Goal: Information Seeking & Learning: Find specific fact

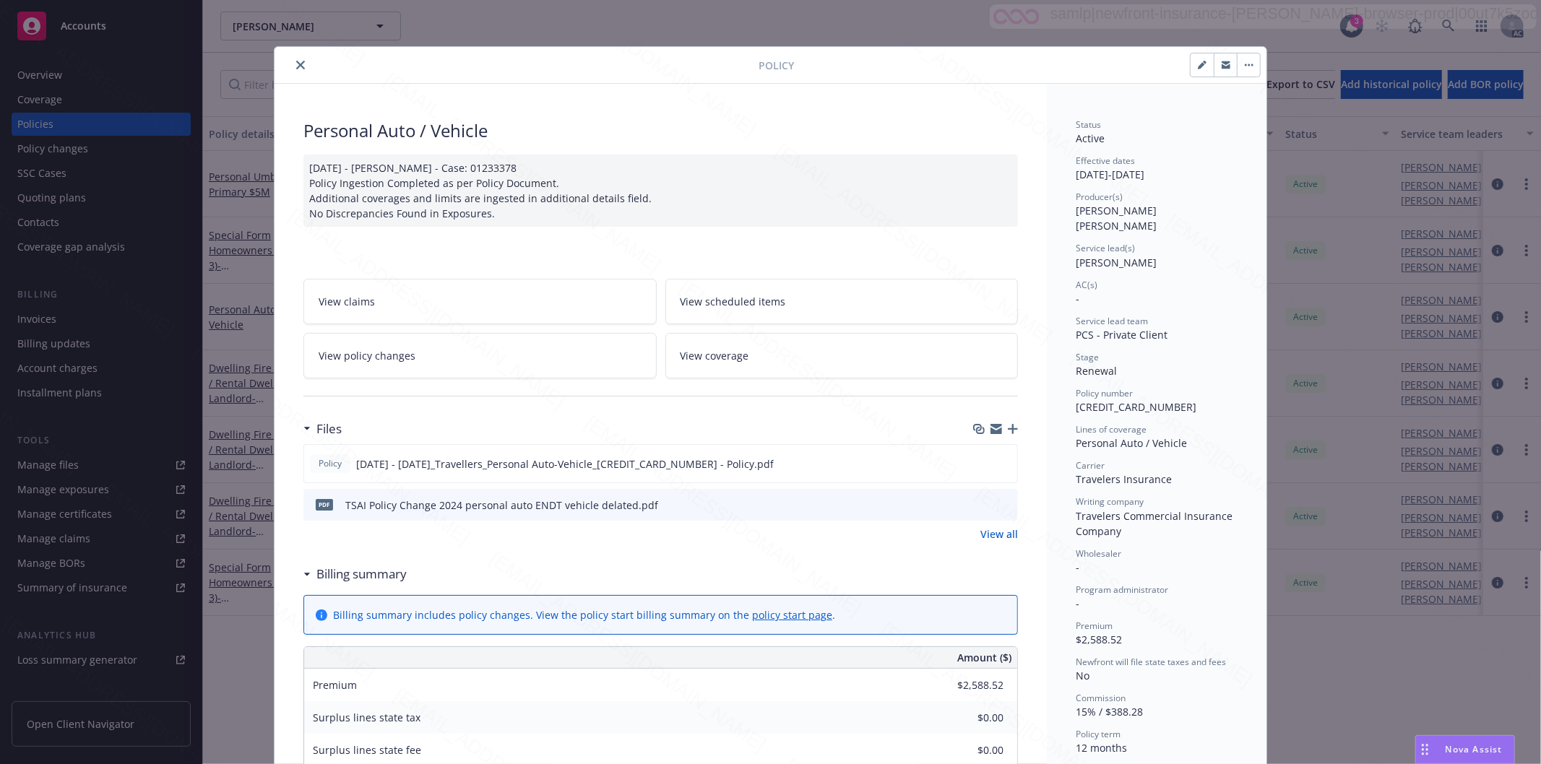
click at [296, 61] on icon "close" at bounding box center [300, 65] width 9 height 9
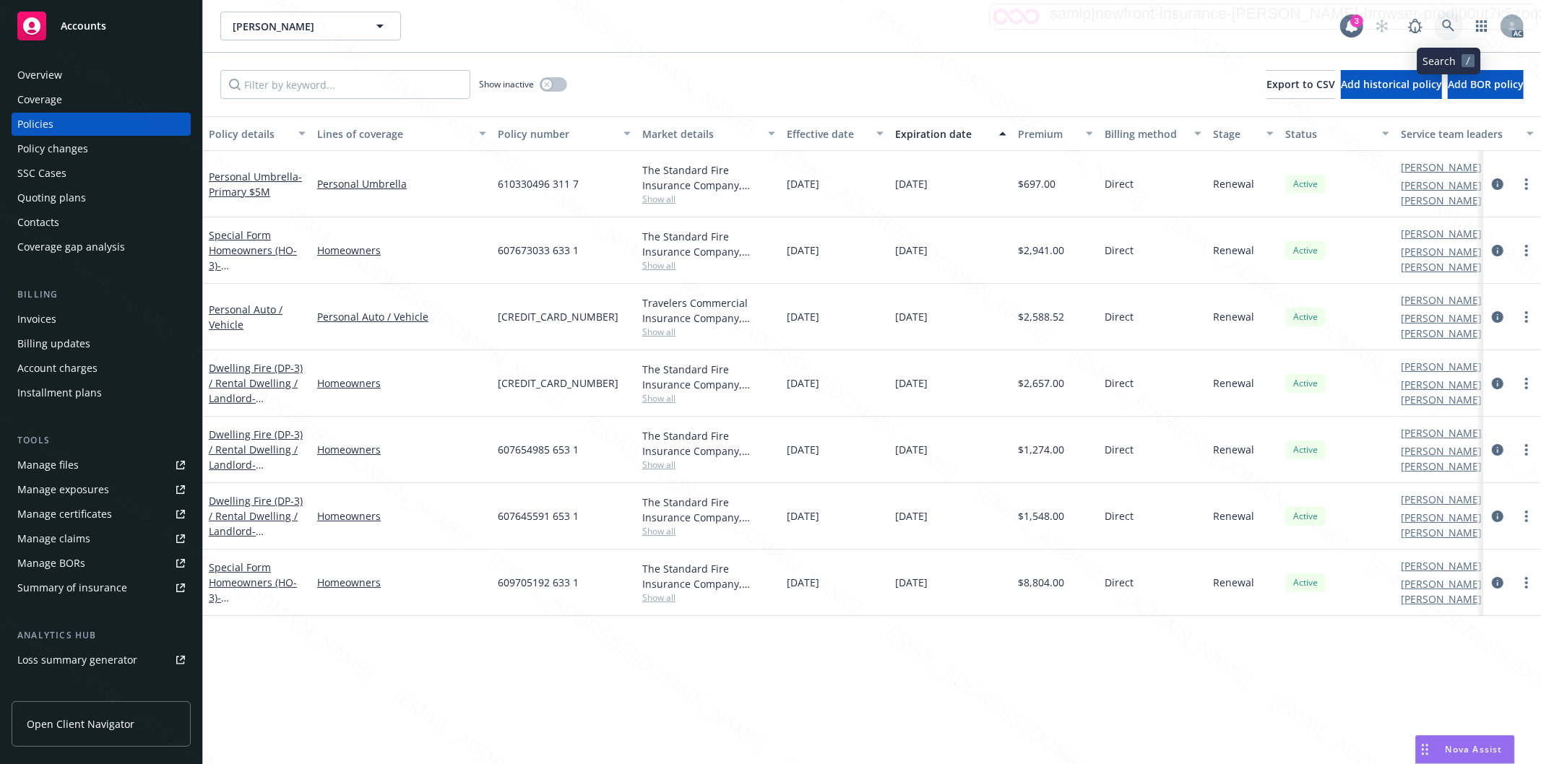
click at [1446, 18] on link at bounding box center [1448, 26] width 29 height 29
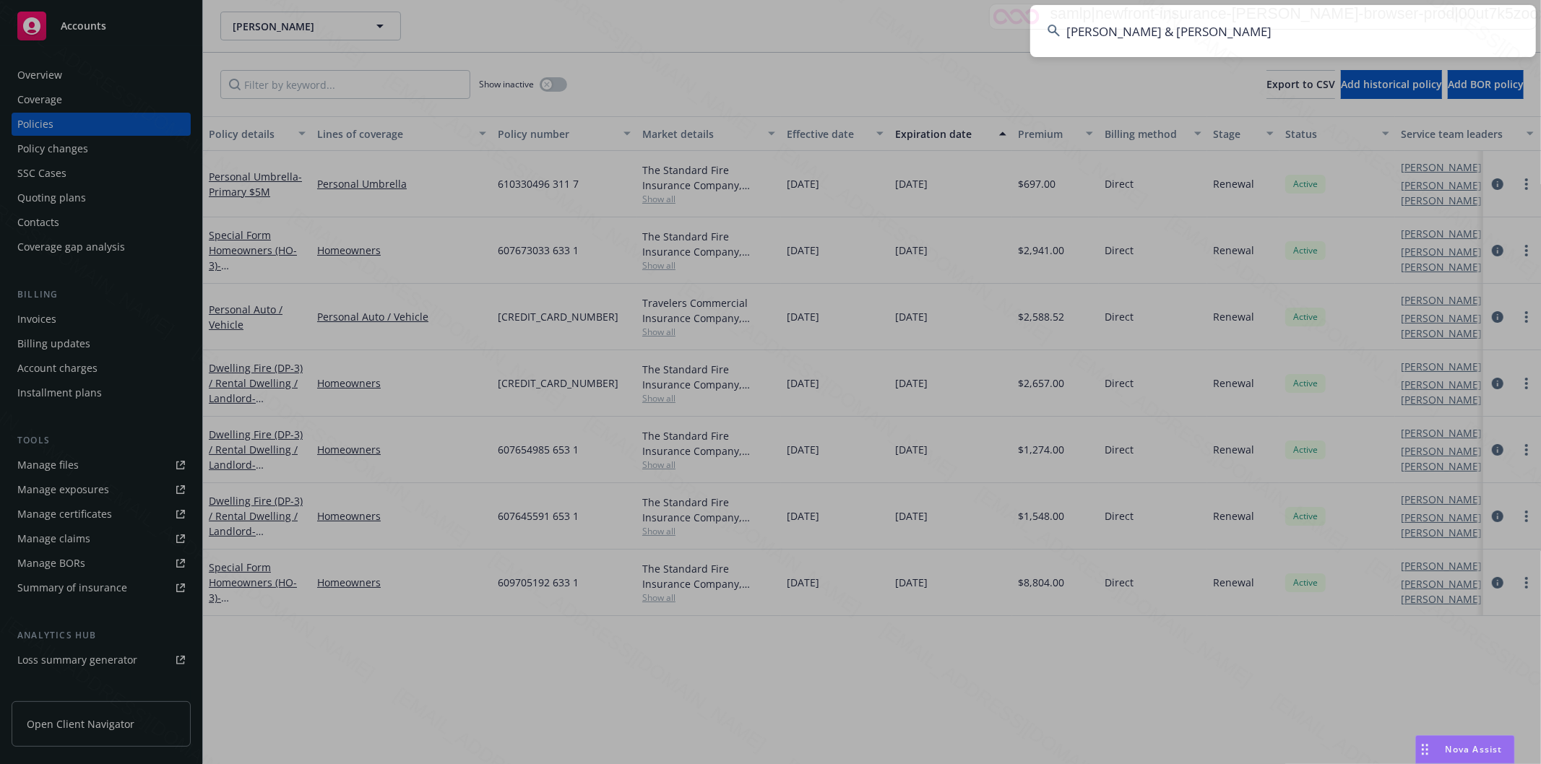
type input "[PERSON_NAME] & [PERSON_NAME]"
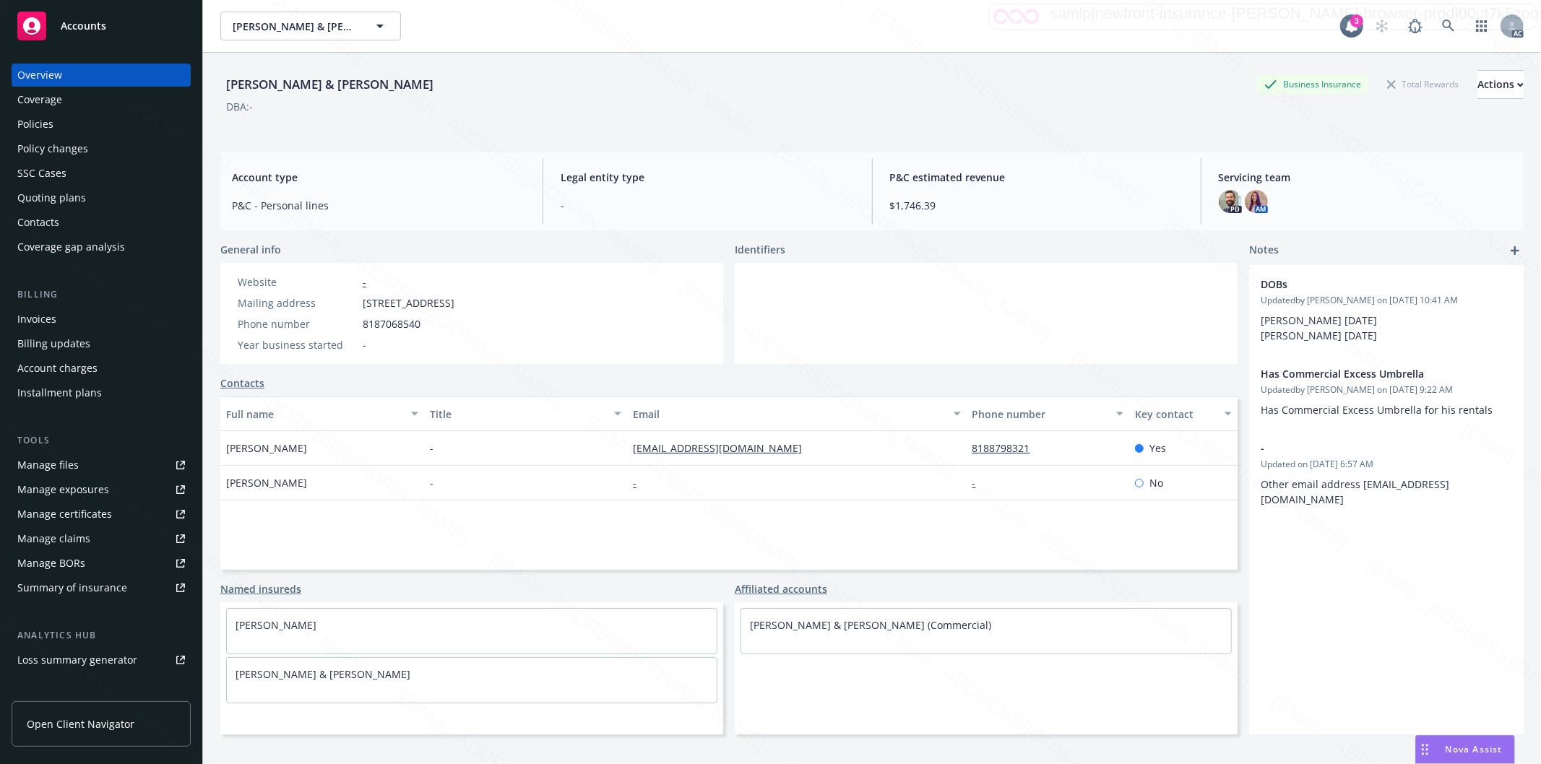
click at [60, 121] on div "Policies" at bounding box center [101, 124] width 168 height 23
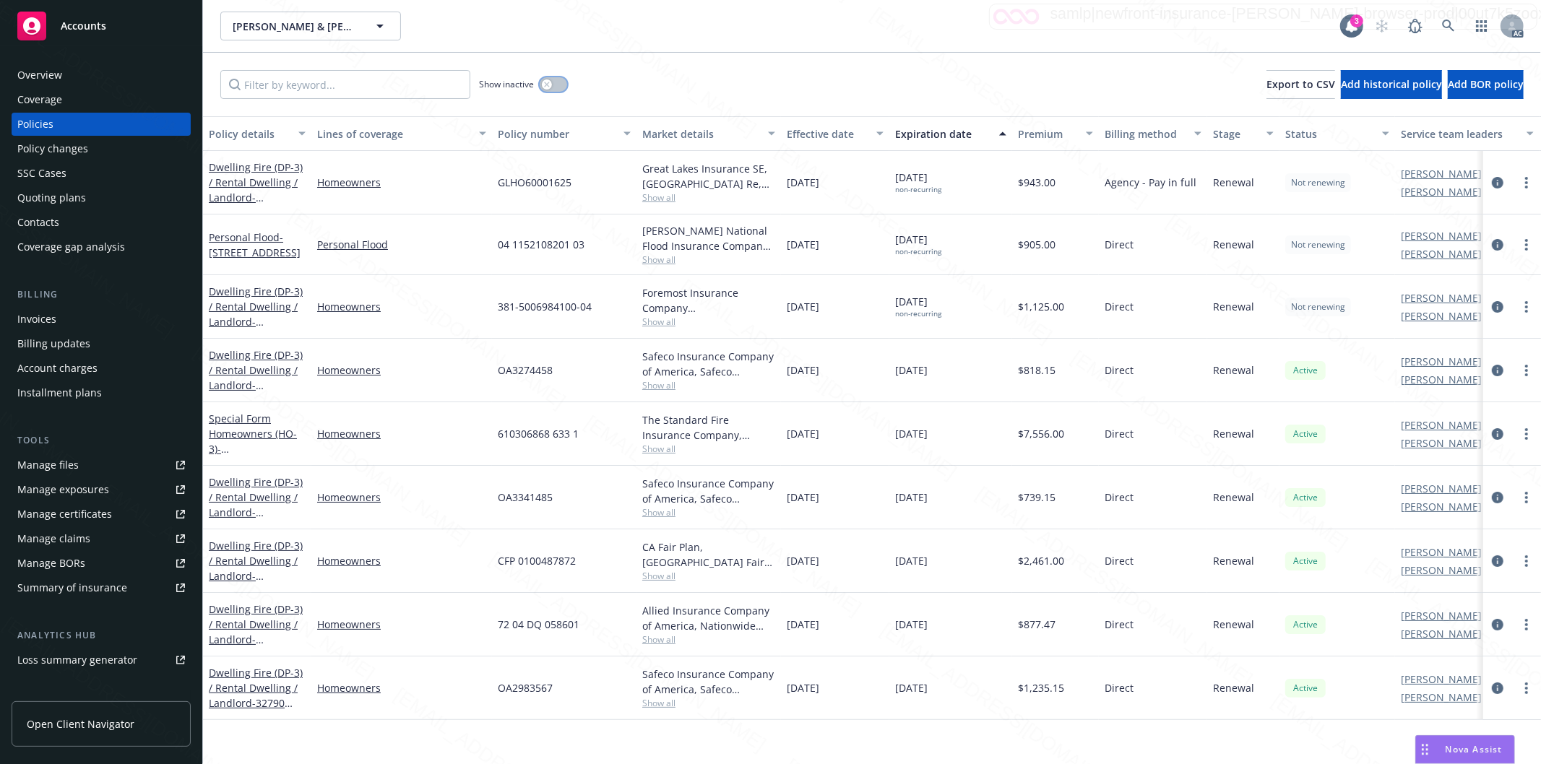
click at [555, 81] on button "button" at bounding box center [553, 84] width 27 height 14
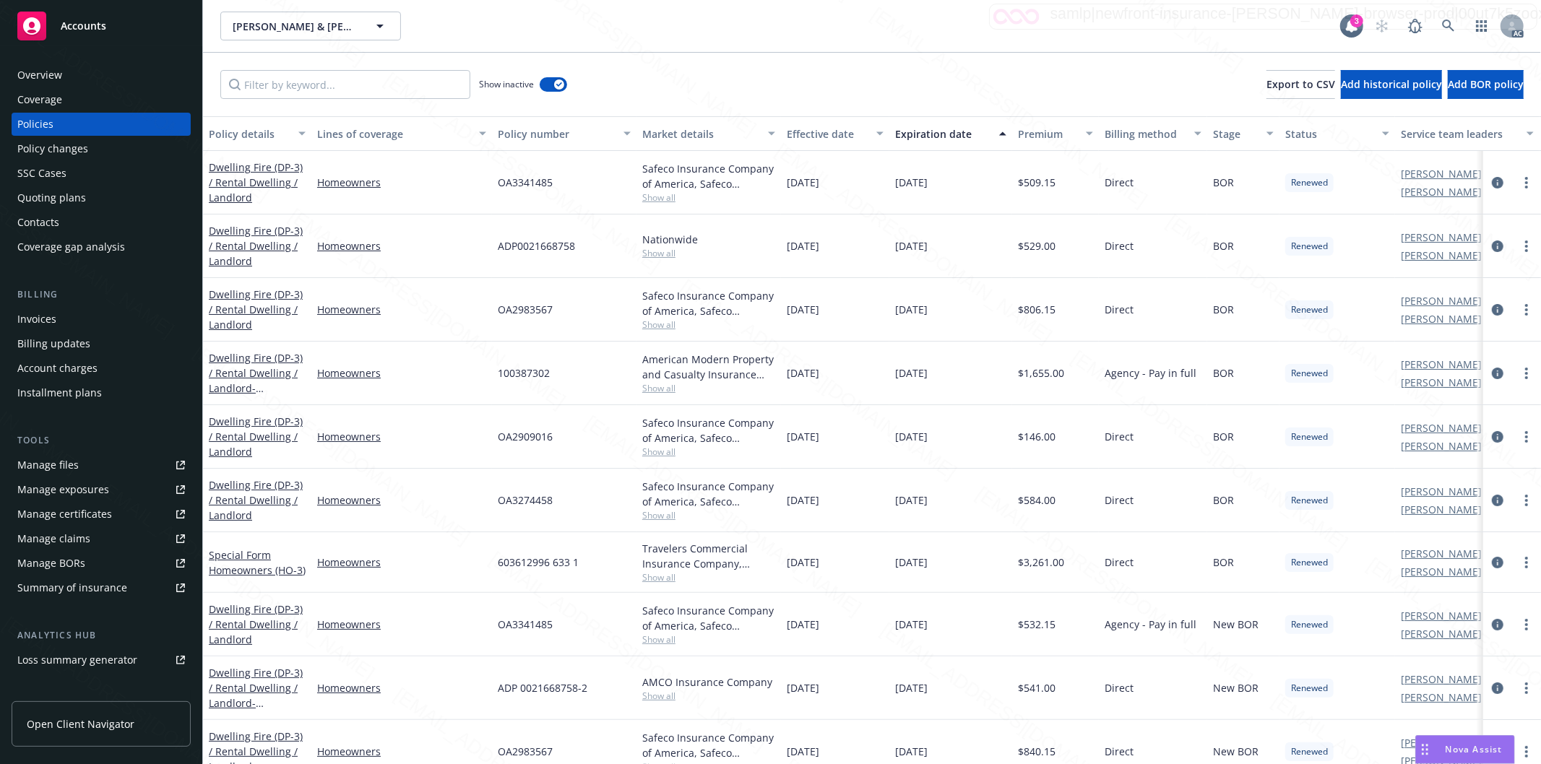
click at [858, 140] on div "Effective date" at bounding box center [827, 133] width 81 height 15
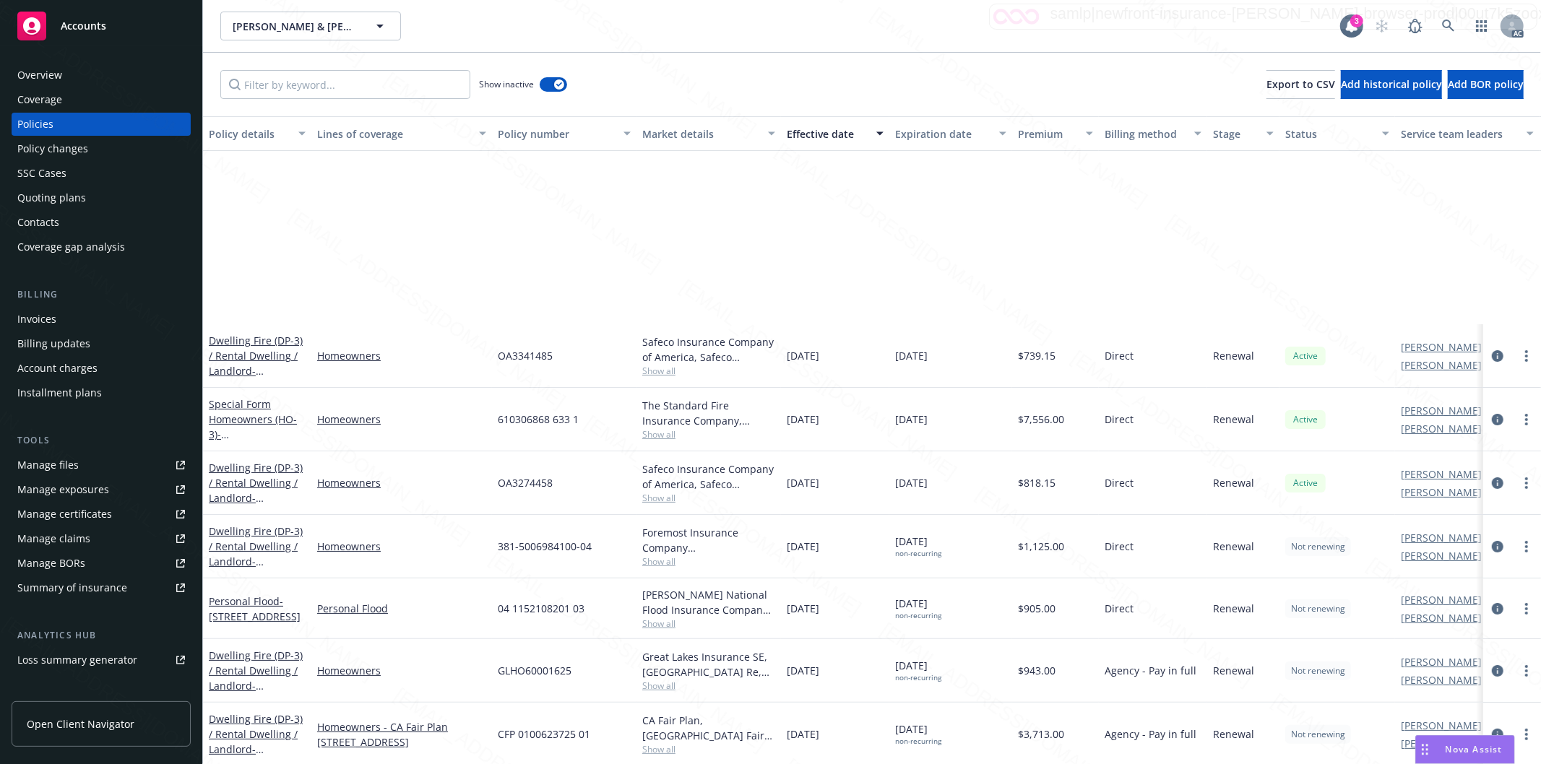
scroll to position [241, 0]
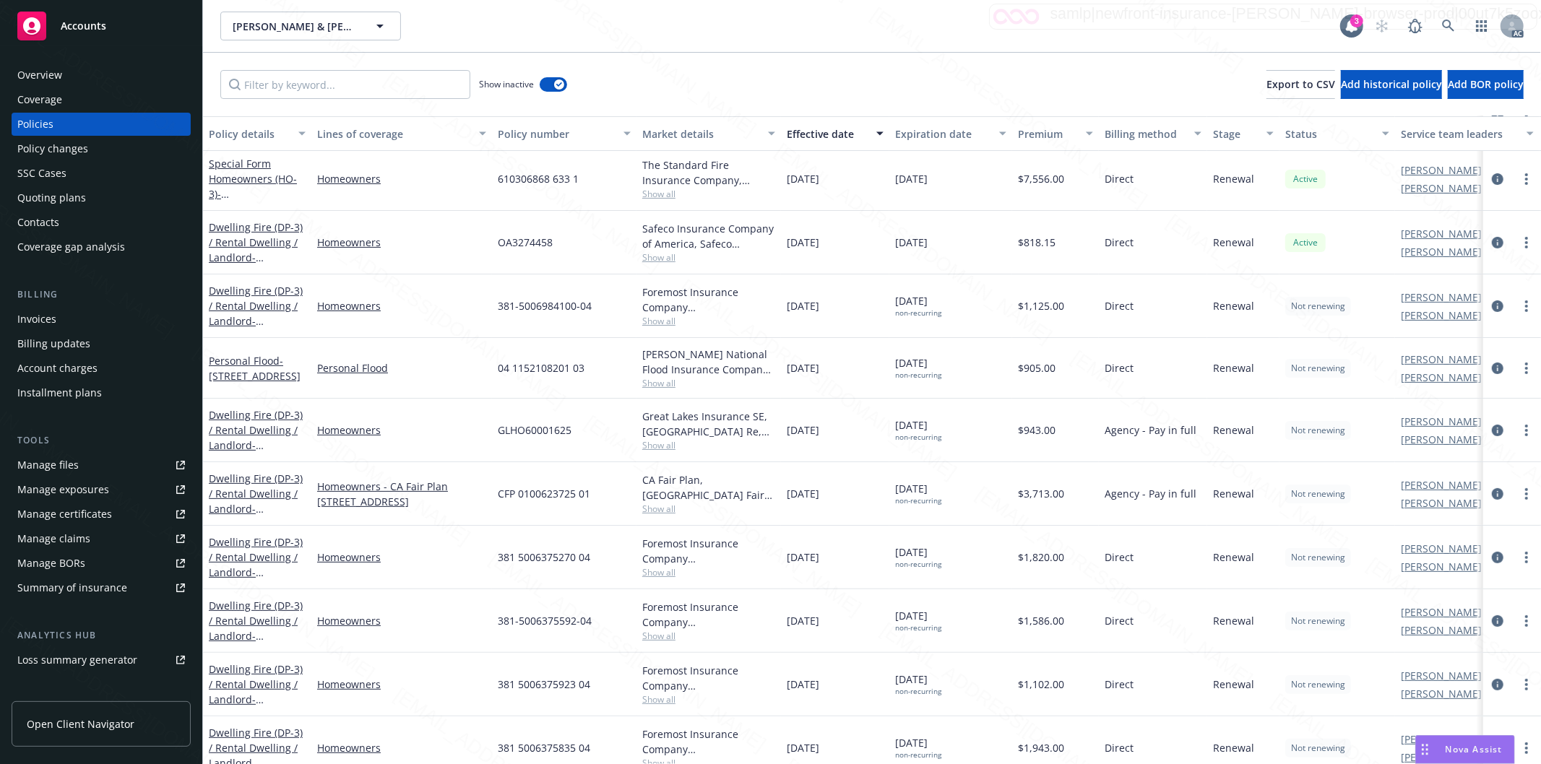
click at [958, 69] on div "Show inactive Export to CSV Add historical policy Add BOR policy" at bounding box center [872, 85] width 1338 height 64
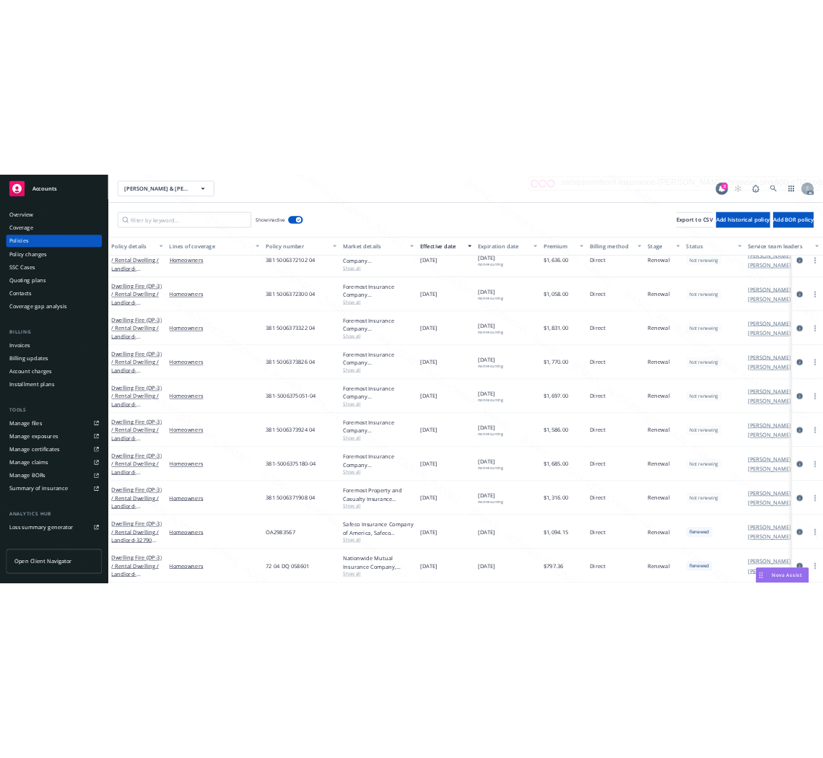
scroll to position [1605, 0]
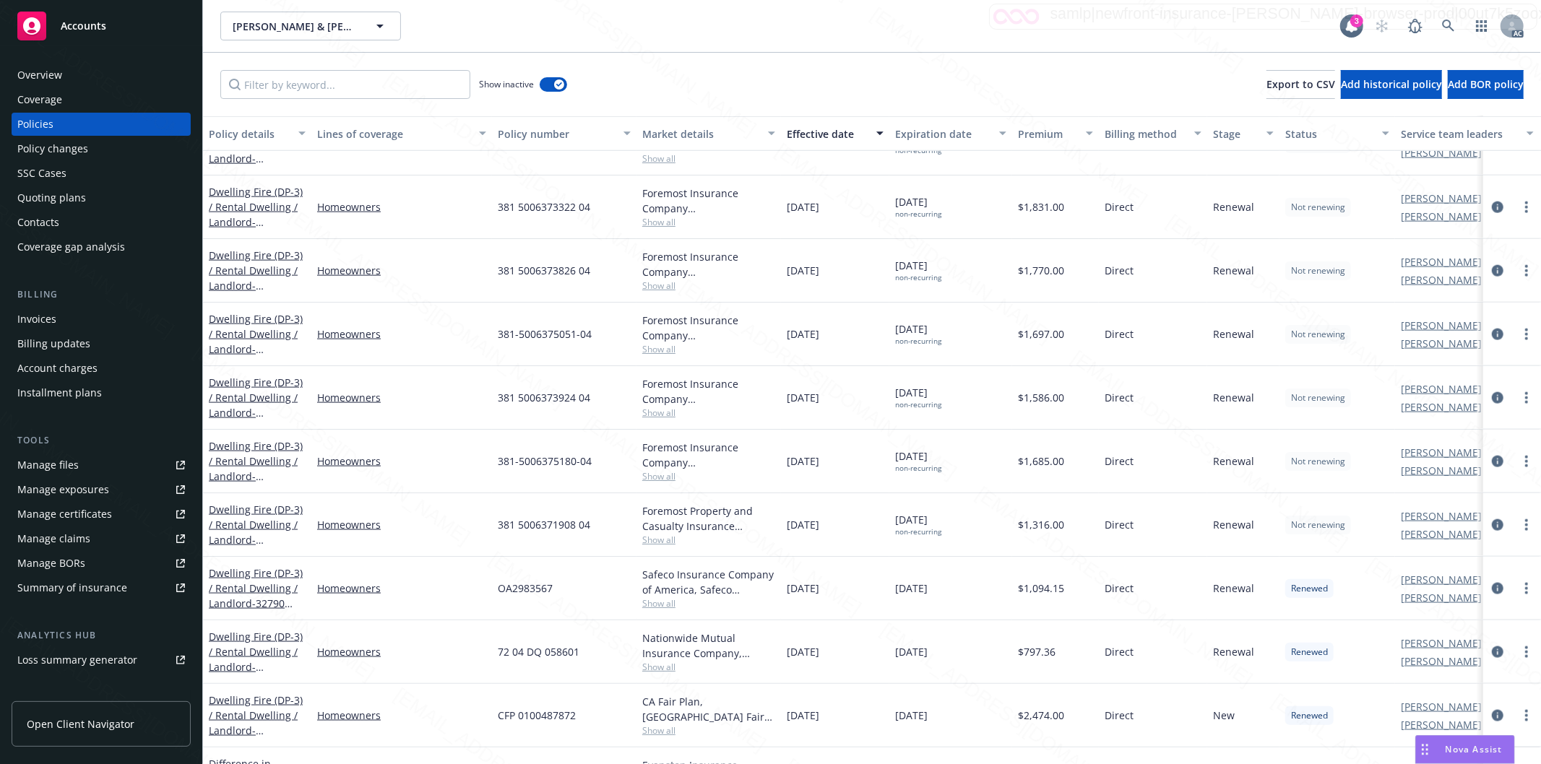
click at [587, 528] on span "381 5006371908 04" at bounding box center [544, 524] width 92 height 15
click at [1445, 26] on icon at bounding box center [1448, 26] width 12 height 12
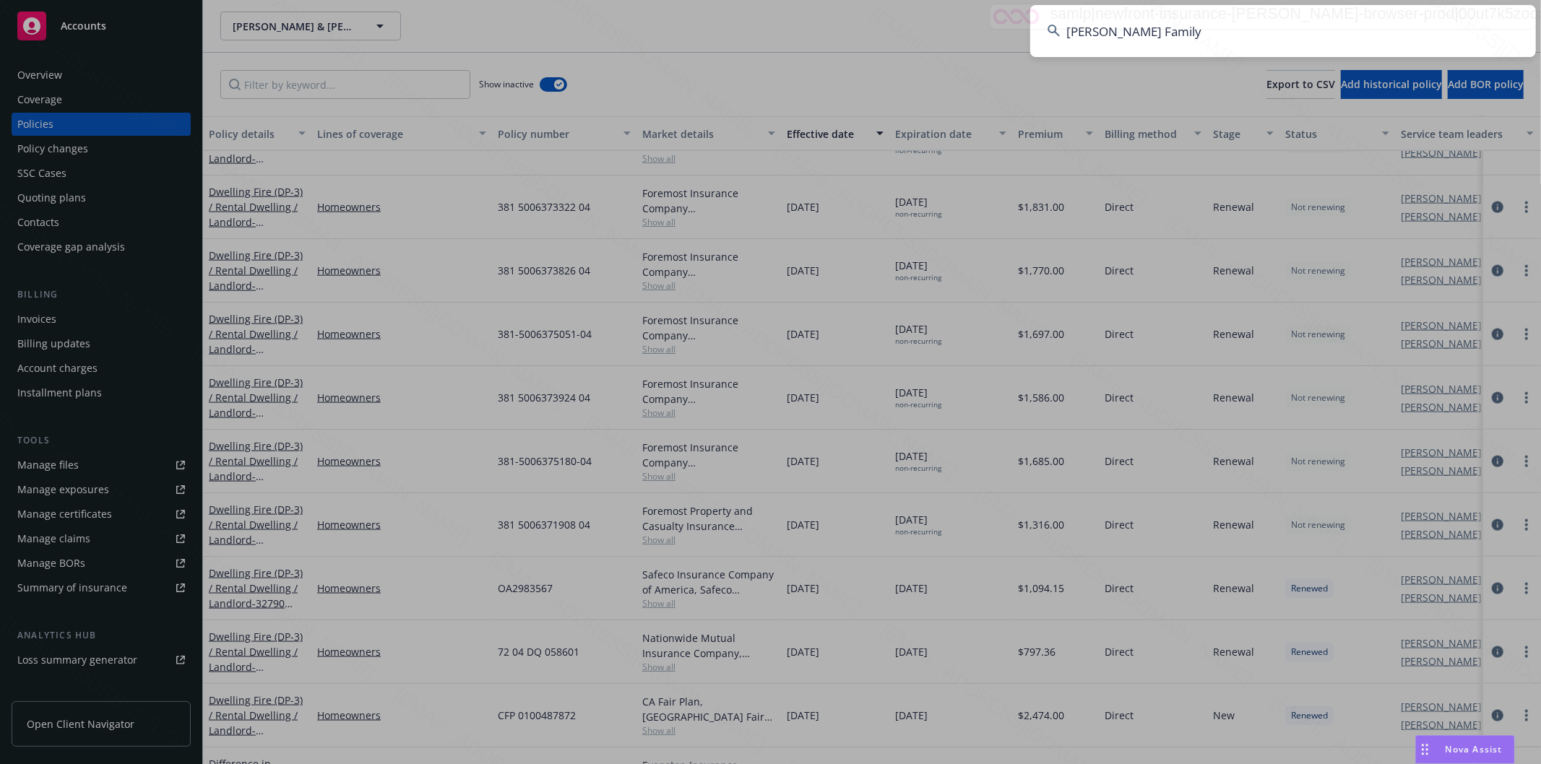
type input "Acuna Family"
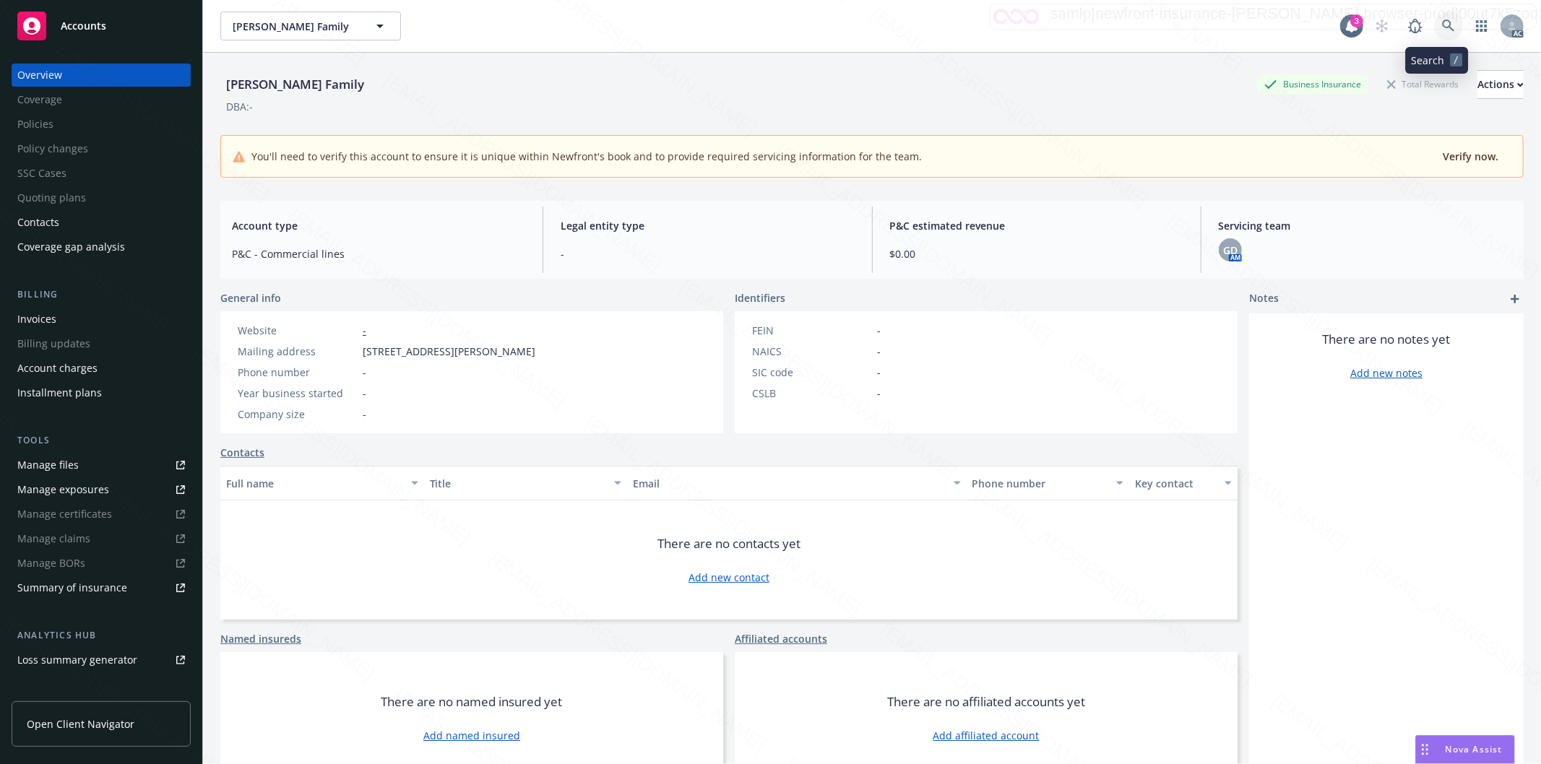
click at [1442, 22] on icon at bounding box center [1448, 26] width 13 height 13
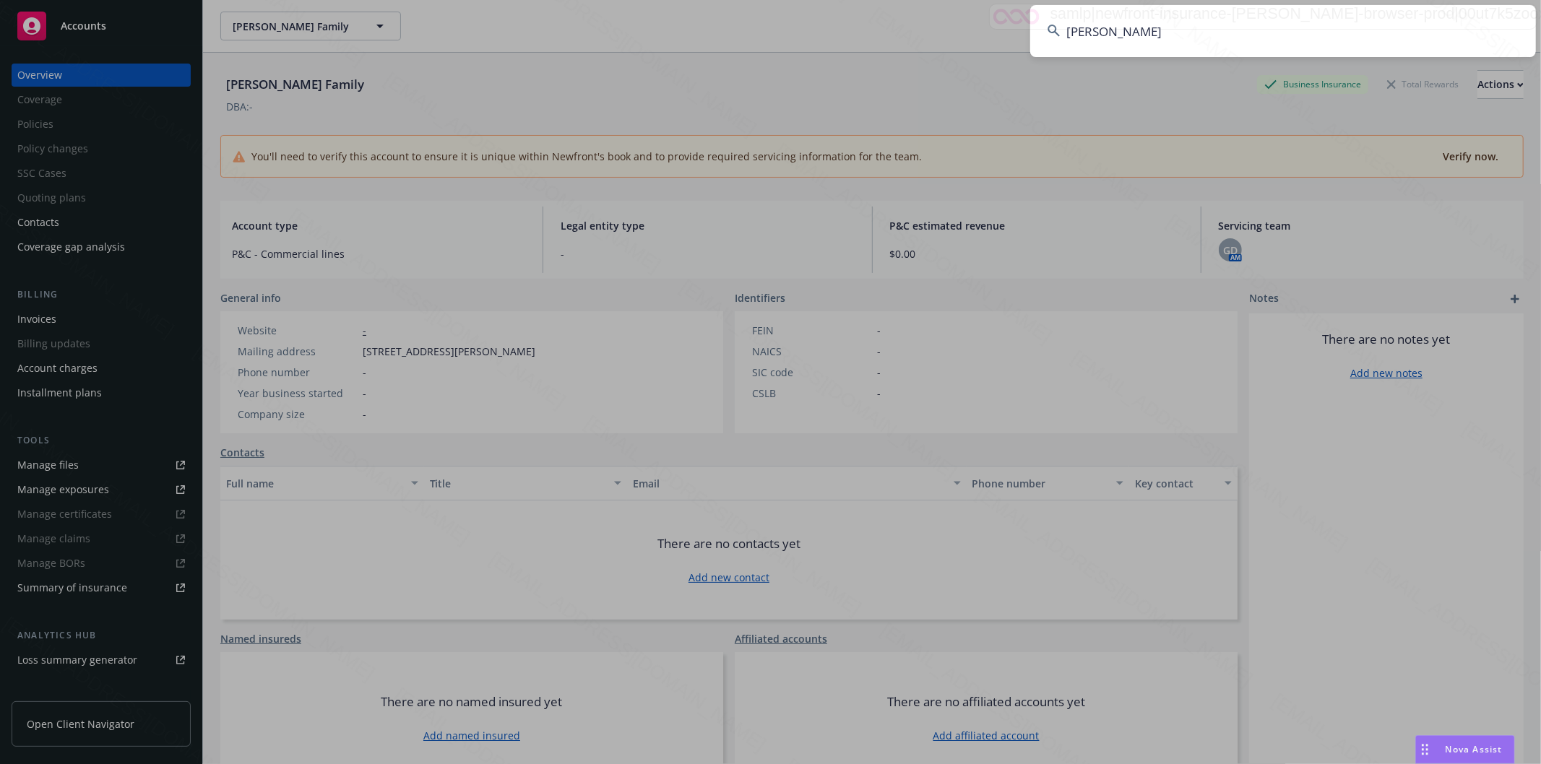
type input "Helen Raiser"
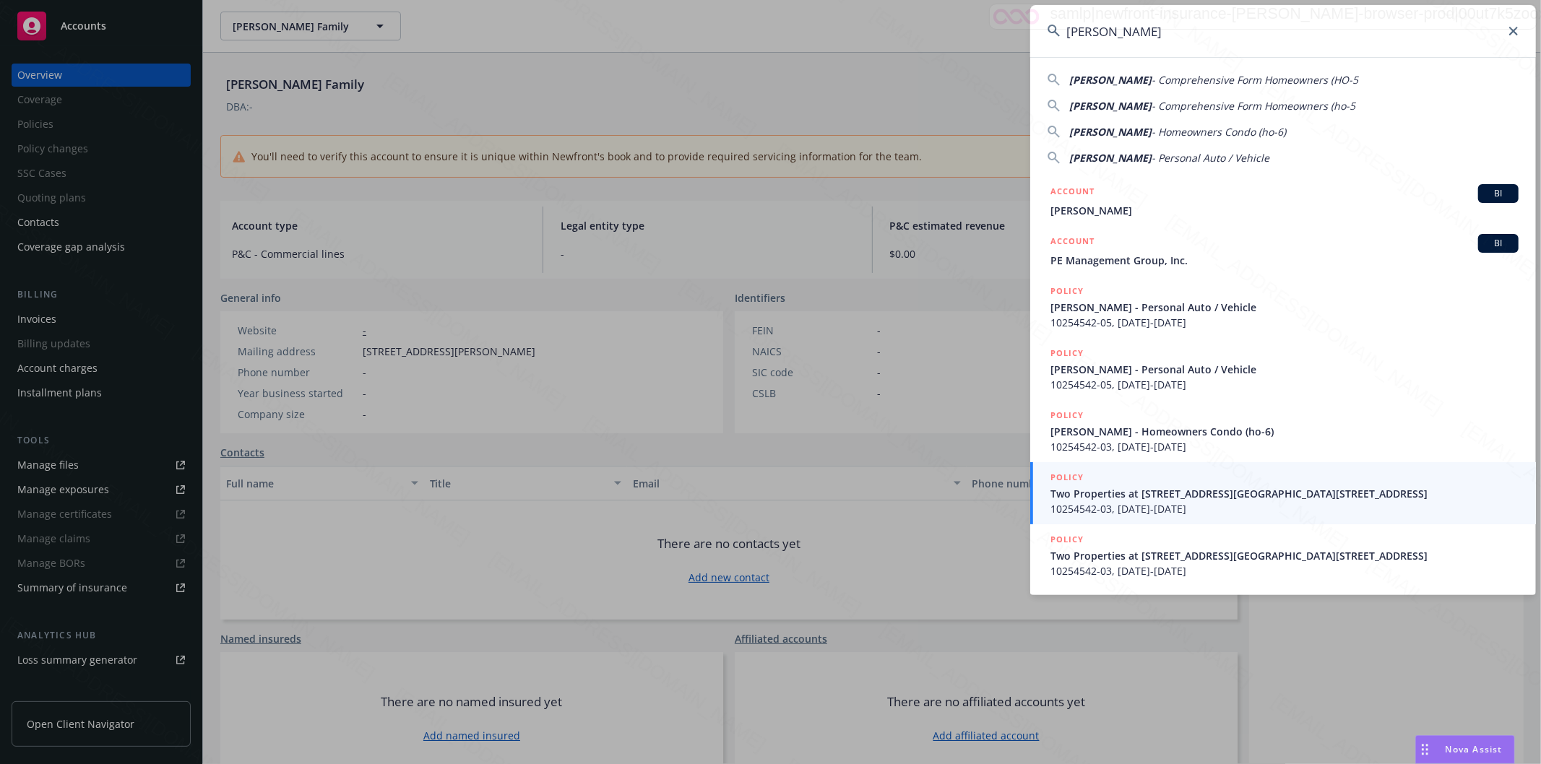
click at [1293, 32] on input "Helen Raiser" at bounding box center [1283, 31] width 506 height 52
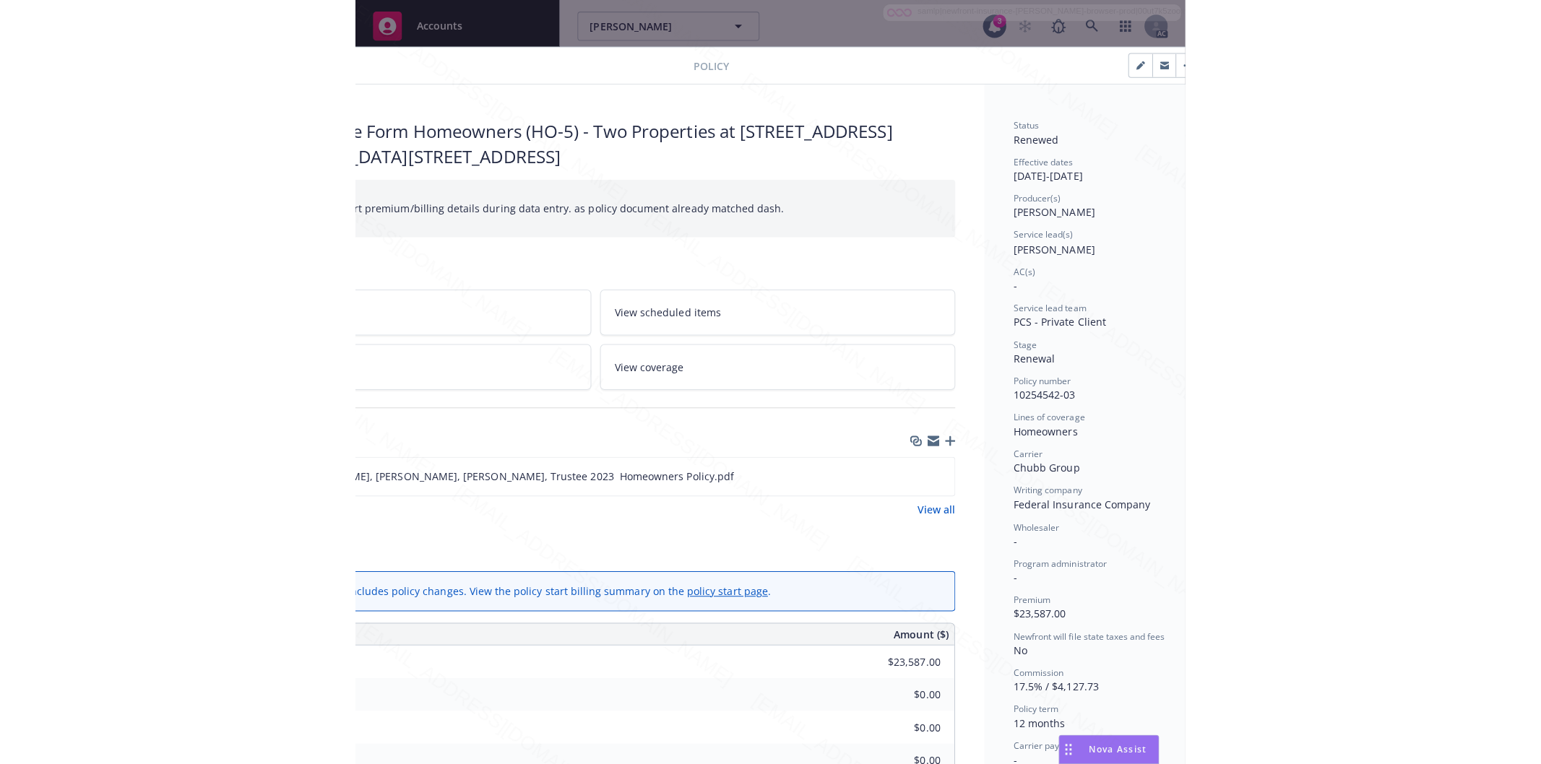
scroll to position [0, 182]
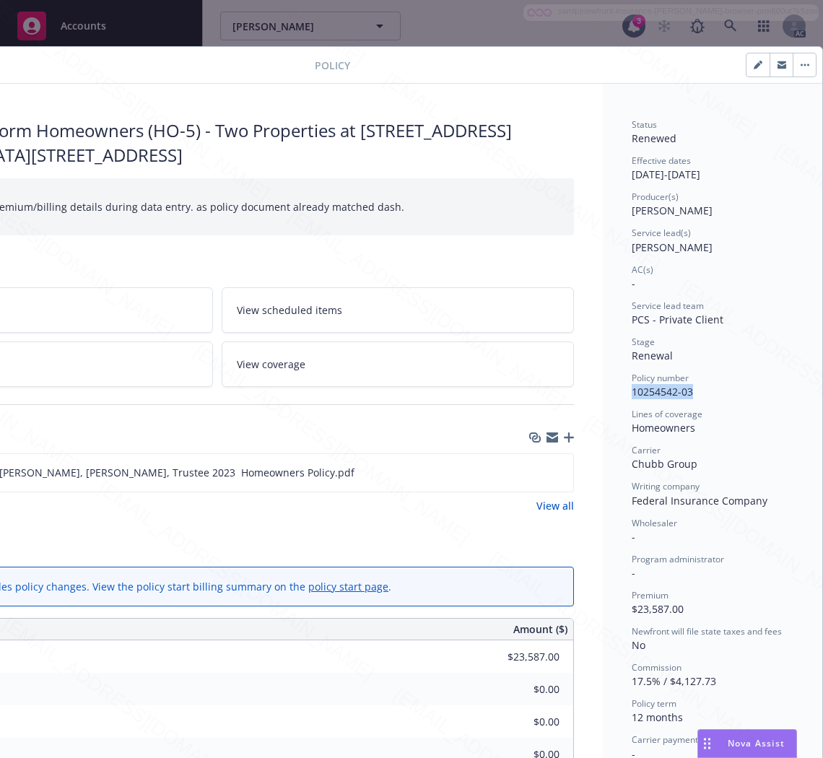
drag, startPoint x: 689, startPoint y: 387, endPoint x: 615, endPoint y: 391, distance: 73.8
copy span "10254542-03"
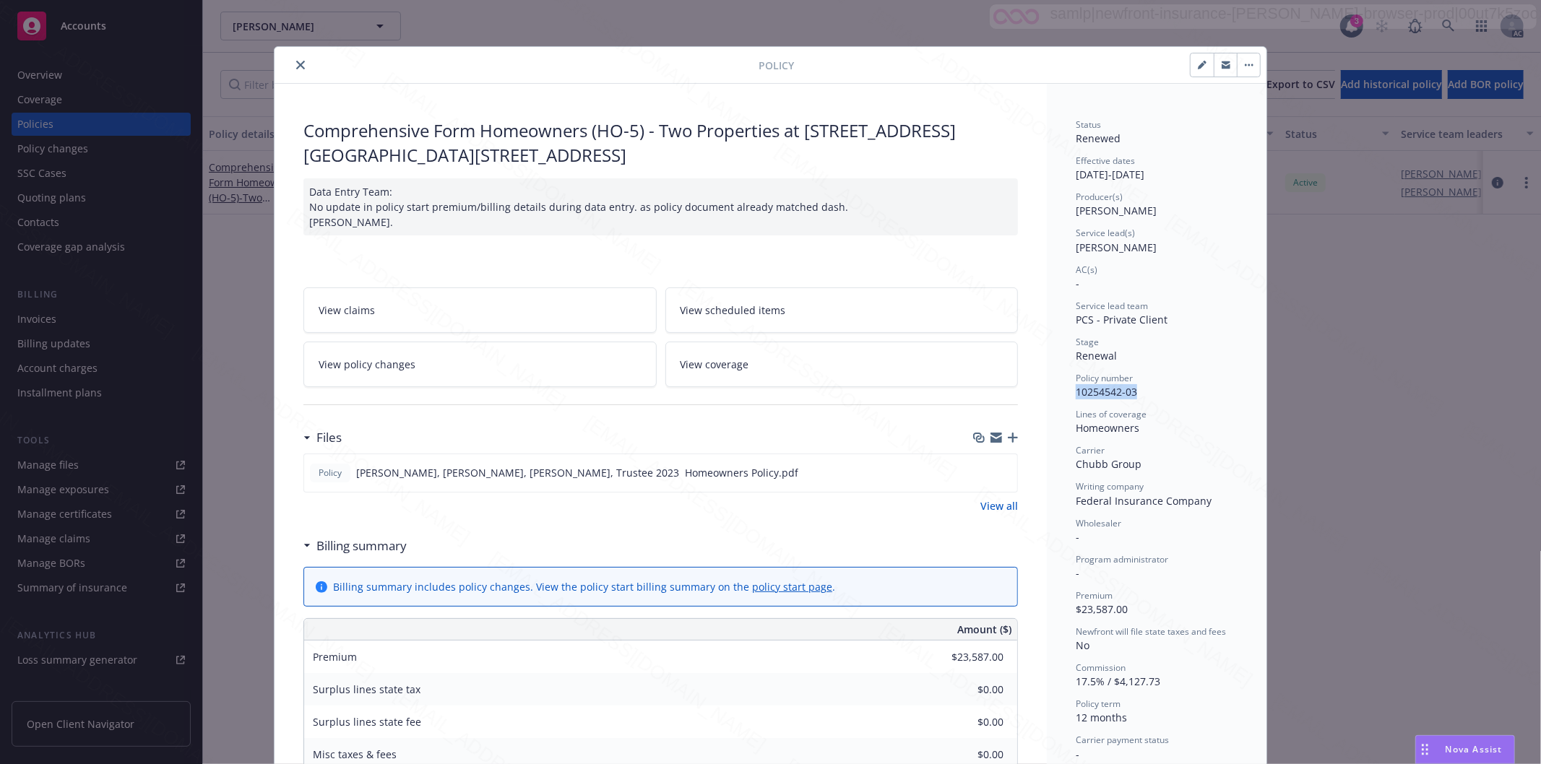
click at [296, 67] on icon "close" at bounding box center [300, 65] width 9 height 9
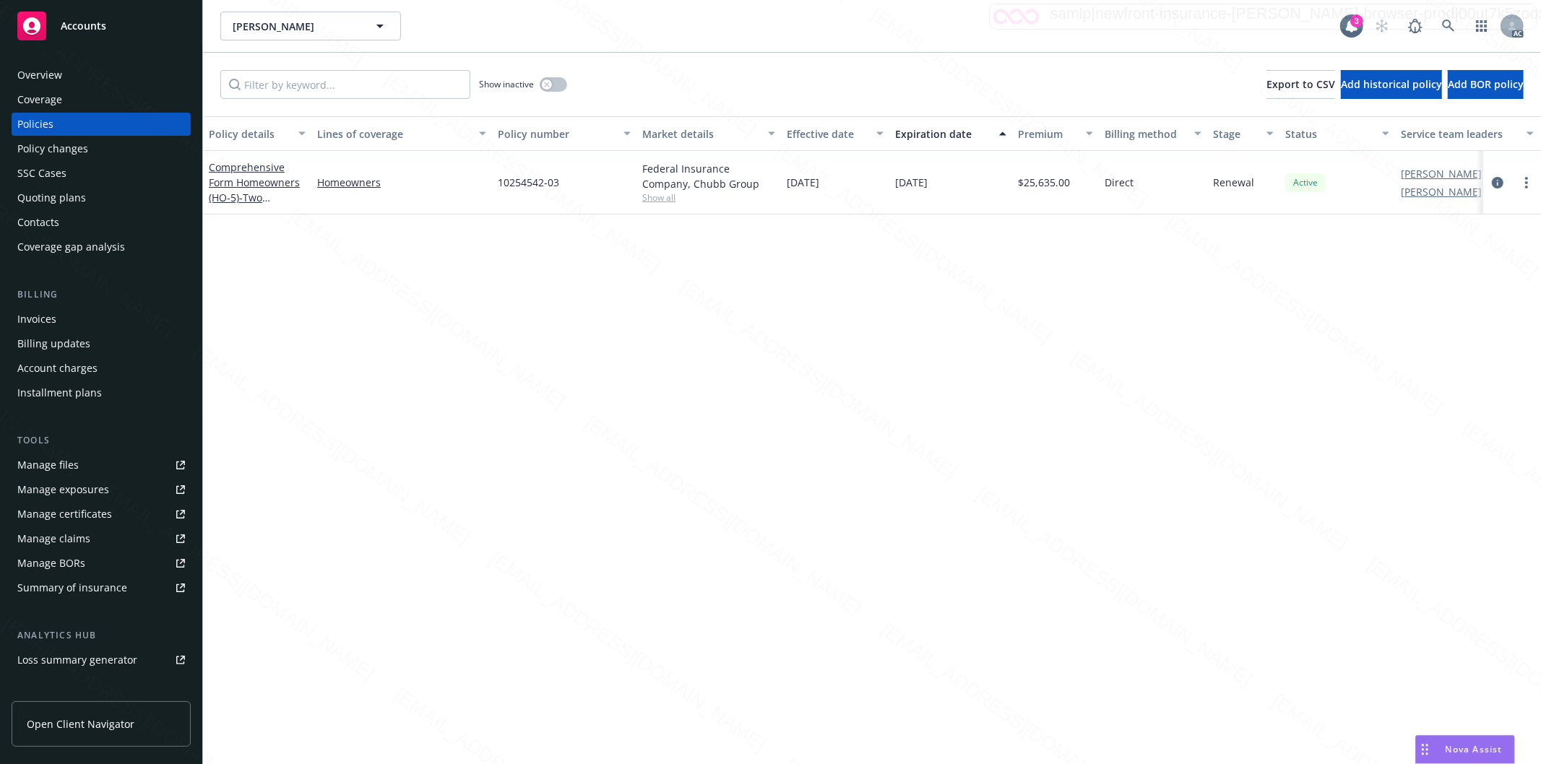
click at [259, 173] on div "Comprehensive Form Homeowners (HO-5) - Two Properties at 2256 Hyde St San Franc…" at bounding box center [257, 183] width 97 height 46
click at [241, 181] on link "Comprehensive Form Homeowners (HO-5) - Two Properties at 2256 Hyde St San Franc…" at bounding box center [255, 220] width 92 height 120
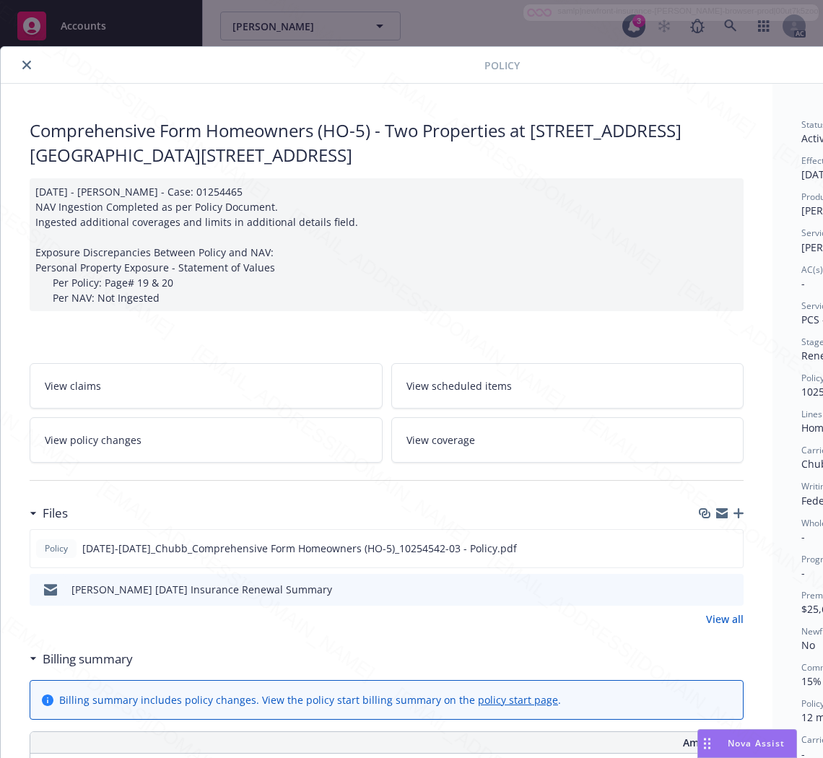
click at [75, 655] on h3 "Billing summary" at bounding box center [88, 659] width 90 height 19
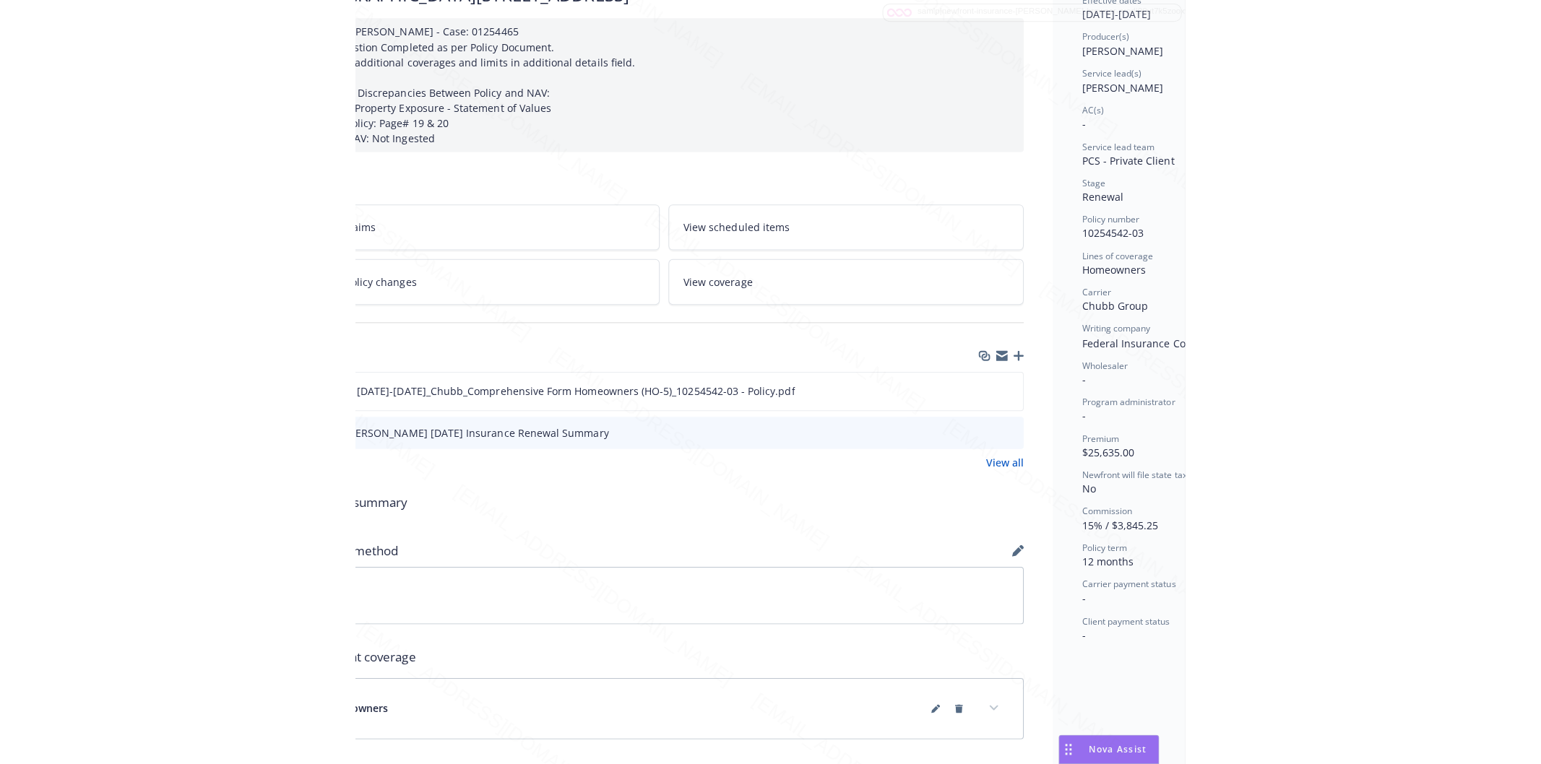
scroll to position [160, 182]
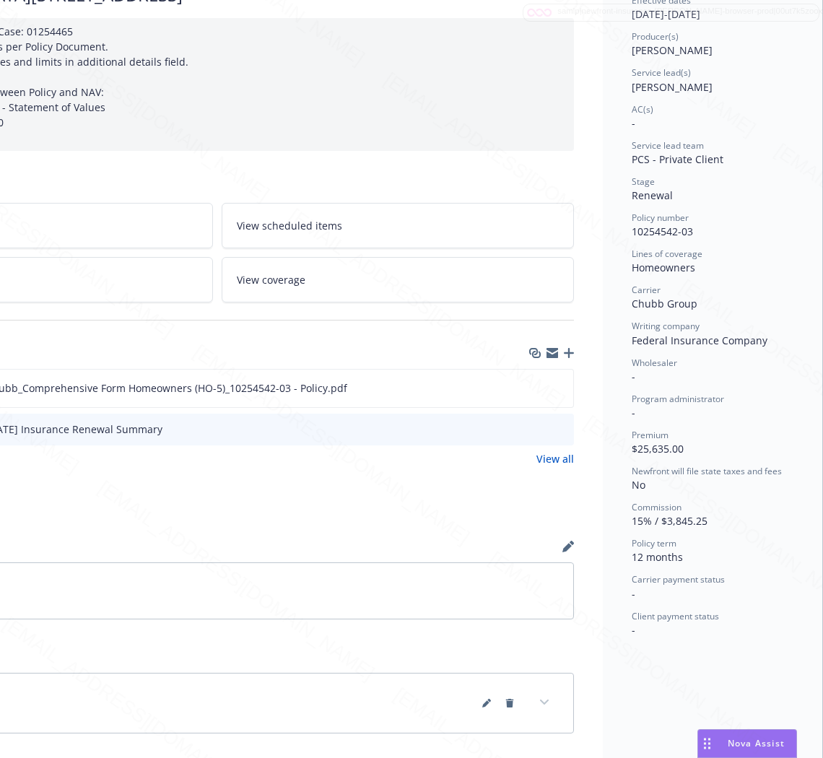
click at [445, 341] on div "Files" at bounding box center [217, 353] width 714 height 30
click at [532, 387] on icon "download file" at bounding box center [536, 385] width 9 height 9
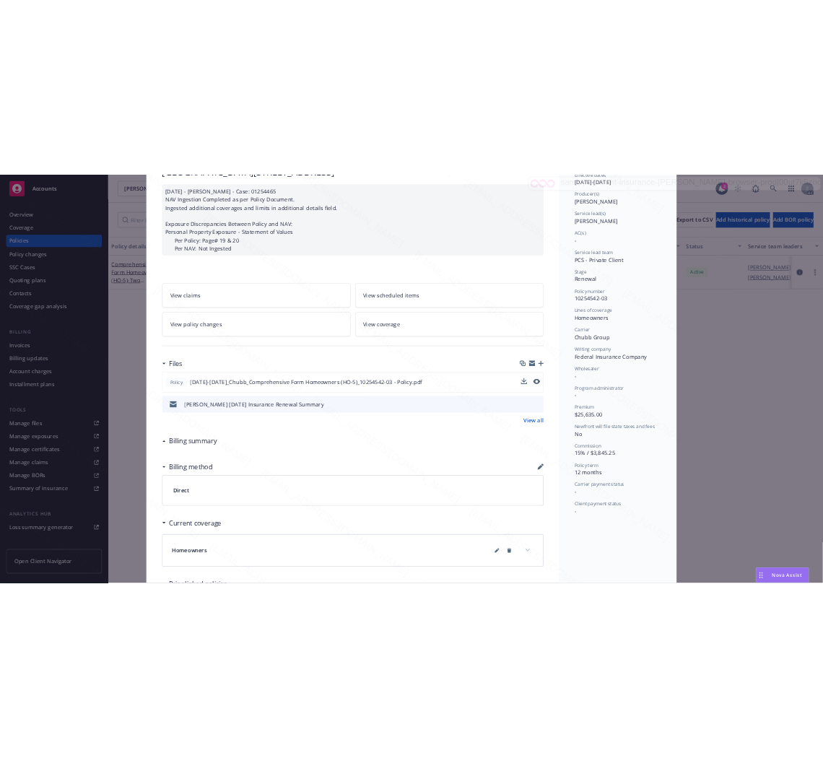
scroll to position [0, 0]
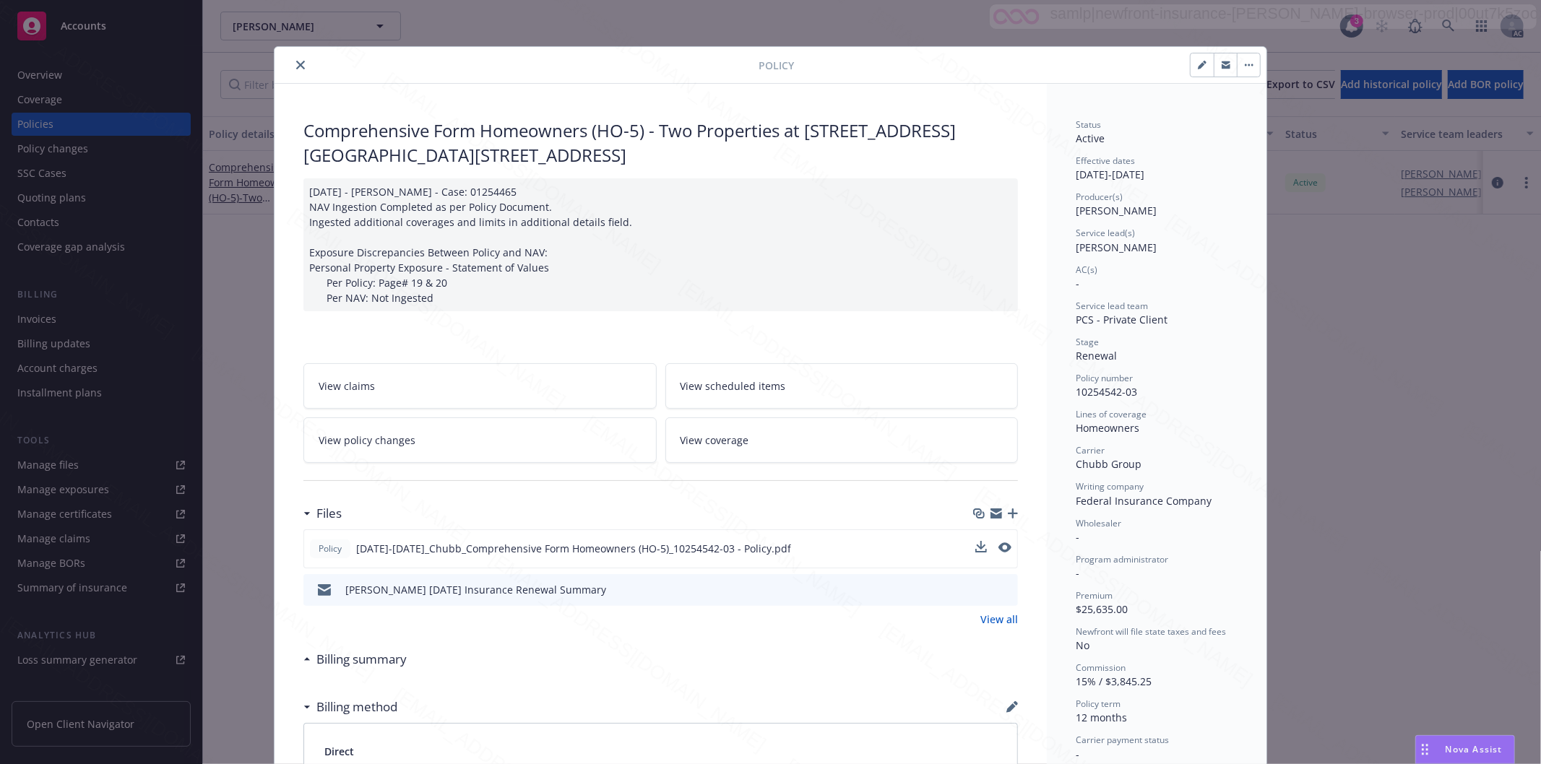
click at [1458, 349] on div "Policy Comprehensive Form Homeowners (HO-5) - Two Properties at 2256 Hyde St Sa…" at bounding box center [770, 382] width 1541 height 764
click at [296, 63] on icon "close" at bounding box center [300, 65] width 9 height 9
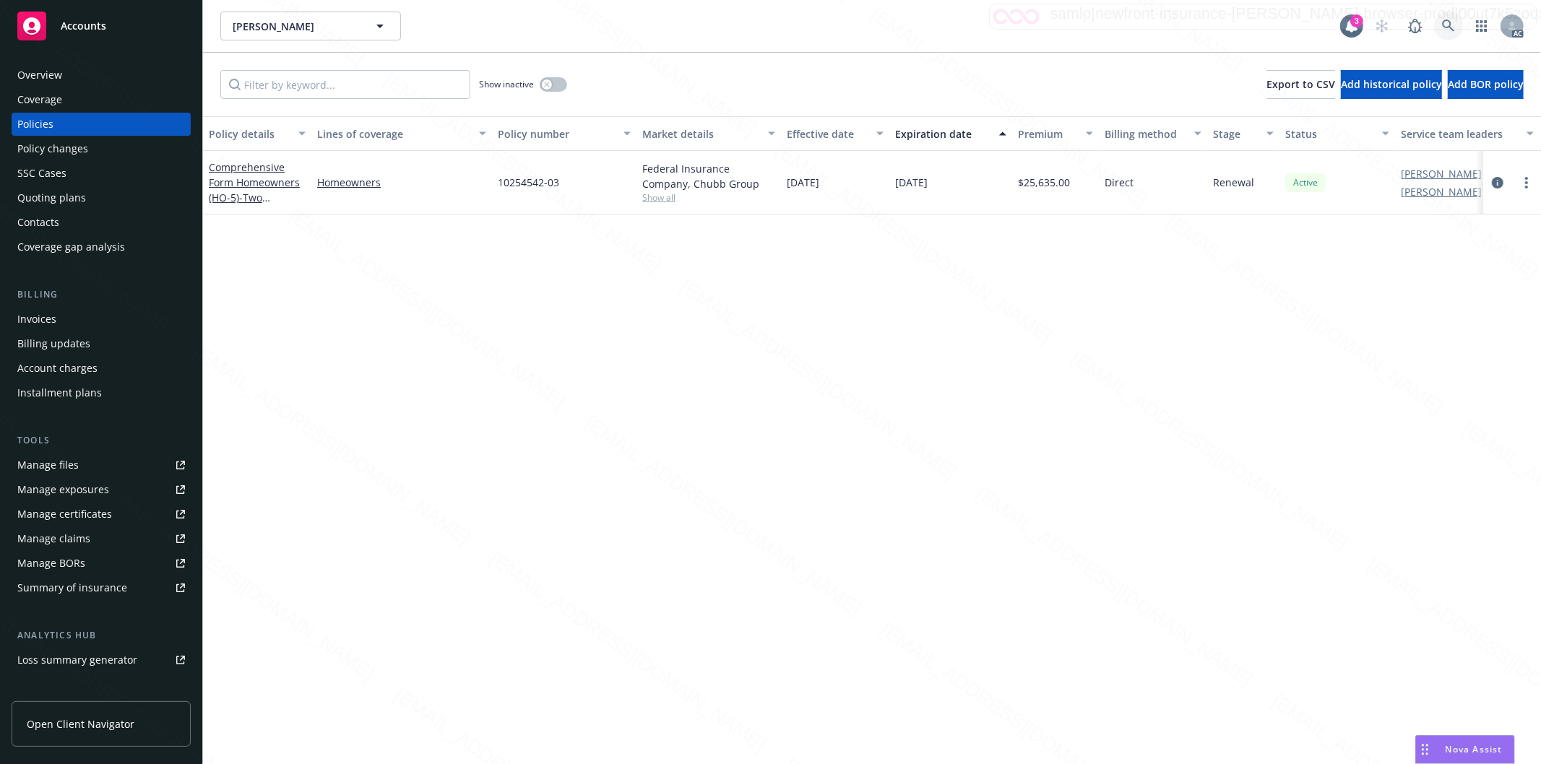
click at [1445, 22] on icon at bounding box center [1448, 26] width 13 height 13
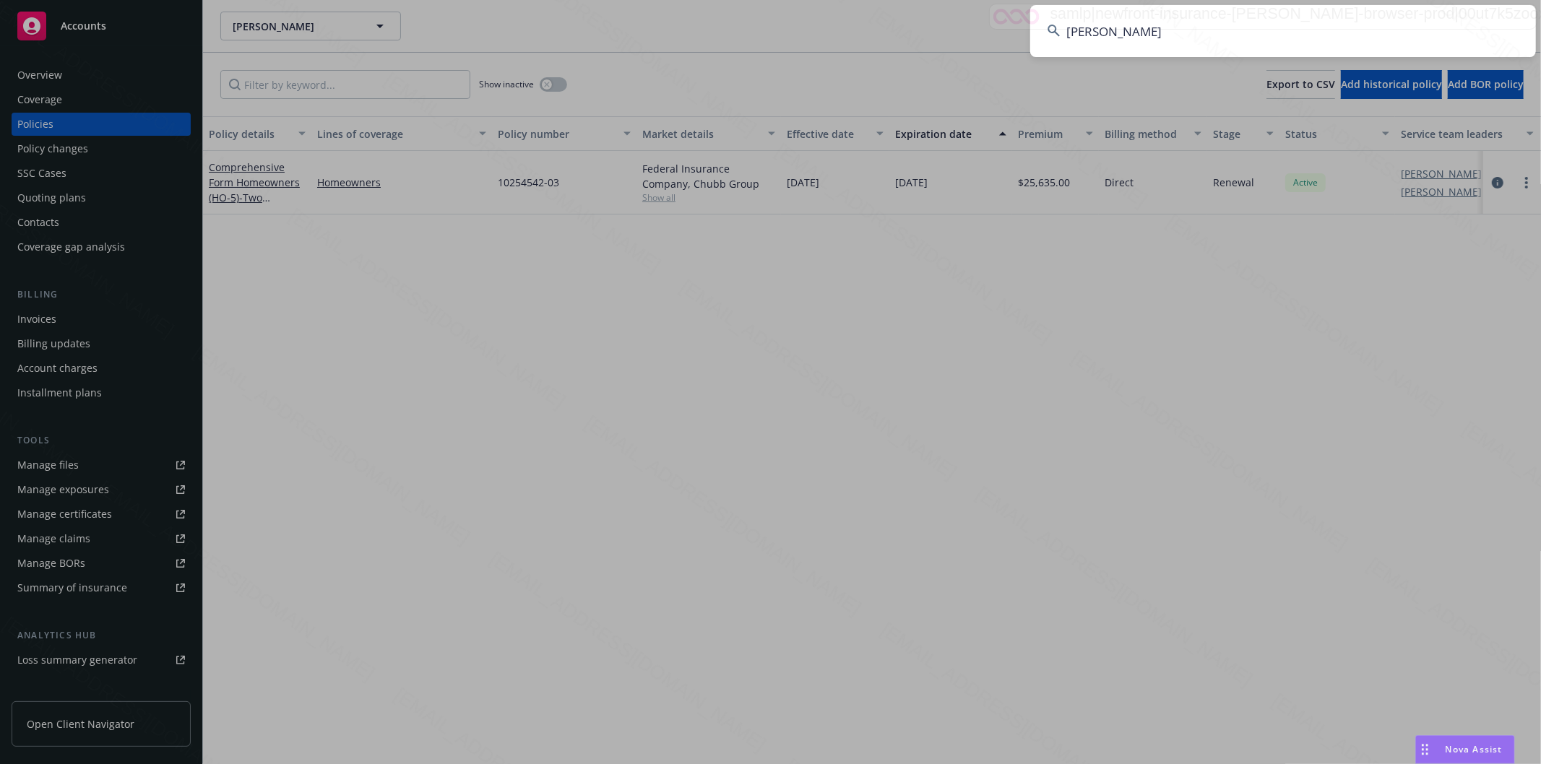
type input "[PERSON_NAME]"
click at [1341, 38] on input "[PERSON_NAME]" at bounding box center [1283, 31] width 506 height 52
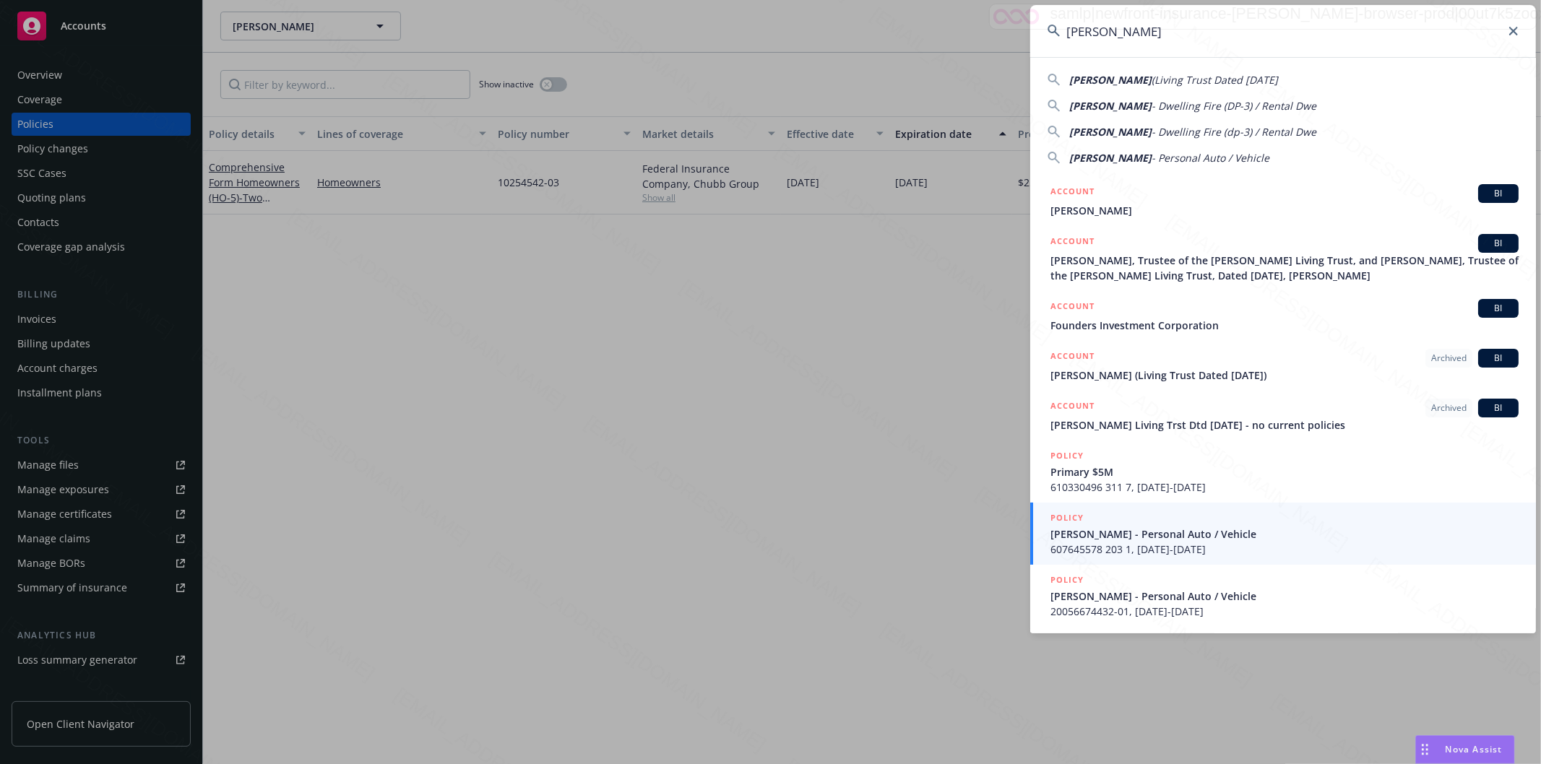
click at [1233, 31] on input "[PERSON_NAME]" at bounding box center [1283, 31] width 506 height 52
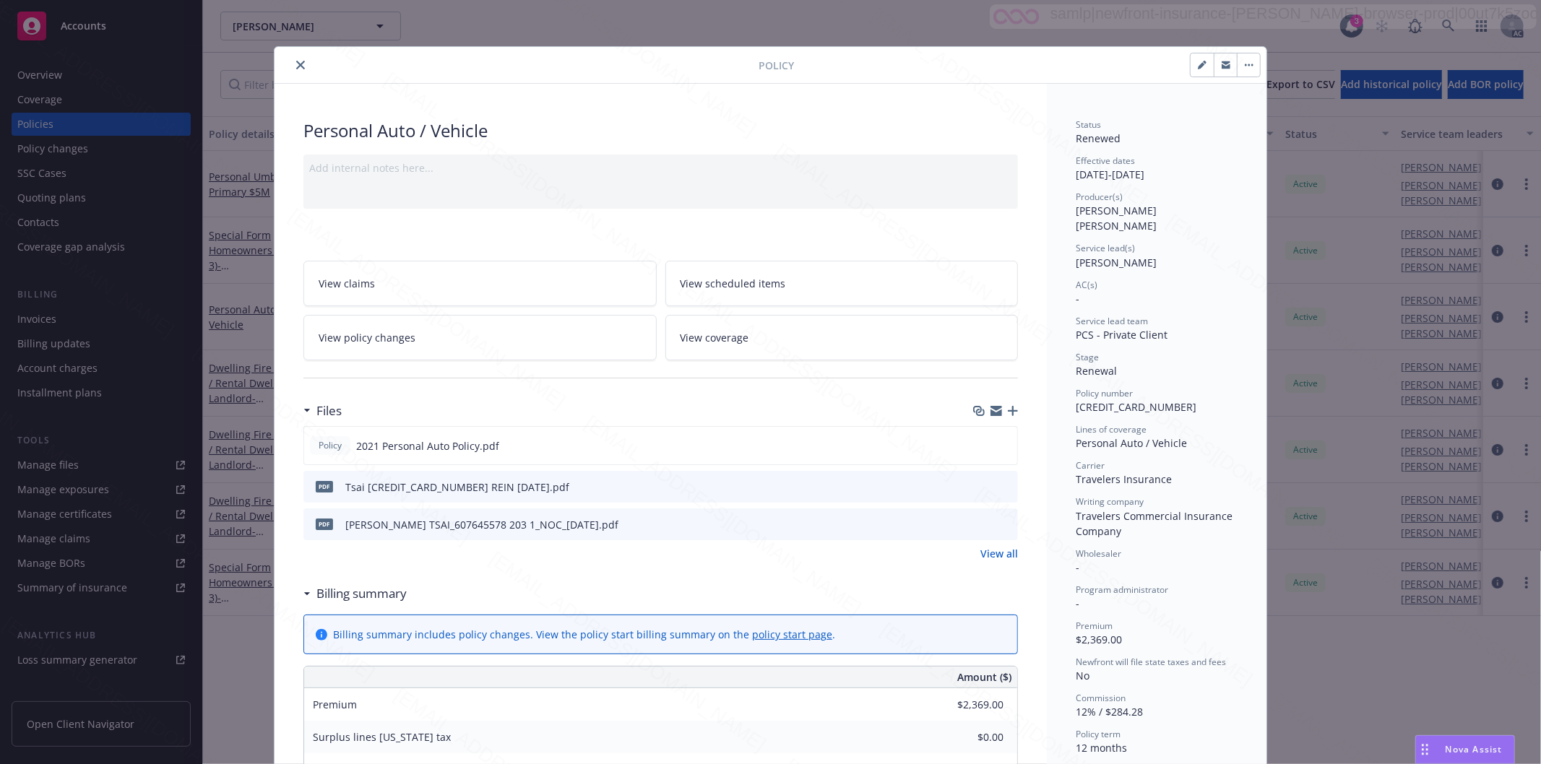
click at [296, 64] on icon "close" at bounding box center [300, 65] width 9 height 9
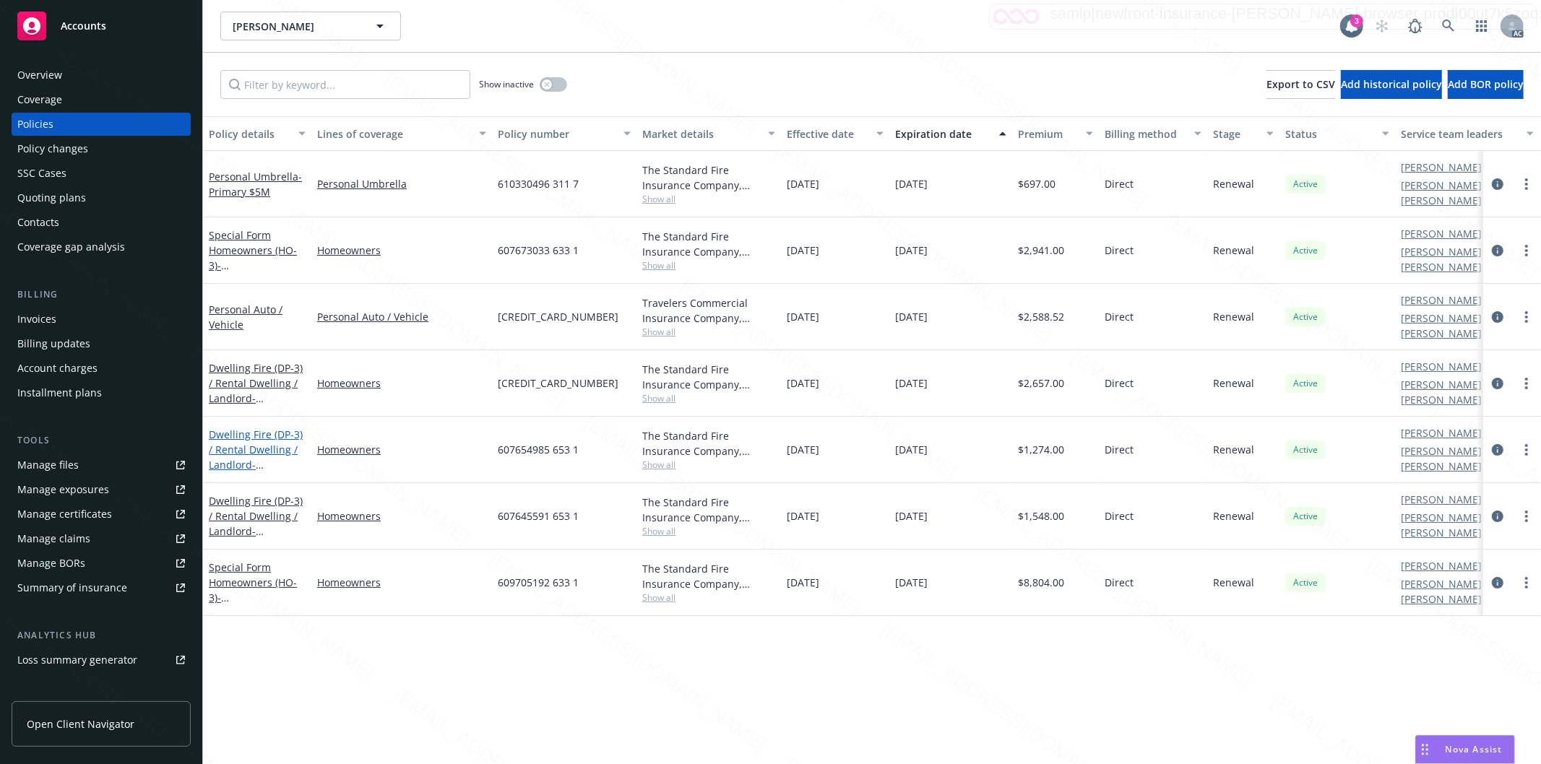
click at [261, 428] on link "Dwelling Fire (DP-3) / Rental Dwelling / Landlord - 712 MURPHY DR SAN MATEO, CA…" at bounding box center [256, 465] width 94 height 74
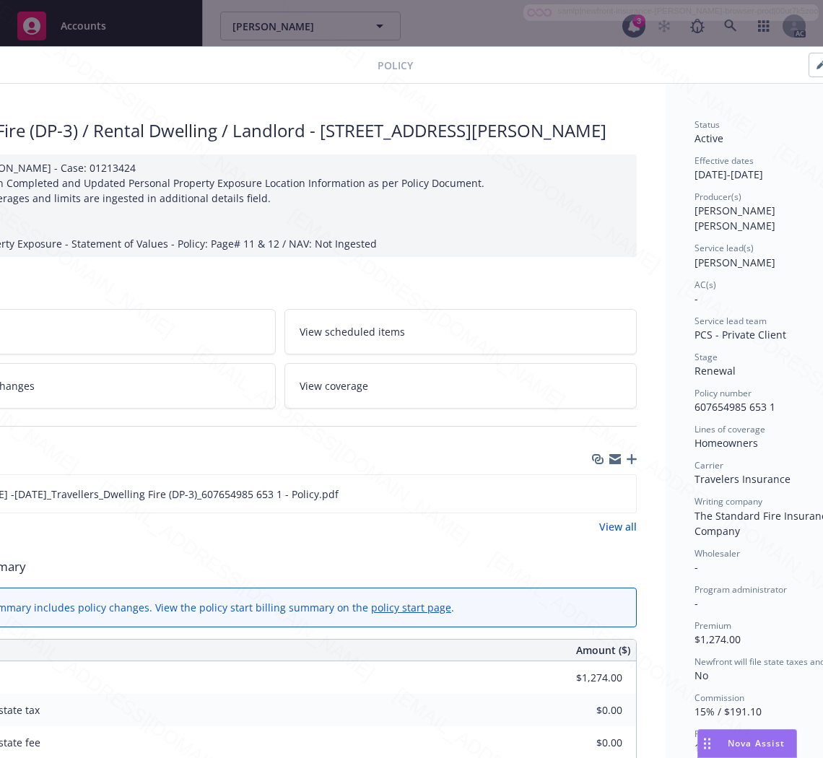
scroll to position [0, 182]
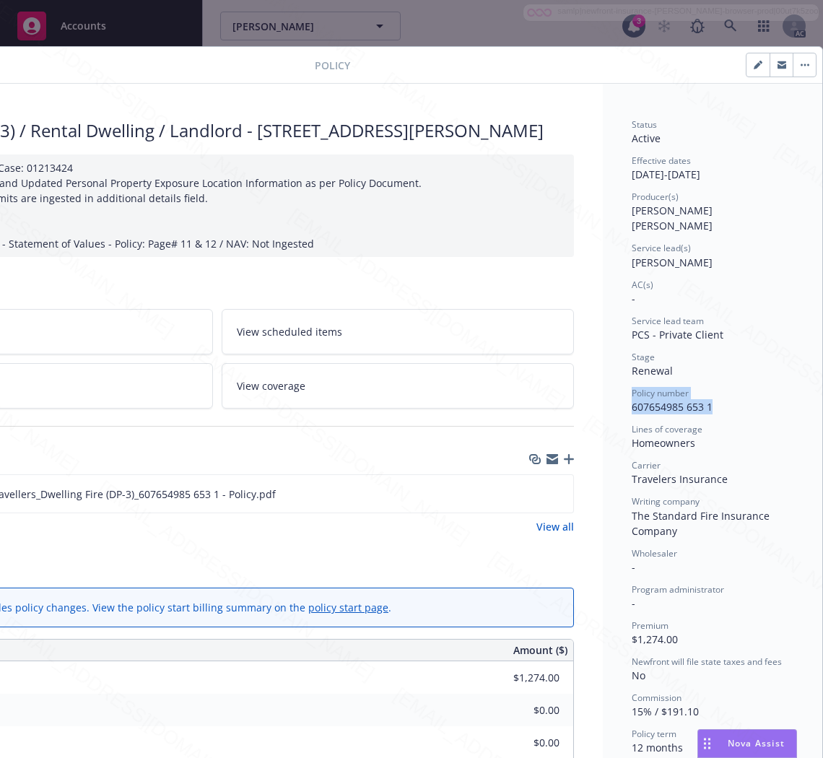
drag, startPoint x: 717, startPoint y: 389, endPoint x: 615, endPoint y: 384, distance: 101.2
click at [615, 384] on div "Status Active Effective dates 10/04/2024 - 10/04/2025 Producer(s) Keane Heller …" at bounding box center [713, 727] width 220 height 1286
click at [709, 399] on div "Policy number 607654985 653 1" at bounding box center [713, 400] width 162 height 27
drag, startPoint x: 704, startPoint y: 389, endPoint x: 617, endPoint y: 394, distance: 87.6
click at [617, 394] on div "Status Active Effective dates 10/04/2024 - 10/04/2025 Producer(s) Keane Heller …" at bounding box center [713, 727] width 220 height 1286
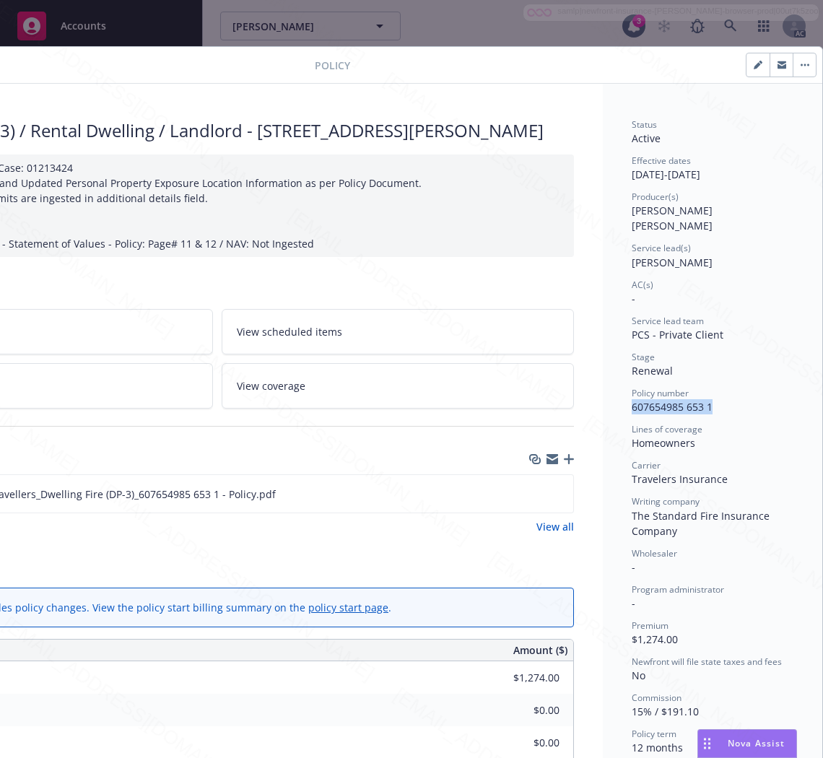
copy span "607654985 653 1"
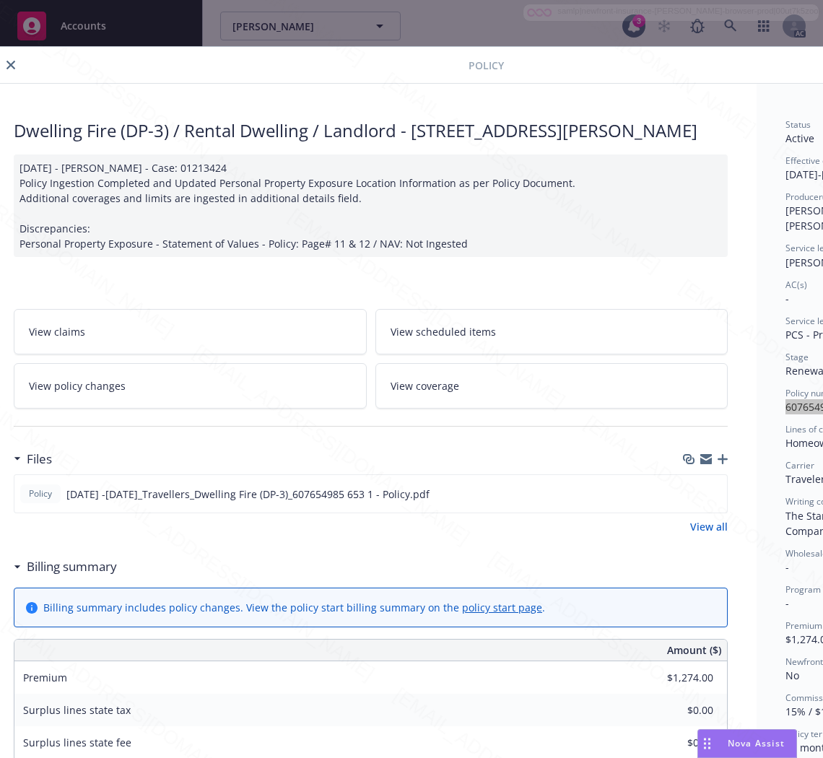
scroll to position [0, 0]
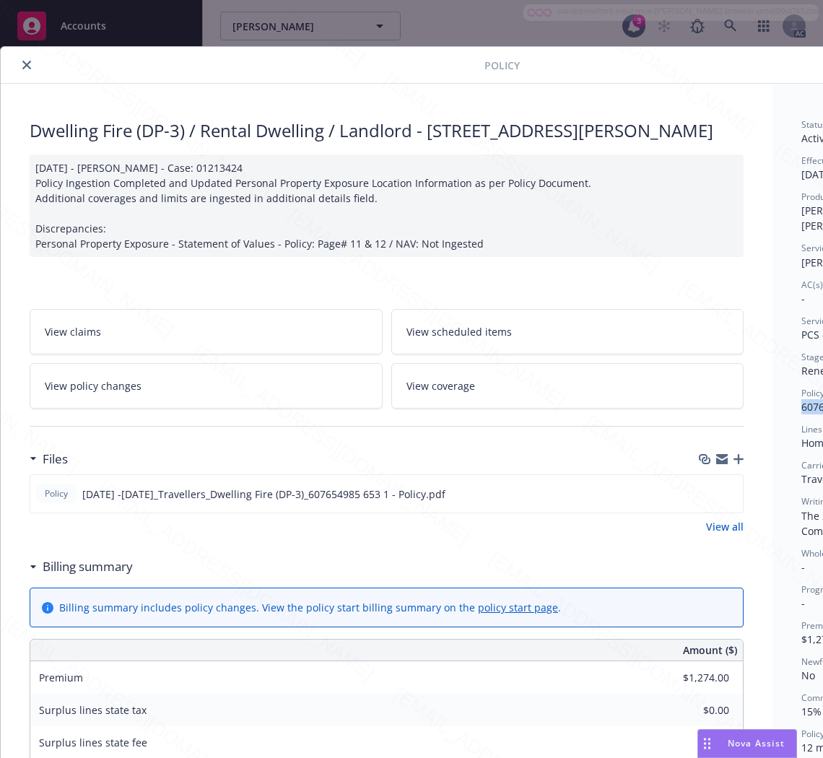
click at [79, 576] on h3 "Billing summary" at bounding box center [88, 567] width 90 height 19
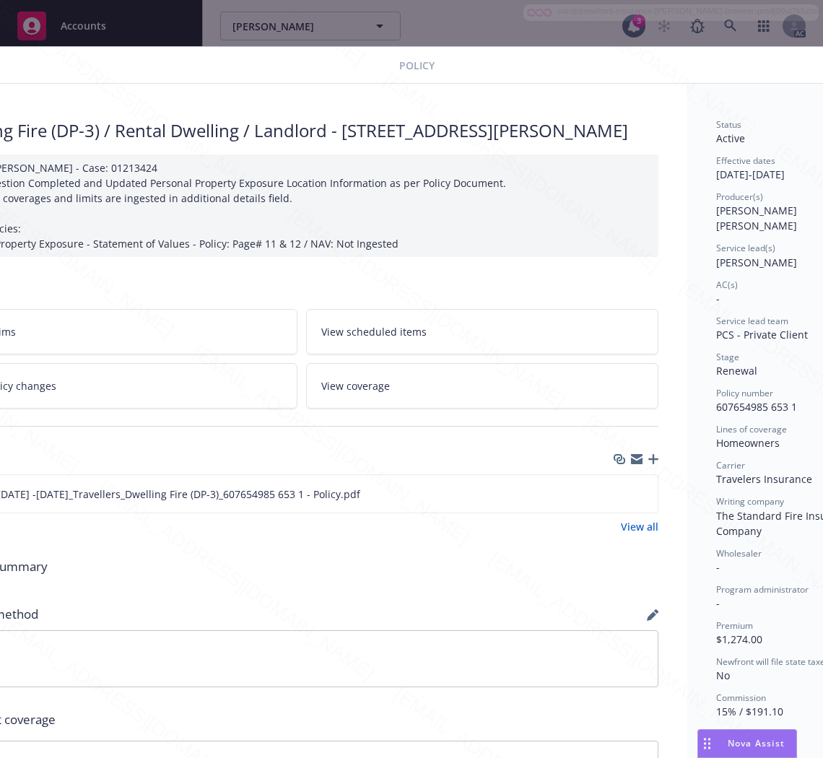
scroll to position [0, 182]
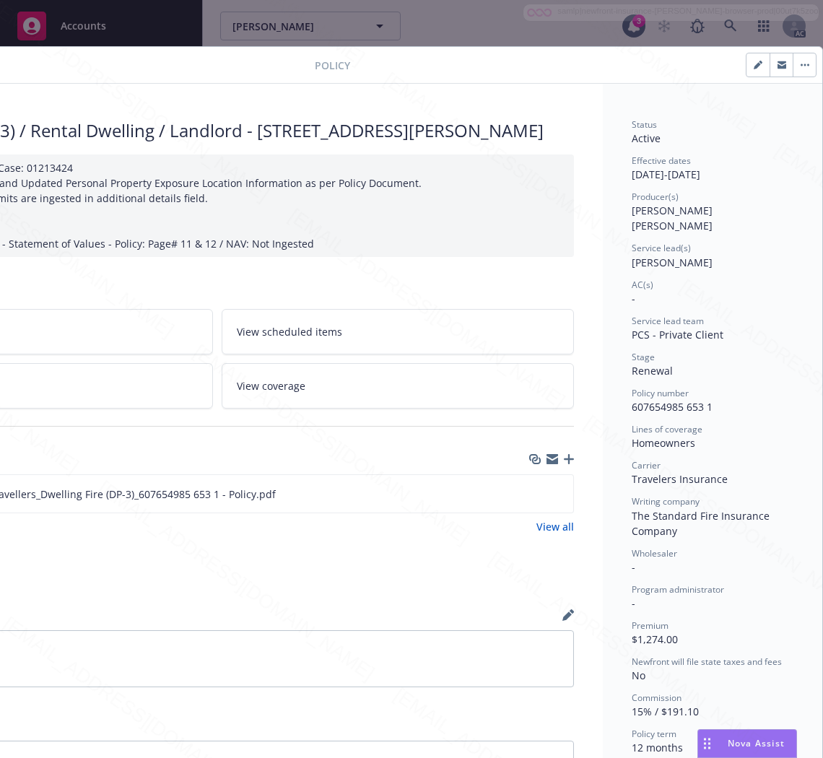
click at [467, 582] on div "Billing summary" at bounding box center [217, 567] width 714 height 30
click at [530, 499] on icon "download file" at bounding box center [536, 498] width 12 height 4
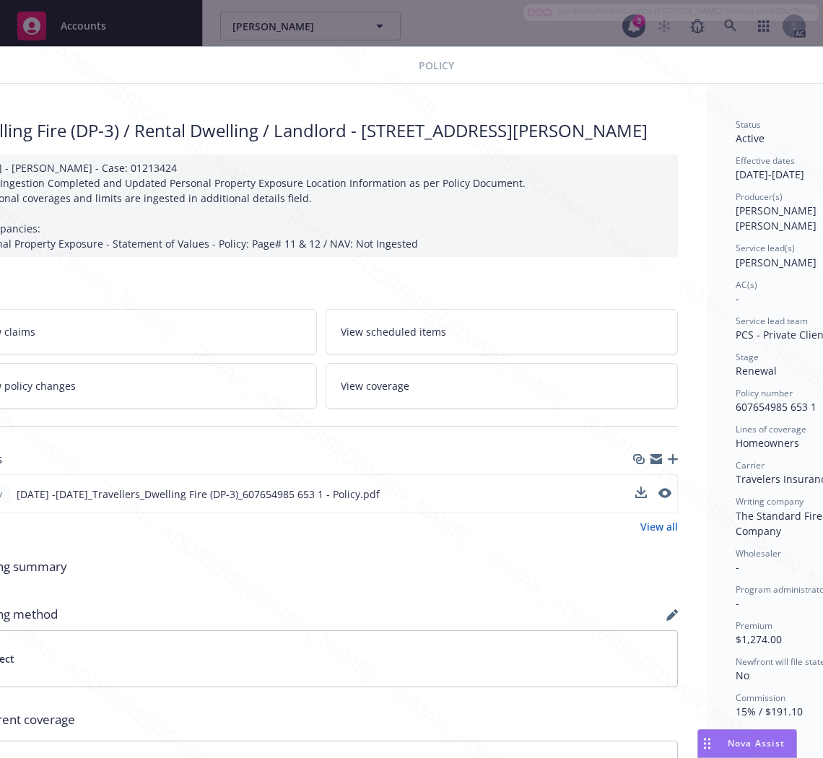
scroll to position [0, 0]
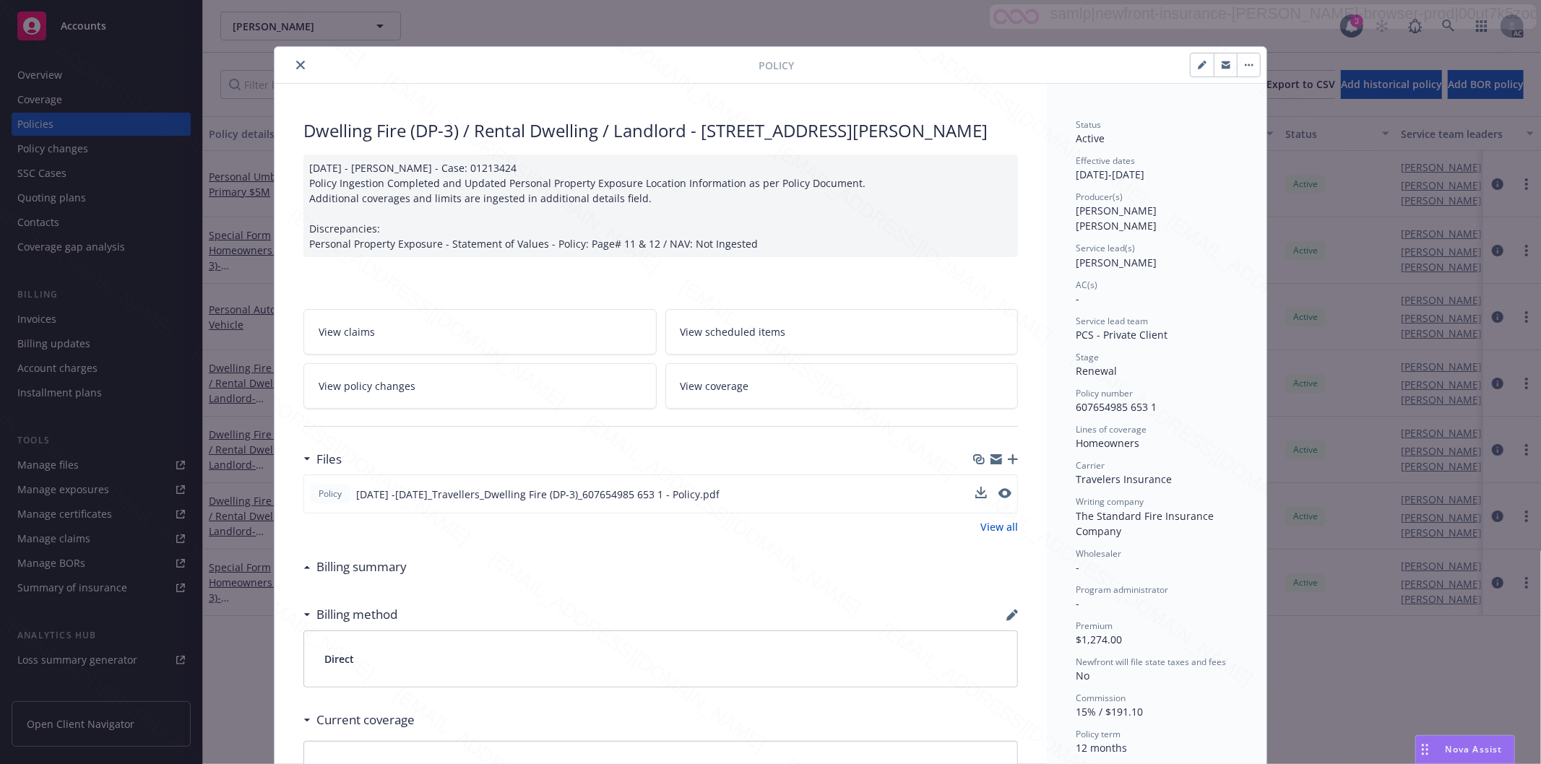
click at [296, 62] on icon "close" at bounding box center [300, 65] width 9 height 9
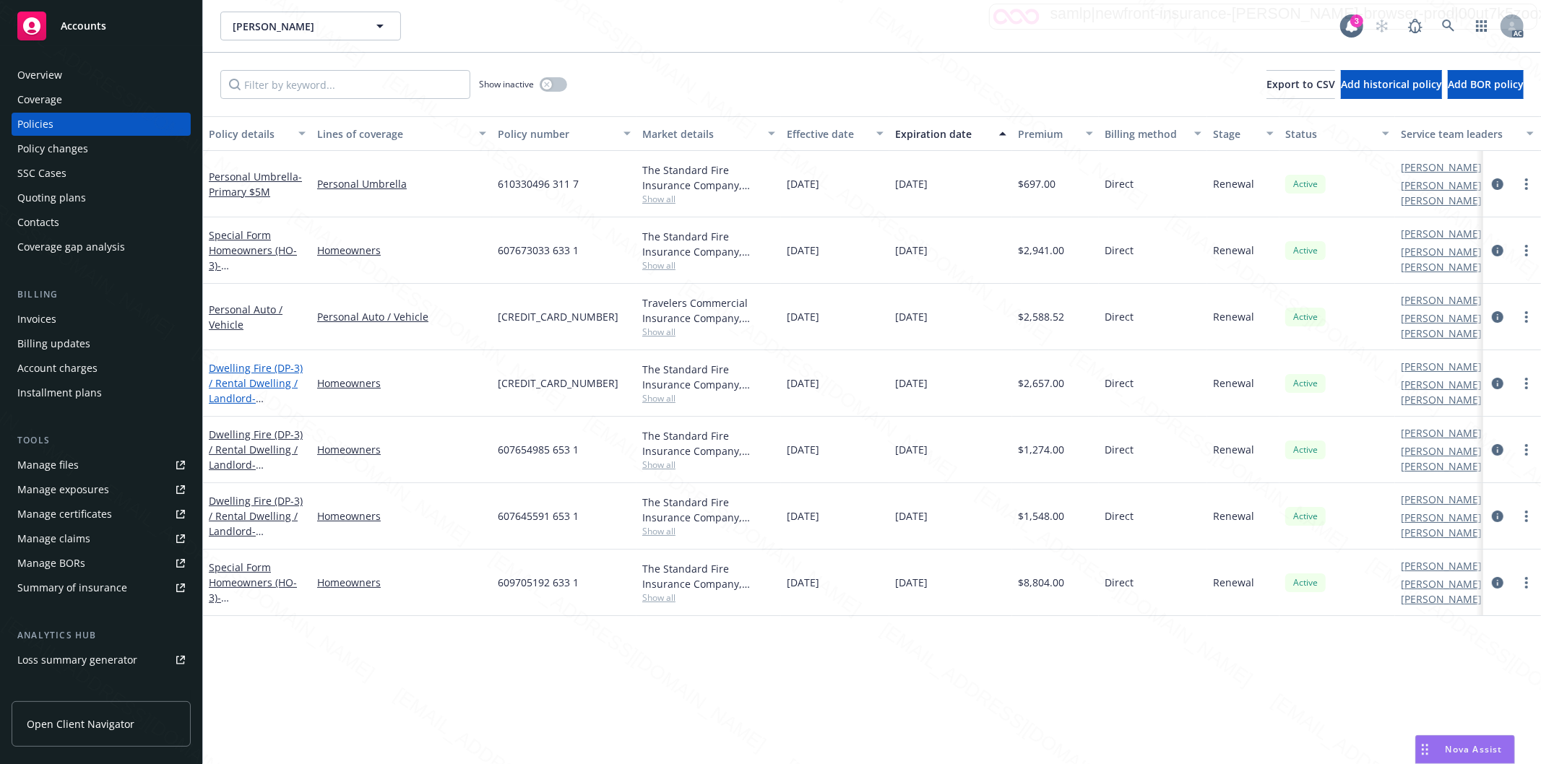
click at [237, 366] on link "Dwelling Fire (DP-3) / Rental Dwelling / Landlord - 33 BAYTREE WAY # 35 SAN MAT…" at bounding box center [256, 390] width 94 height 59
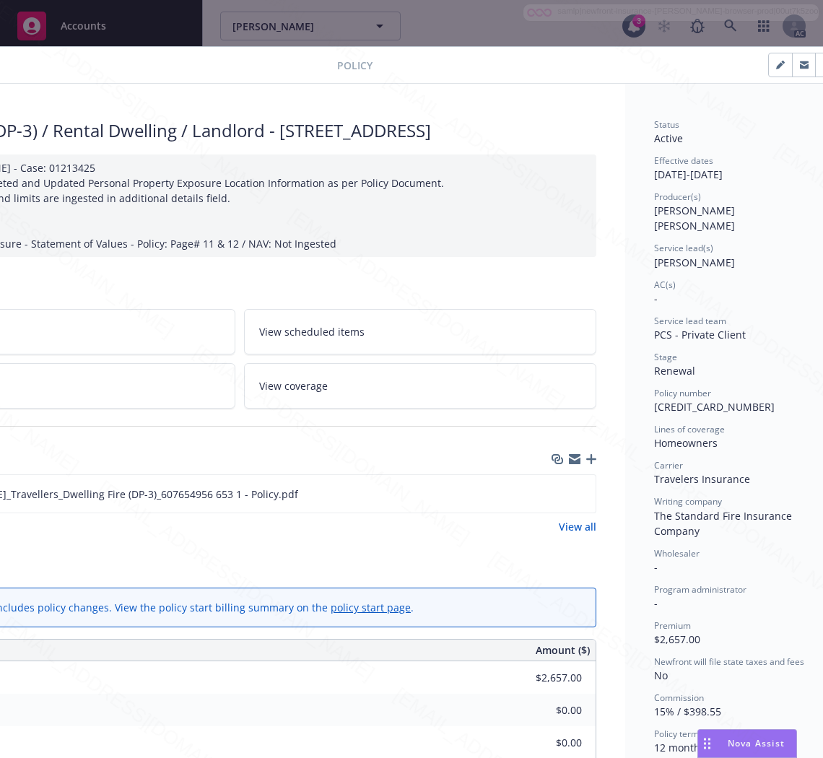
scroll to position [0, 182]
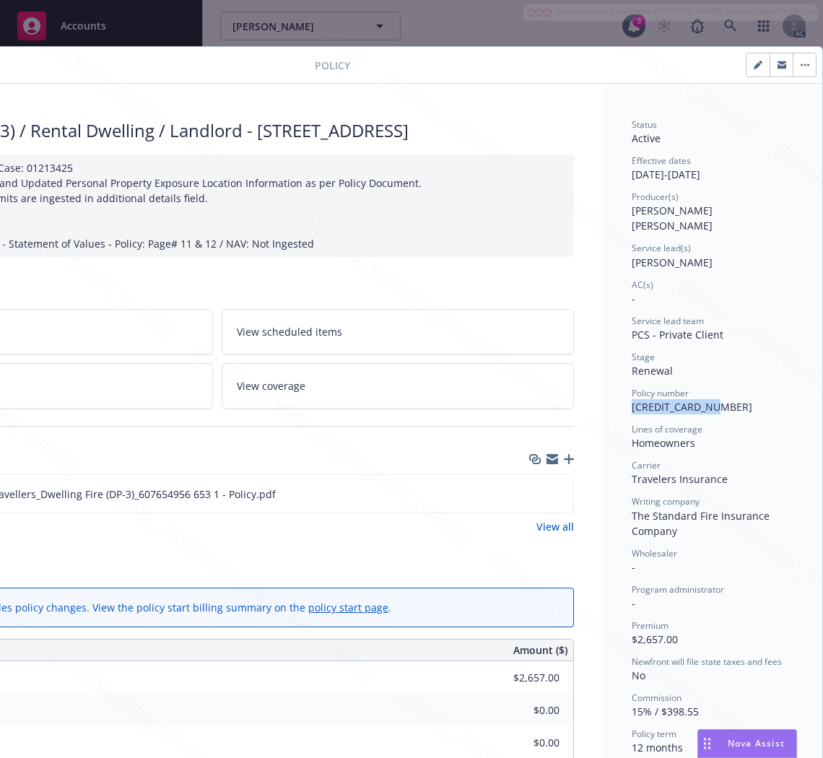
drag, startPoint x: 706, startPoint y: 389, endPoint x: 615, endPoint y: 395, distance: 90.5
click at [615, 395] on div "Status Active Effective dates 10/04/2024 - 10/04/2025 Producer(s) Keane Heller …" at bounding box center [713, 727] width 220 height 1286
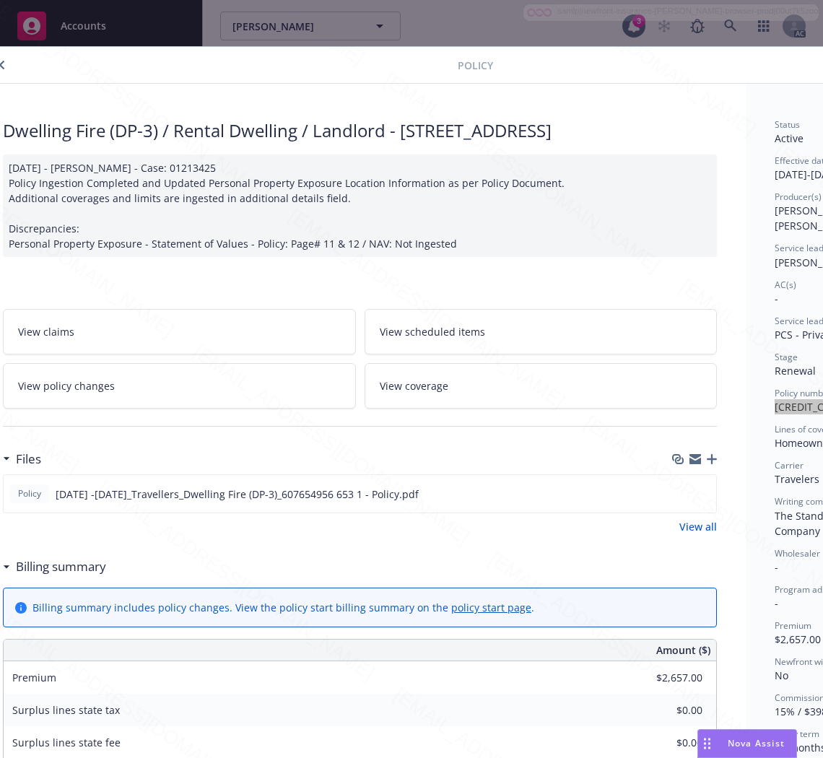
scroll to position [0, 0]
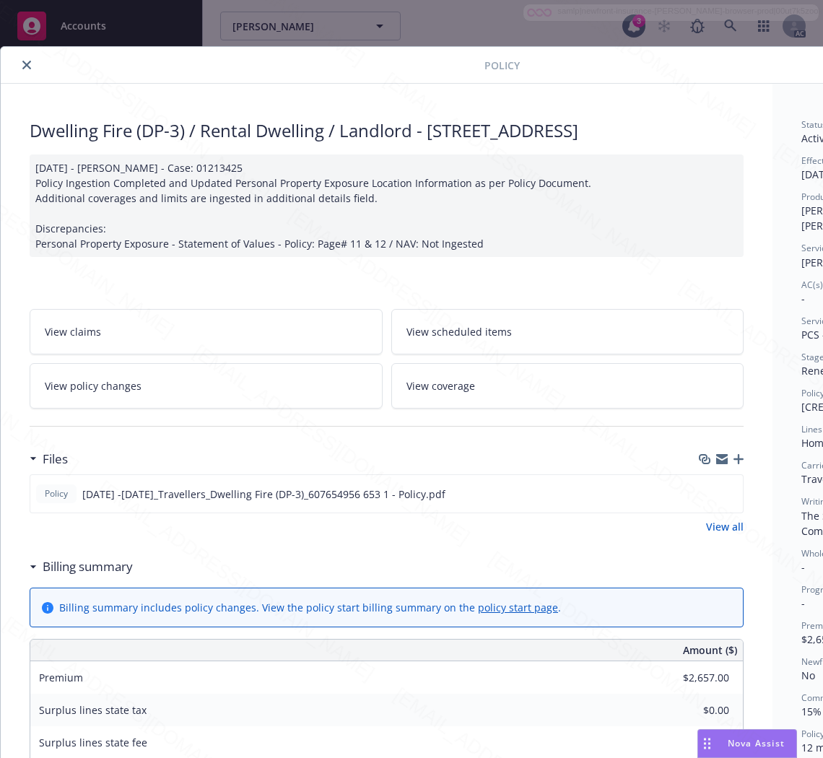
click at [101, 576] on h3 "Billing summary" at bounding box center [88, 567] width 90 height 19
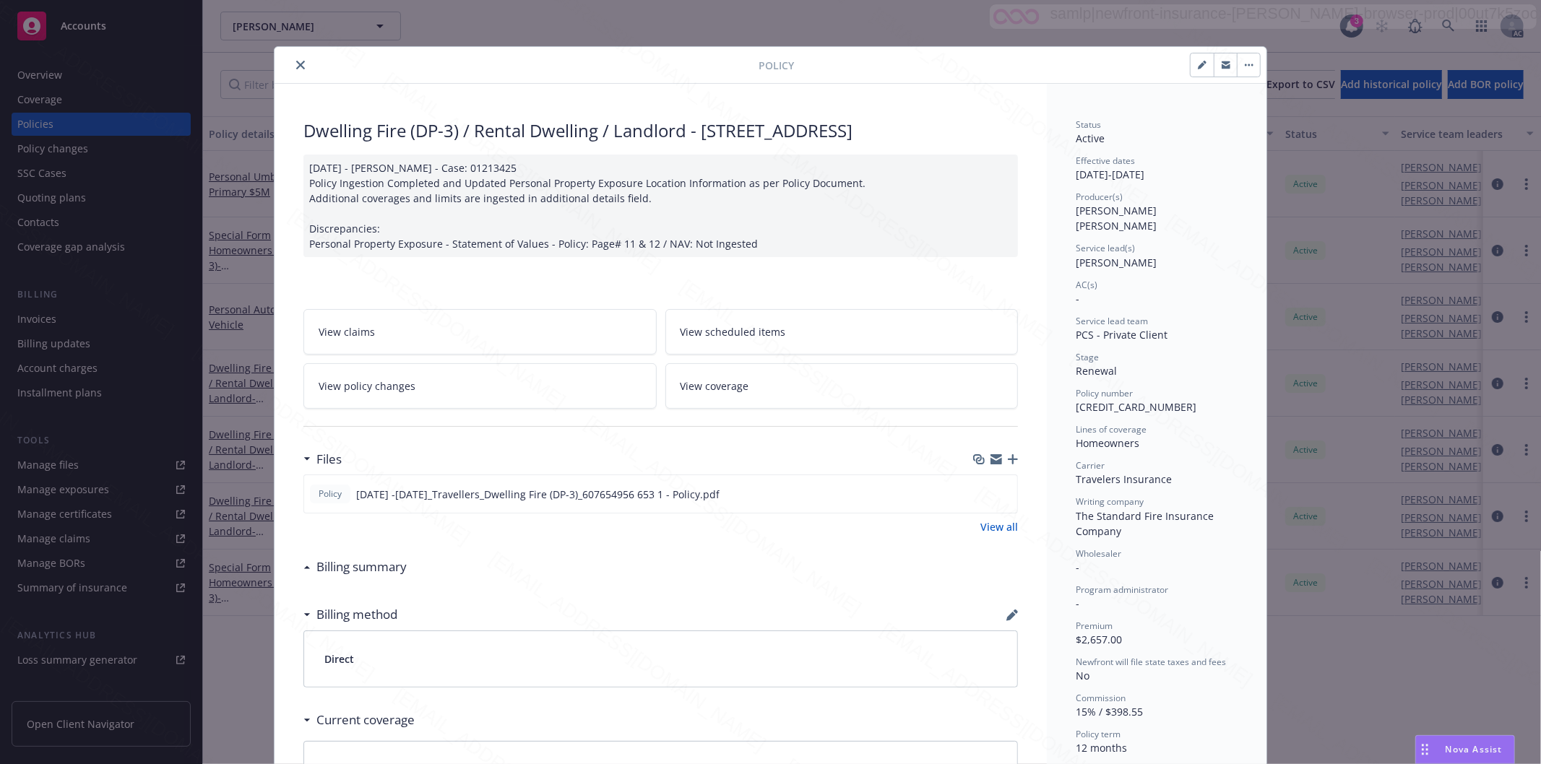
click at [296, 64] on icon "close" at bounding box center [300, 65] width 9 height 9
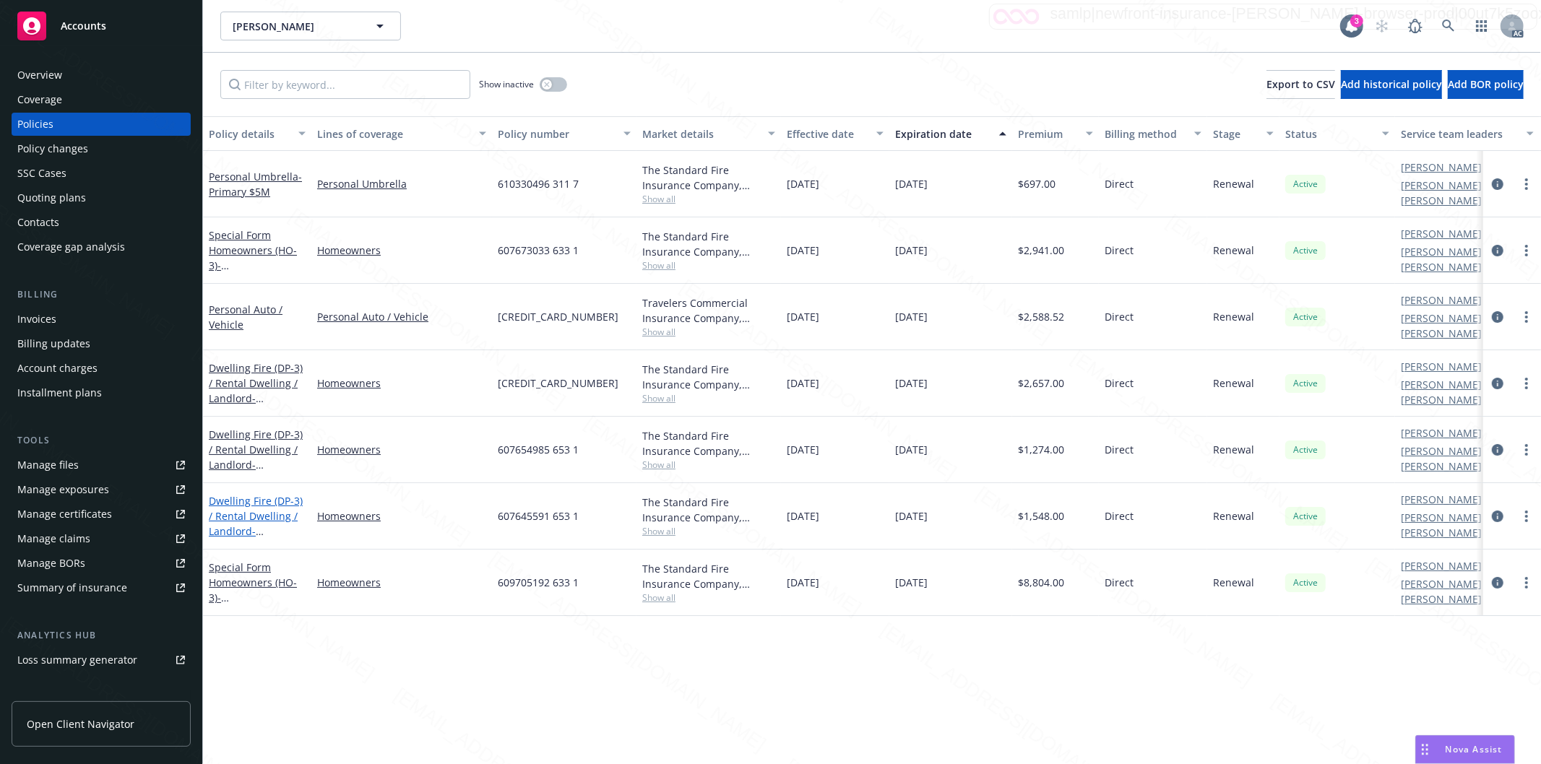
click at [230, 494] on link "Dwelling Fire (DP-3) / Rental Dwelling / Landlord - 3153 ALMA ST # 3155 PALO AL…" at bounding box center [256, 531] width 94 height 74
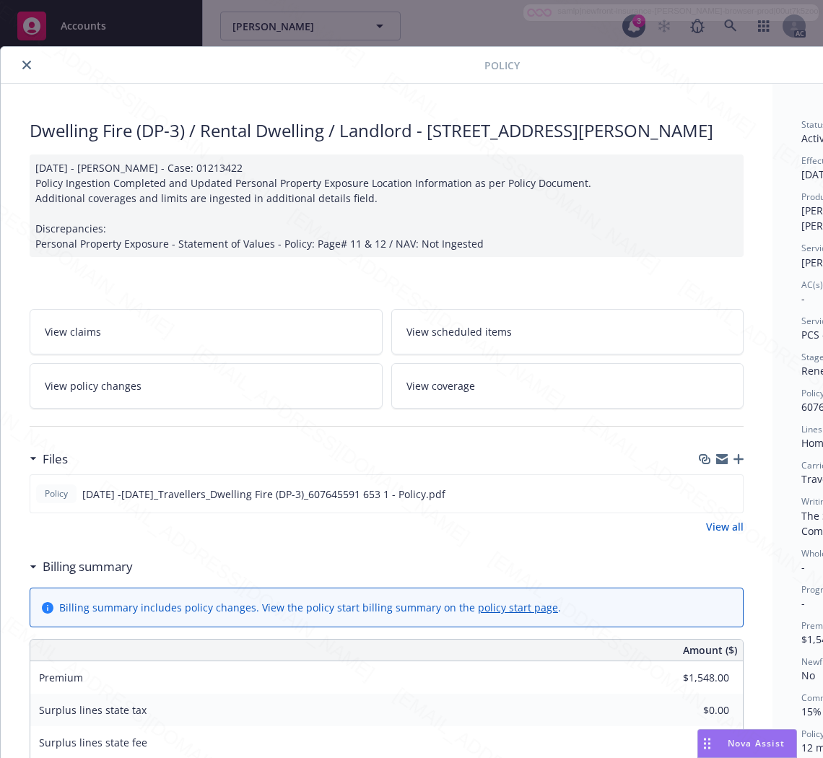
click at [111, 576] on h3 "Billing summary" at bounding box center [88, 567] width 90 height 19
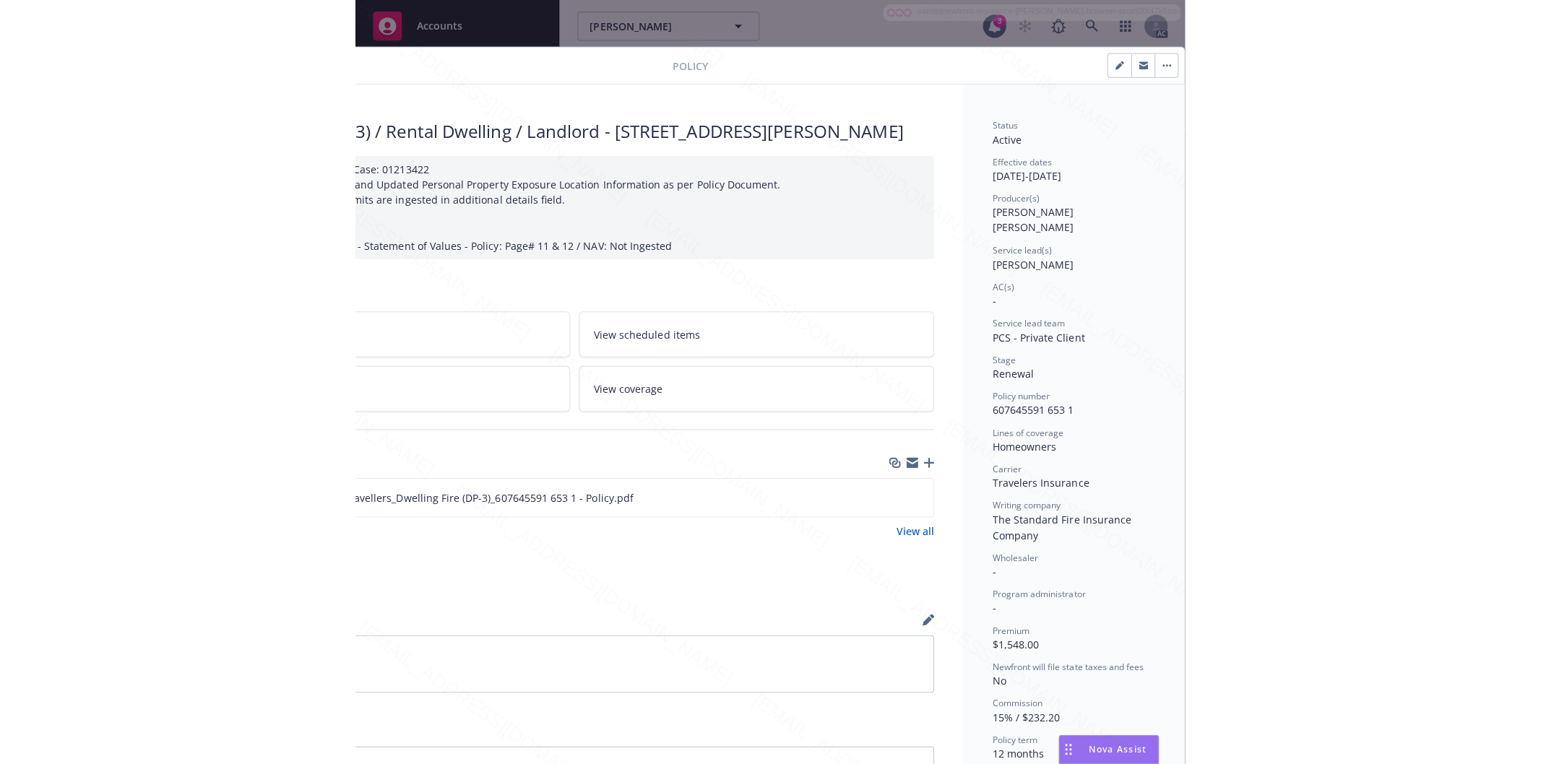
scroll to position [0, 182]
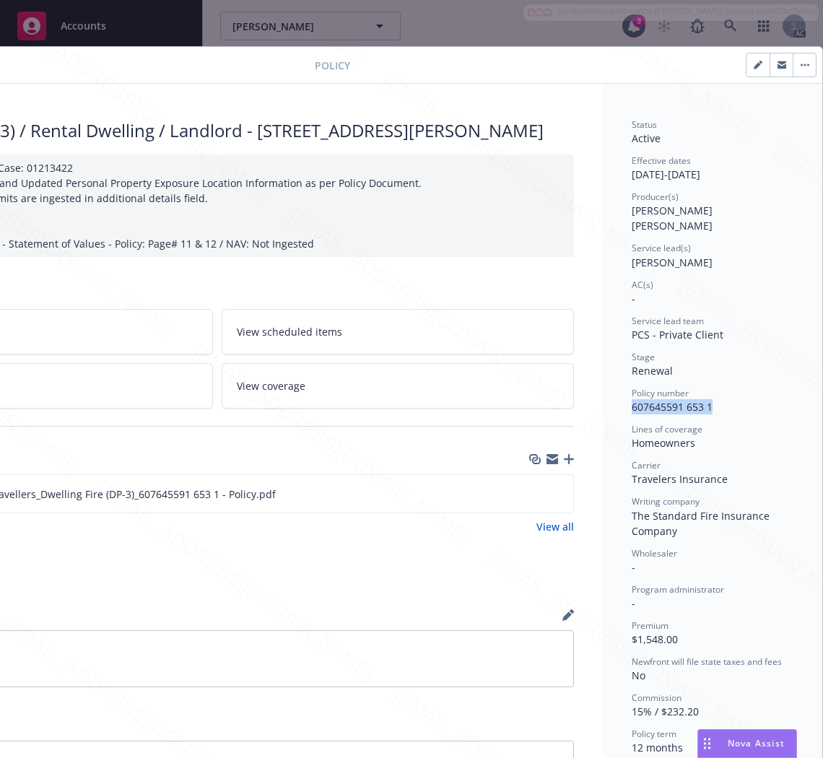
drag, startPoint x: 706, startPoint y: 392, endPoint x: 615, endPoint y: 390, distance: 91.0
click at [615, 390] on div "Status Active Effective dates 10/04/2024 - 10/04/2025 Producer(s) Keane Heller …" at bounding box center [713, 546] width 220 height 925
copy span "607645591 653 1"
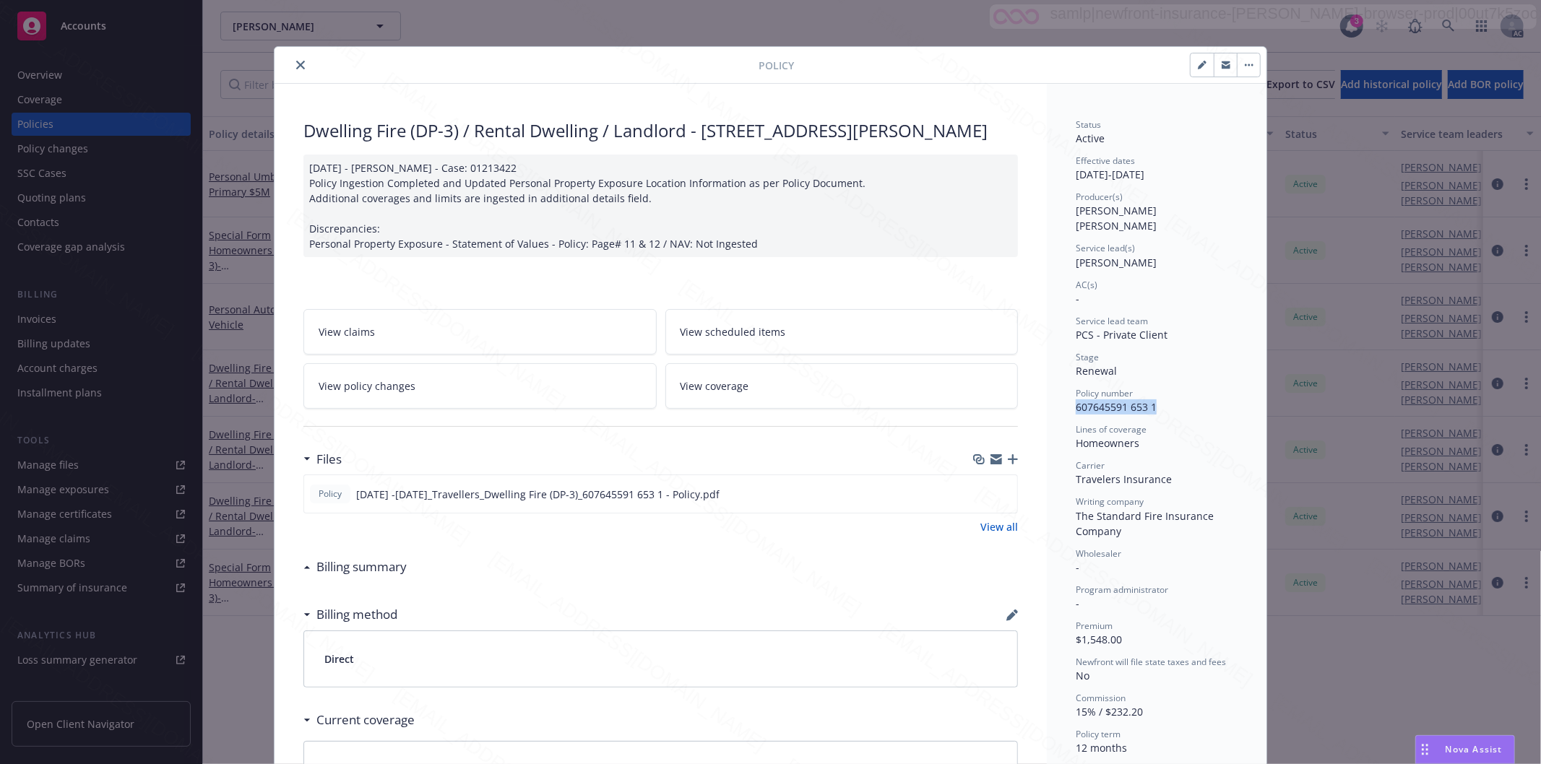
click at [296, 68] on icon "close" at bounding box center [300, 65] width 9 height 9
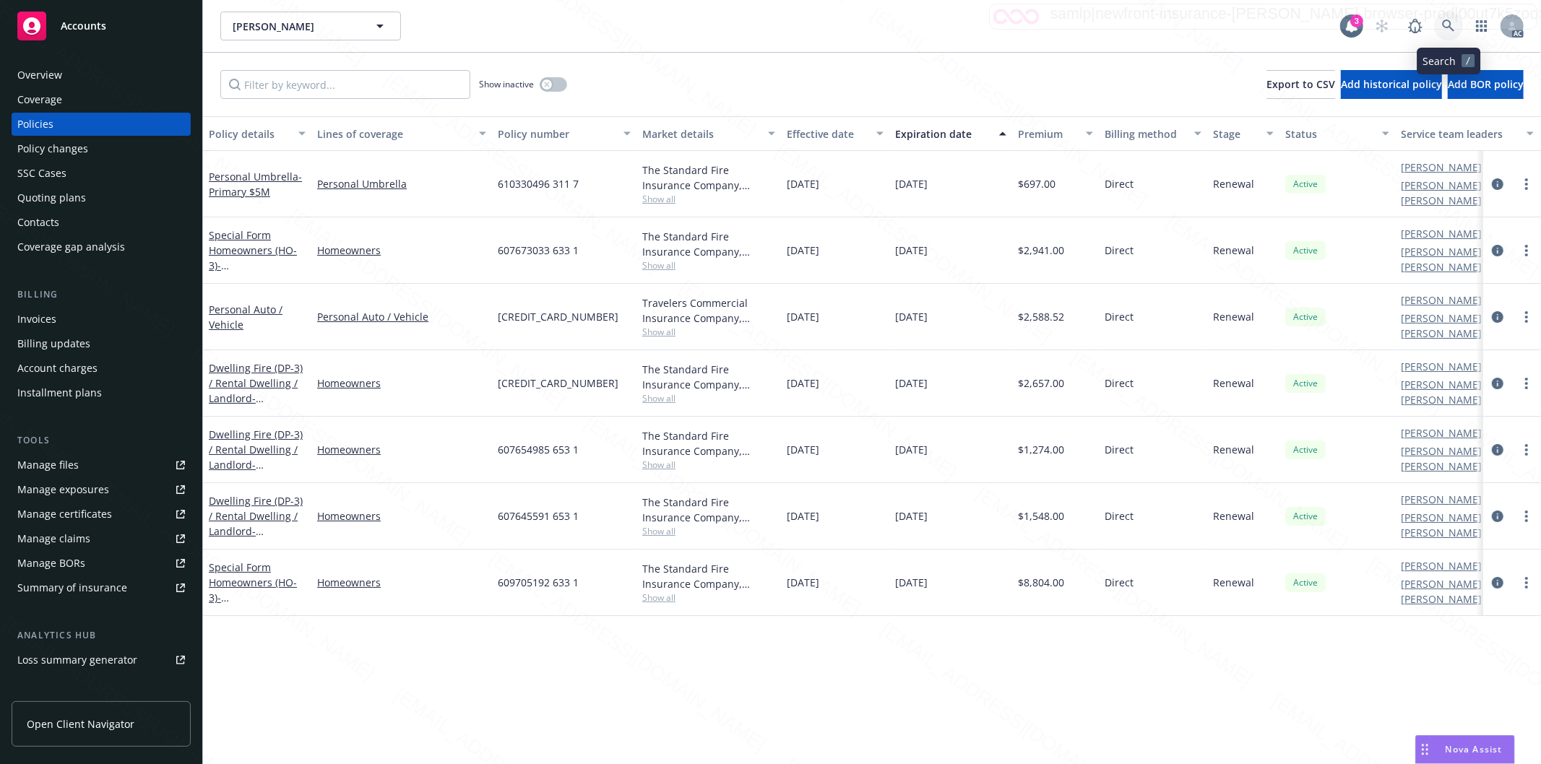
click at [1448, 26] on icon at bounding box center [1448, 26] width 12 height 12
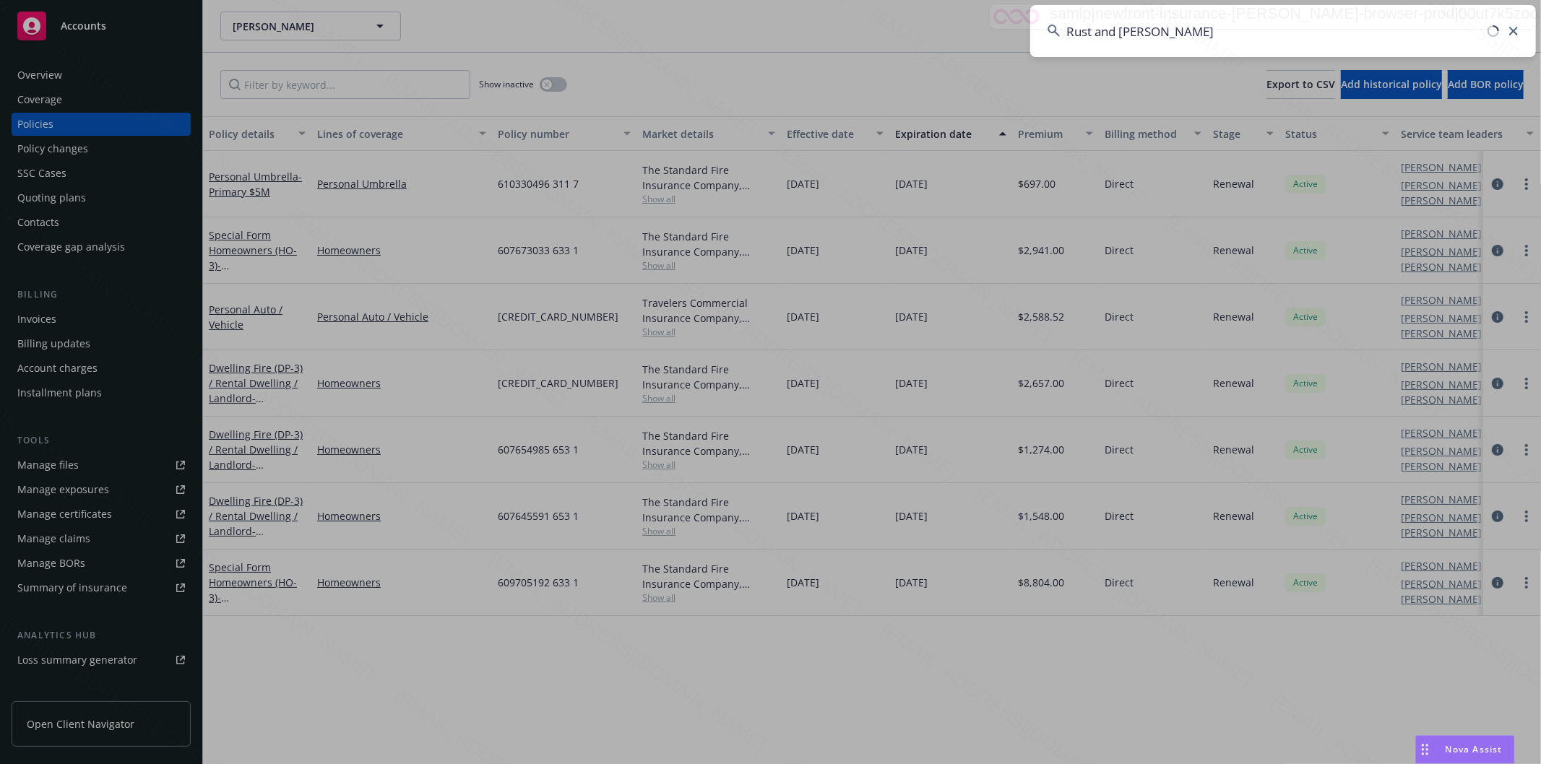
type input "Rust and Miltenberger"
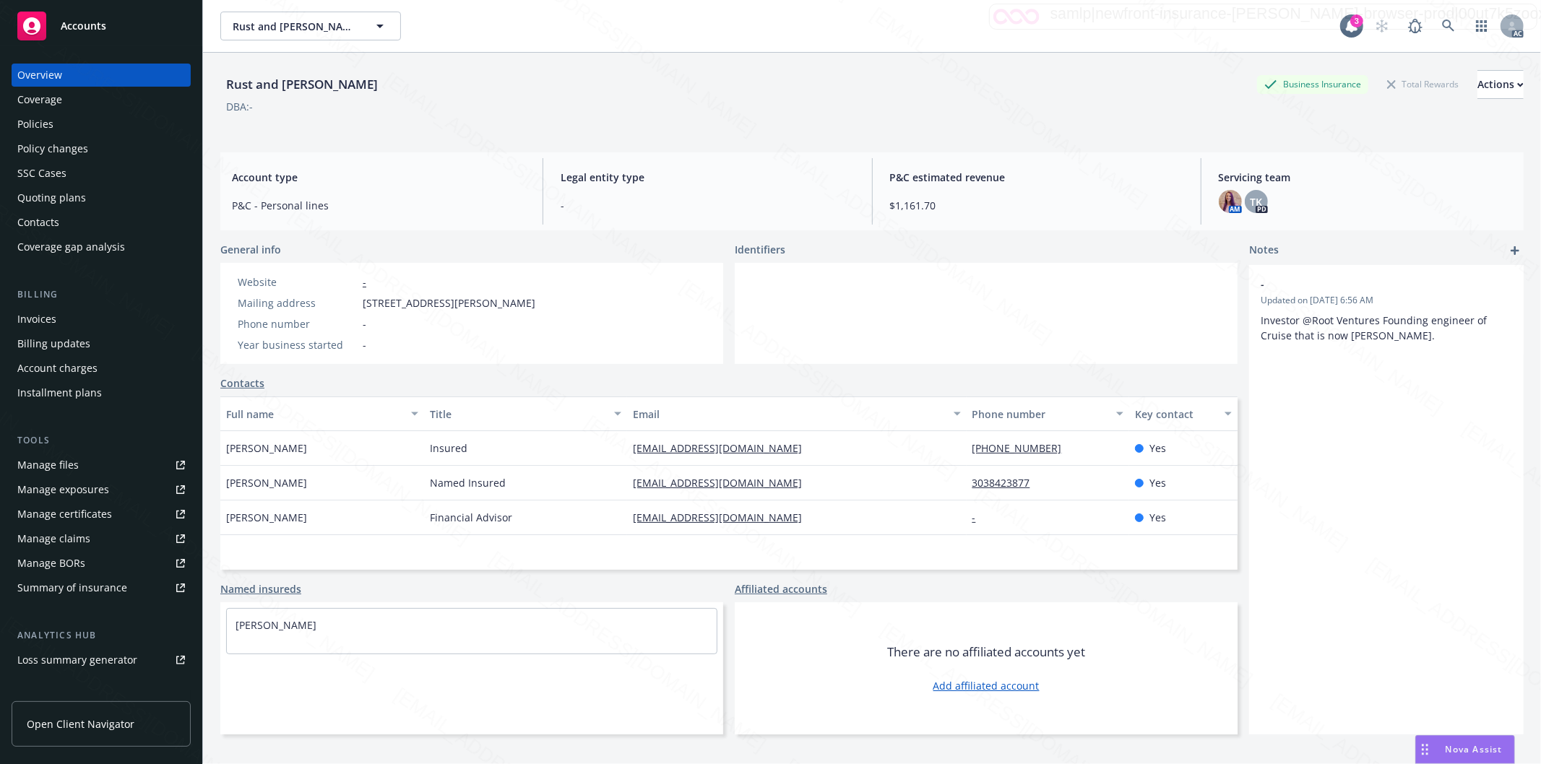
click at [78, 126] on div "Policies" at bounding box center [101, 124] width 168 height 23
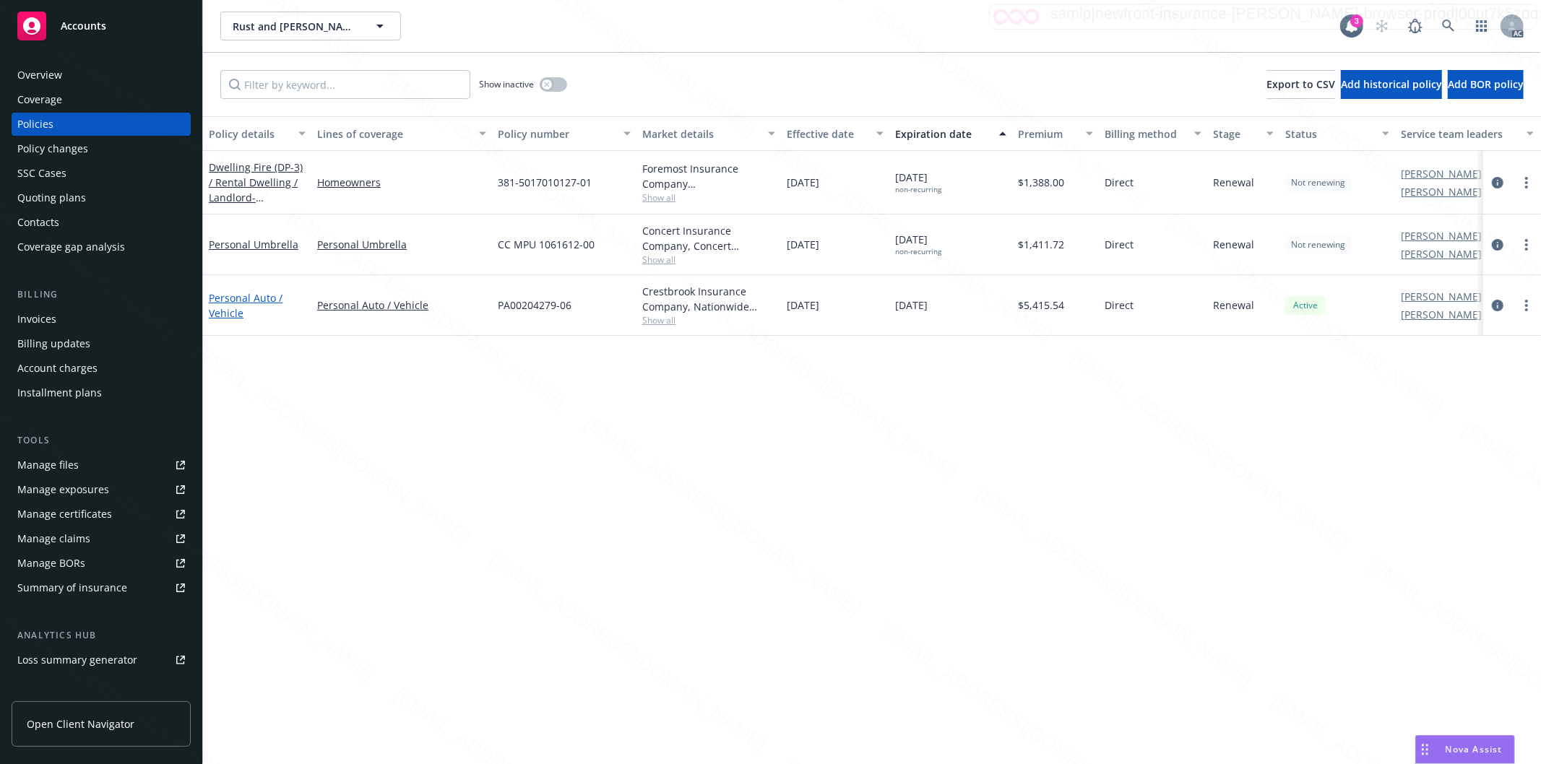
click at [235, 298] on link "Personal Auto / Vehicle" at bounding box center [246, 305] width 74 height 29
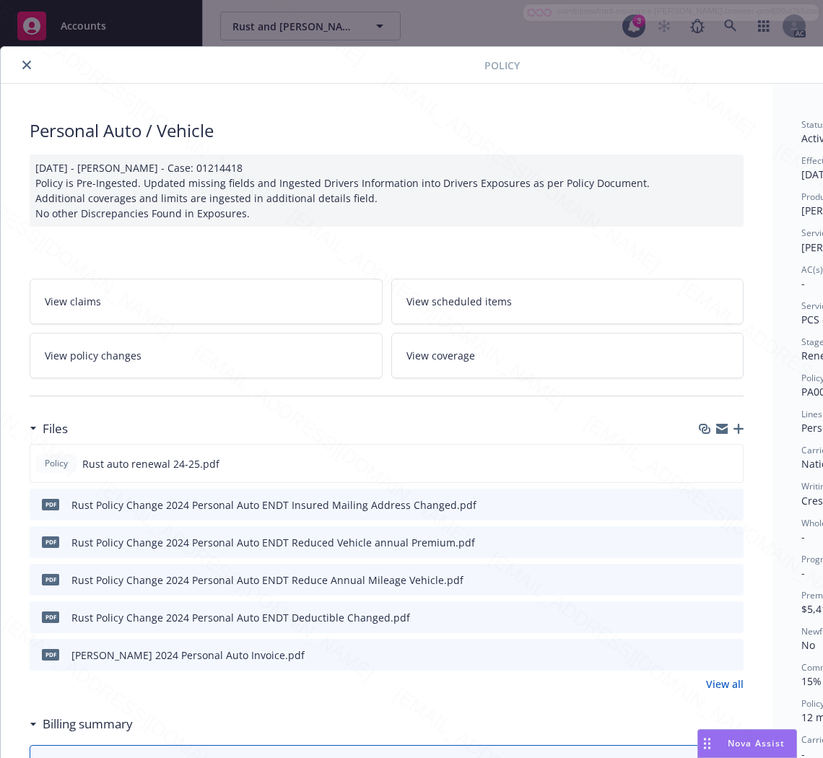
click at [100, 730] on h3 "Billing summary" at bounding box center [88, 724] width 90 height 19
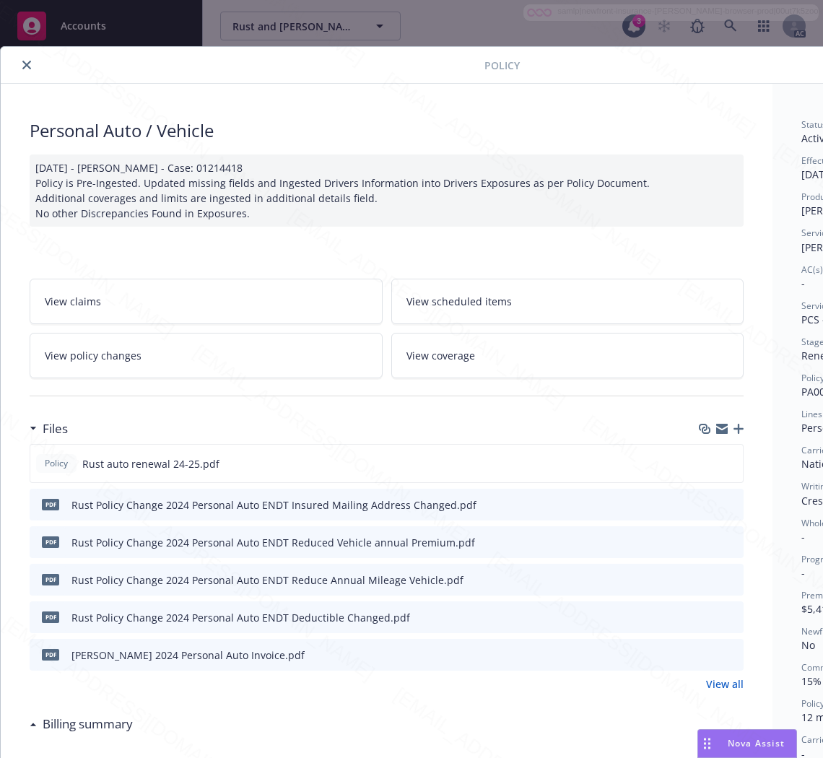
scroll to position [160, 0]
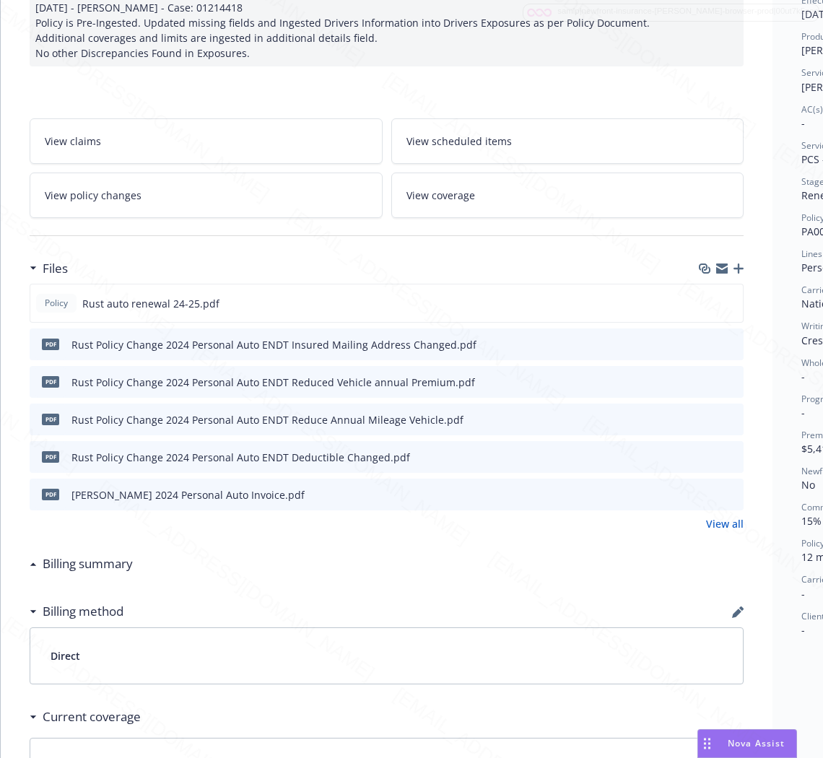
click at [124, 568] on h3 "Billing summary" at bounding box center [88, 564] width 90 height 19
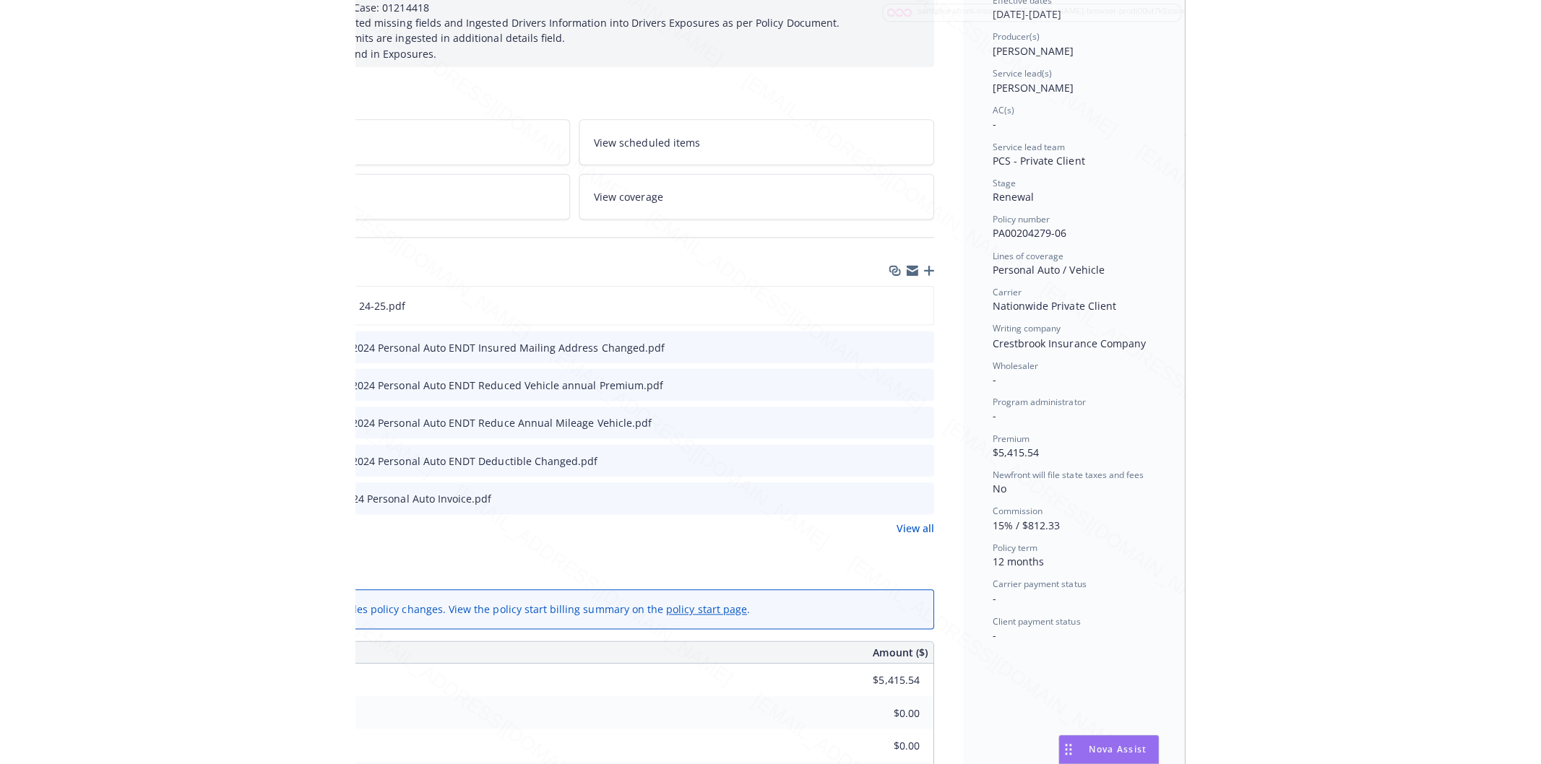
scroll to position [0, 182]
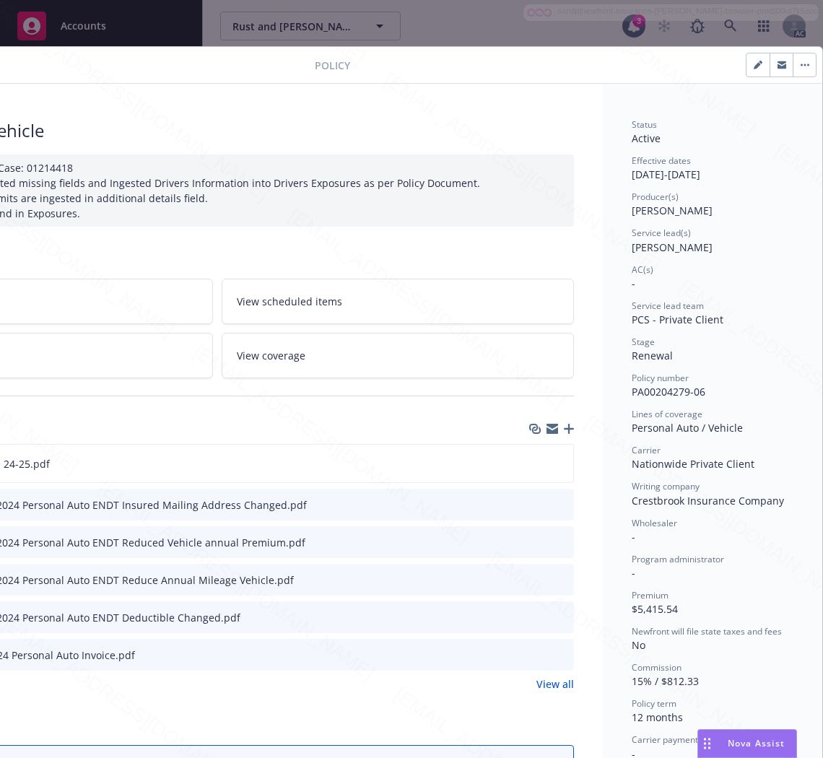
click at [699, 391] on div "Policy number PA00204279-06" at bounding box center [713, 385] width 162 height 27
drag, startPoint x: 699, startPoint y: 393, endPoint x: 615, endPoint y: 399, distance: 84.0
copy span "PA00204279-06"
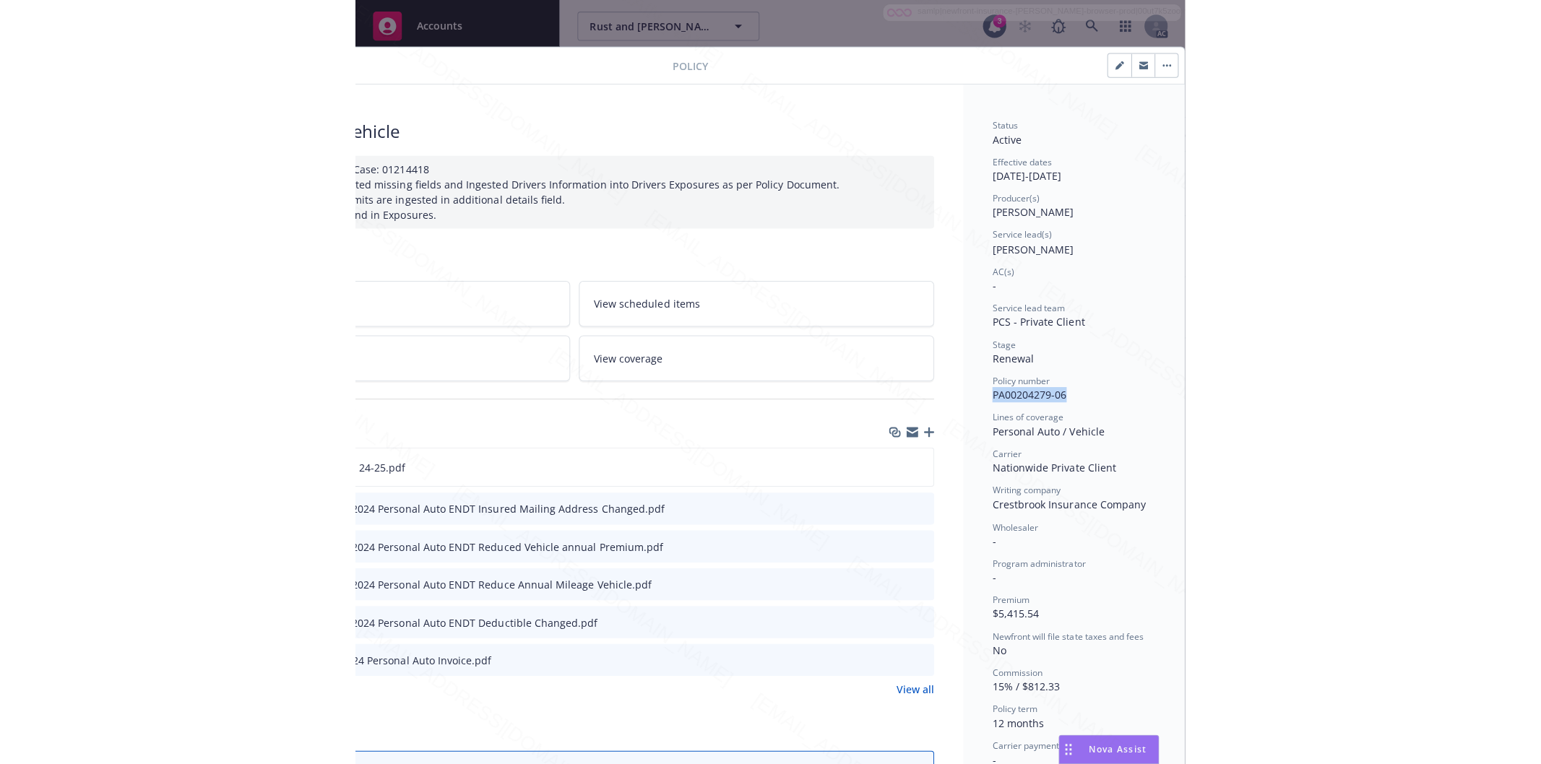
scroll to position [0, 0]
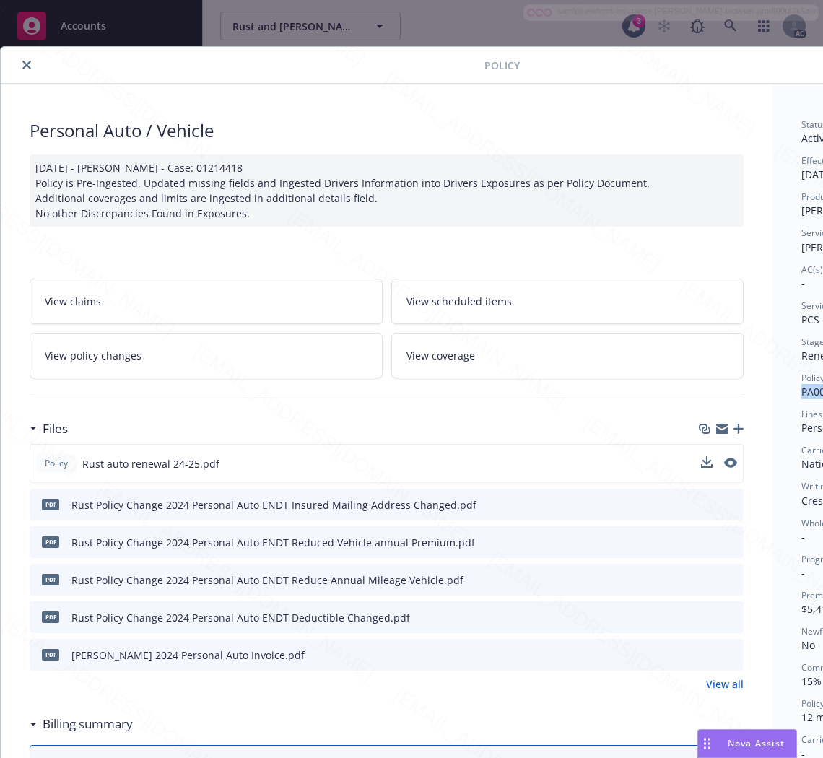
click at [566, 466] on div "Policy Rust auto renewal 24-25.pdf" at bounding box center [387, 463] width 714 height 39
click at [709, 455] on div "Policy Rust auto renewal 24-25.pdf Download file Download file" at bounding box center [387, 463] width 714 height 39
click at [623, 457] on div "Policy Rust auto renewal 24-25.pdf" at bounding box center [387, 463] width 714 height 39
click at [708, 467] on icon "download file" at bounding box center [706, 467] width 12 height 4
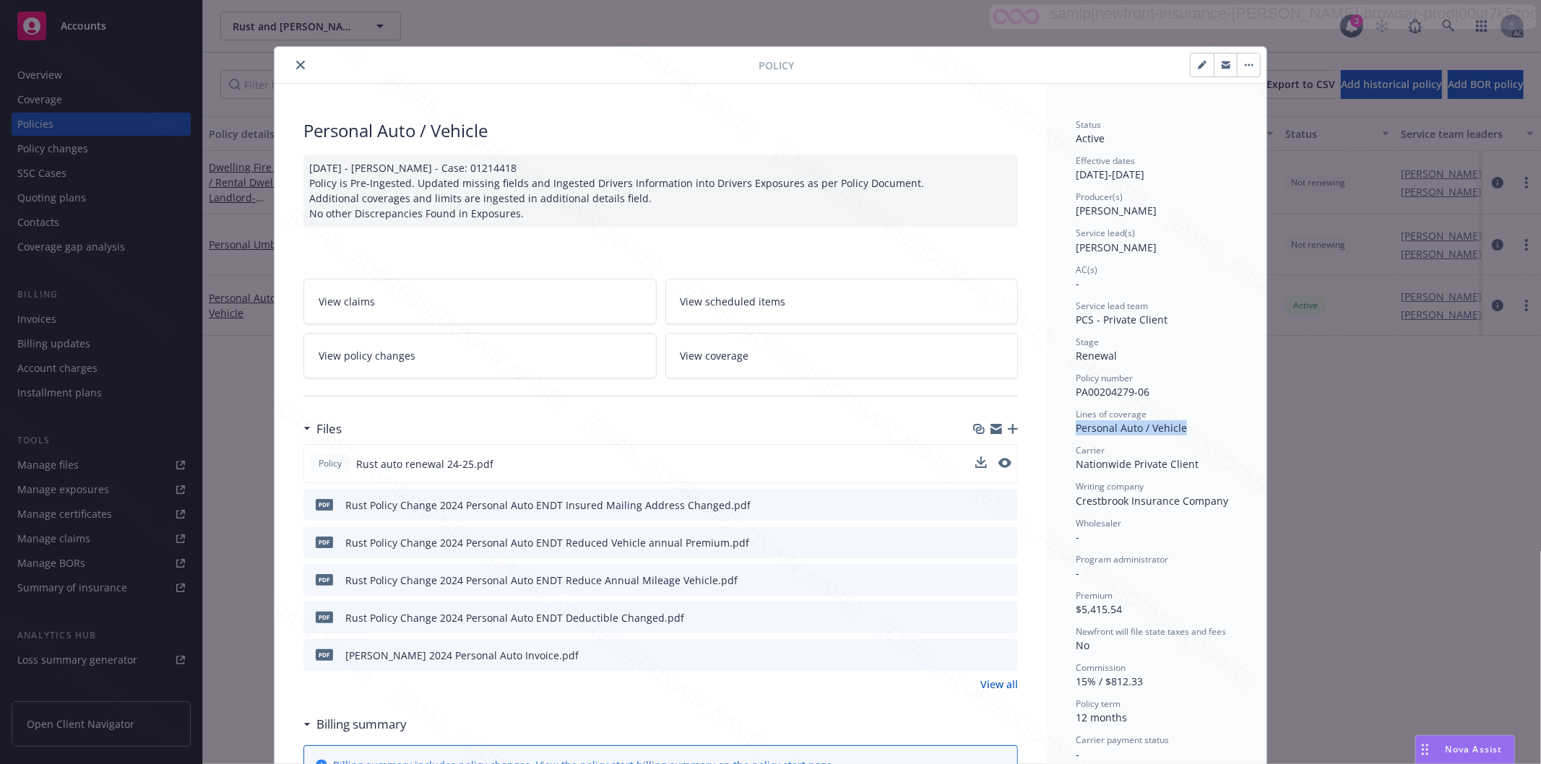
drag, startPoint x: 1172, startPoint y: 428, endPoint x: 1060, endPoint y: 422, distance: 111.4
copy span "Personal Auto / Vehicle"
click at [975, 506] on icon "download file" at bounding box center [980, 504] width 12 height 12
click at [366, 730] on h3 "Billing summary" at bounding box center [361, 724] width 90 height 19
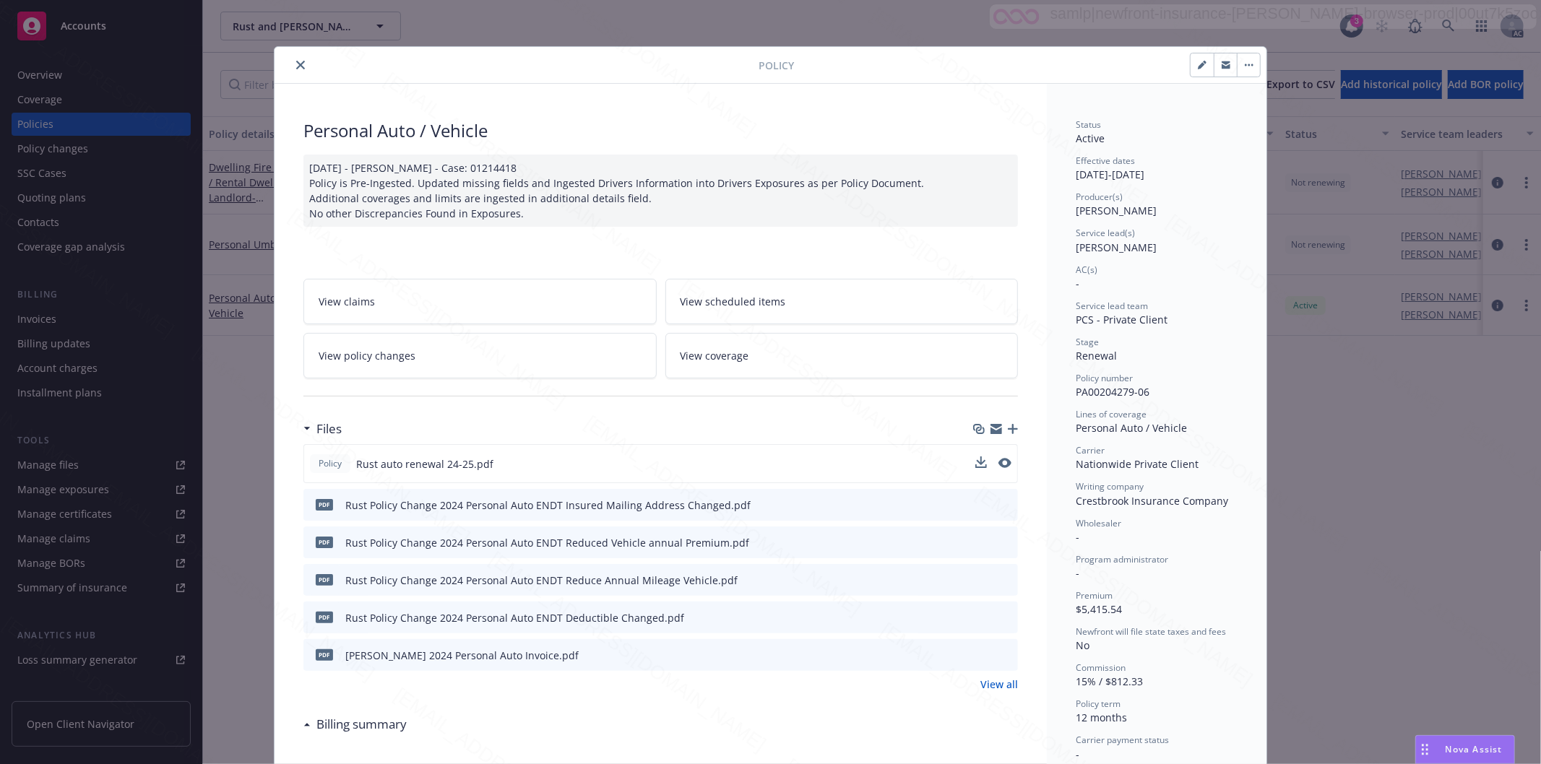
scroll to position [401, 0]
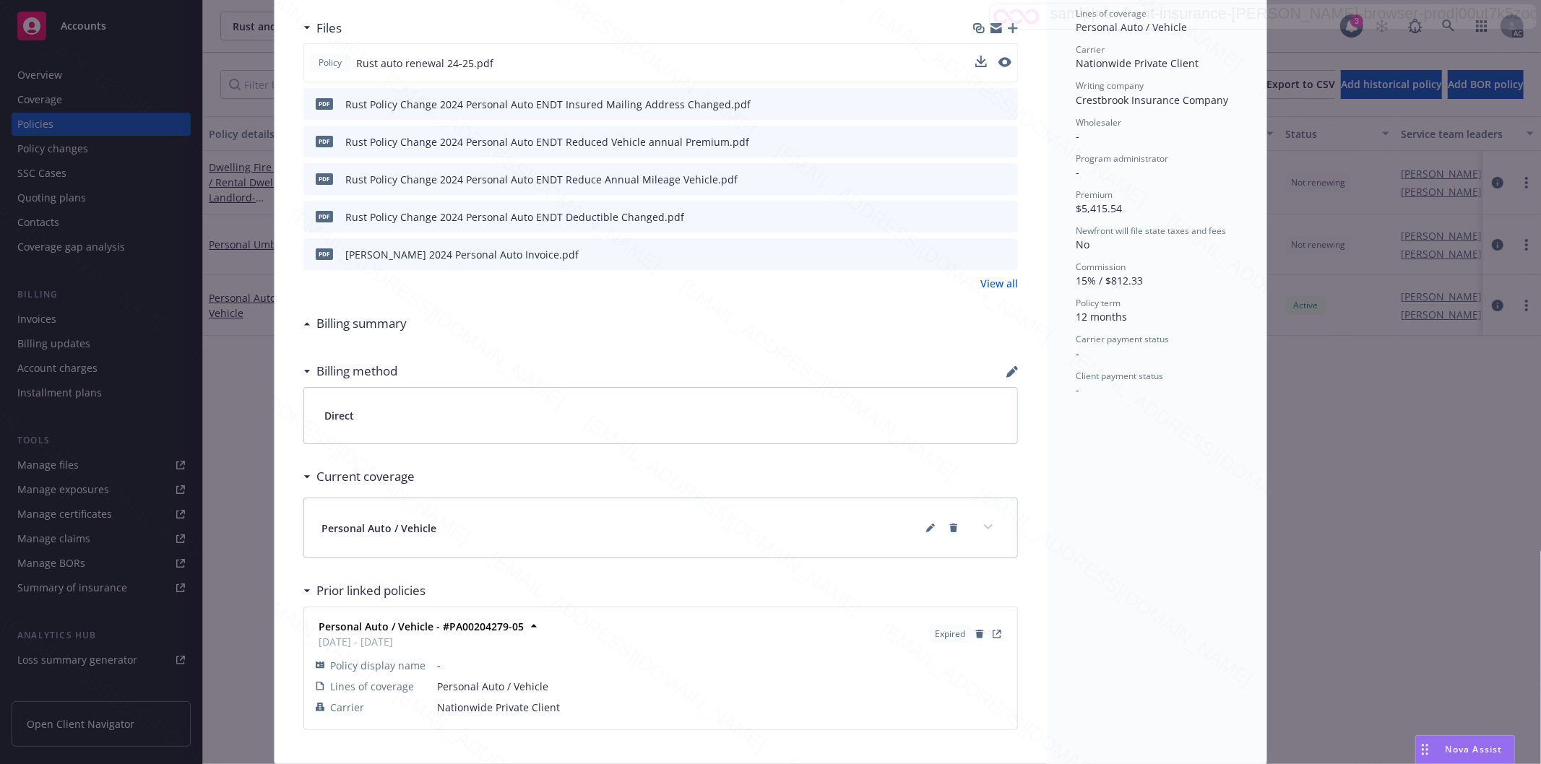
click at [351, 377] on h3 "Billing method" at bounding box center [356, 371] width 81 height 19
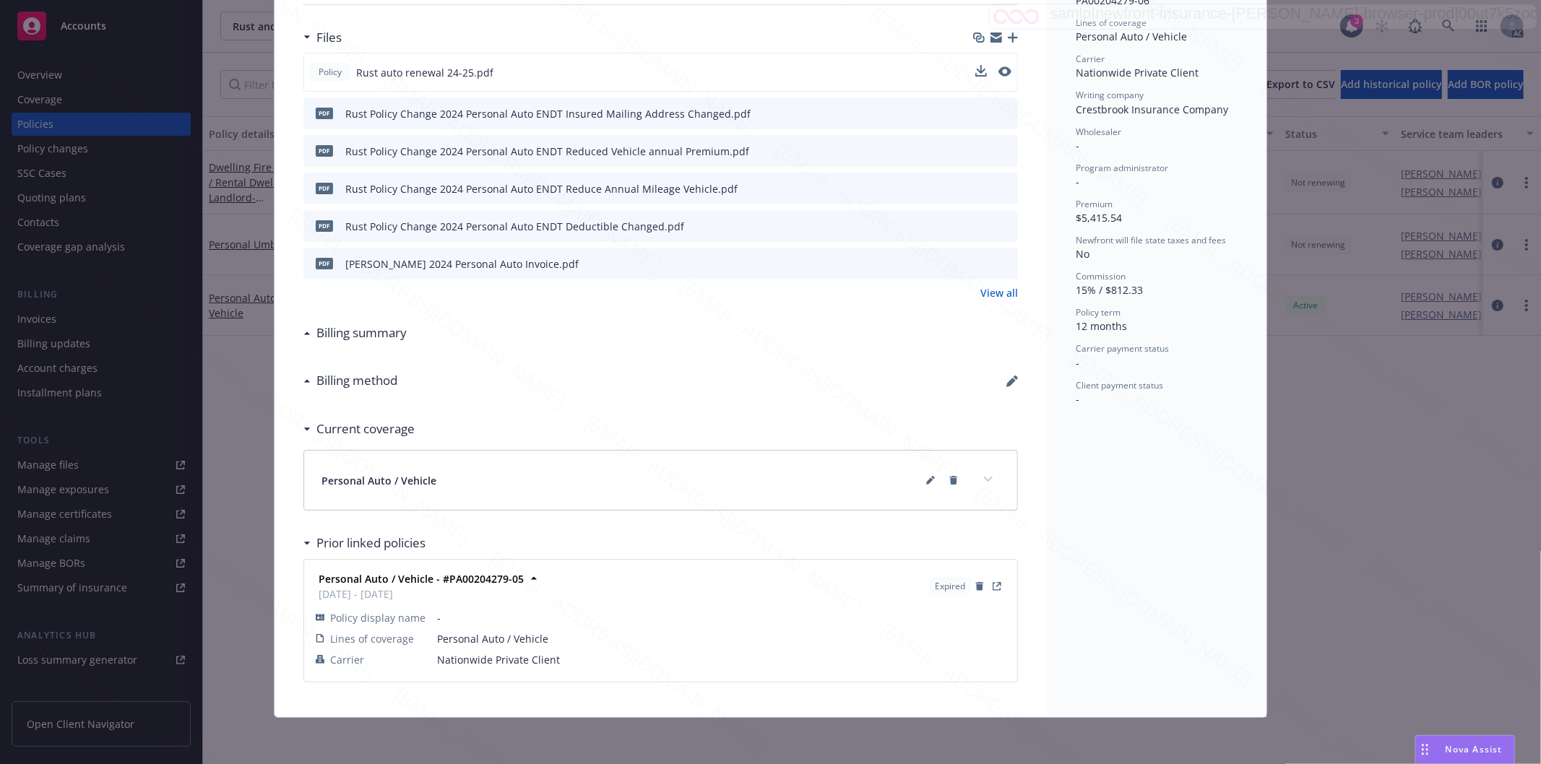
scroll to position [70, 0]
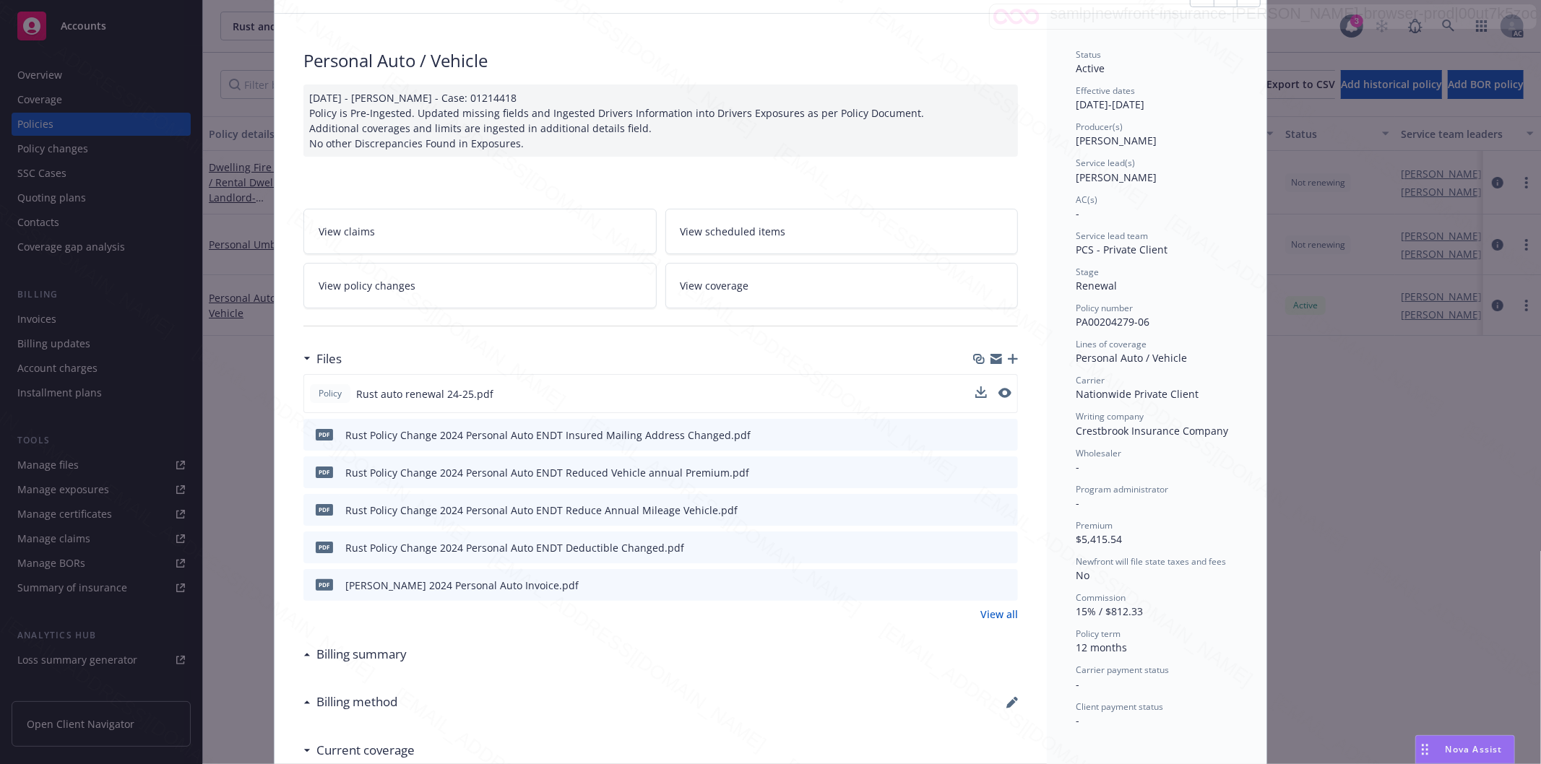
click at [442, 280] on link "View policy changes" at bounding box center [479, 286] width 353 height 46
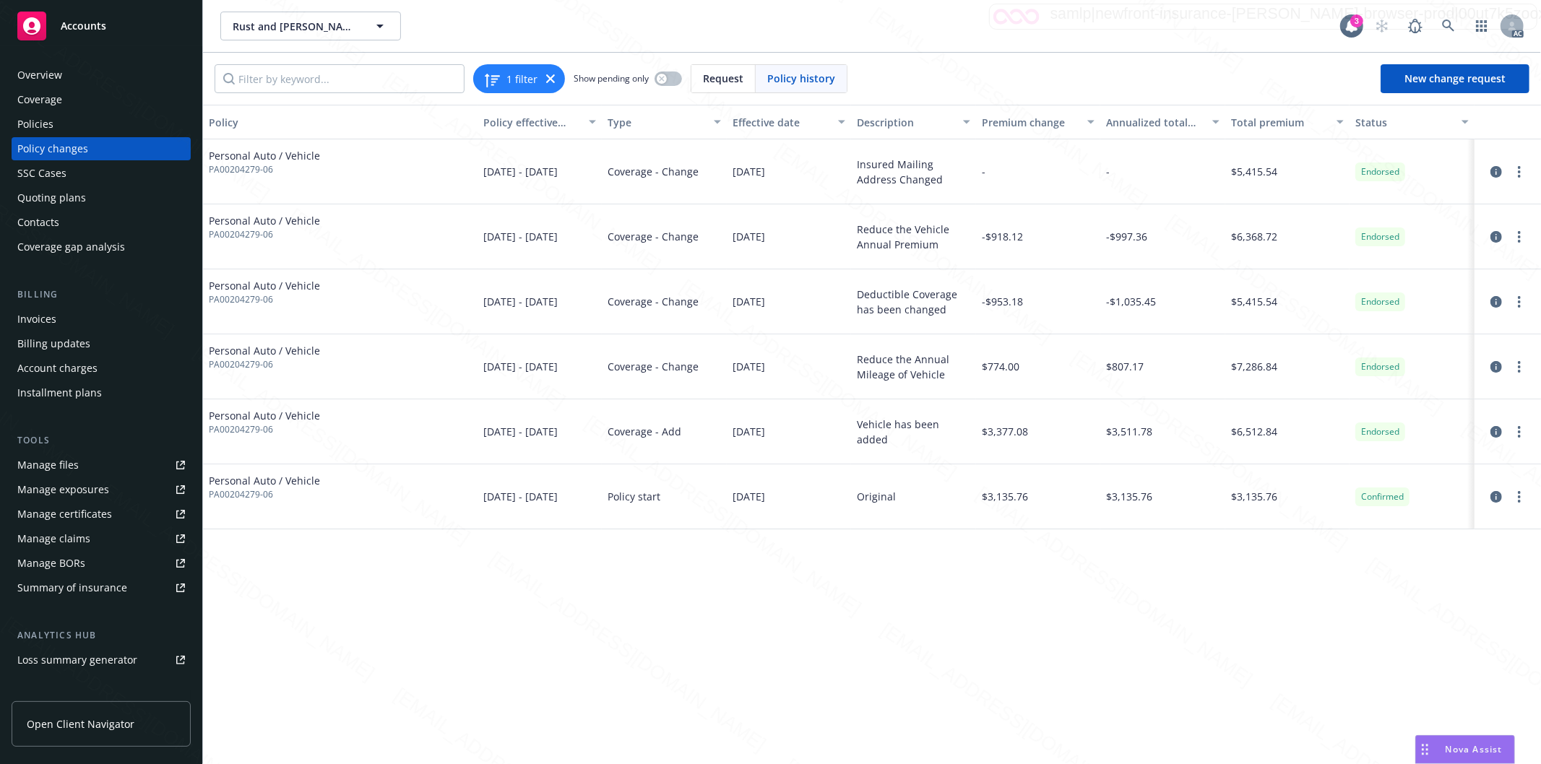
click at [58, 128] on div "Policies" at bounding box center [101, 124] width 168 height 23
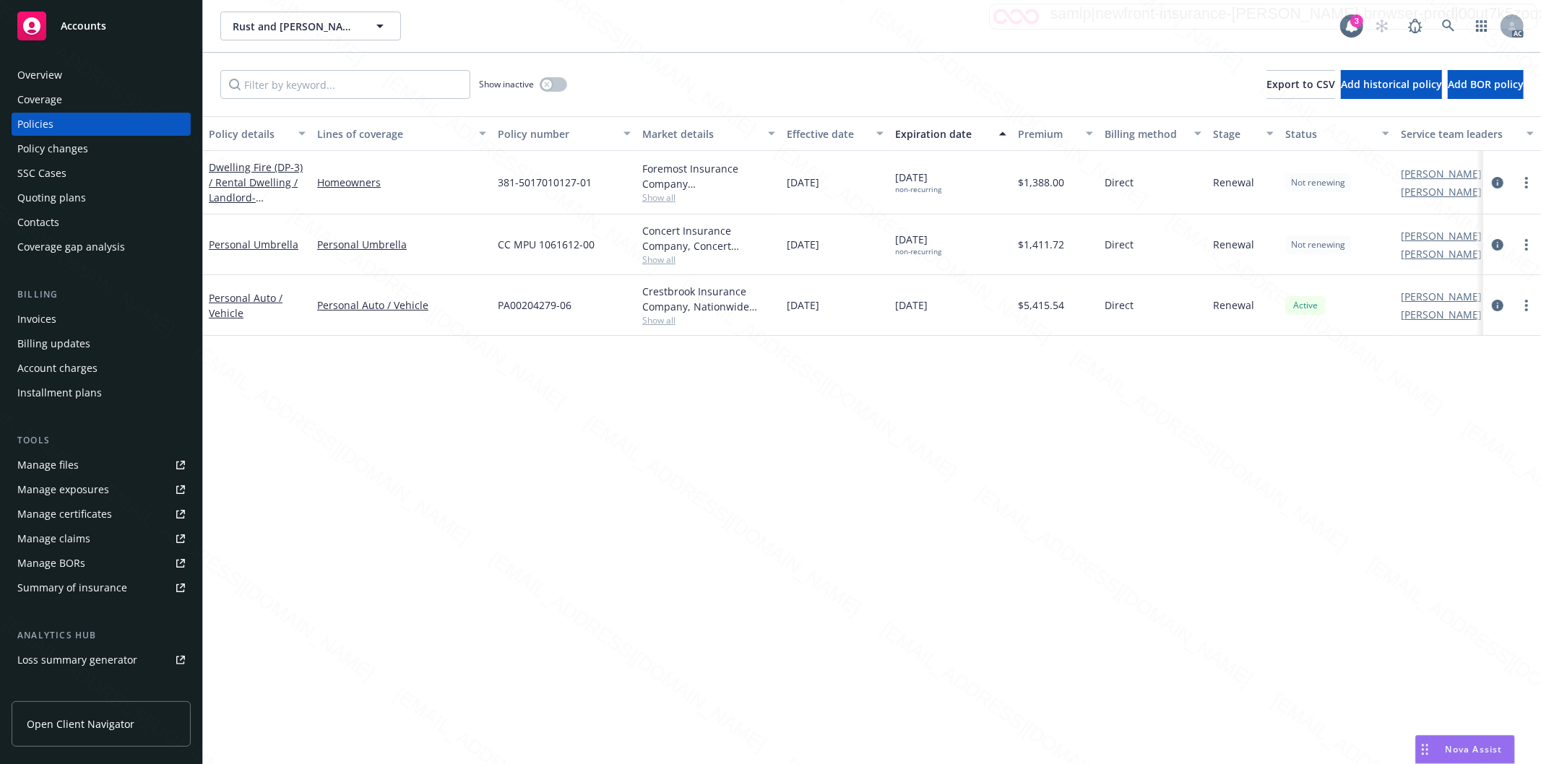
click at [248, 304] on div "Personal Auto / Vehicle" at bounding box center [257, 305] width 97 height 30
click at [218, 298] on link "Personal Auto / Vehicle" at bounding box center [246, 305] width 74 height 29
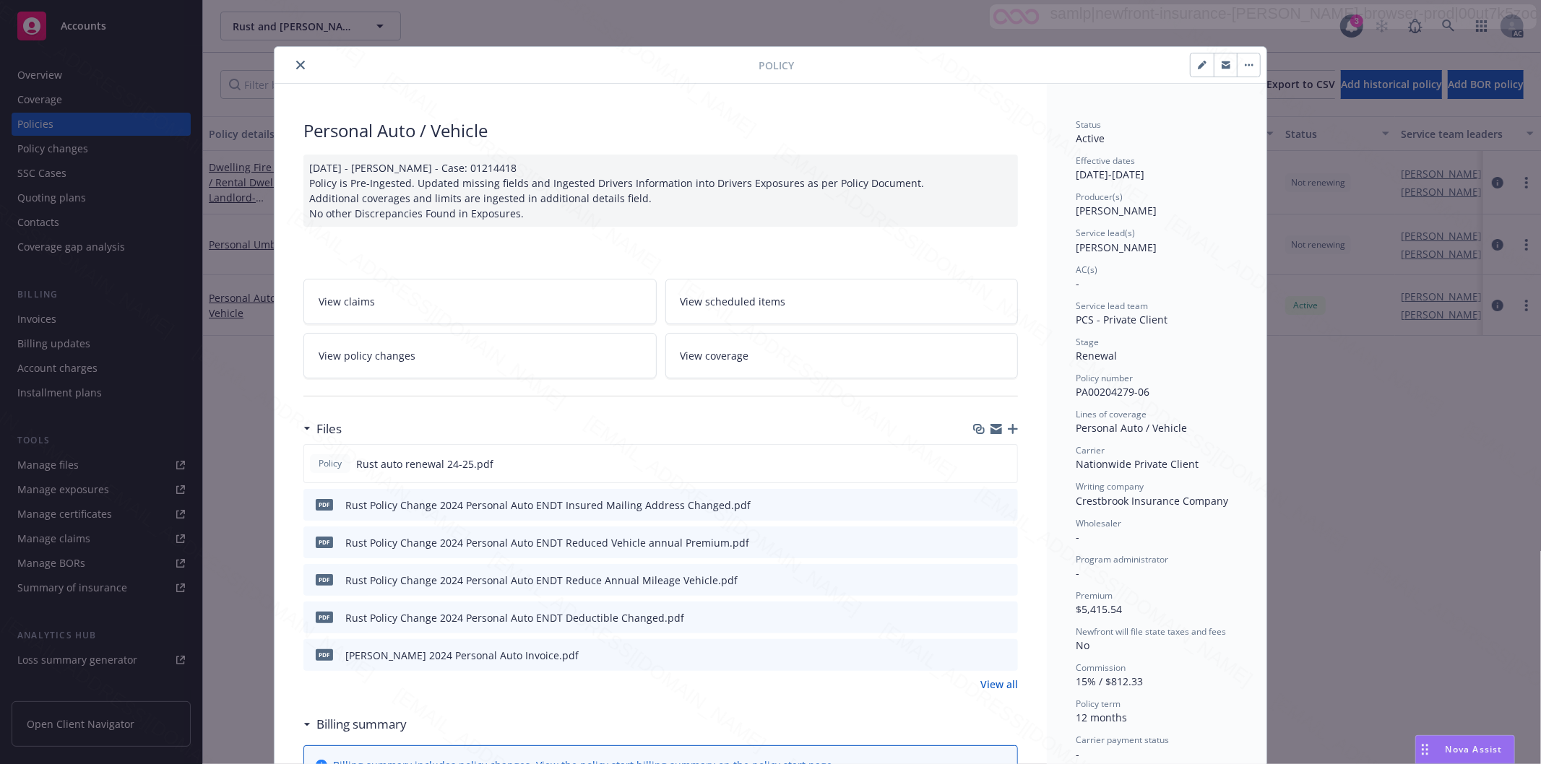
scroll to position [43, 0]
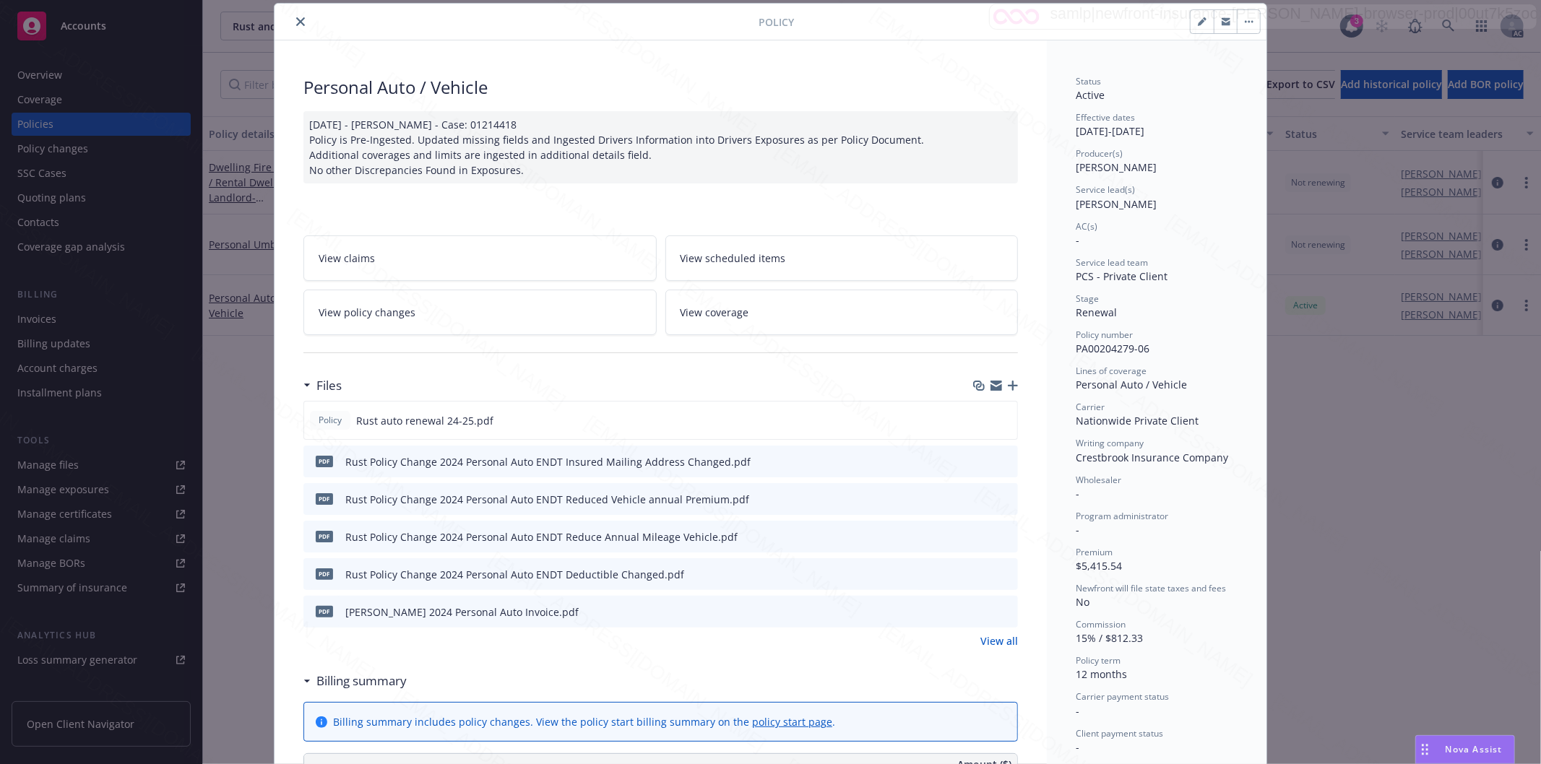
click at [492, 316] on link "View policy changes" at bounding box center [479, 313] width 353 height 46
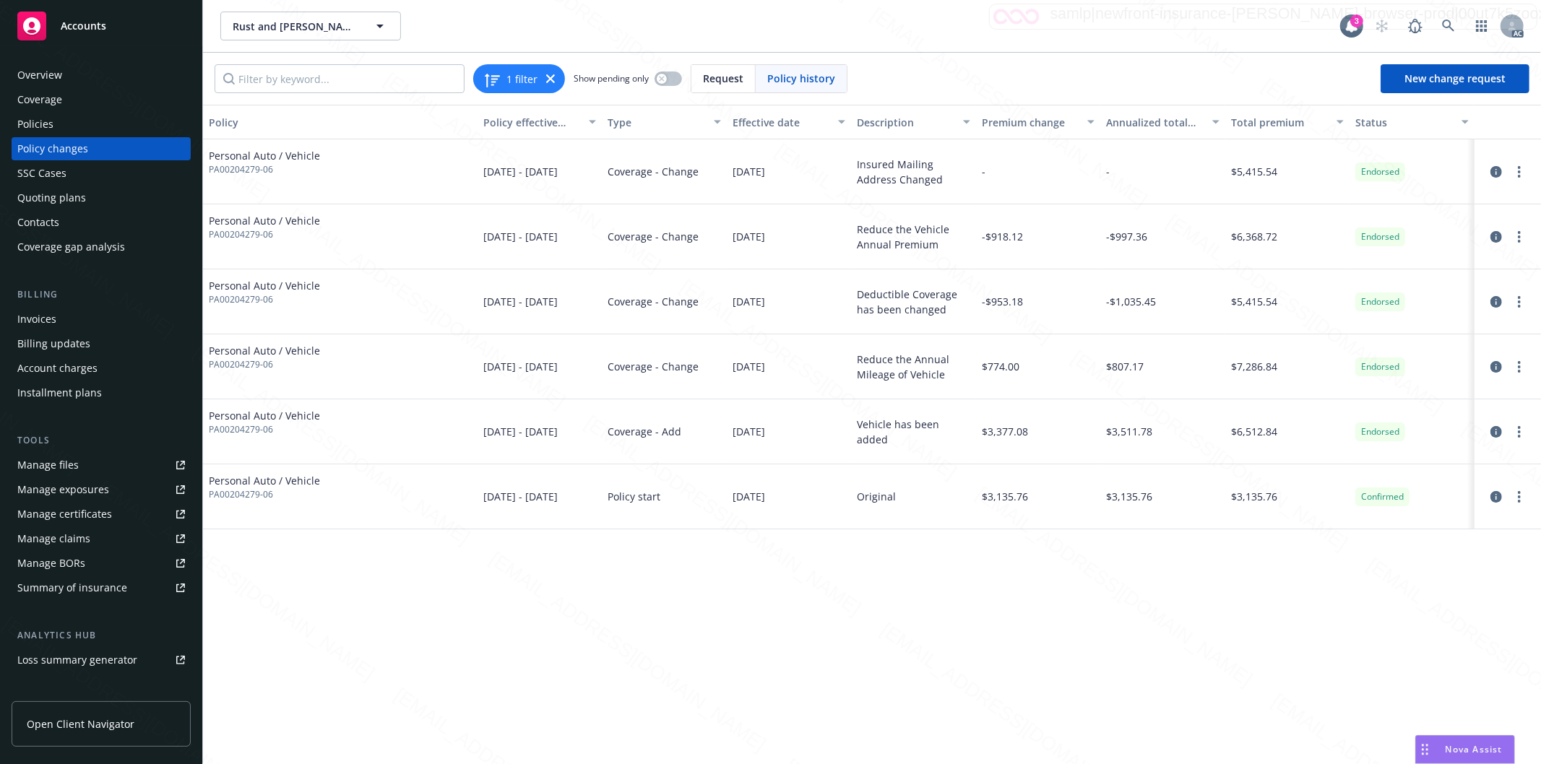
click at [59, 120] on div "Policies" at bounding box center [101, 124] width 168 height 23
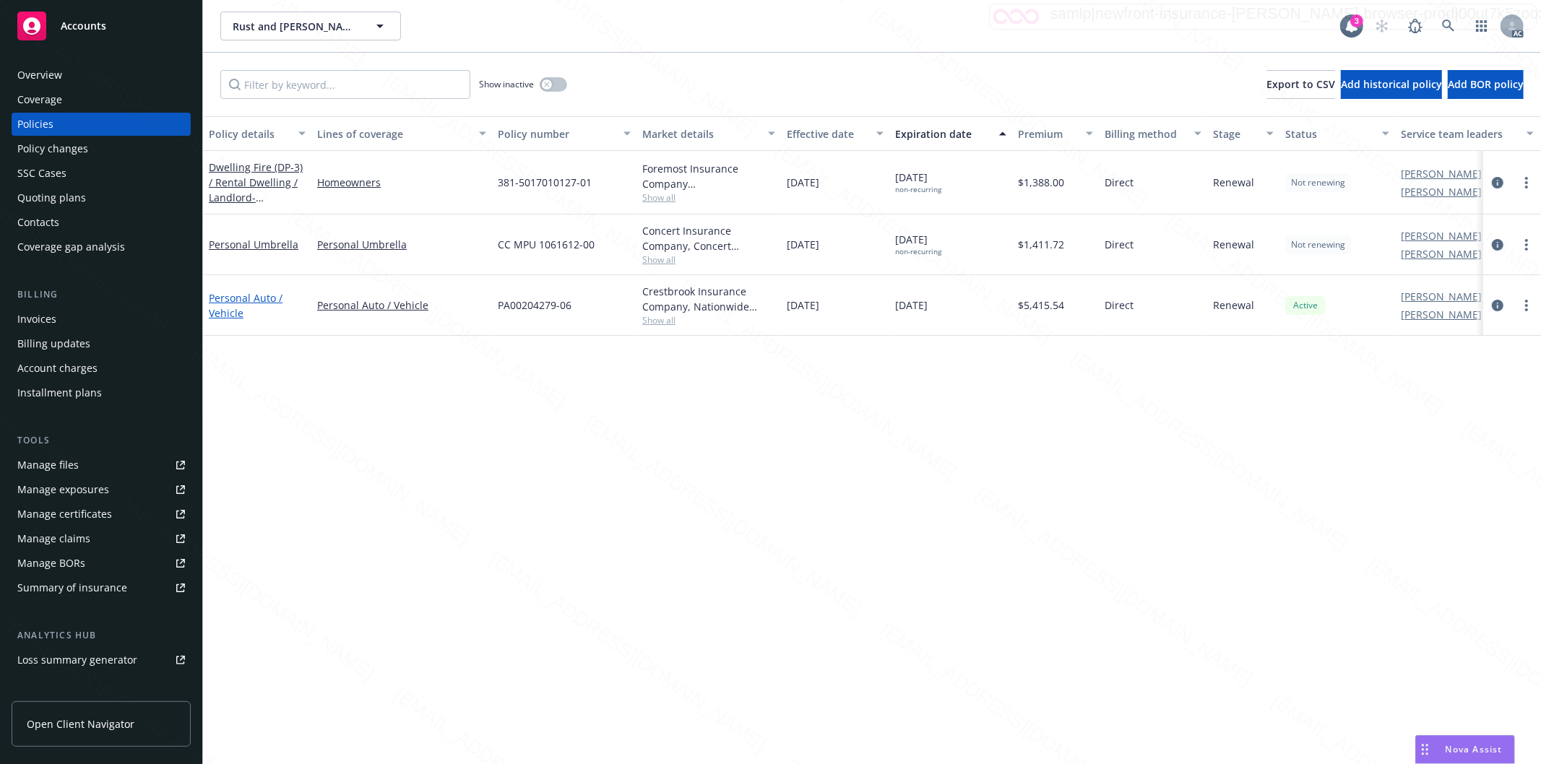
click at [240, 295] on link "Personal Auto / Vehicle" at bounding box center [246, 305] width 74 height 29
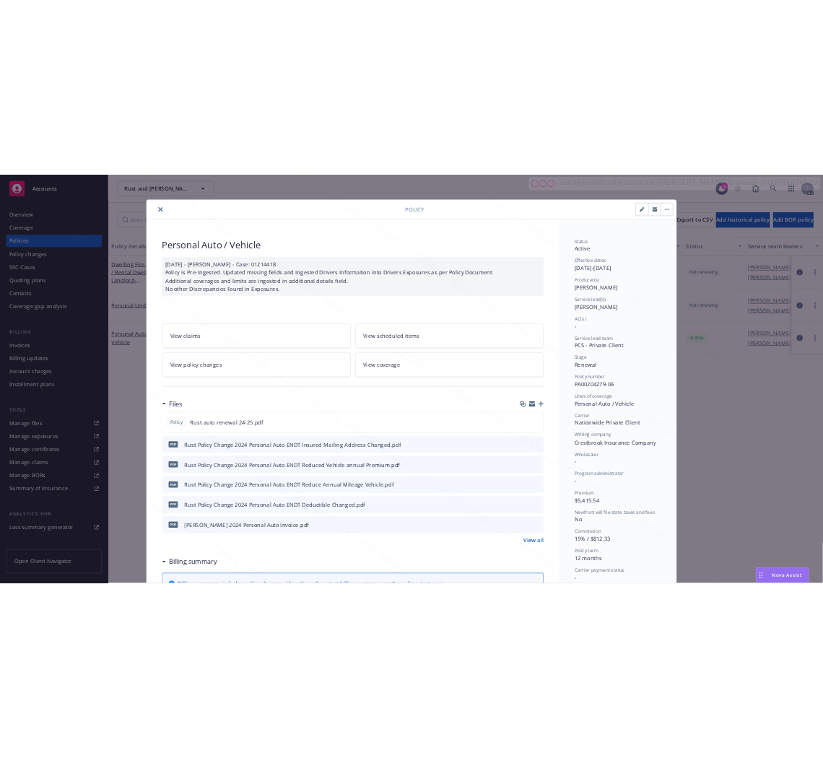
scroll to position [43, 0]
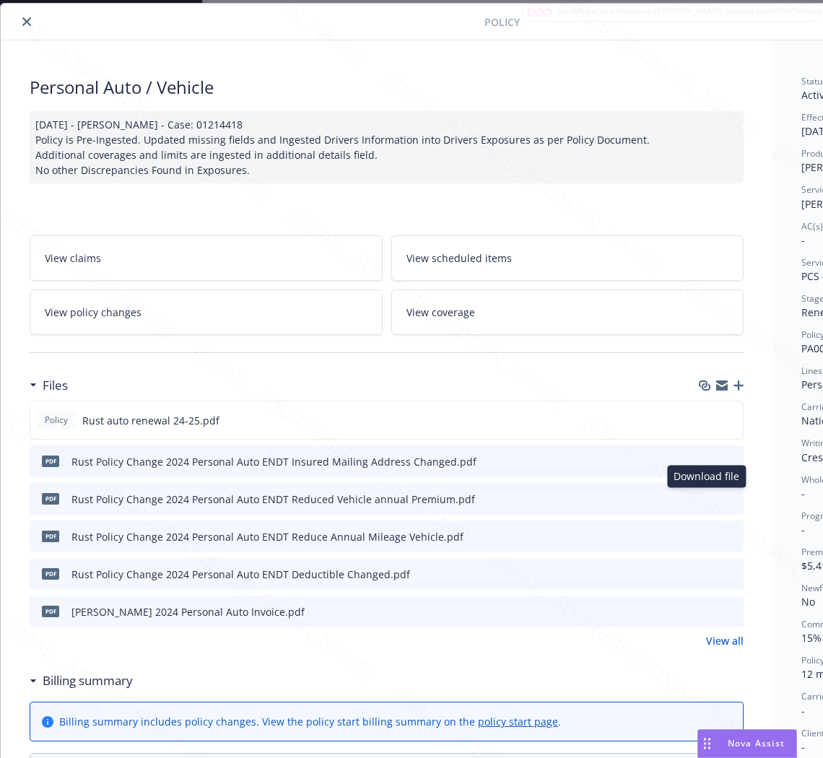
click at [709, 501] on icon "download file" at bounding box center [707, 499] width 12 height 12
click at [709, 535] on icon "download file" at bounding box center [706, 534] width 9 height 9
drag, startPoint x: 520, startPoint y: 579, endPoint x: 687, endPoint y: 566, distance: 167.4
click at [520, 579] on div "pdf Rust Policy Change 2024 Personal Auto ENDT Deductible Changed.pdf" at bounding box center [387, 574] width 714 height 32
click at [704, 575] on icon "download file" at bounding box center [707, 574] width 12 height 12
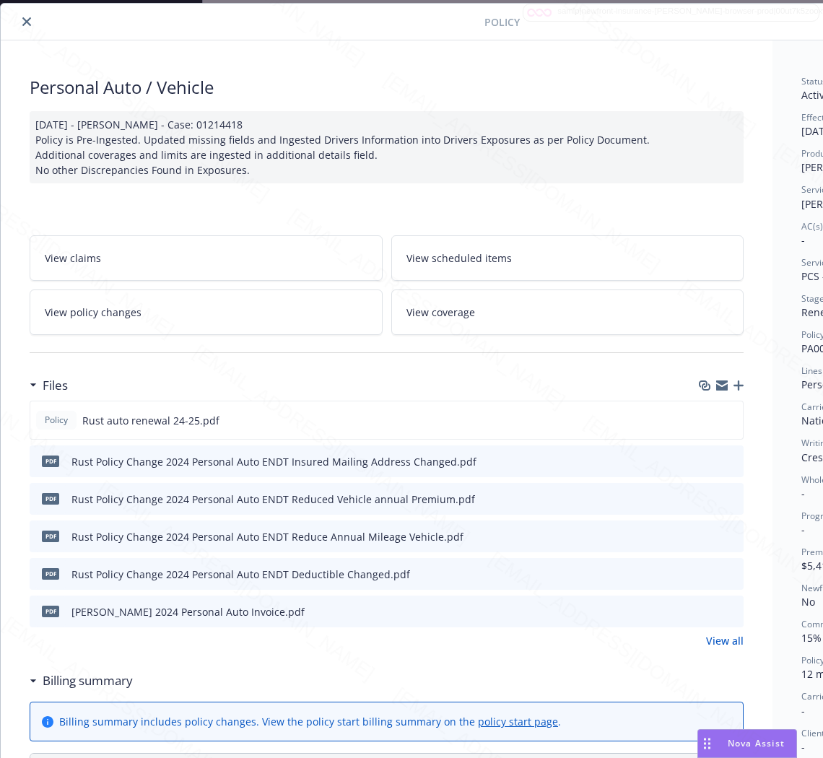
click at [704, 533] on icon "download file" at bounding box center [707, 536] width 12 height 12
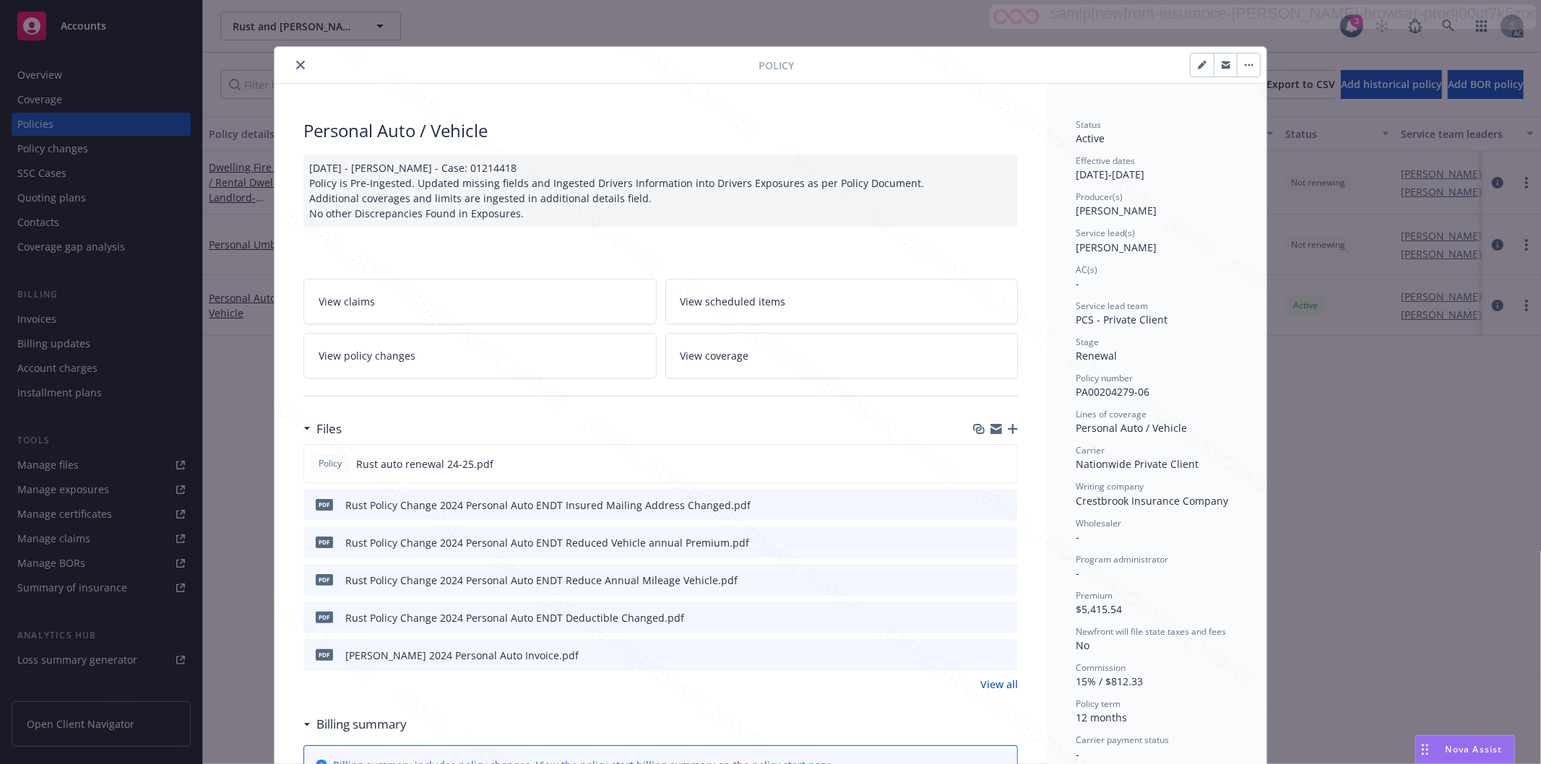
scroll to position [0, 0]
click at [1245, 66] on icon "button" at bounding box center [1249, 65] width 9 height 3
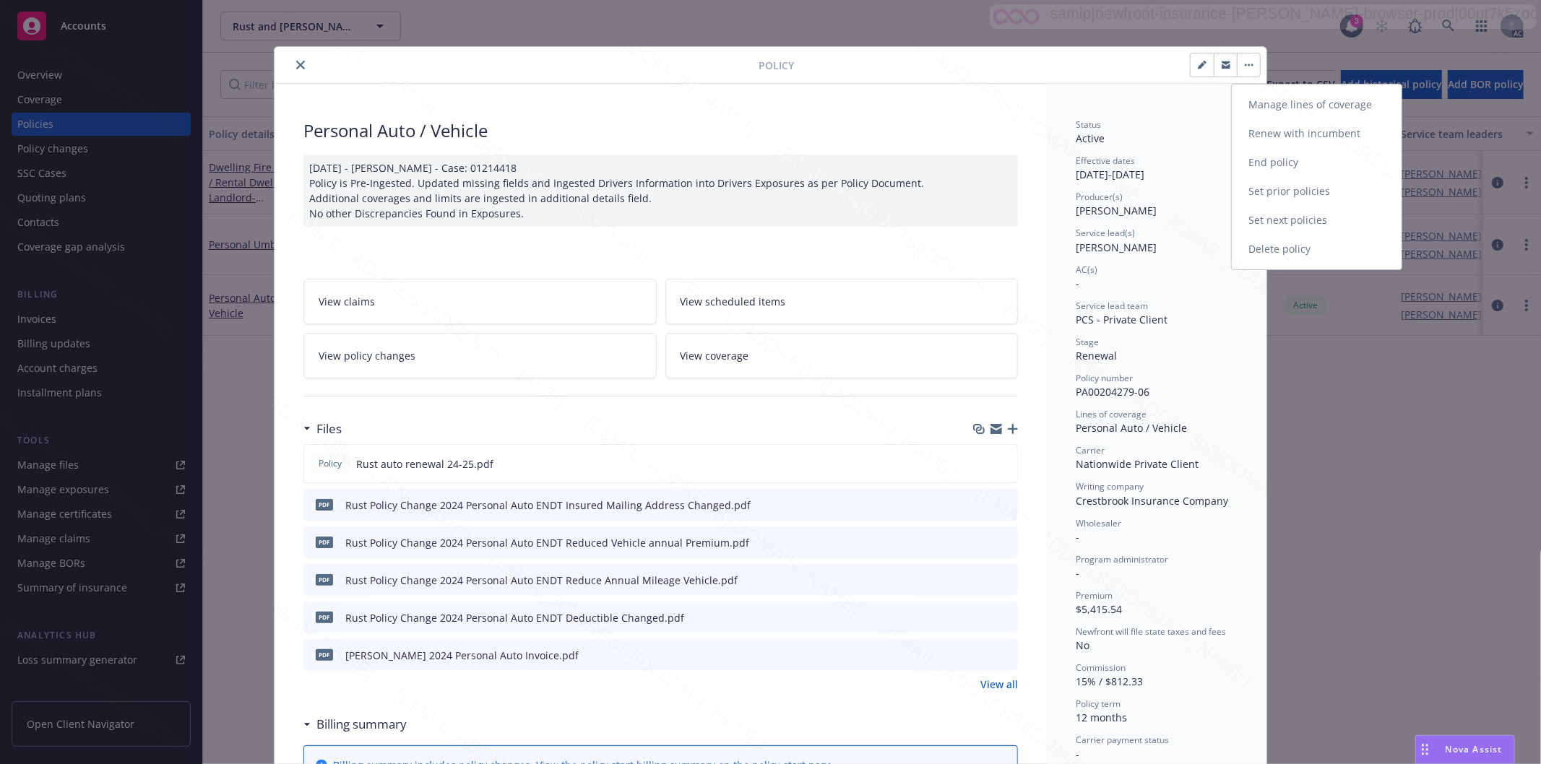
click at [1302, 165] on link "End policy" at bounding box center [1317, 162] width 170 height 29
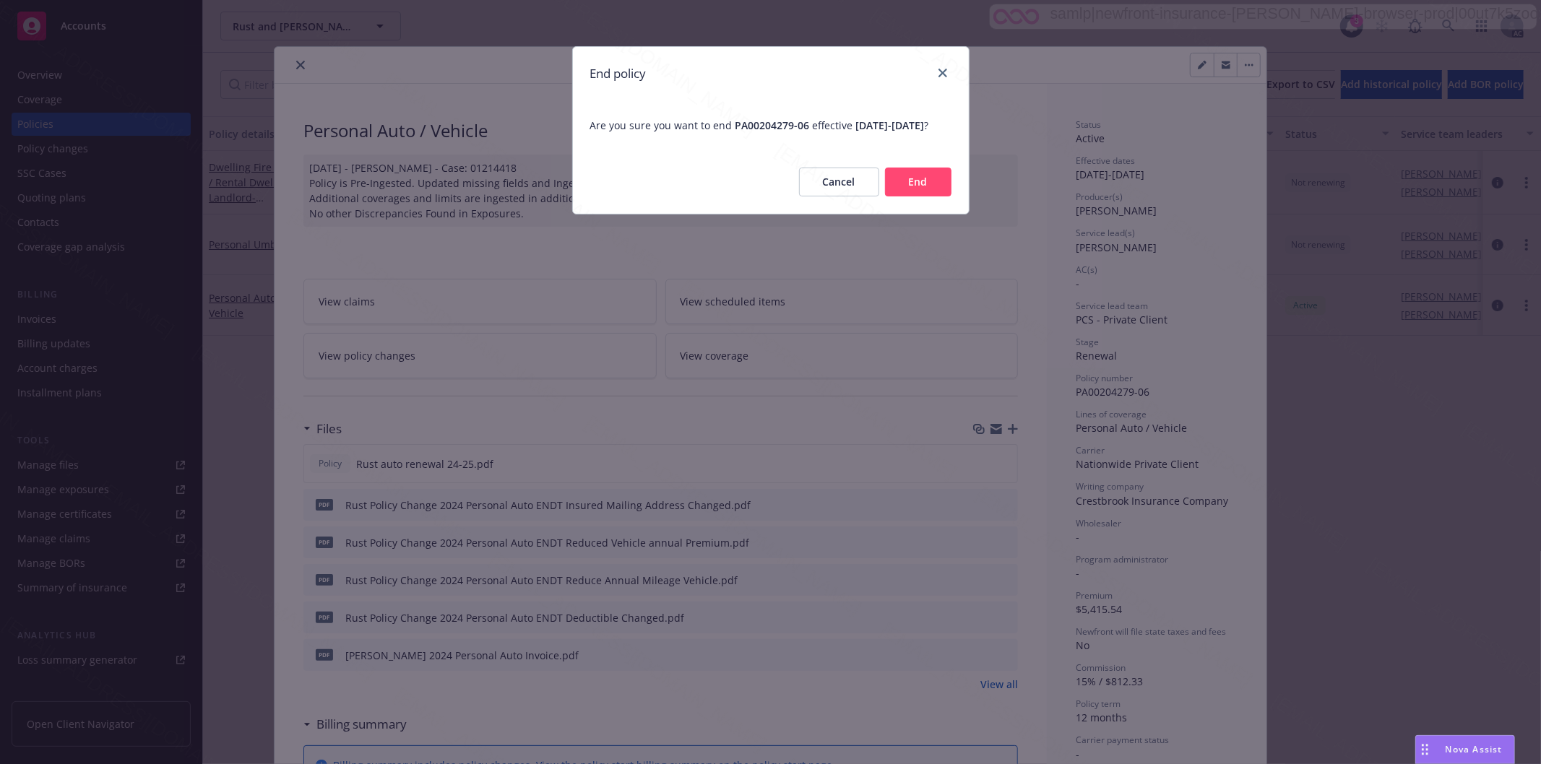
click at [925, 193] on button "End" at bounding box center [918, 182] width 66 height 29
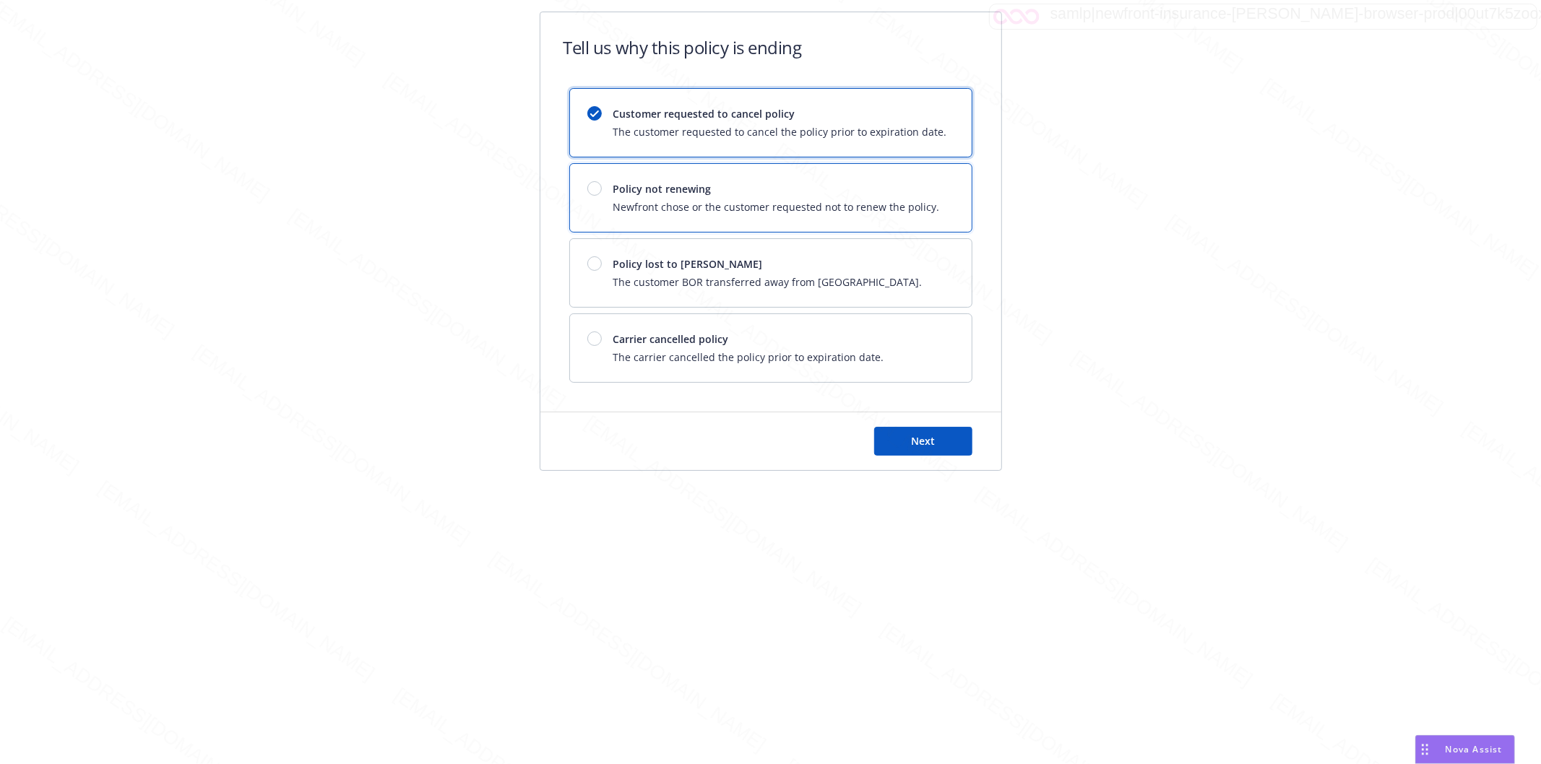
click at [597, 190] on div at bounding box center [594, 188] width 14 height 14
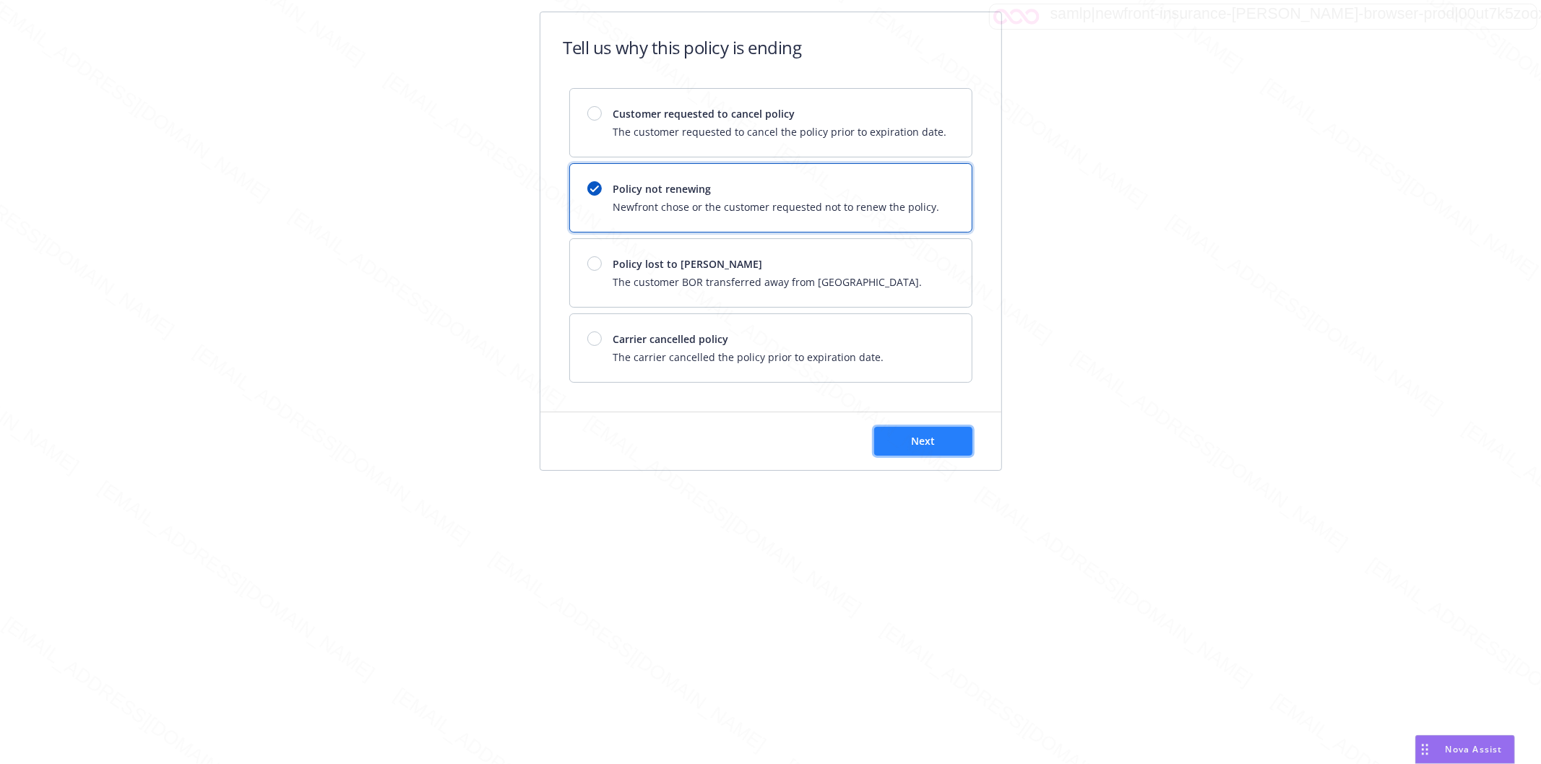
click at [926, 441] on span "Next" at bounding box center [923, 441] width 24 height 14
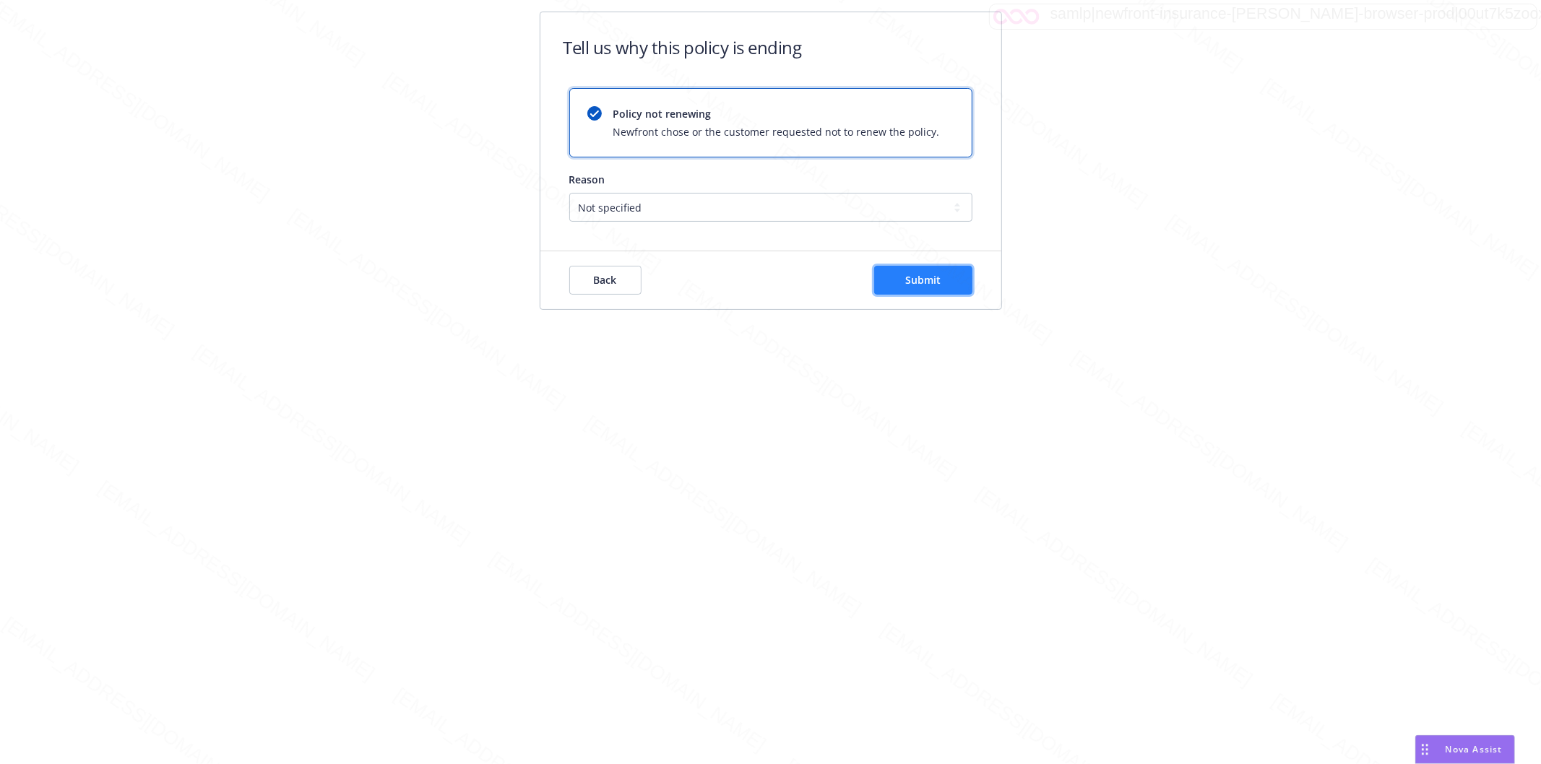
click at [938, 282] on span "Submit" at bounding box center [922, 280] width 35 height 14
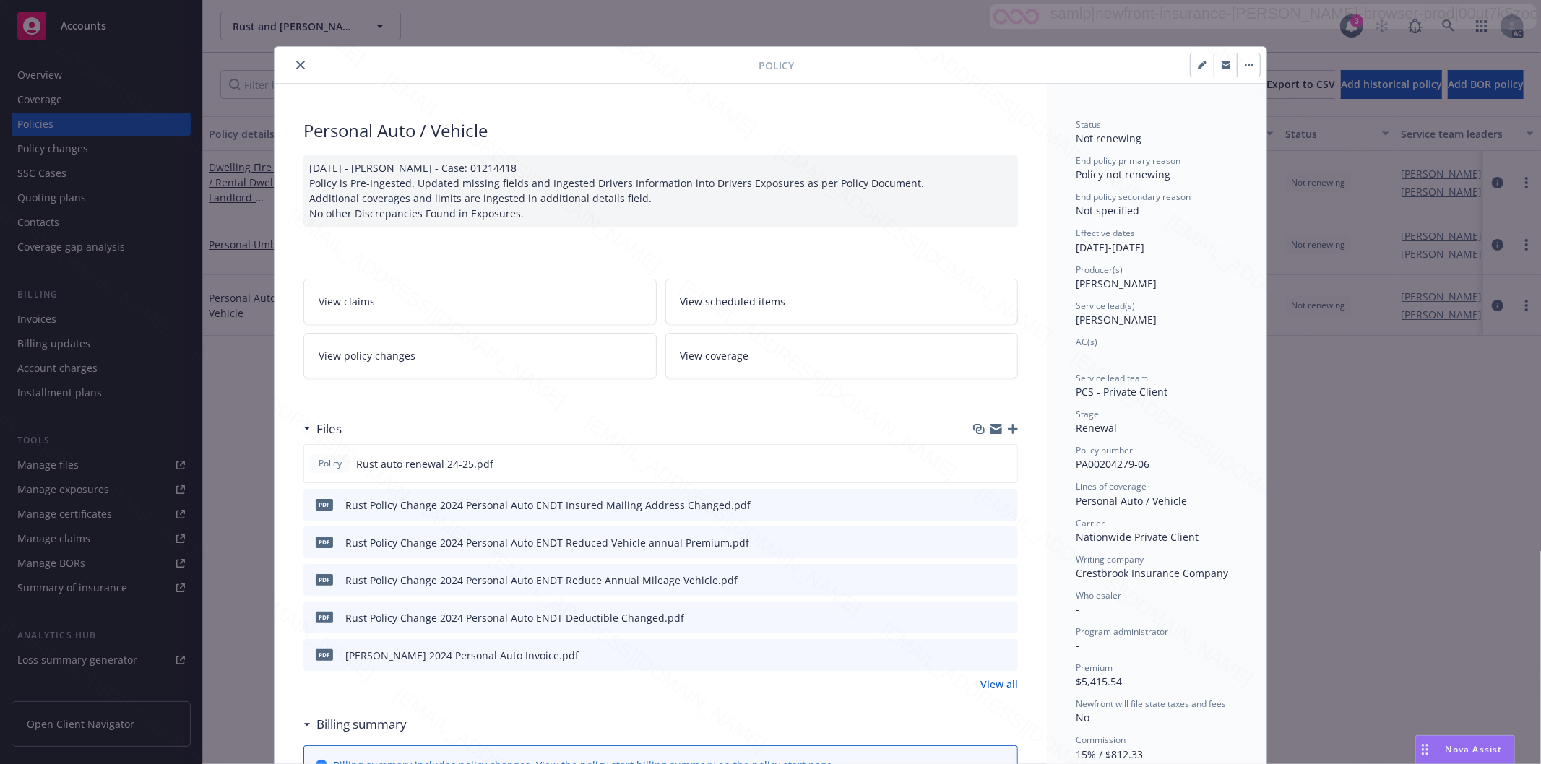
click at [297, 69] on icon "close" at bounding box center [300, 65] width 9 height 9
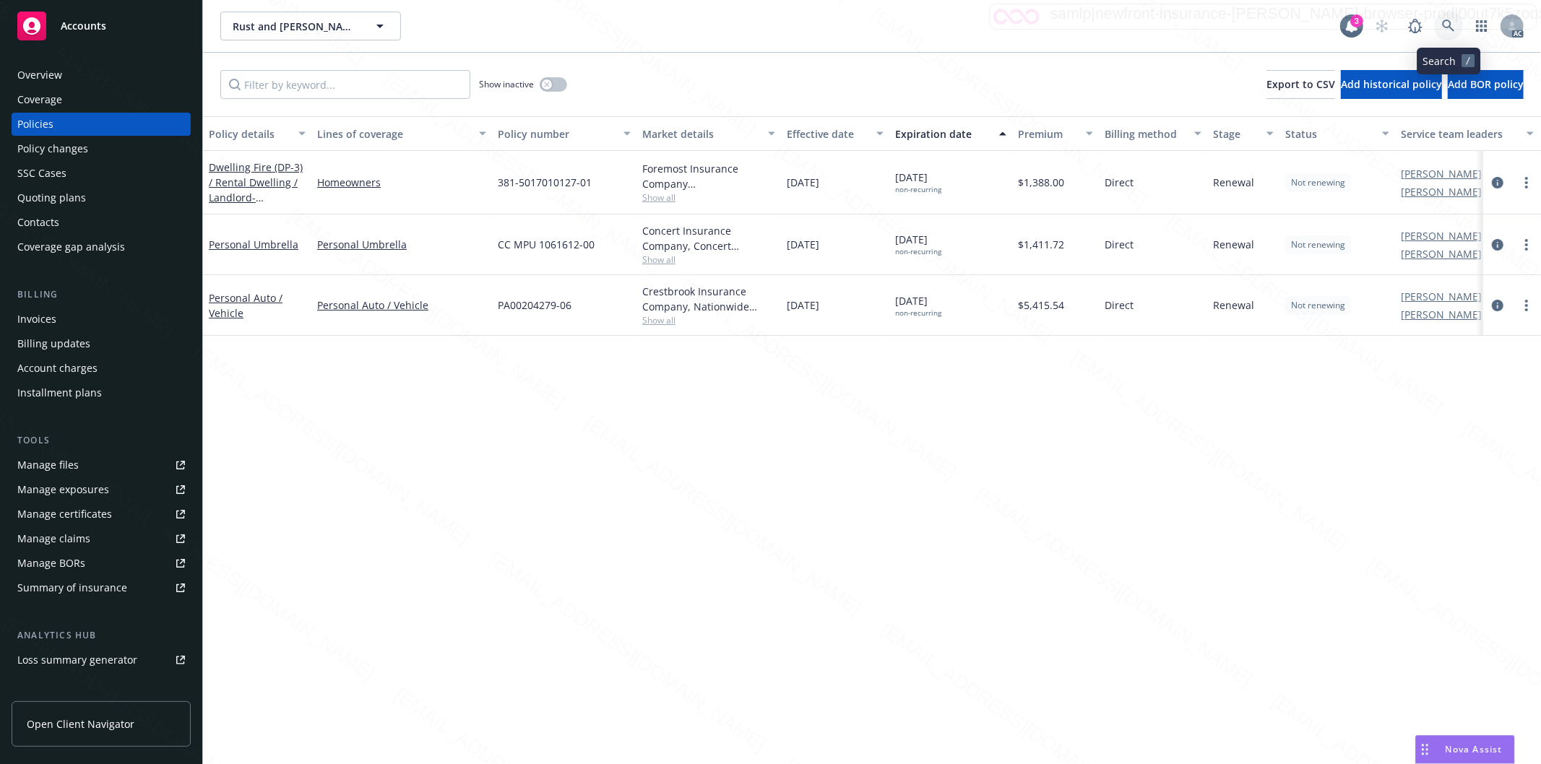
click at [1448, 27] on icon at bounding box center [1448, 26] width 12 height 12
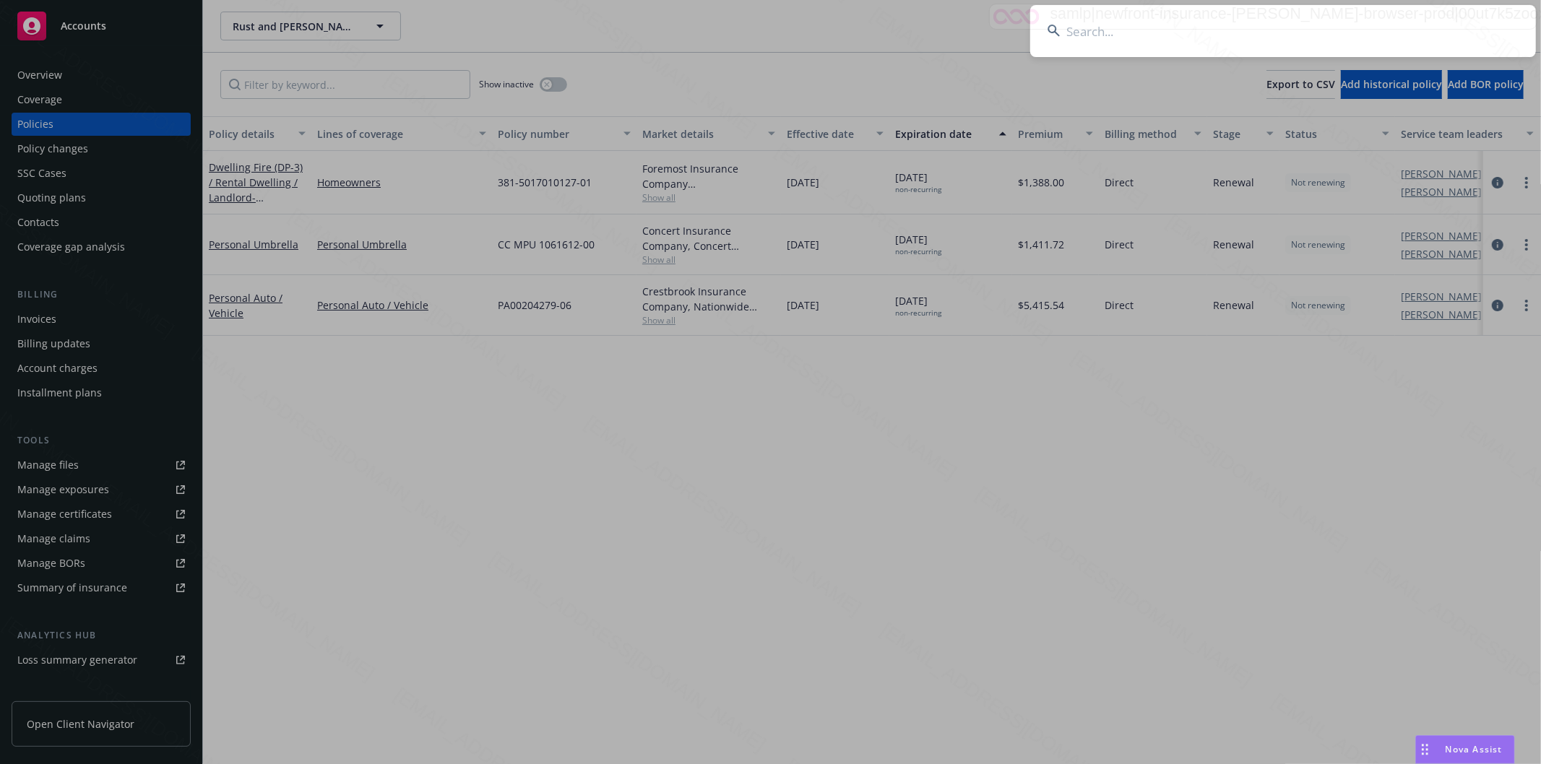
type input "David G. Booth"
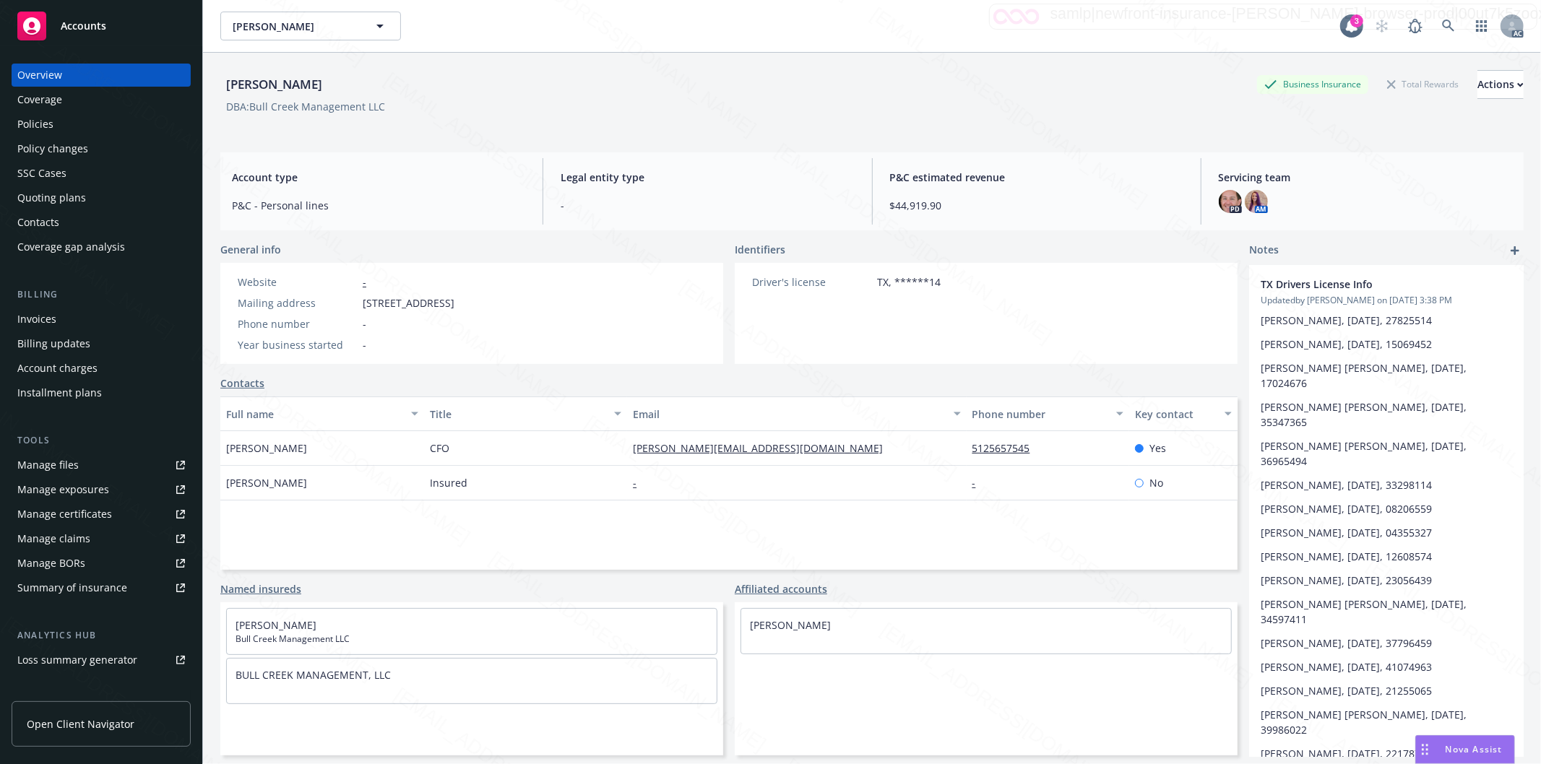
click at [51, 123] on div "Policies" at bounding box center [35, 124] width 36 height 23
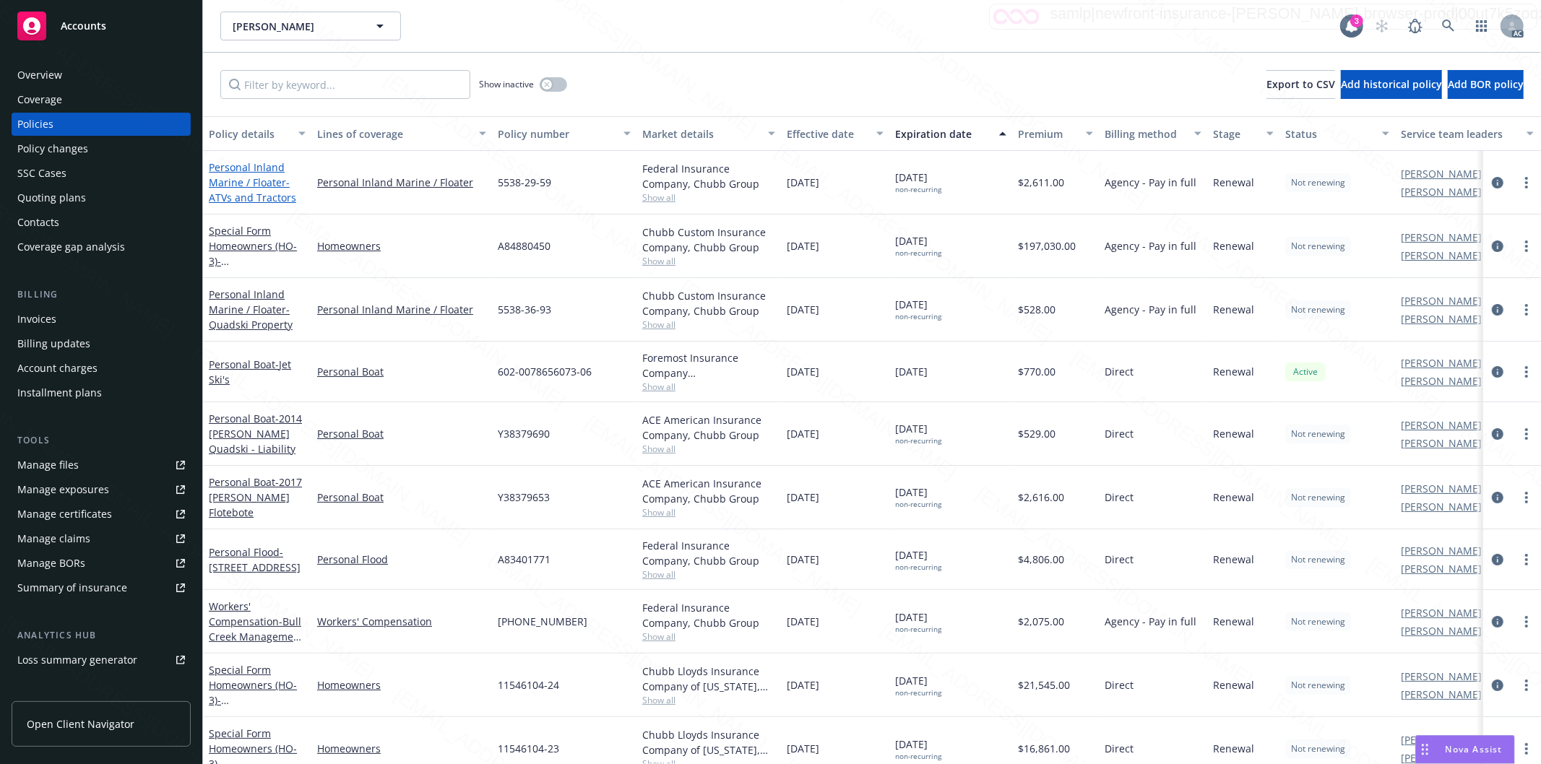
click at [251, 196] on span "- ATVs and Tractors" at bounding box center [252, 190] width 87 height 29
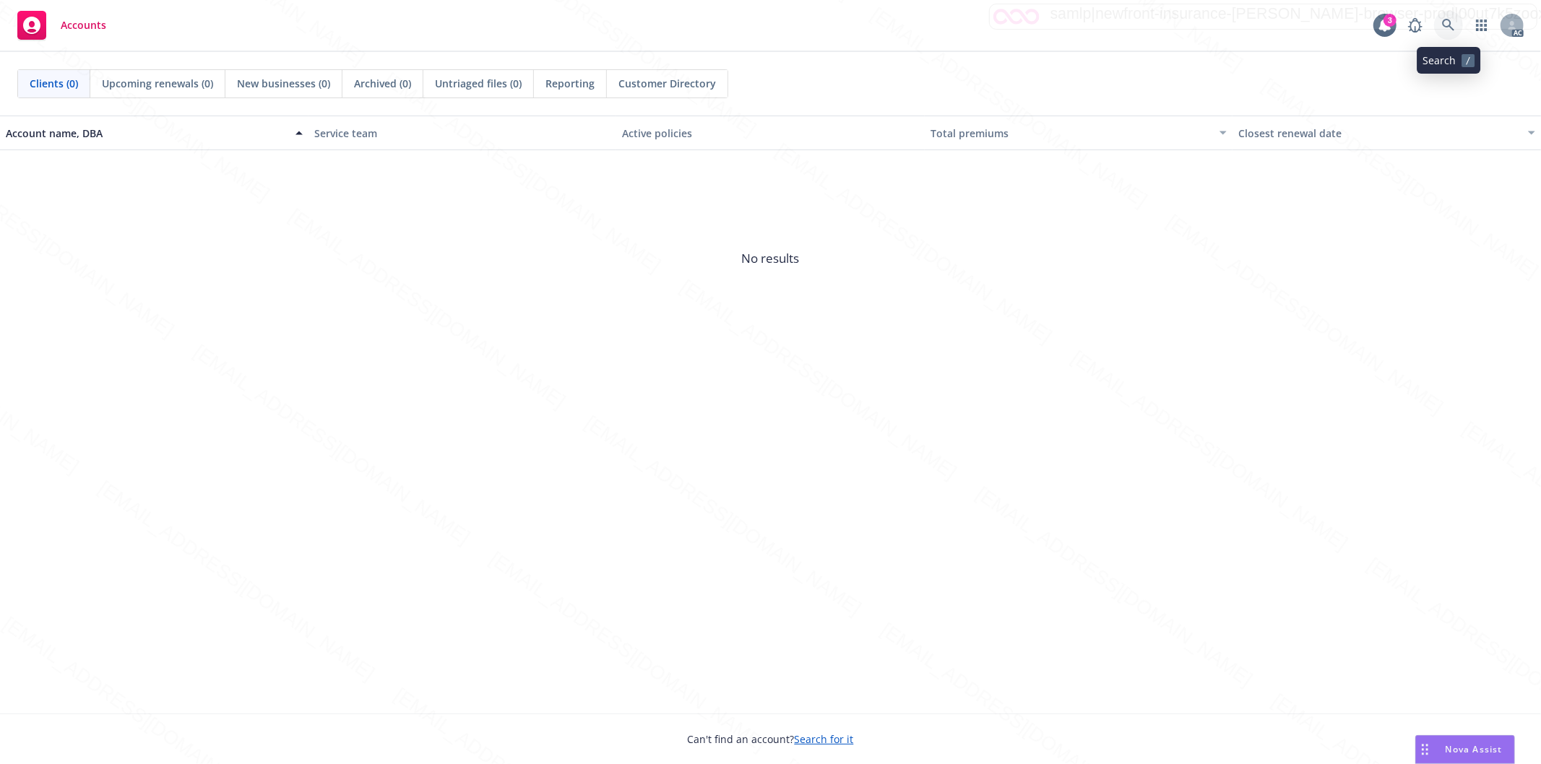
click at [1445, 25] on icon at bounding box center [1448, 25] width 13 height 13
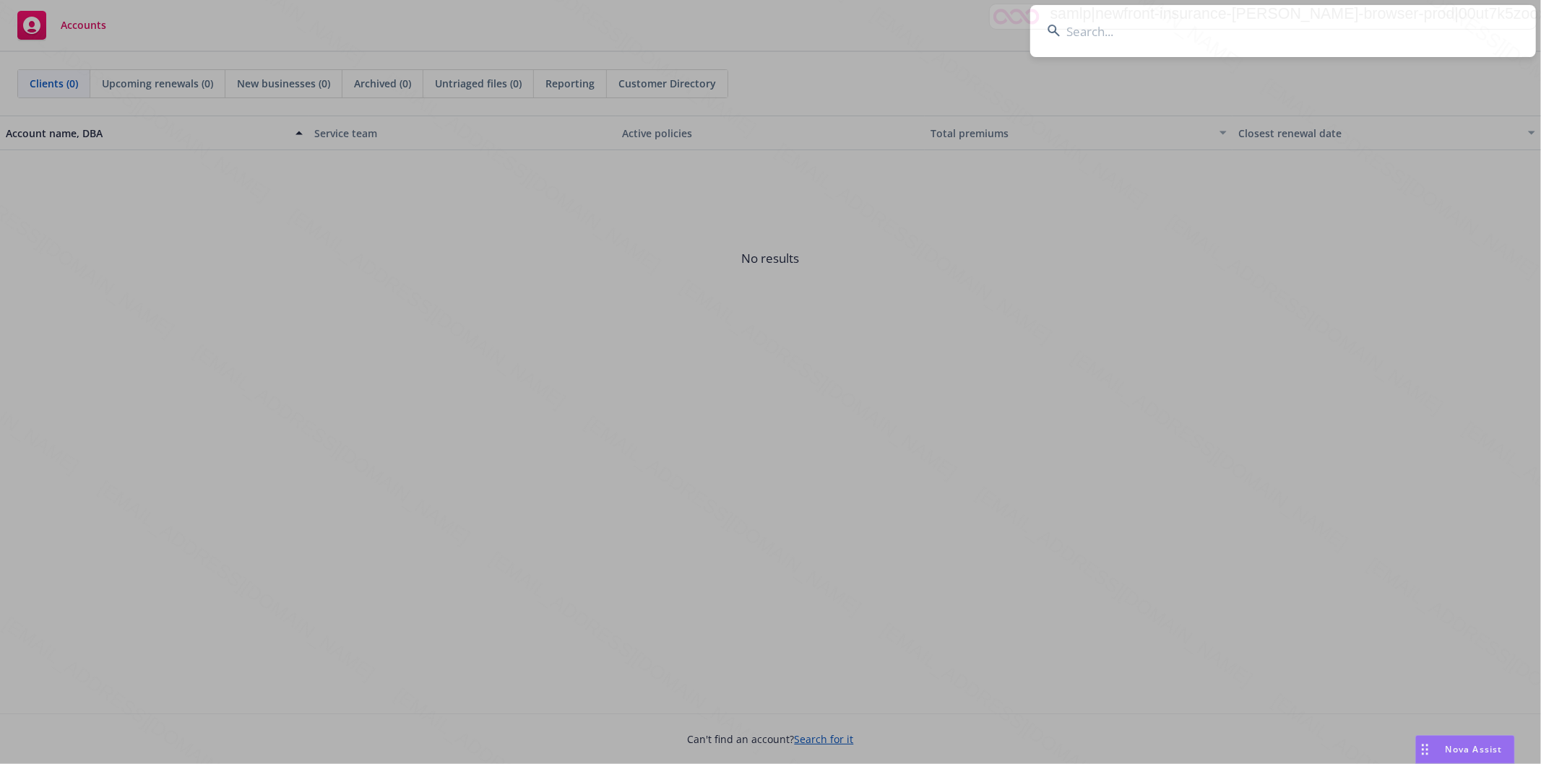
click at [1129, 40] on input at bounding box center [1283, 31] width 506 height 52
paste input "[PERSON_NAME] Family"
type input "[PERSON_NAME] Family"
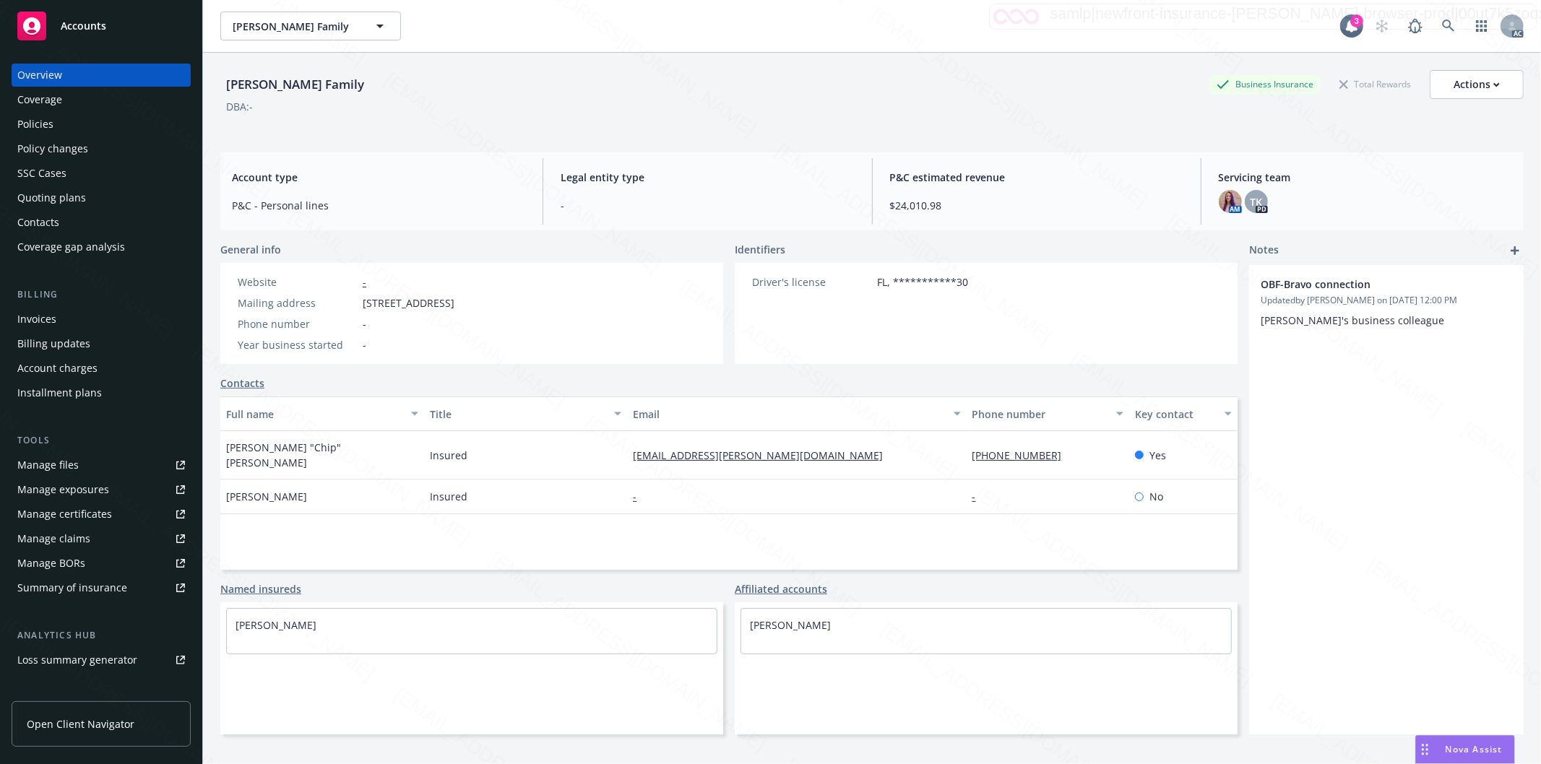
click at [69, 119] on div "Policies" at bounding box center [101, 124] width 168 height 23
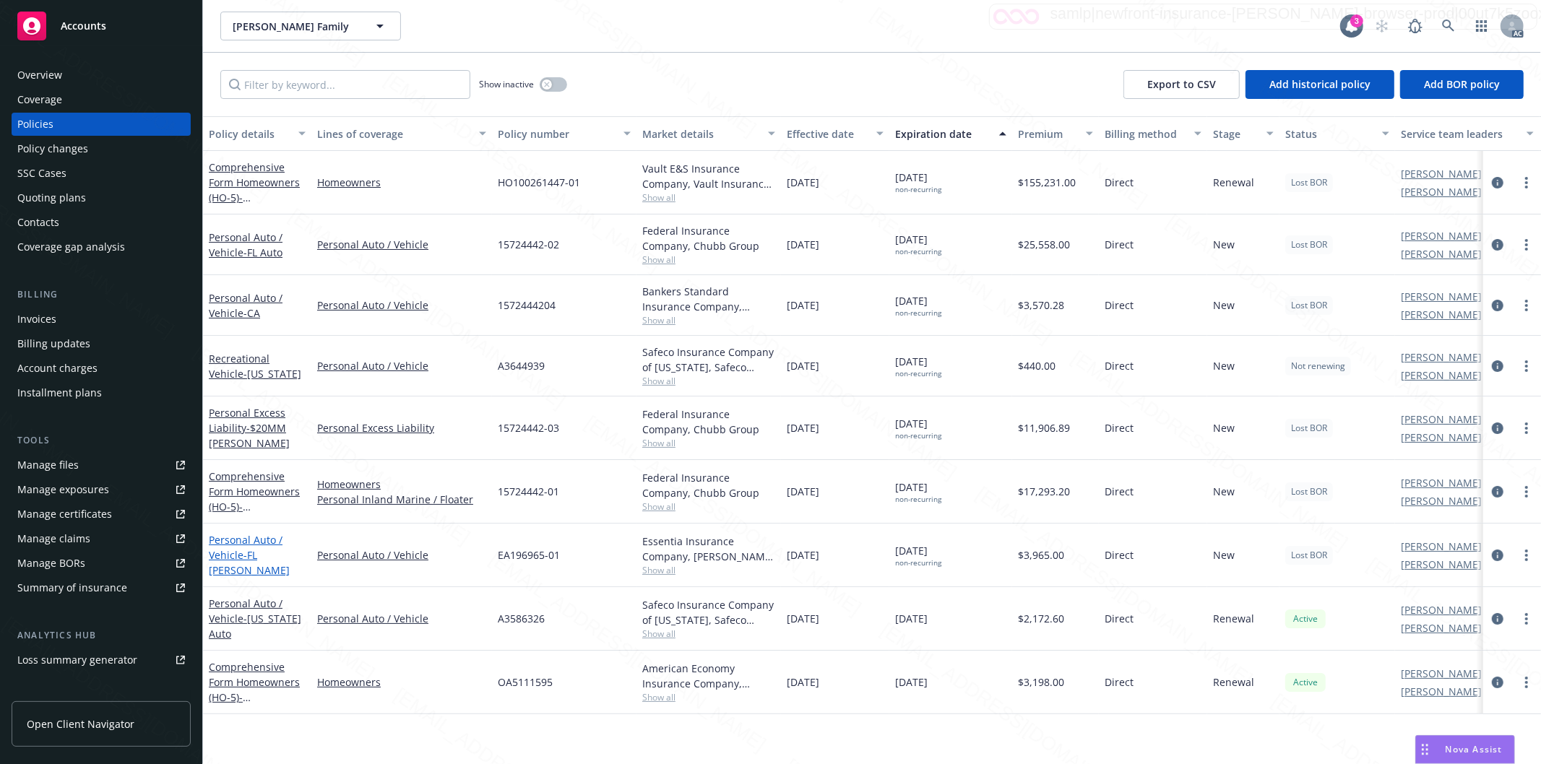
click at [243, 551] on link "Personal Auto / Vehicle - FL [PERSON_NAME]" at bounding box center [249, 555] width 81 height 44
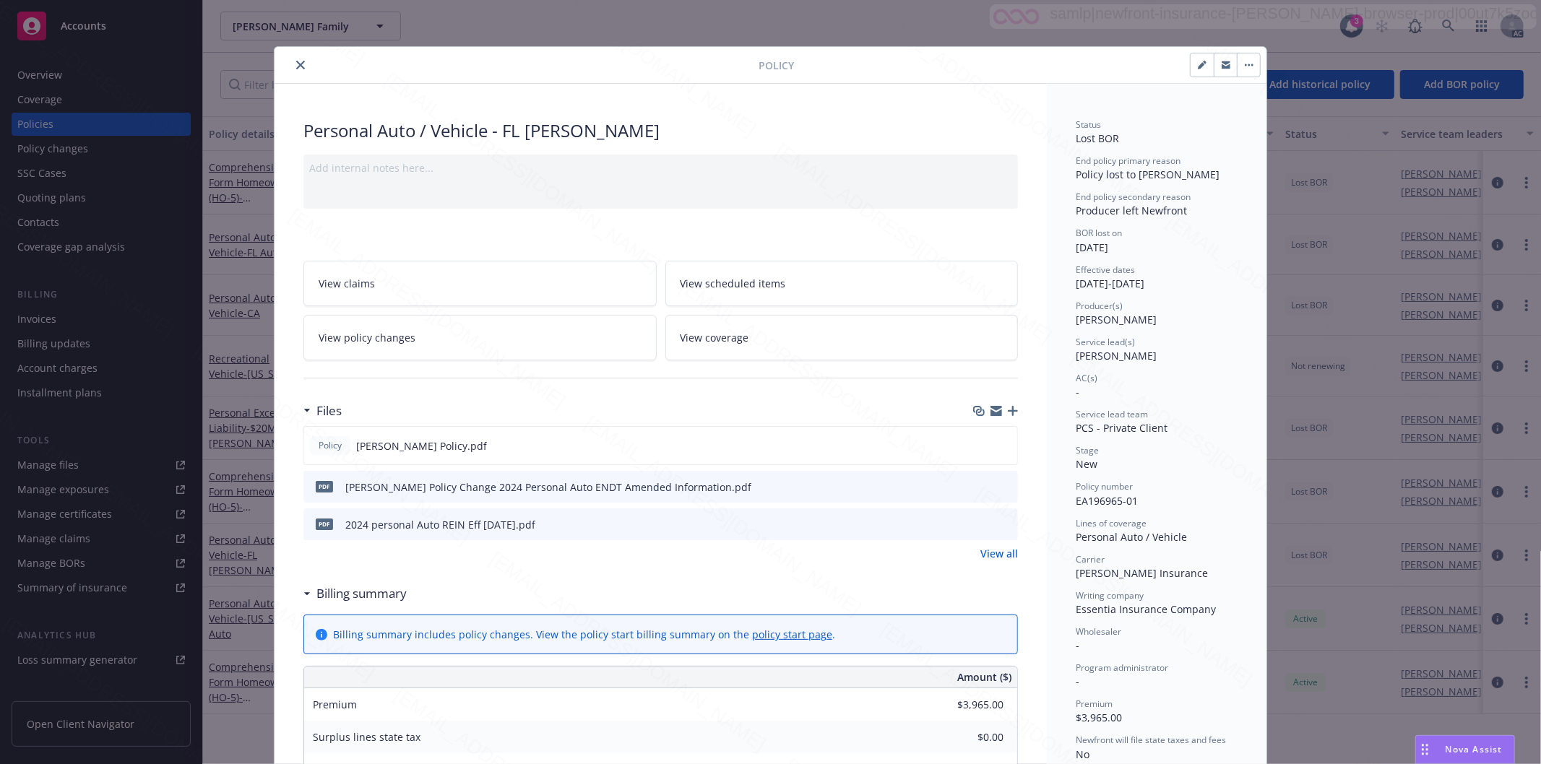
click at [296, 65] on icon "close" at bounding box center [300, 65] width 9 height 9
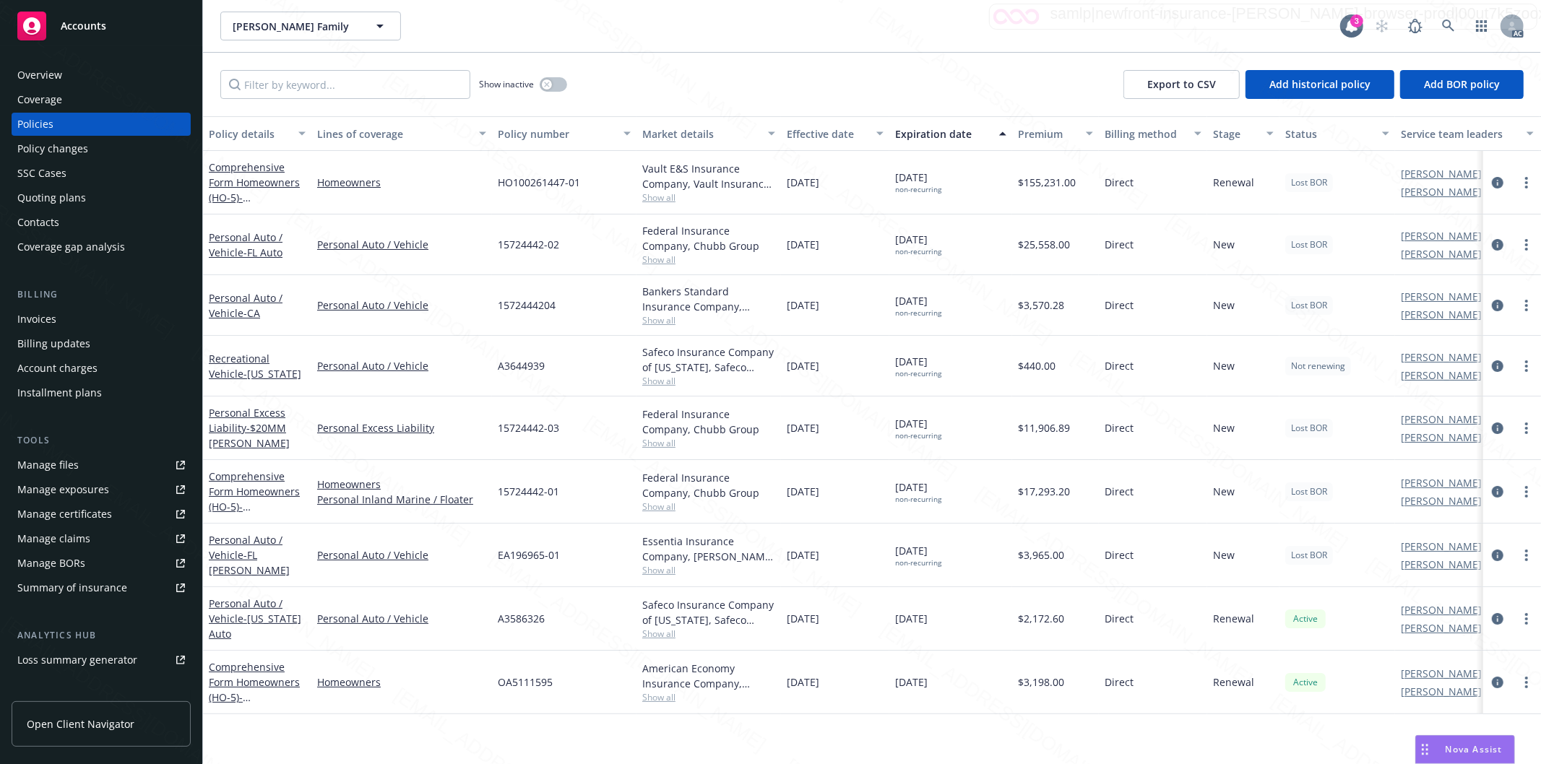
click at [87, 100] on div "Coverage" at bounding box center [101, 99] width 168 height 23
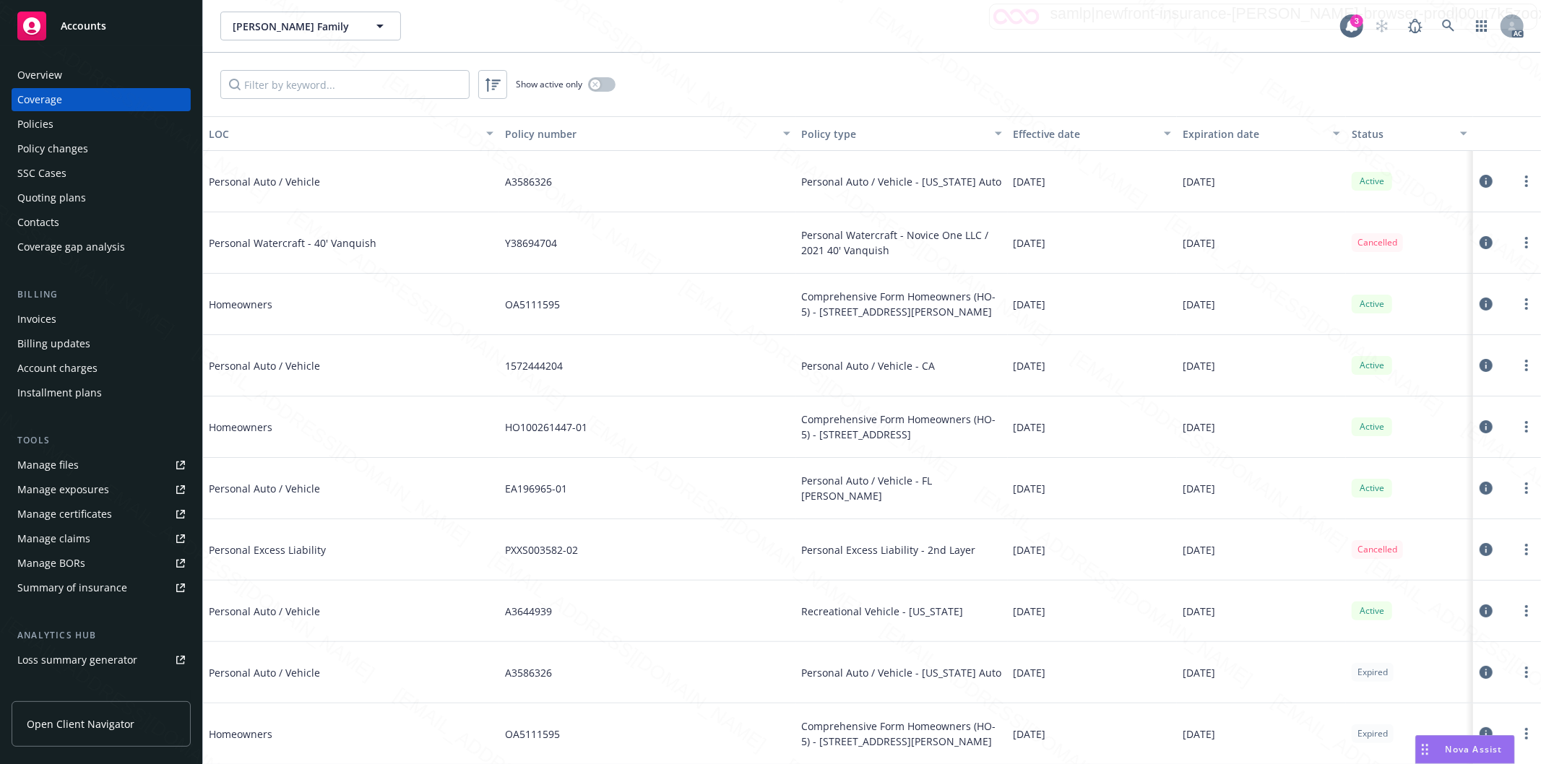
click at [64, 71] on div "Overview" at bounding box center [101, 75] width 168 height 23
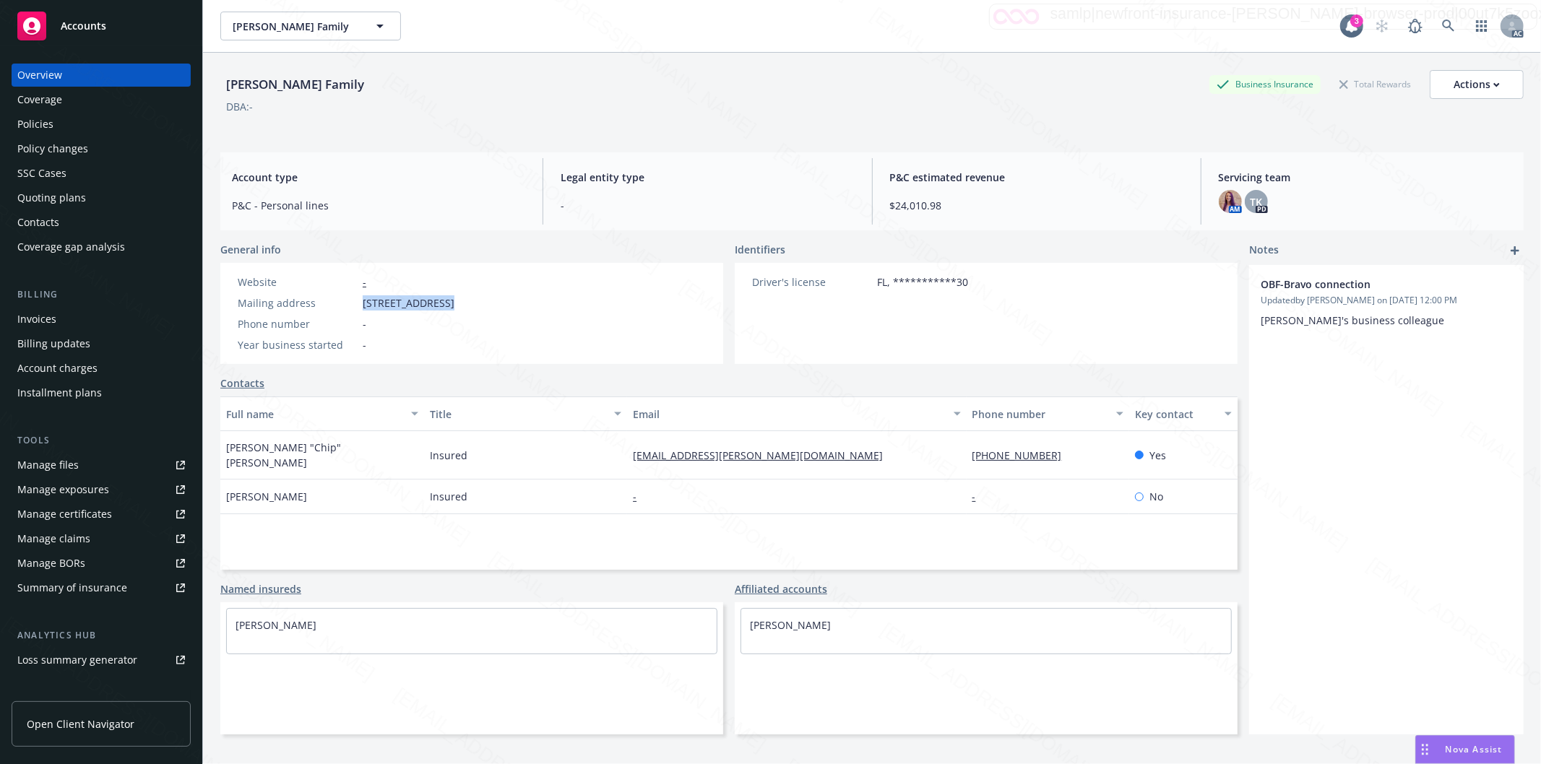
drag, startPoint x: 363, startPoint y: 304, endPoint x: 451, endPoint y: 308, distance: 88.2
click at [451, 308] on span "[STREET_ADDRESS]" at bounding box center [409, 302] width 92 height 15
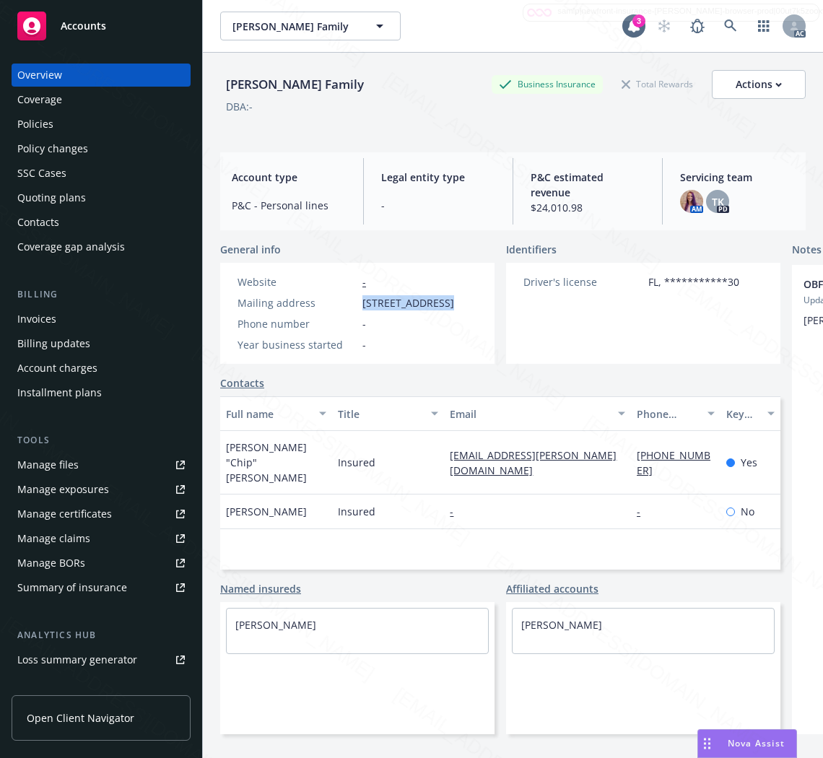
click at [55, 124] on div "Policies" at bounding box center [101, 124] width 168 height 23
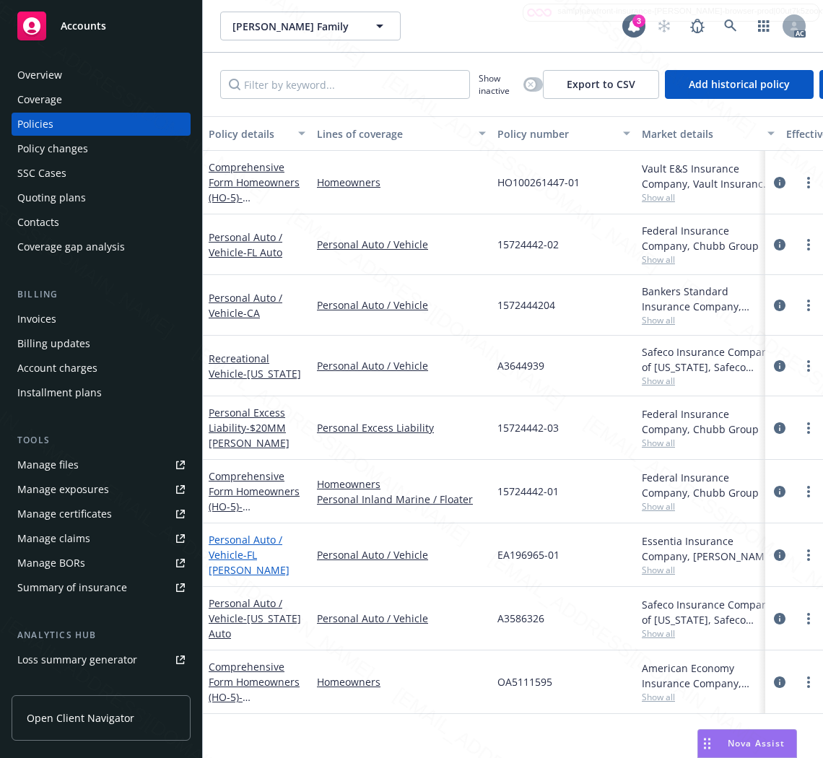
click at [238, 557] on link "Personal Auto / Vehicle - FL [PERSON_NAME]" at bounding box center [249, 555] width 81 height 44
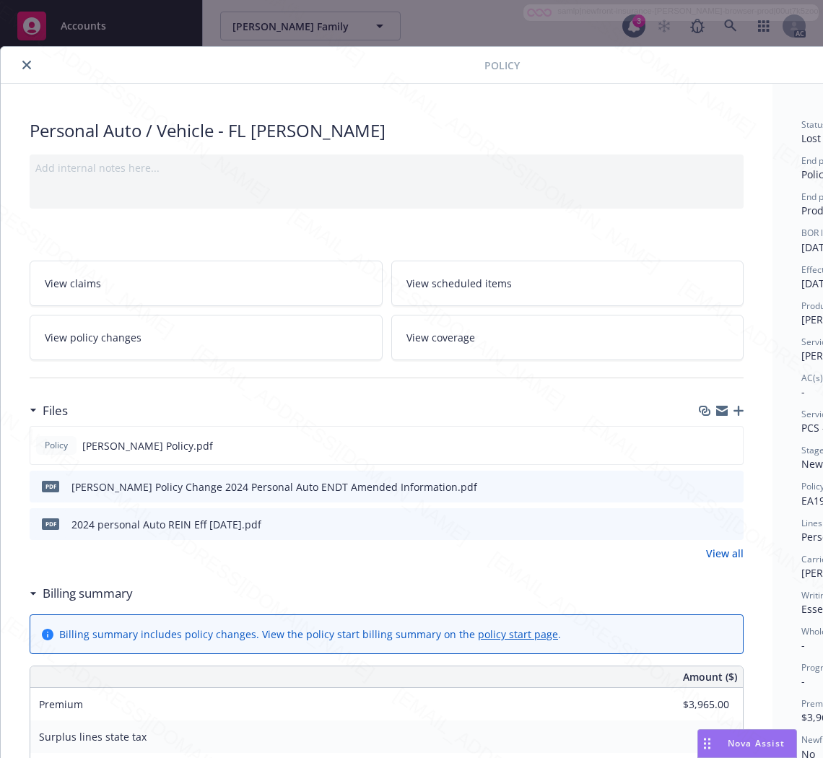
scroll to position [43, 0]
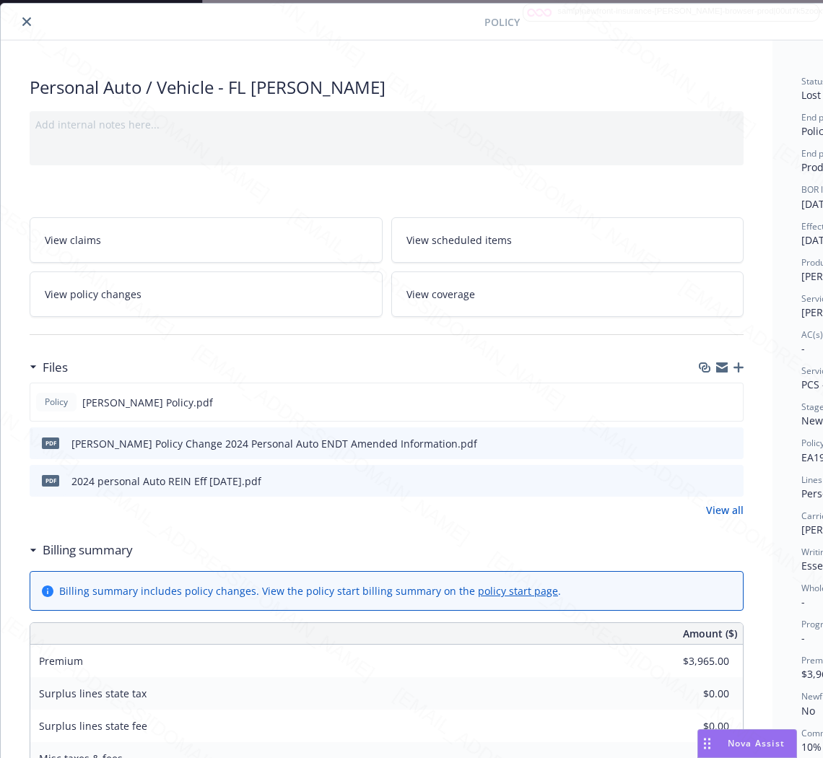
click at [126, 551] on h3 "Billing summary" at bounding box center [88, 550] width 90 height 19
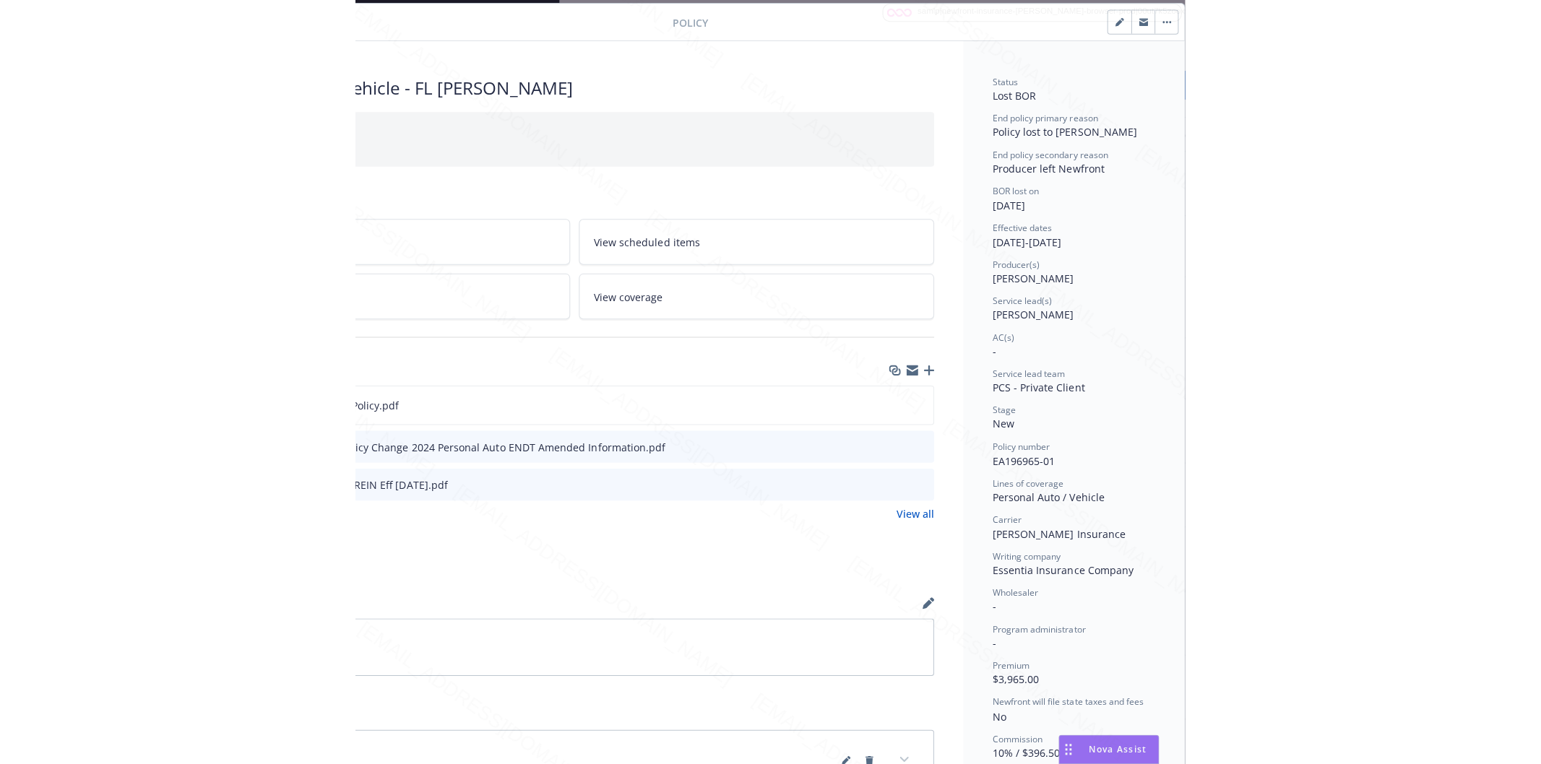
scroll to position [43, 182]
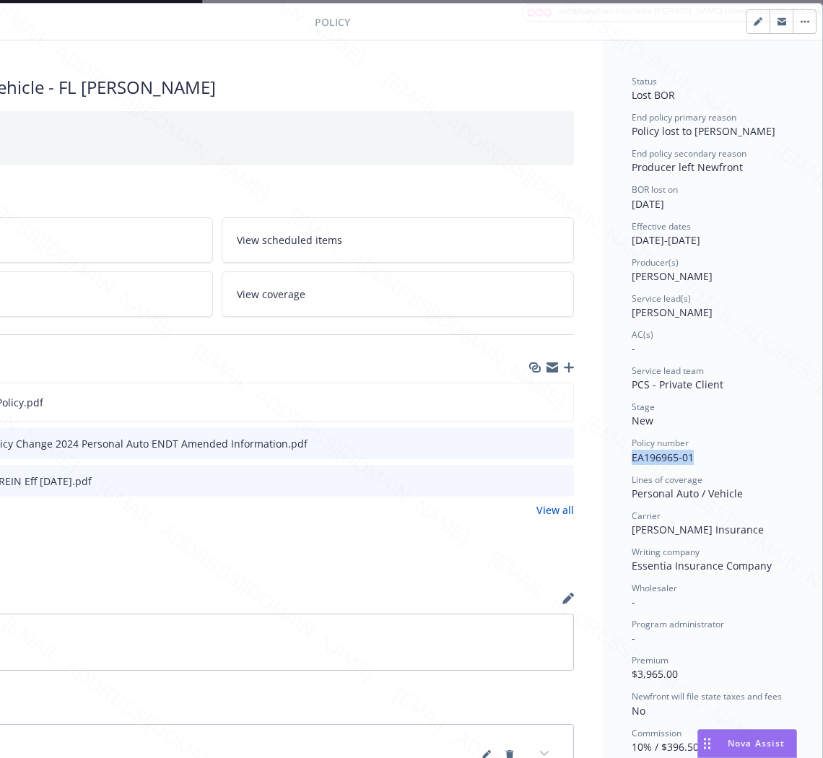
drag, startPoint x: 684, startPoint y: 453, endPoint x: 617, endPoint y: 463, distance: 67.9
click at [617, 463] on div "Status Lost BOR End policy primary reason Policy lost to BOR End policy seconda…" at bounding box center [713, 487] width 220 height 894
copy span "EA196965-01"
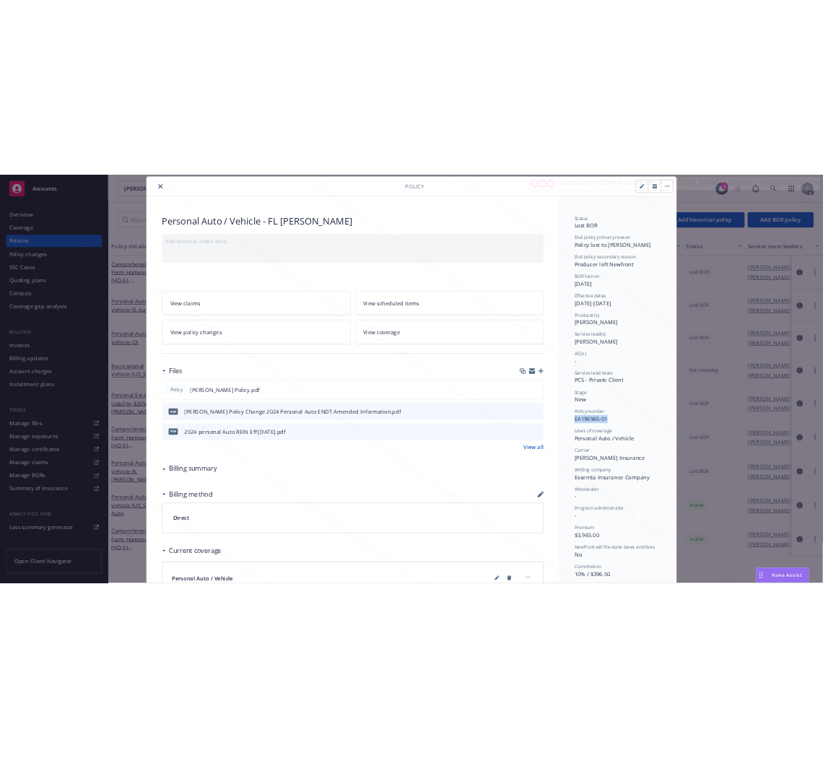
scroll to position [43, 0]
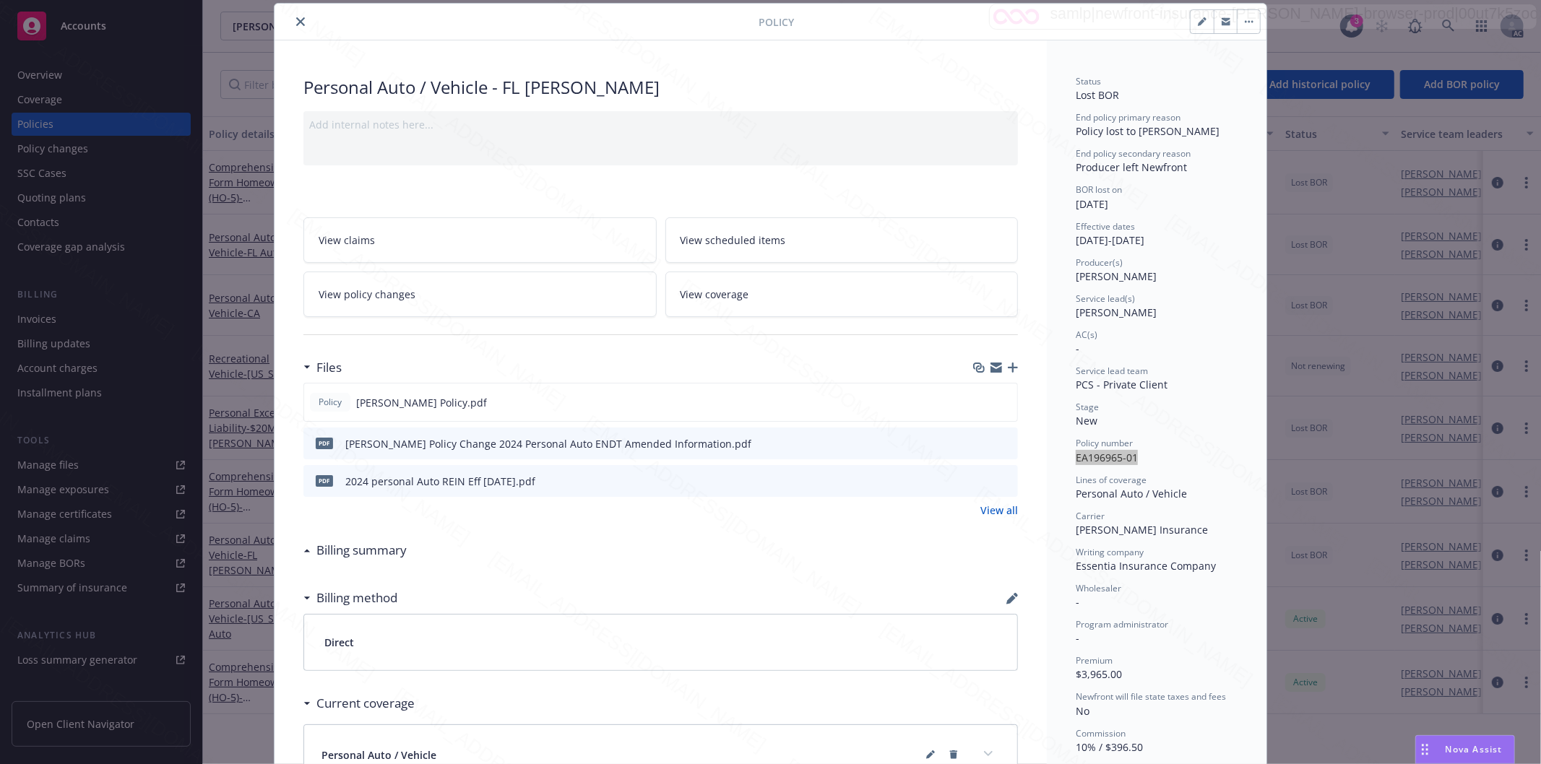
click at [296, 22] on icon "close" at bounding box center [300, 21] width 9 height 9
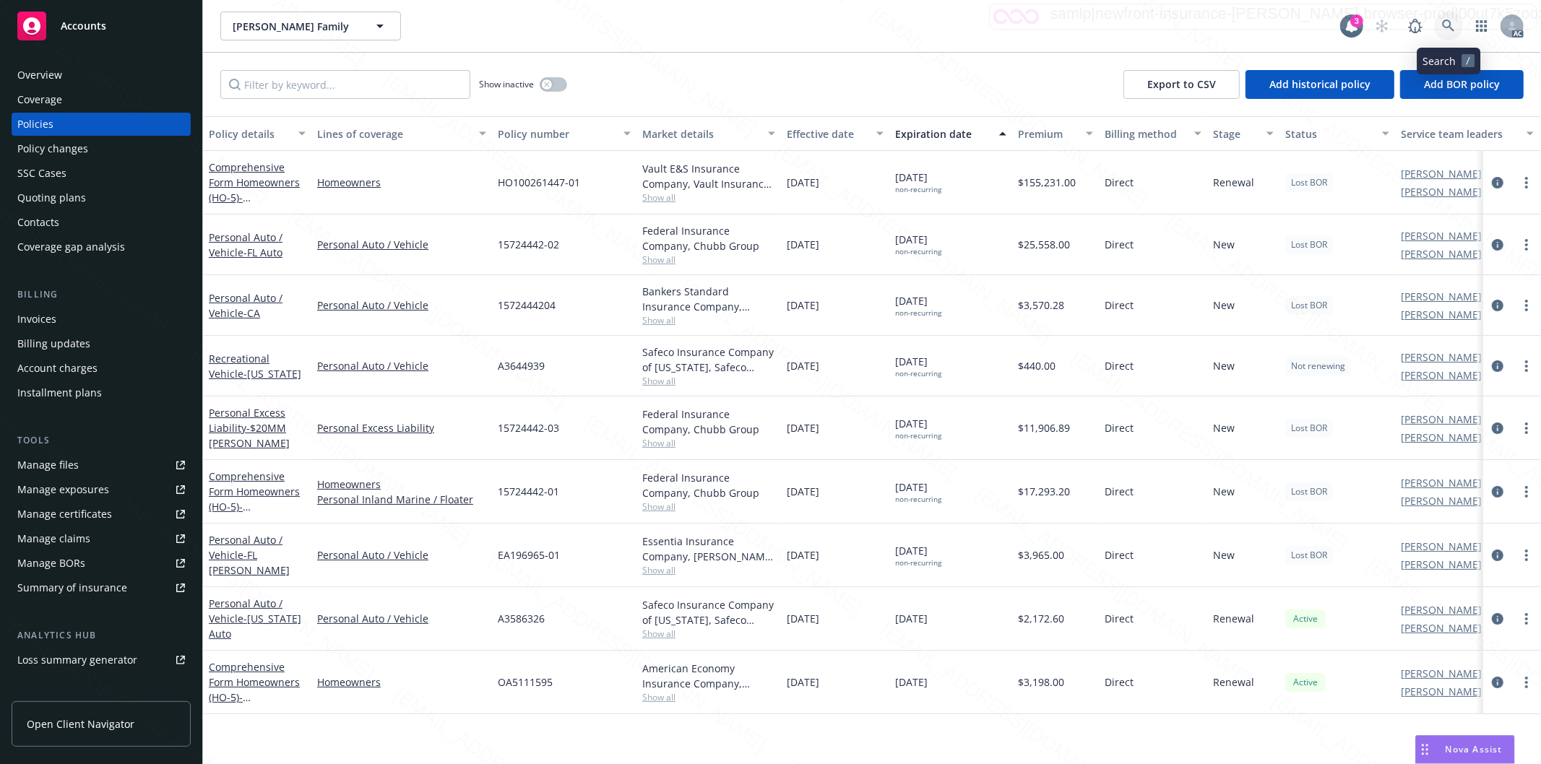
click at [1456, 25] on link at bounding box center [1448, 26] width 29 height 29
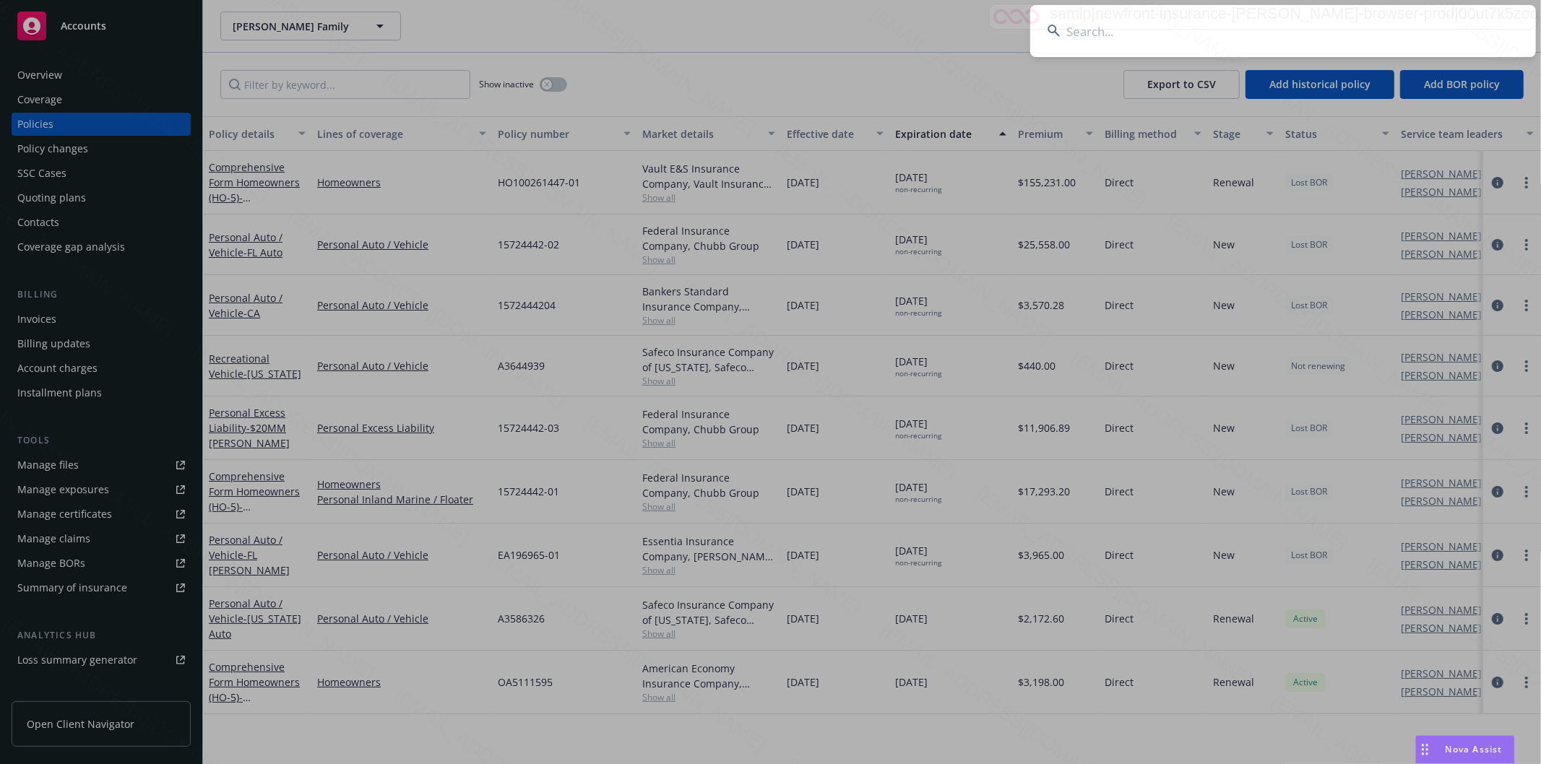
type input "[PERSON_NAME] ([PERSON_NAME]) [PERSON_NAME]"
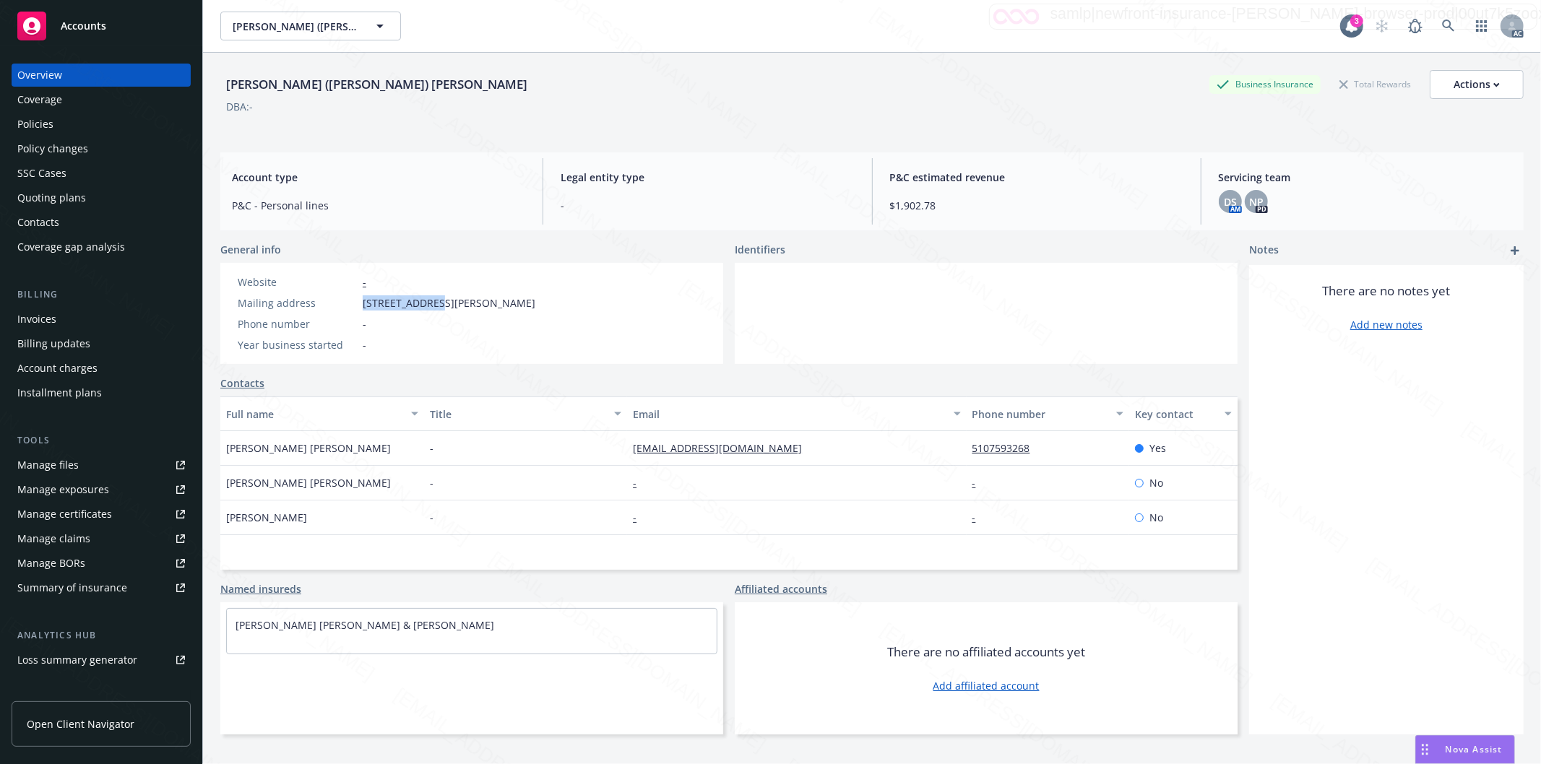
drag, startPoint x: 364, startPoint y: 307, endPoint x: 428, endPoint y: 299, distance: 64.8
click at [428, 299] on span "[STREET_ADDRESS][PERSON_NAME]" at bounding box center [449, 302] width 173 height 15
copy span "10368 [PERSON_NAME] Cir"
click at [75, 131] on div "Policies" at bounding box center [101, 124] width 168 height 23
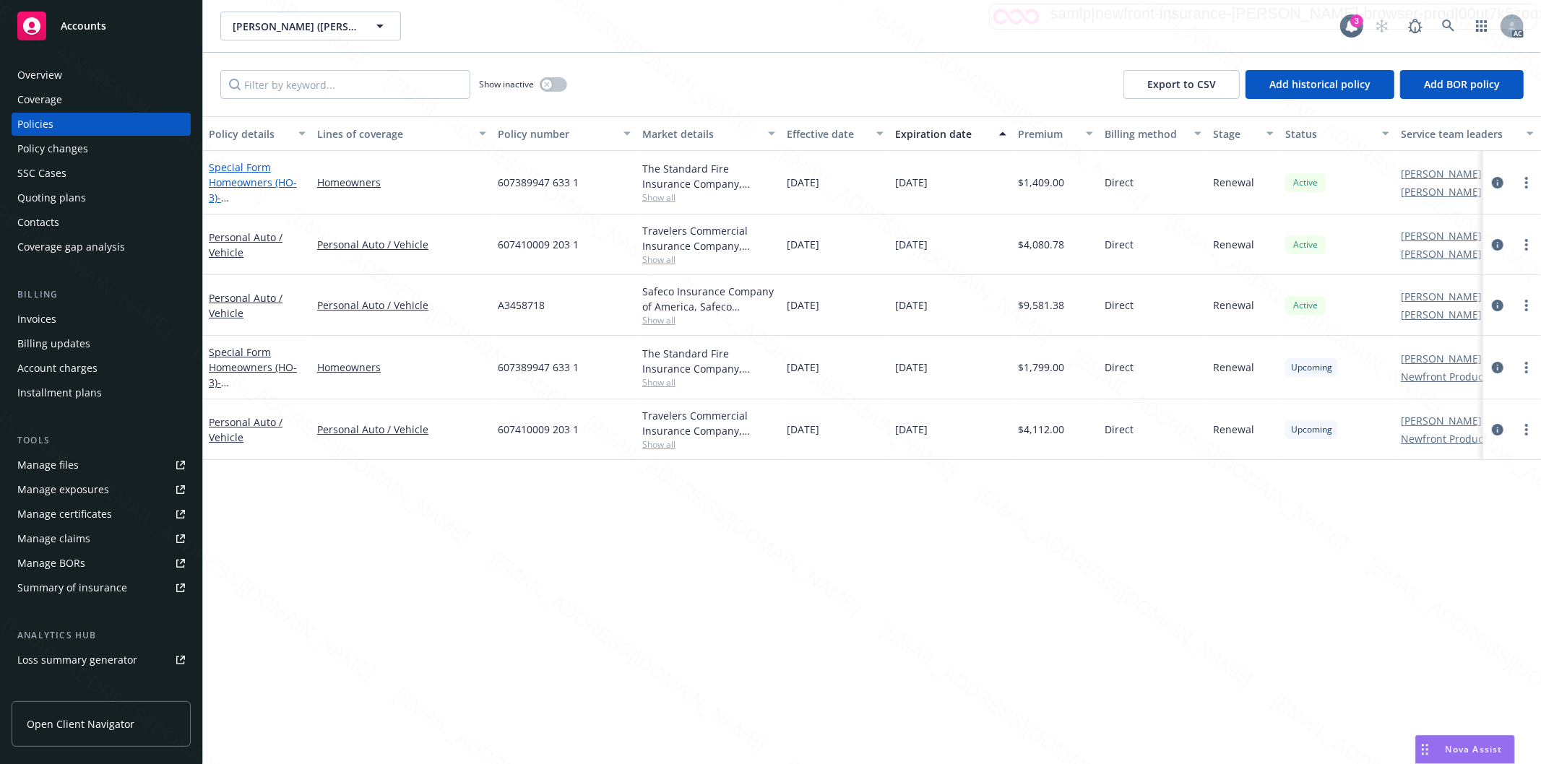
click at [247, 176] on link "Special Form Homeowners (HO-3) - [STREET_ADDRESS][PERSON_NAME]" at bounding box center [255, 197] width 92 height 74
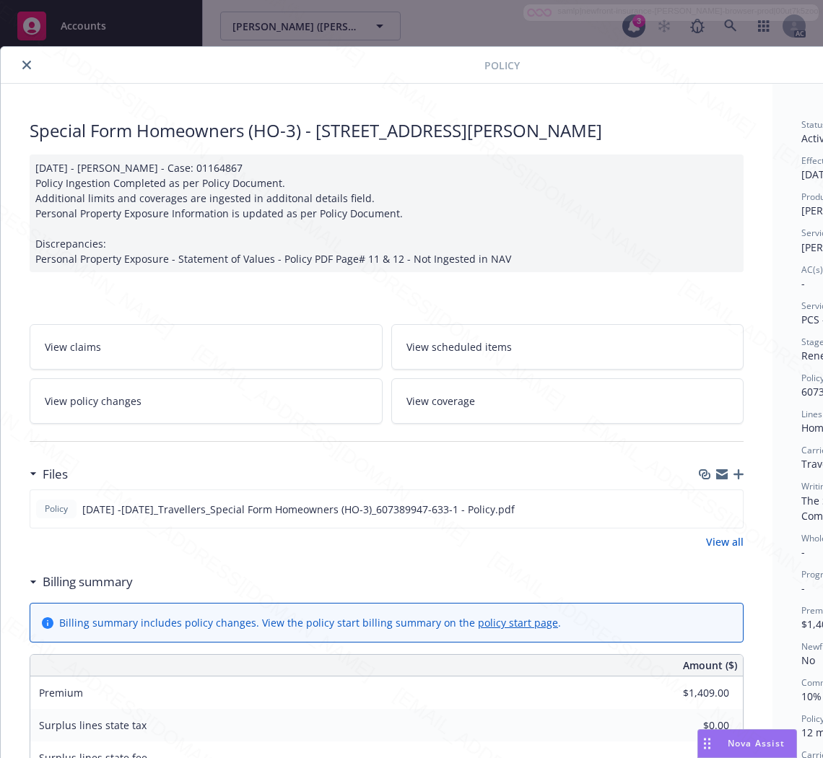
click at [103, 581] on h3 "Billing summary" at bounding box center [88, 582] width 90 height 19
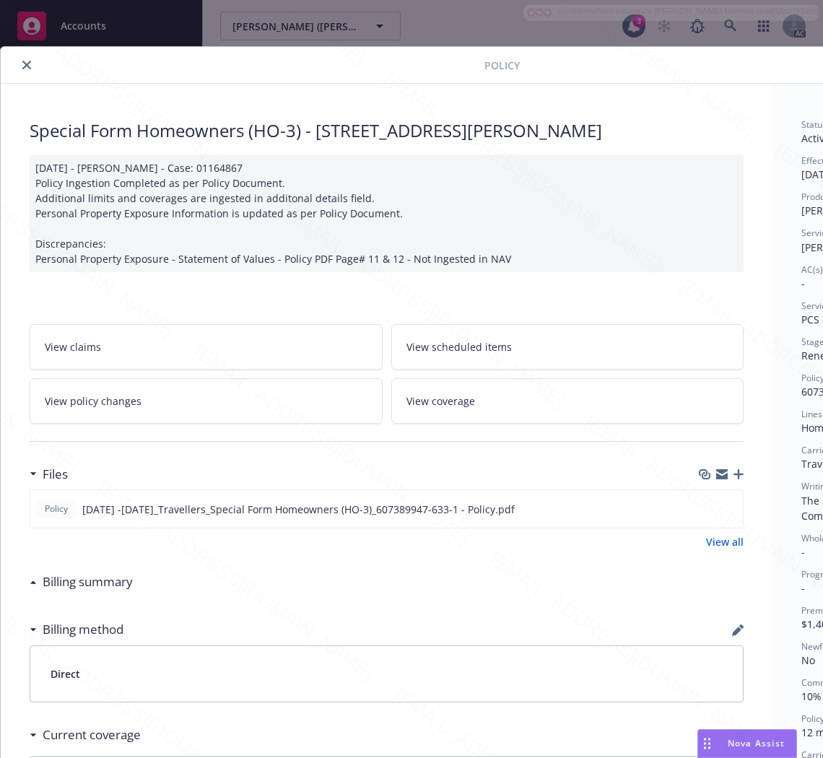
click at [103, 581] on h3 "Billing summary" at bounding box center [88, 582] width 90 height 19
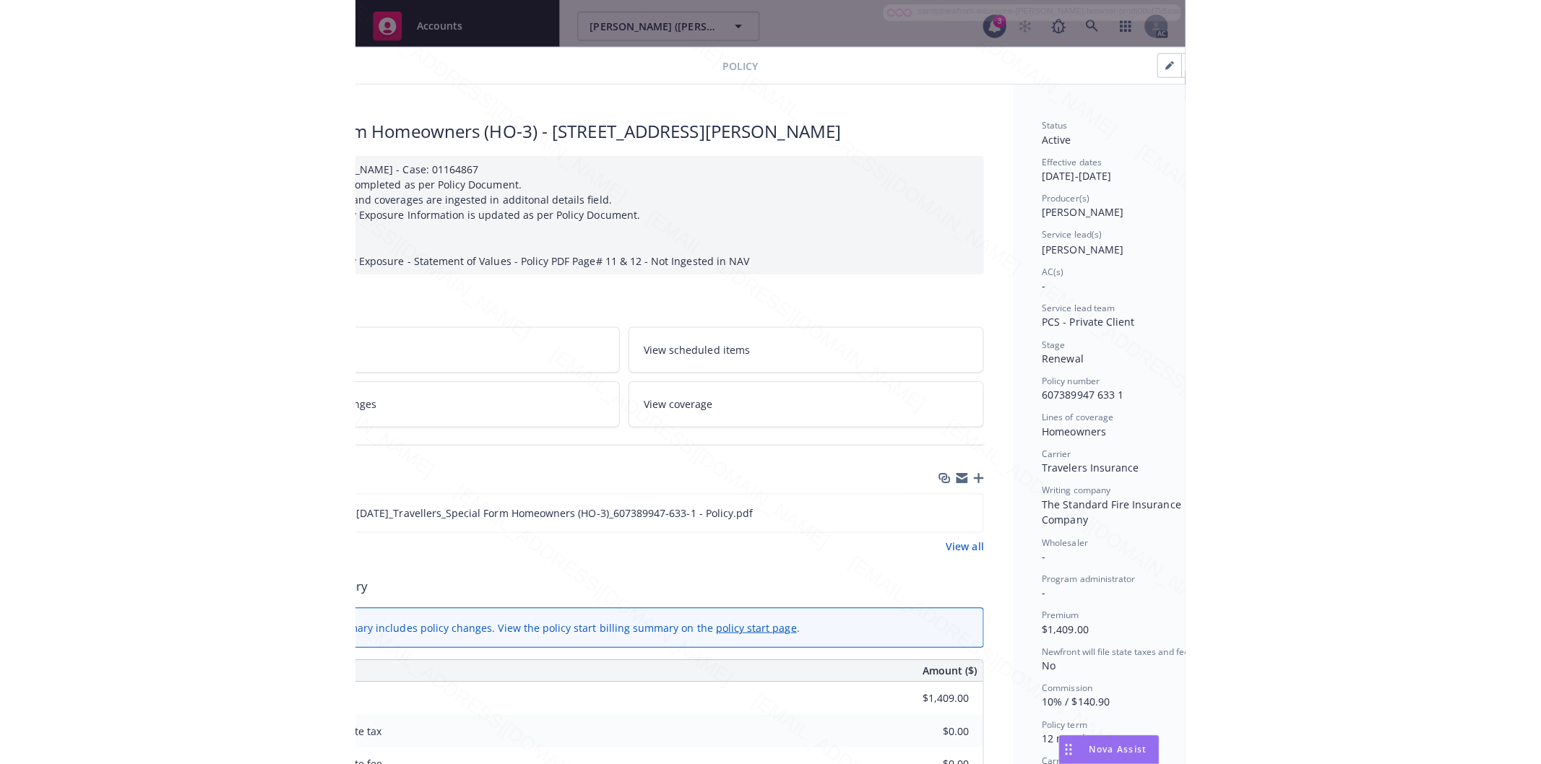
scroll to position [0, 182]
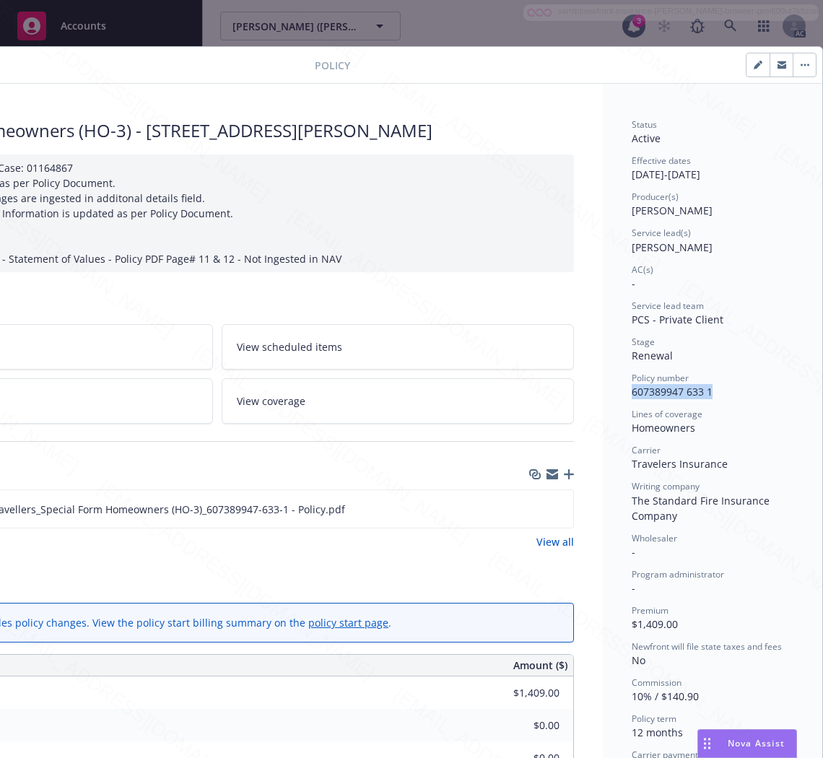
drag, startPoint x: 709, startPoint y: 388, endPoint x: 607, endPoint y: 395, distance: 102.1
copy span "607389947 633 1"
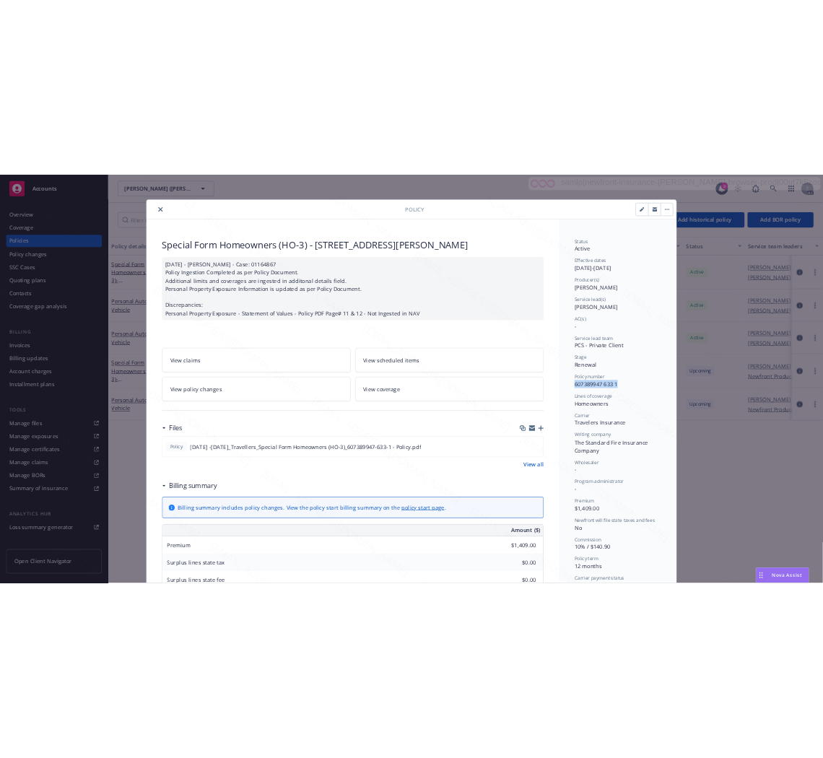
scroll to position [0, 0]
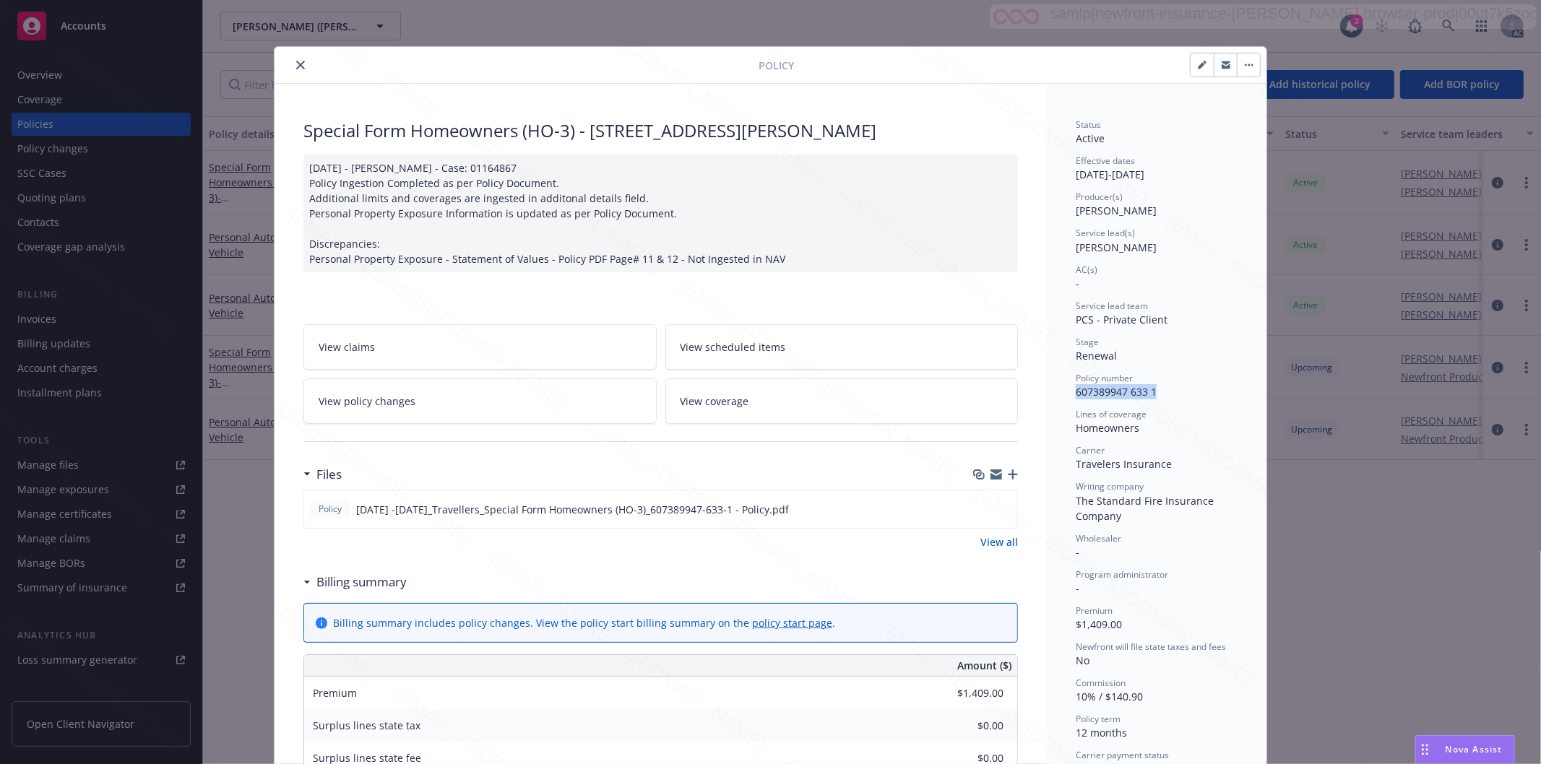
click at [295, 69] on button "close" at bounding box center [300, 64] width 17 height 17
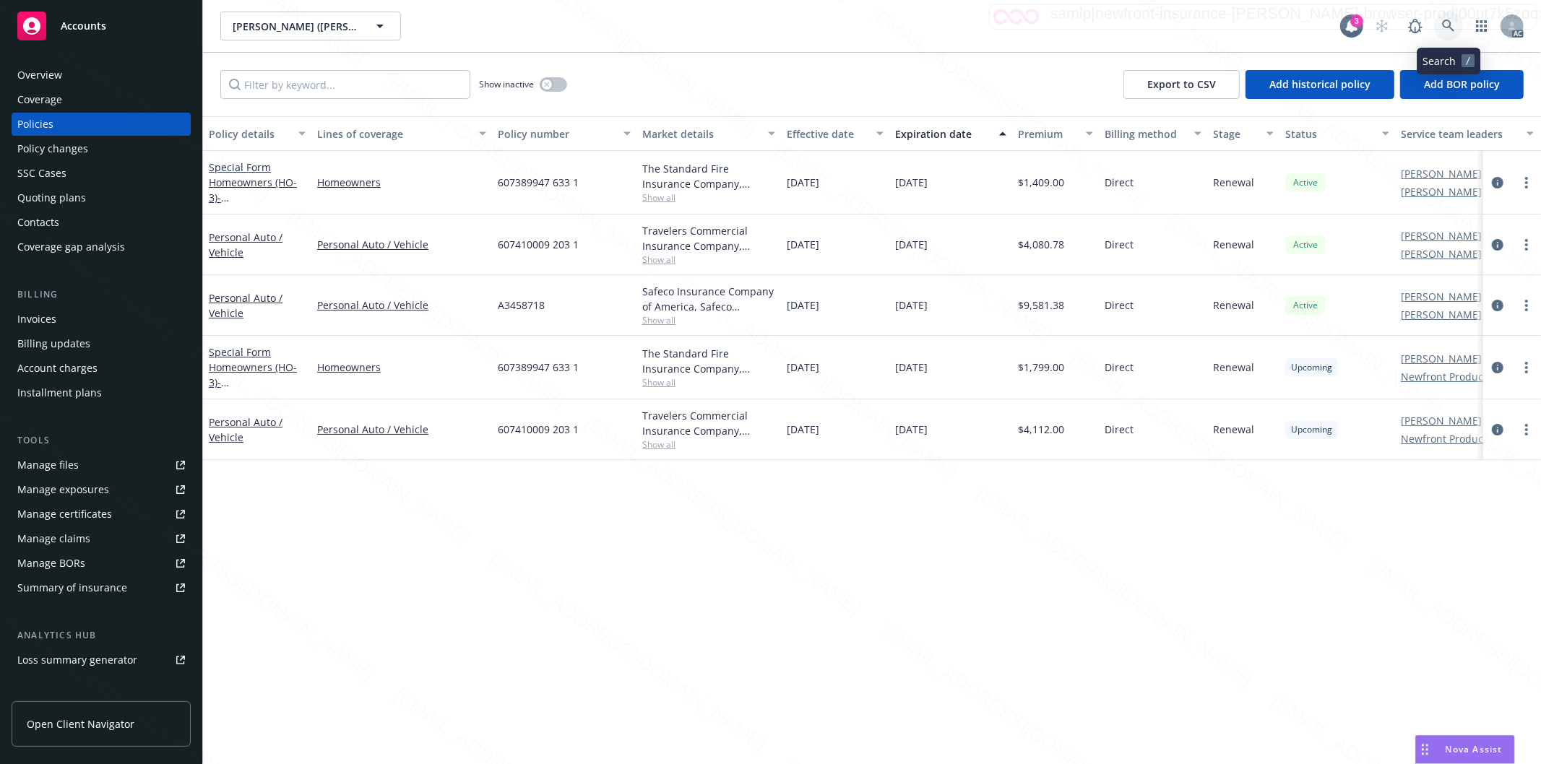
click at [1446, 23] on icon at bounding box center [1448, 26] width 13 height 13
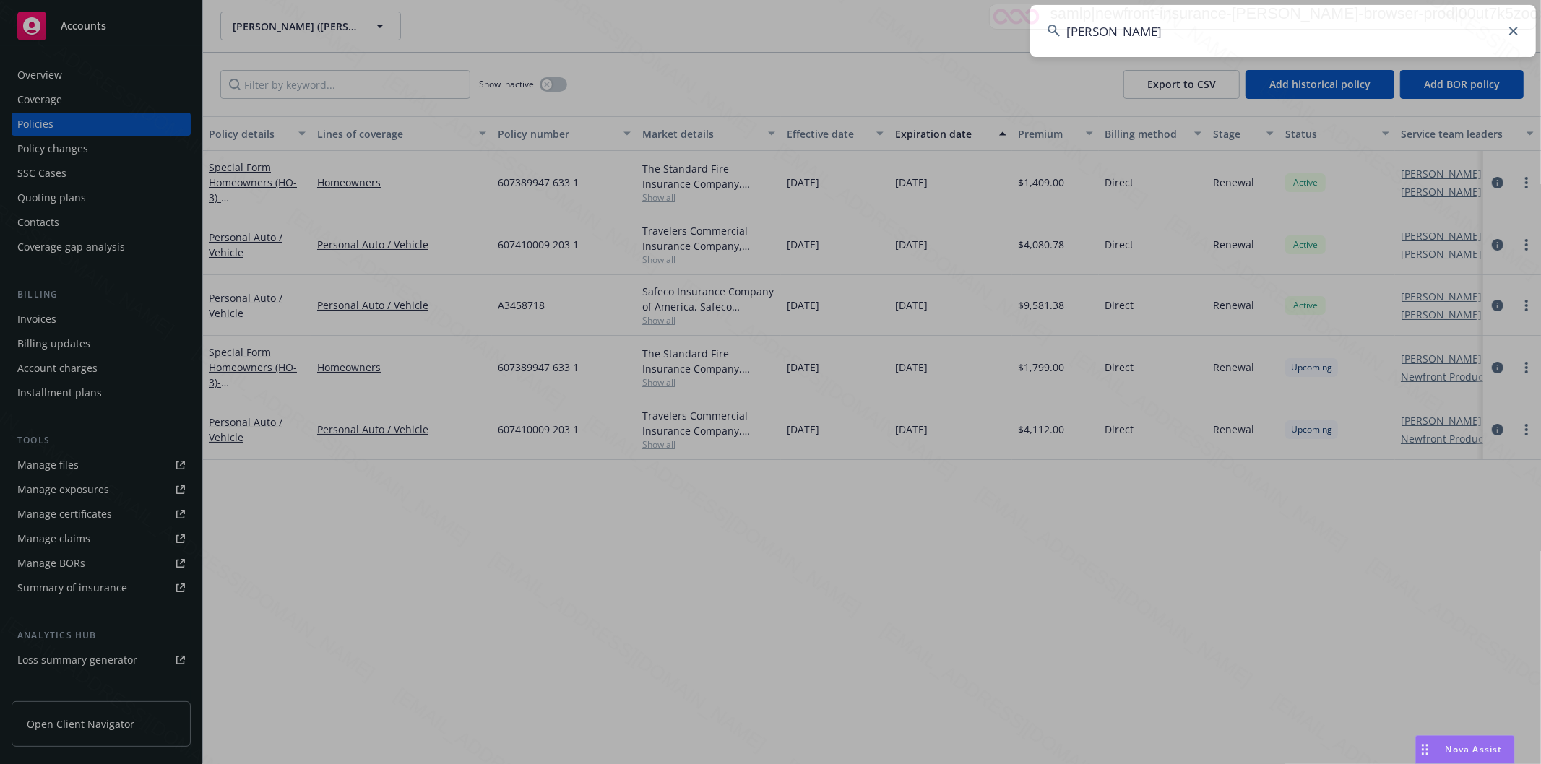
type input "[PERSON_NAME]"
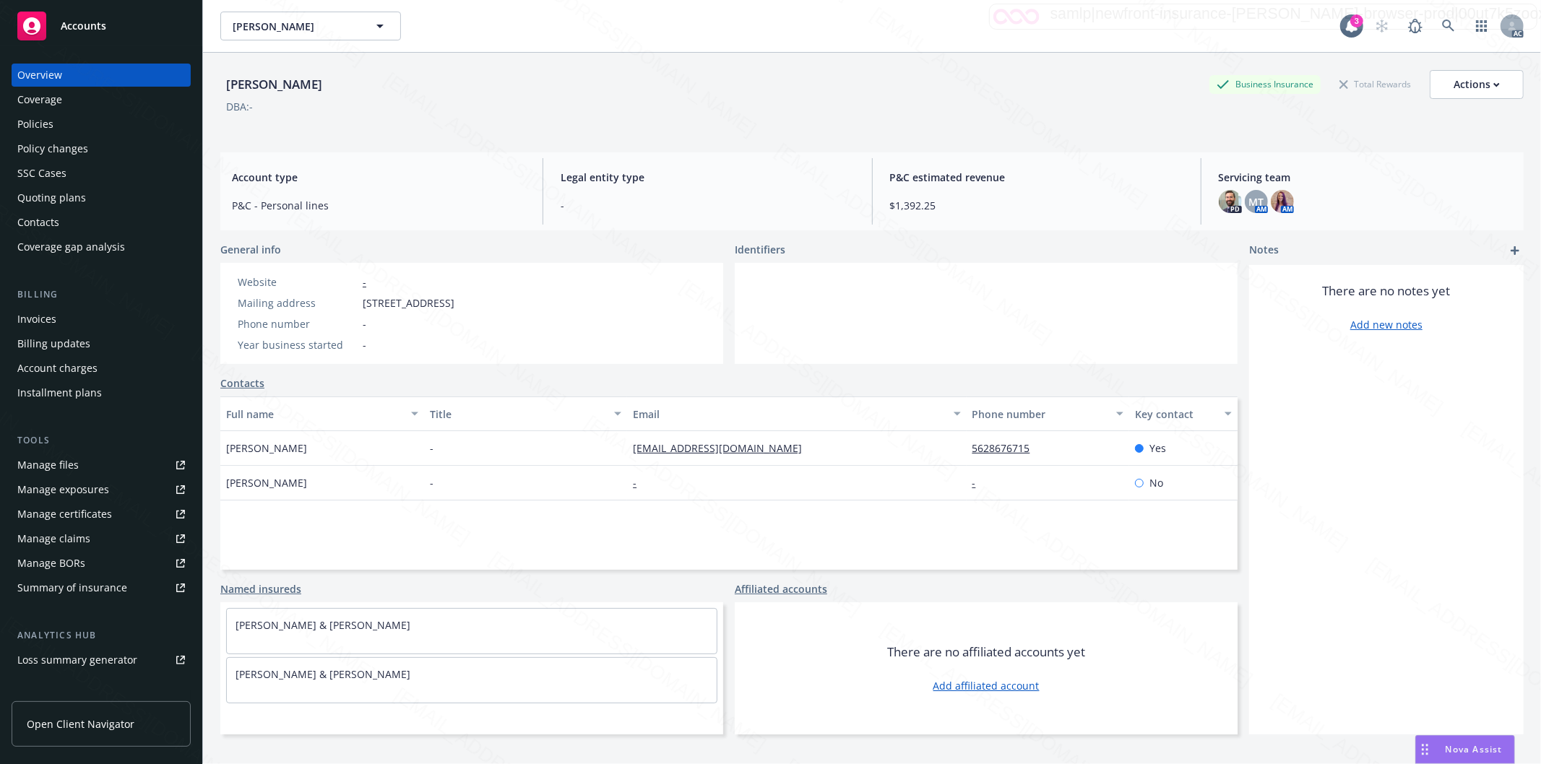
drag, startPoint x: 363, startPoint y: 307, endPoint x: 454, endPoint y: 304, distance: 91.1
click at [454, 304] on span "[STREET_ADDRESS]" at bounding box center [409, 302] width 92 height 15
copy span "32421 Sea Raven D"
click at [48, 123] on div "Policies" at bounding box center [35, 124] width 36 height 23
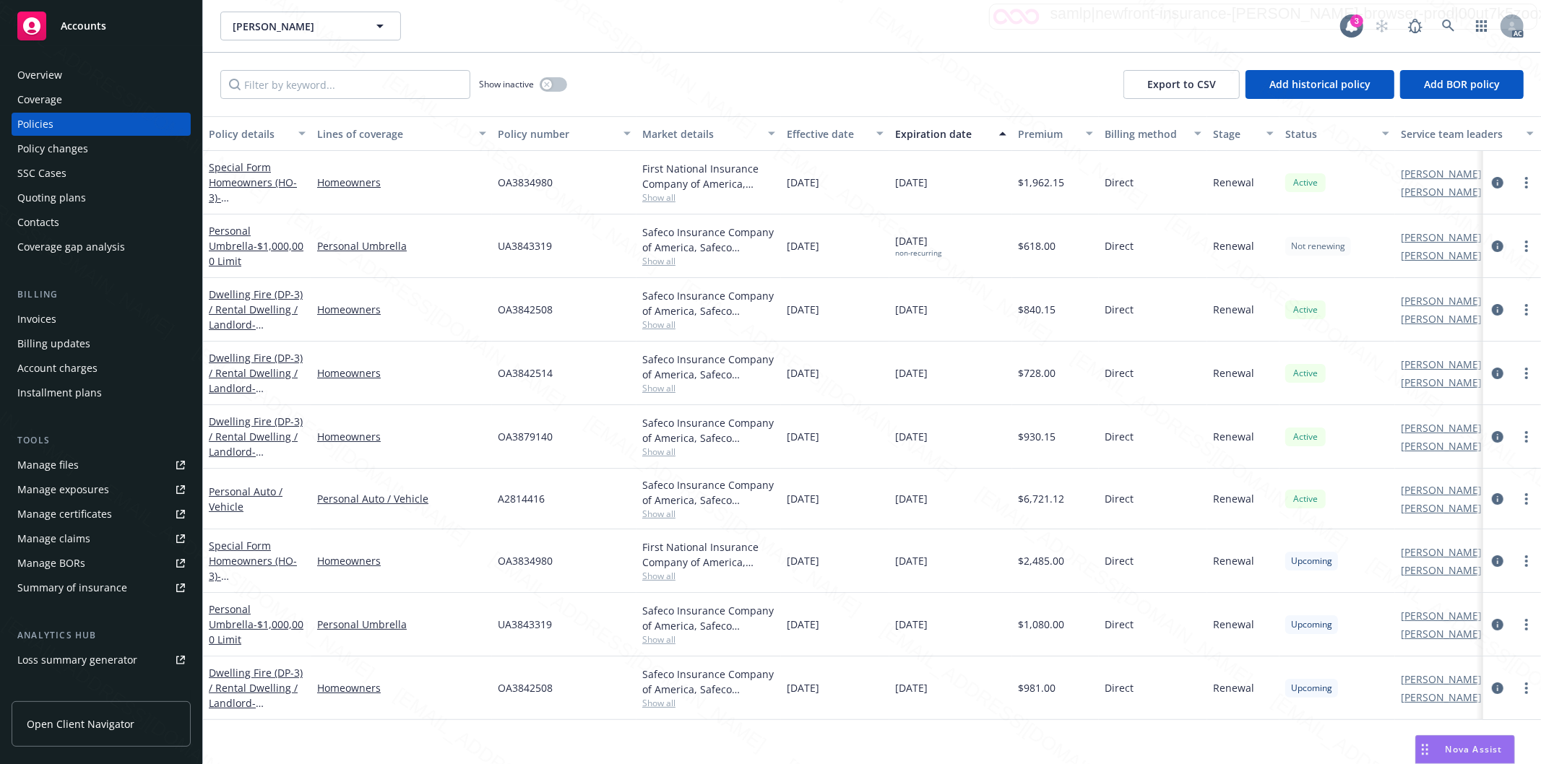
click at [508, 205] on div "OA3834980" at bounding box center [564, 183] width 144 height 64
click at [260, 191] on span "- [STREET_ADDRESS]" at bounding box center [255, 205] width 92 height 29
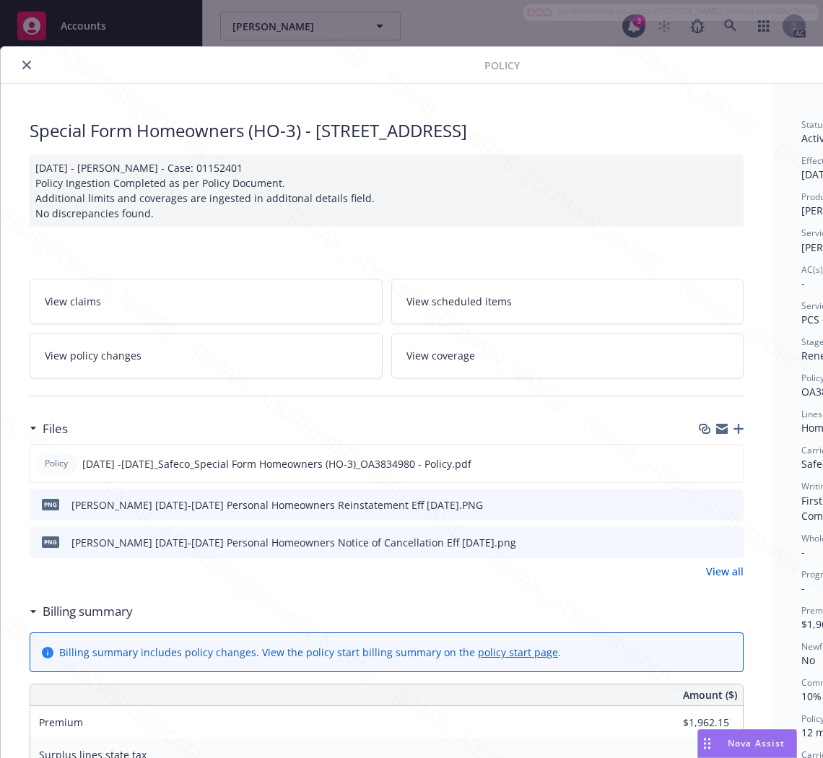
click at [79, 621] on h3 "Billing summary" at bounding box center [88, 611] width 90 height 19
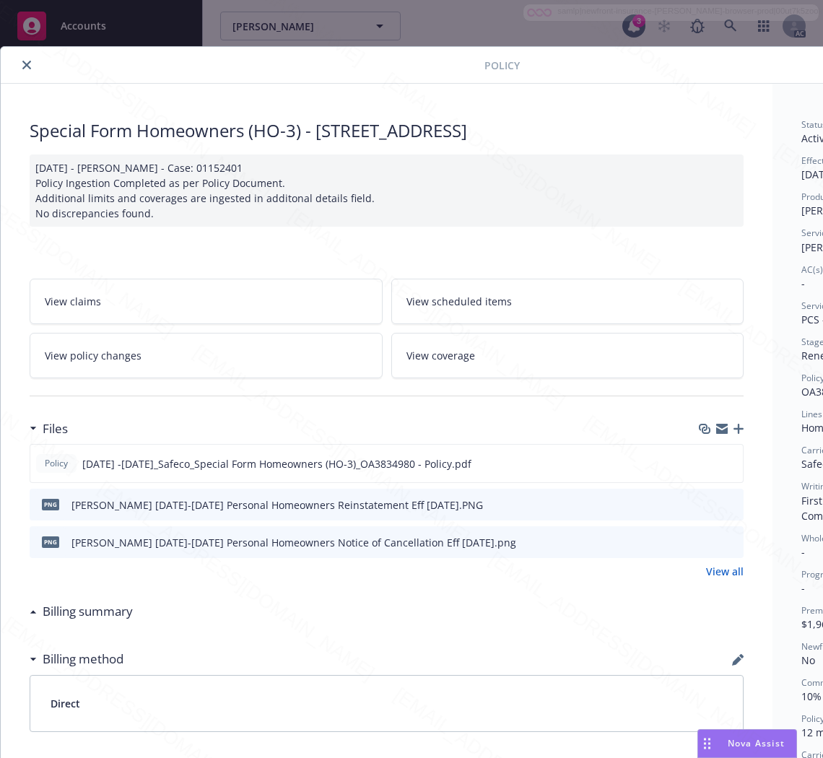
click at [79, 621] on h3 "Billing summary" at bounding box center [88, 611] width 90 height 19
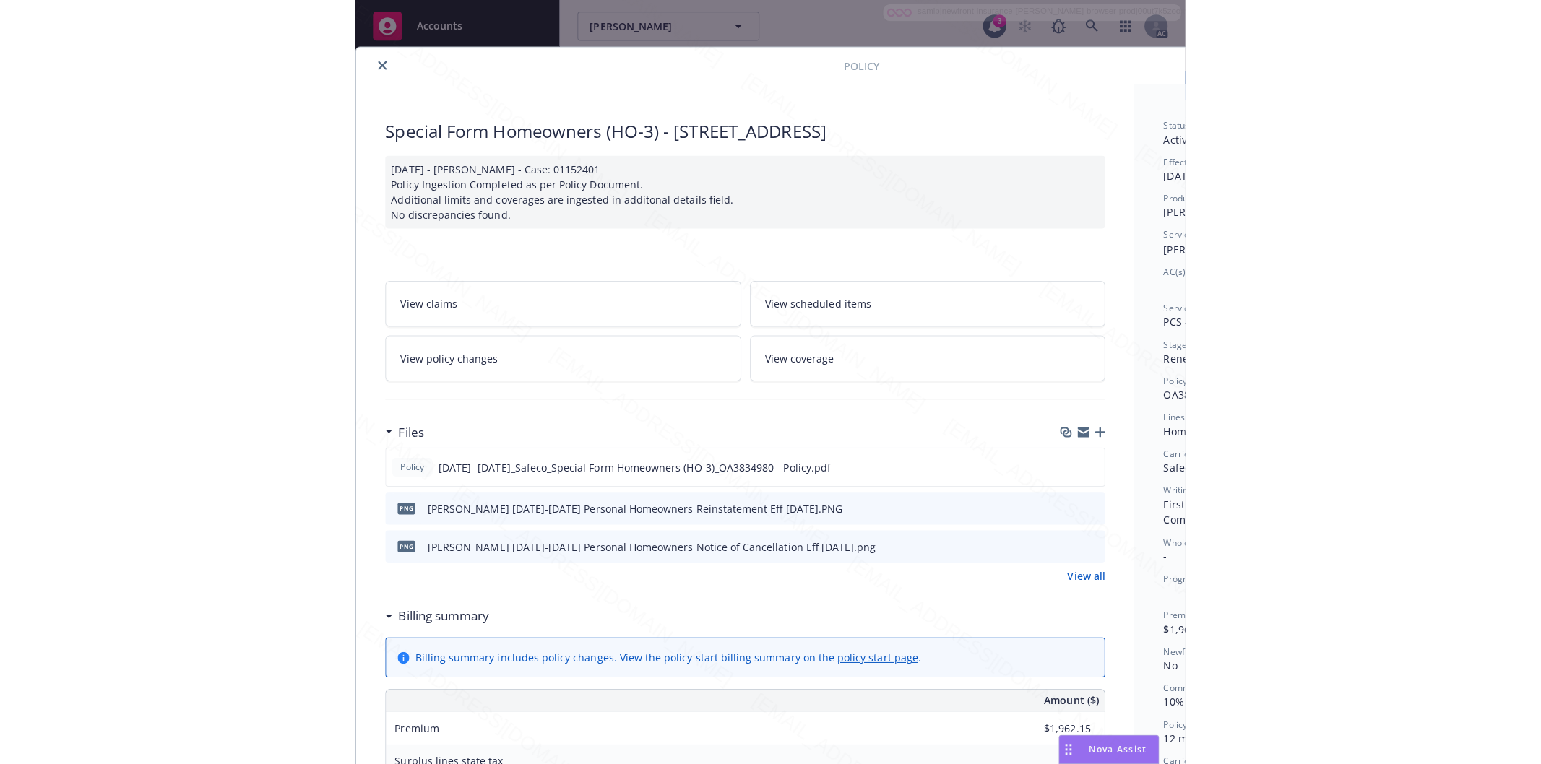
scroll to position [0, 182]
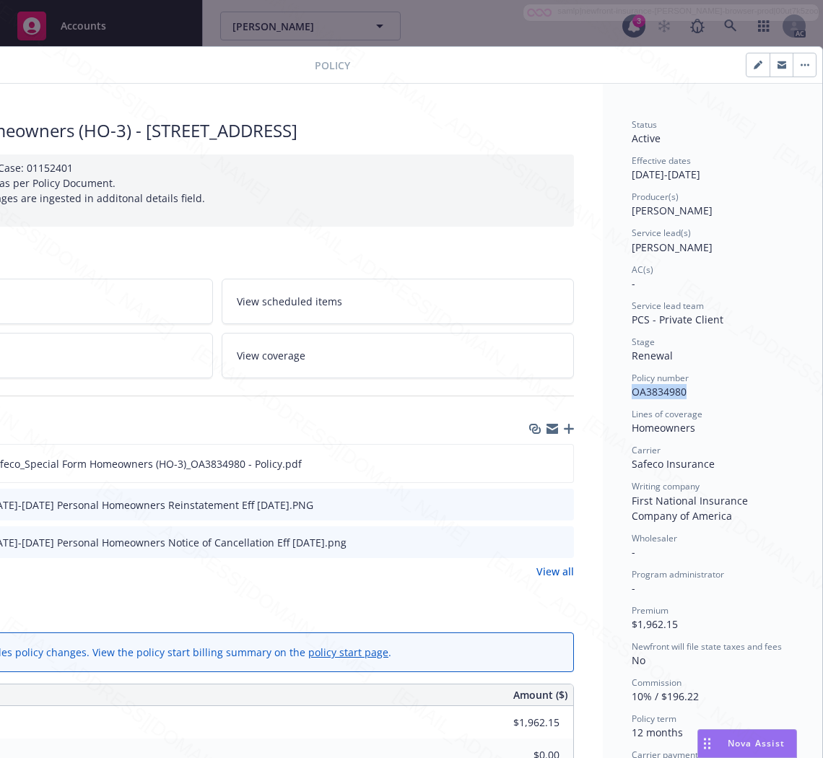
drag, startPoint x: 677, startPoint y: 393, endPoint x: 616, endPoint y: 398, distance: 60.9
copy span "OA3834980"
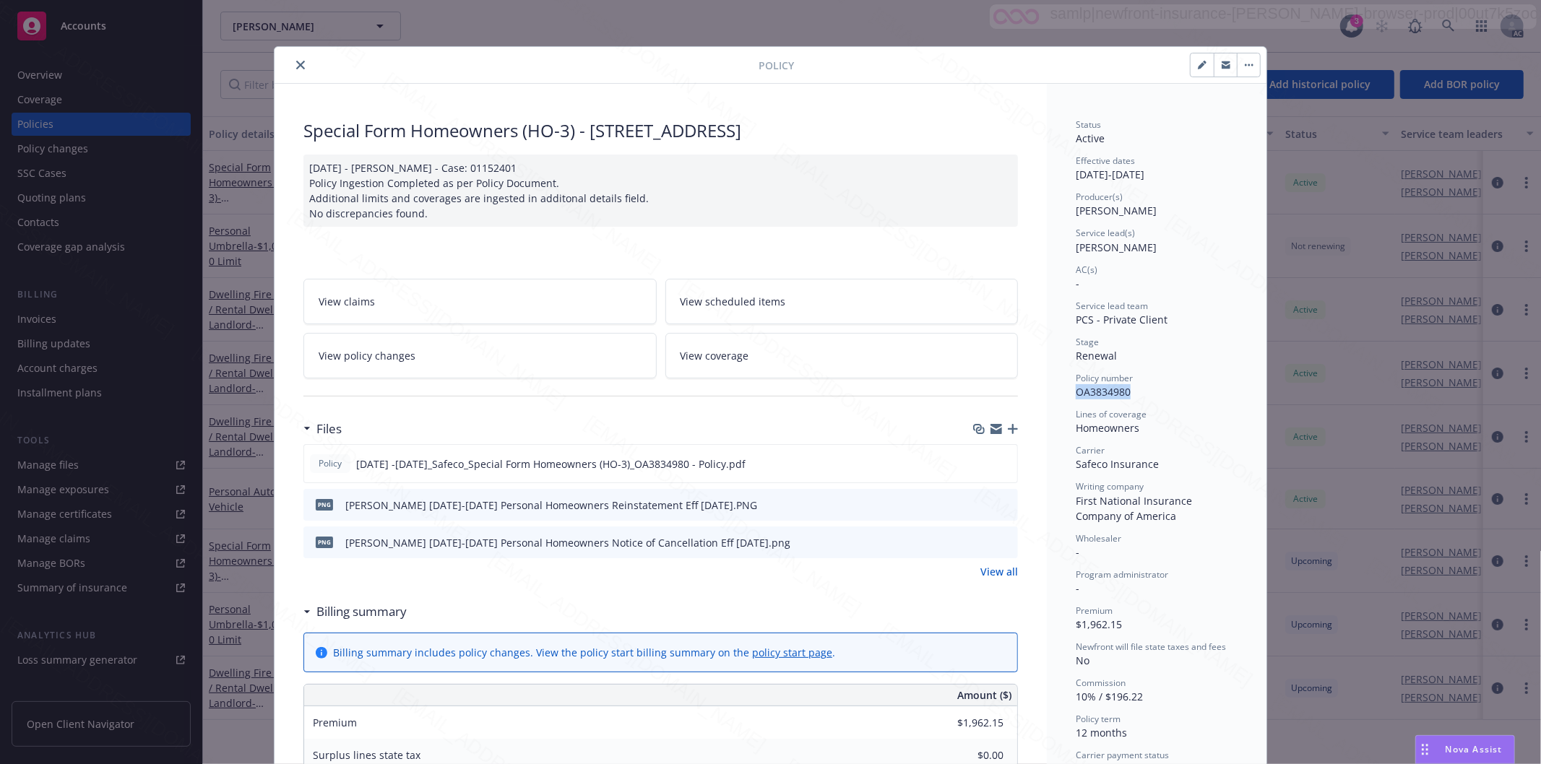
click at [297, 67] on icon "close" at bounding box center [300, 65] width 9 height 9
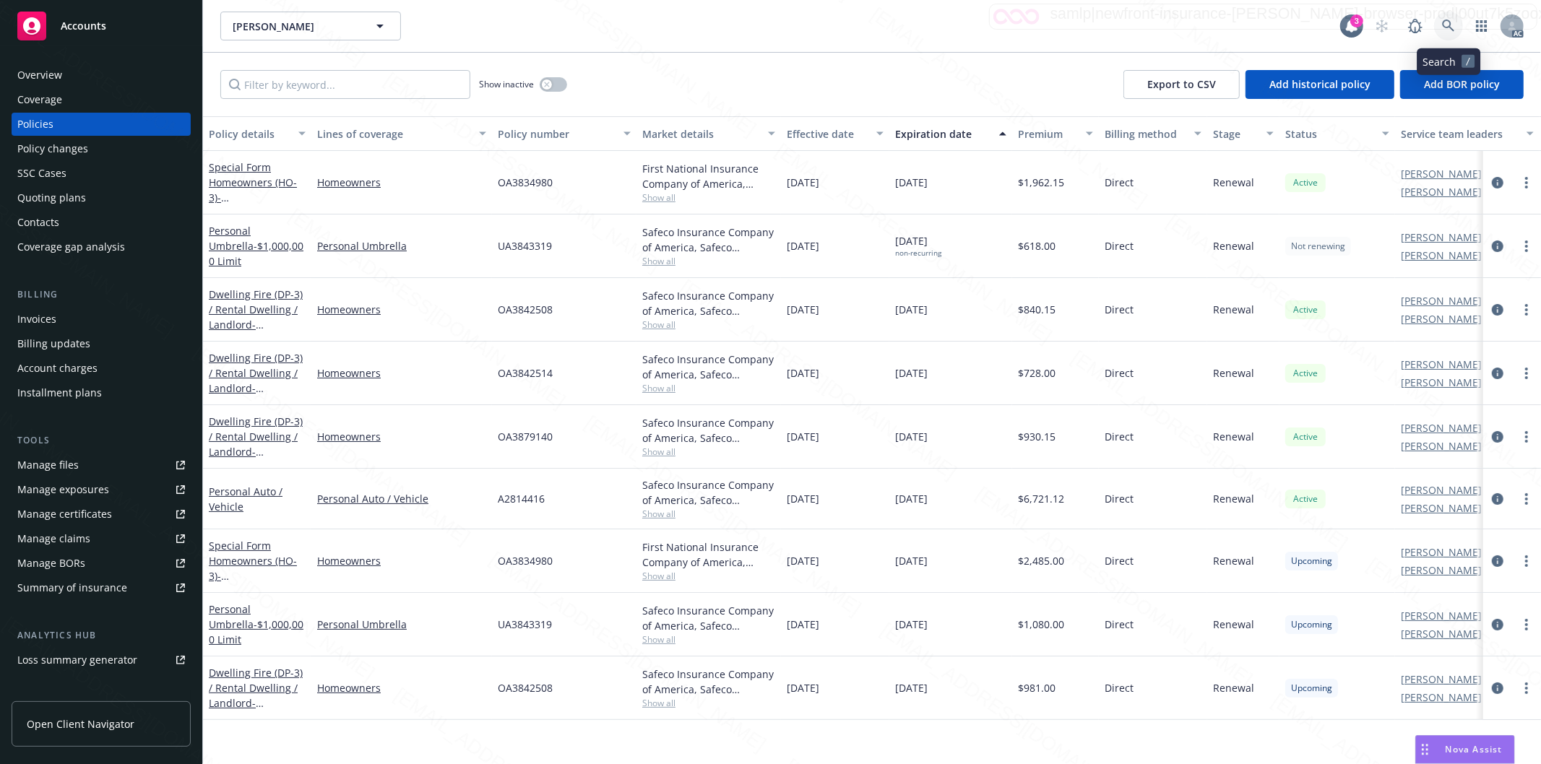
click at [1446, 23] on icon at bounding box center [1448, 26] width 13 height 13
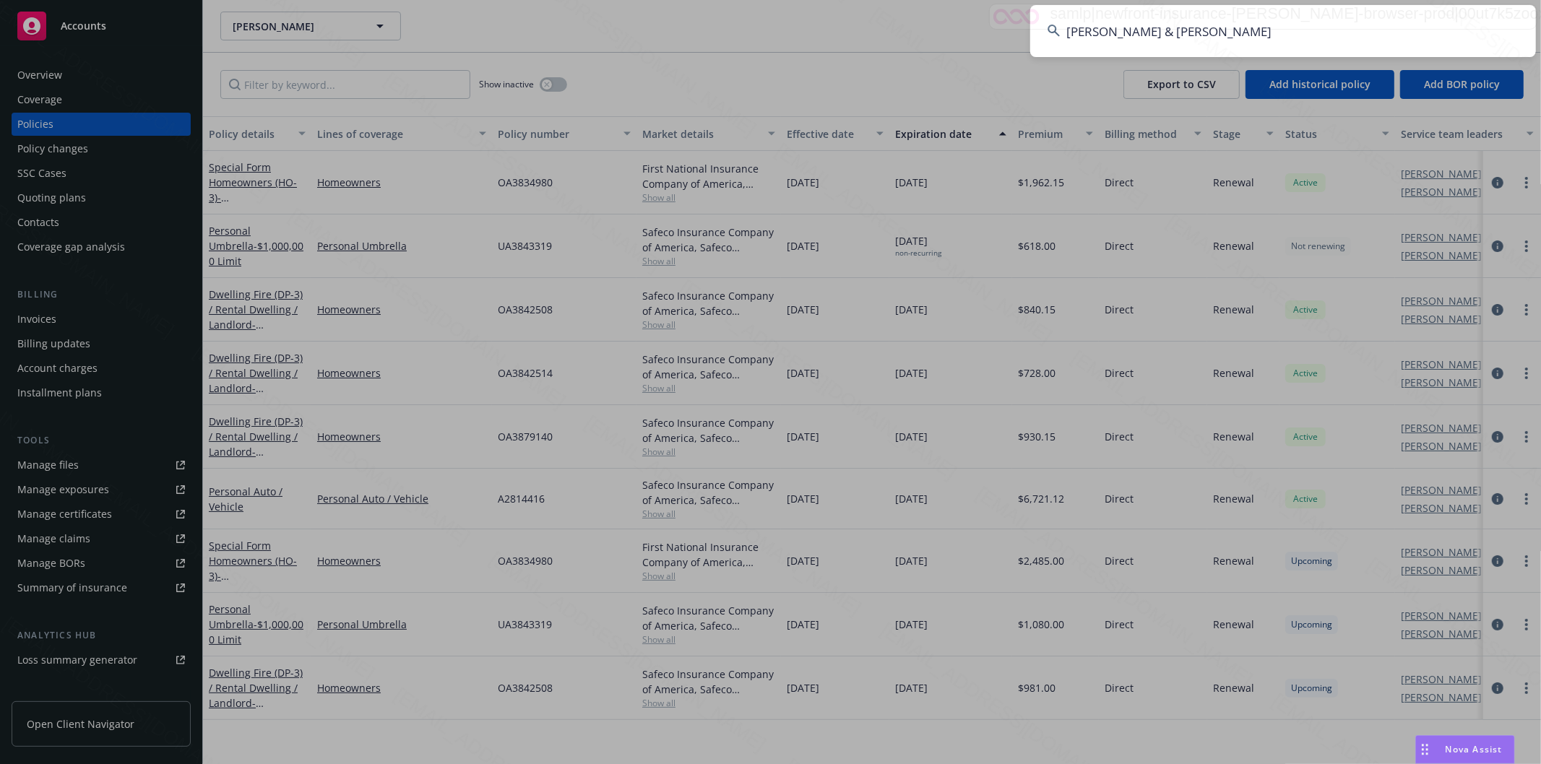
type input "[PERSON_NAME] & [PERSON_NAME]"
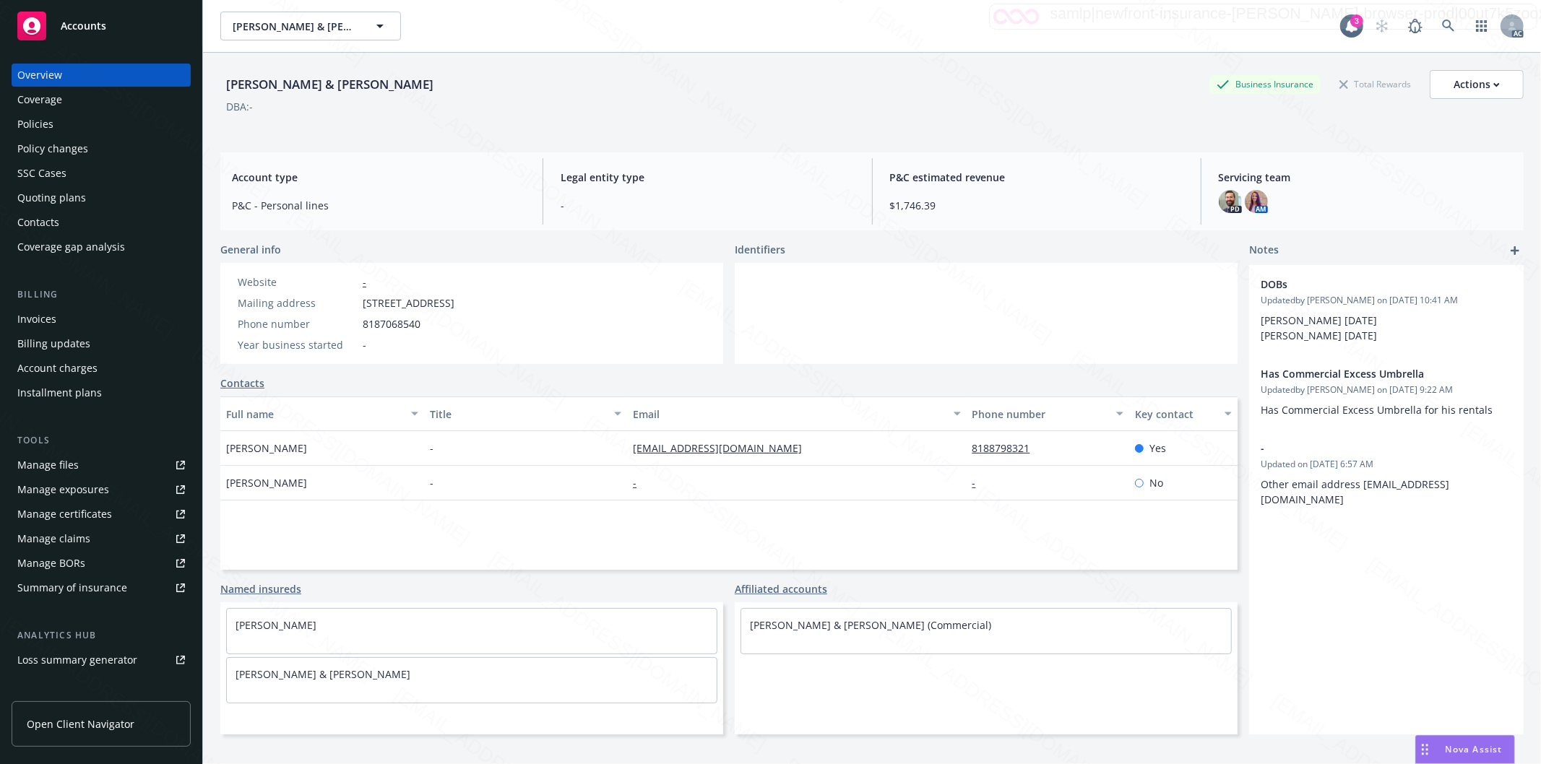
click at [44, 129] on div "Policies" at bounding box center [35, 124] width 36 height 23
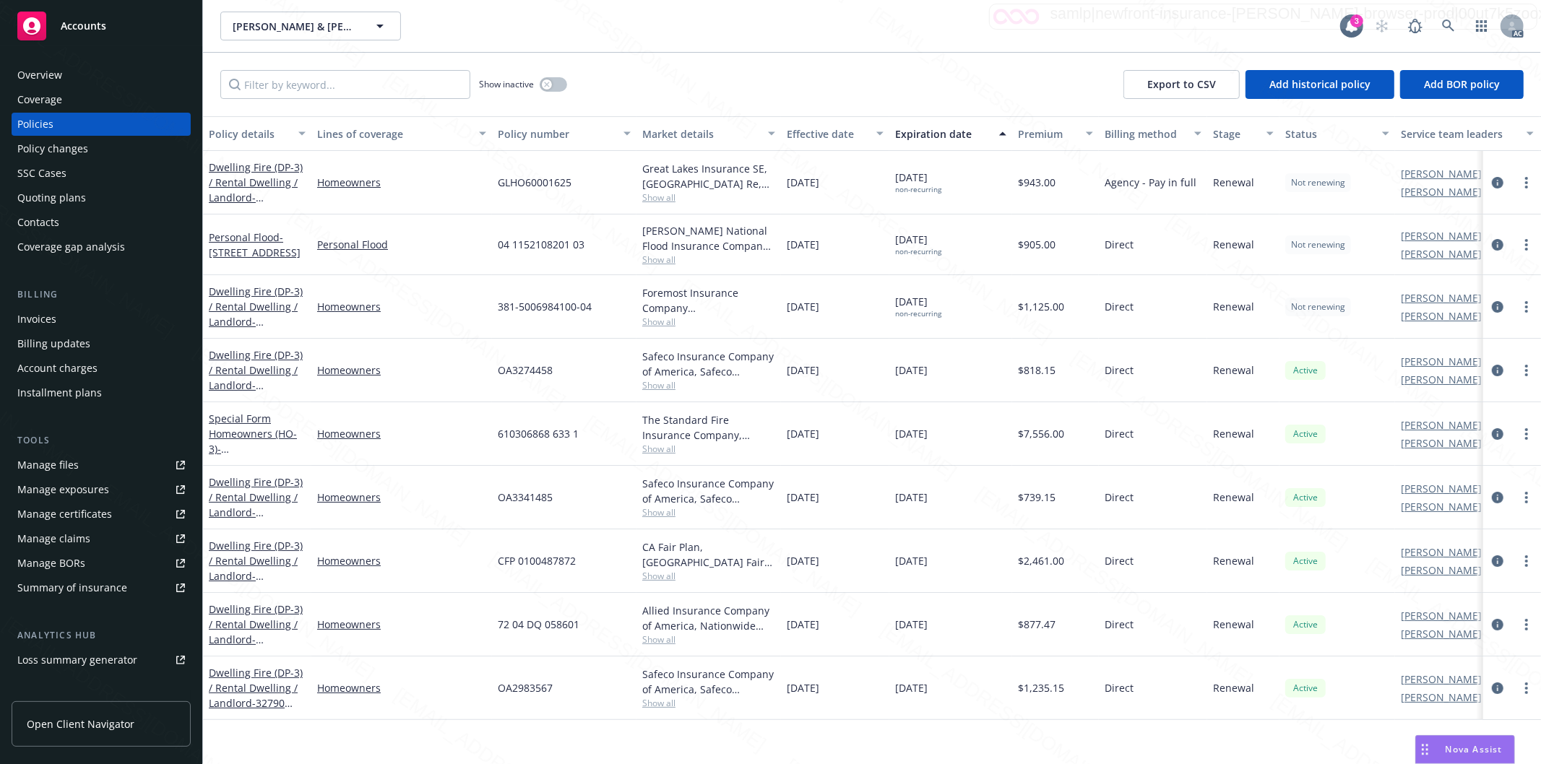
click at [246, 189] on div "Dwelling Fire (DP-3) / Rental Dwelling / Landlord - [STREET_ADDRESS]" at bounding box center [257, 183] width 97 height 46
click at [233, 185] on link "Dwelling Fire (DP-3) / Rental Dwelling / Landlord - [STREET_ADDRESS]" at bounding box center [256, 189] width 94 height 59
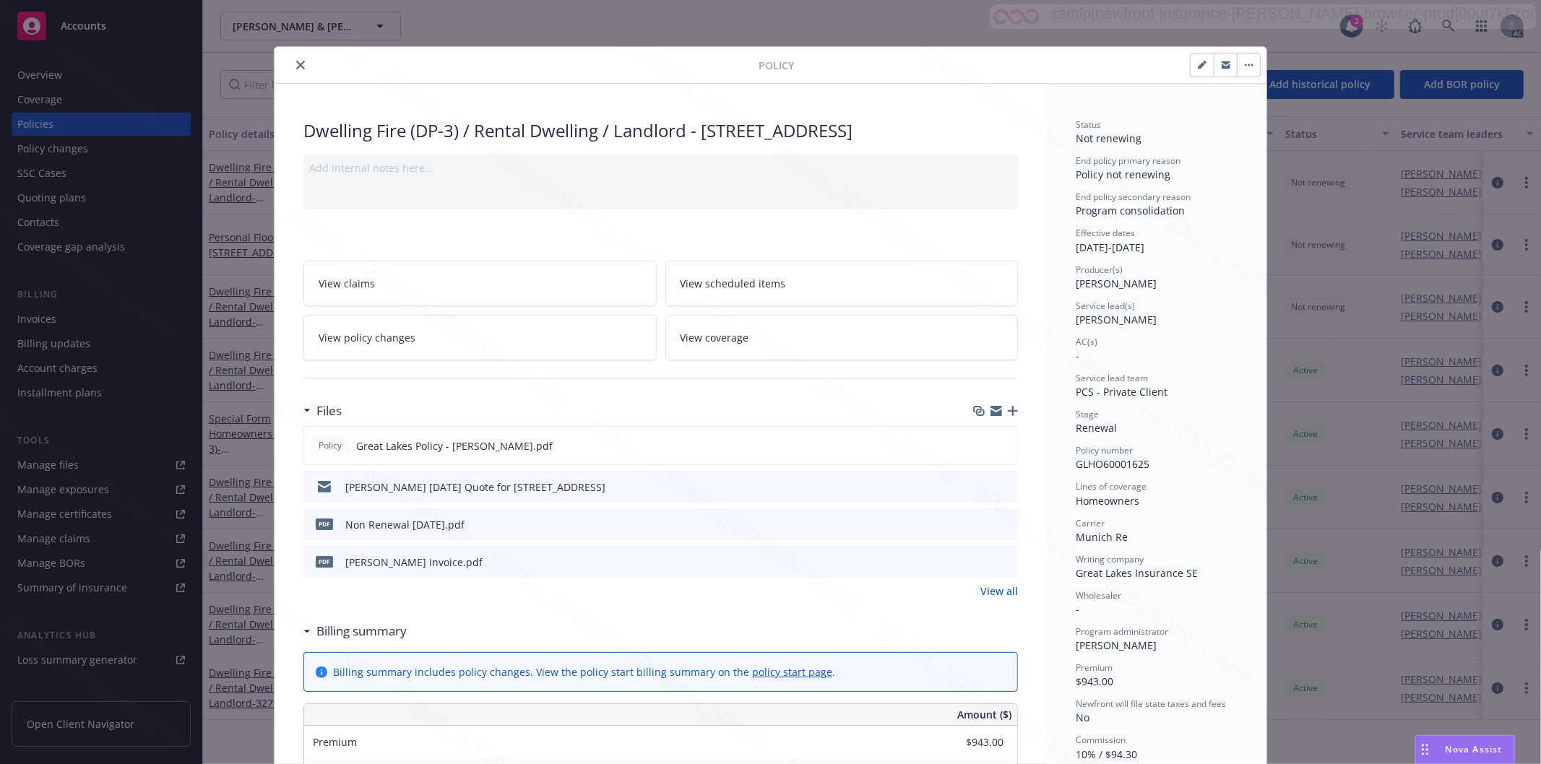
click at [296, 65] on icon "close" at bounding box center [300, 65] width 9 height 9
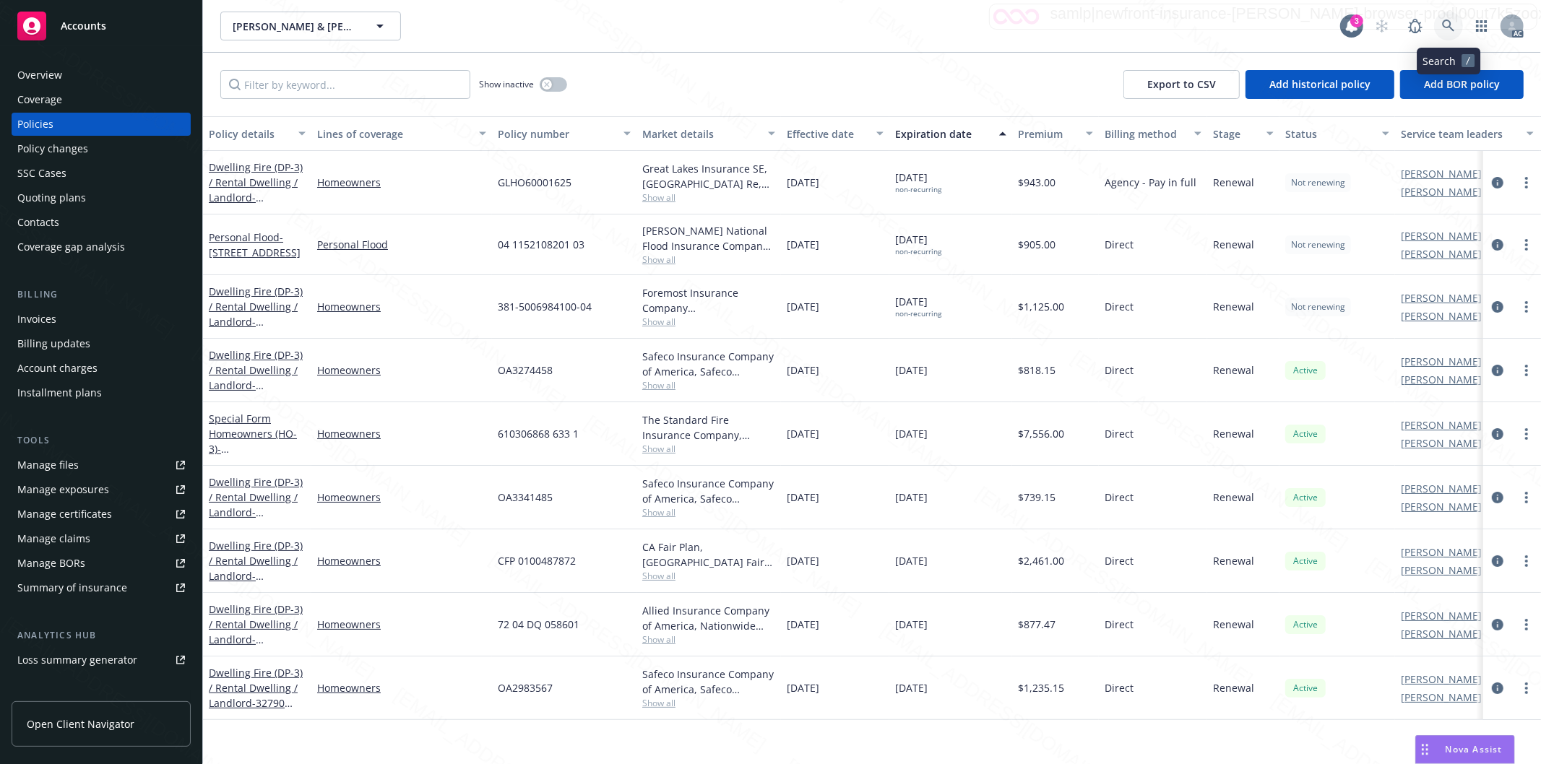
click at [1448, 22] on icon at bounding box center [1448, 26] width 13 height 13
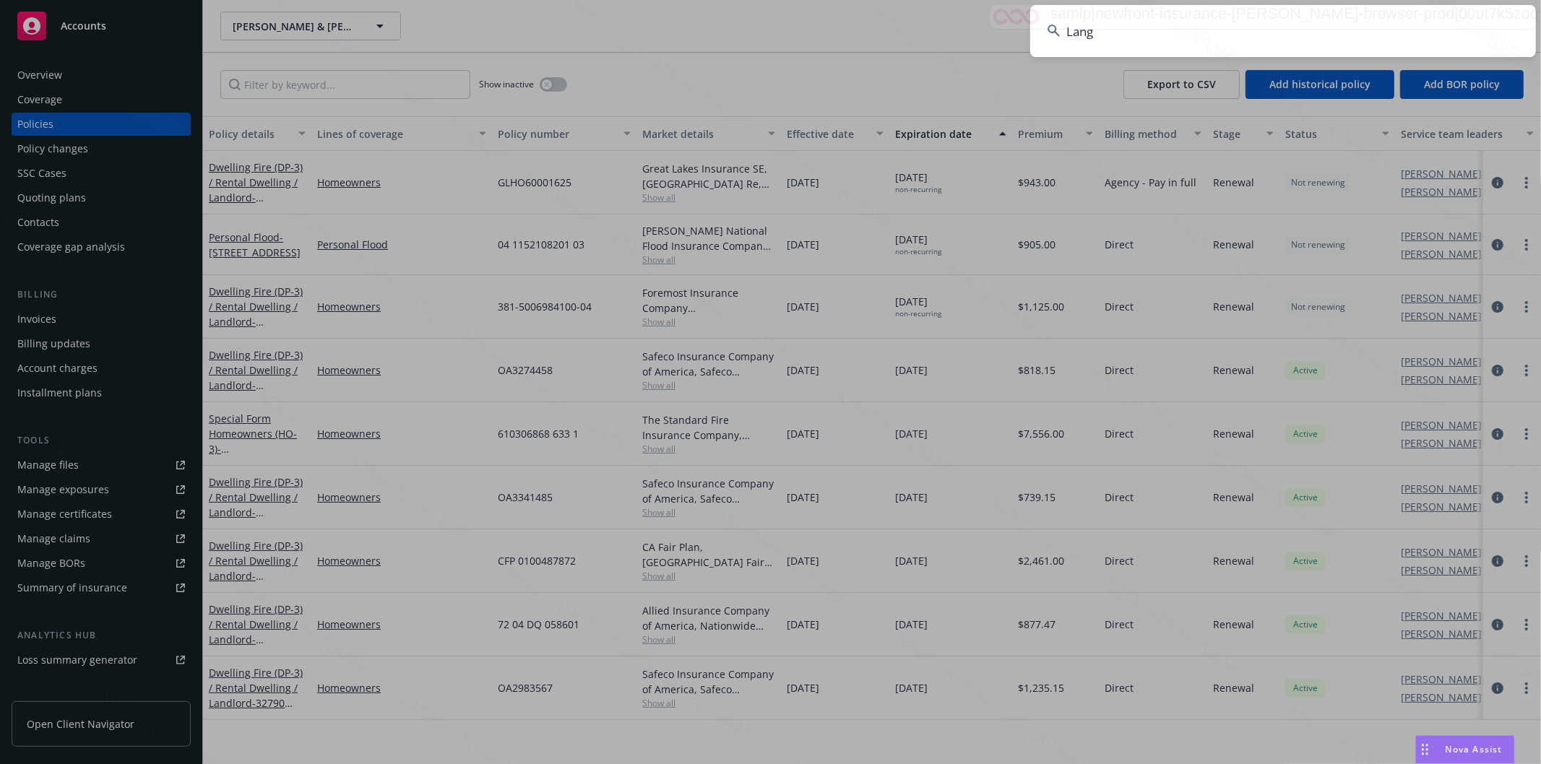
type input "Lang"
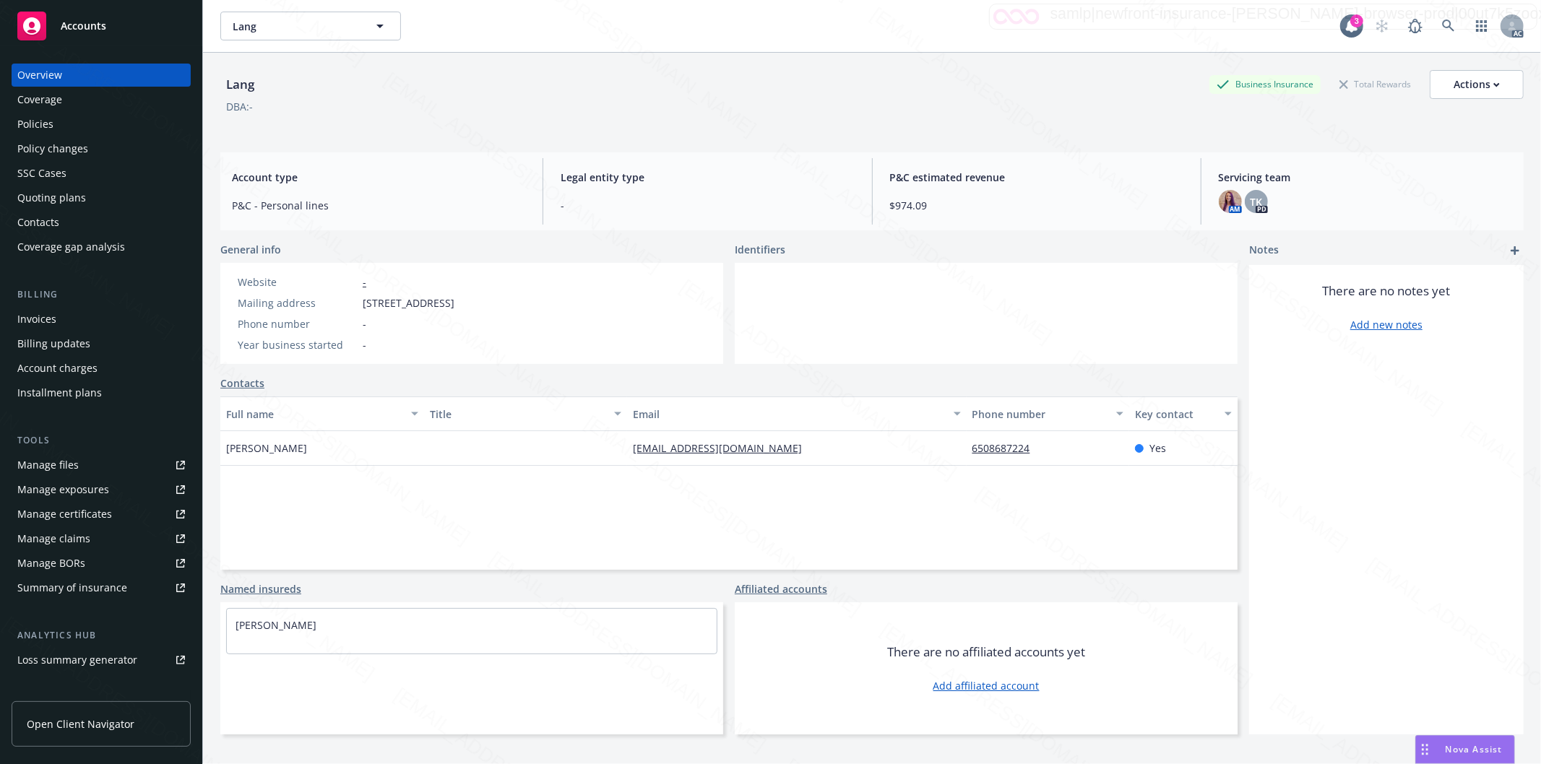
click at [36, 123] on div "Policies" at bounding box center [35, 124] width 36 height 23
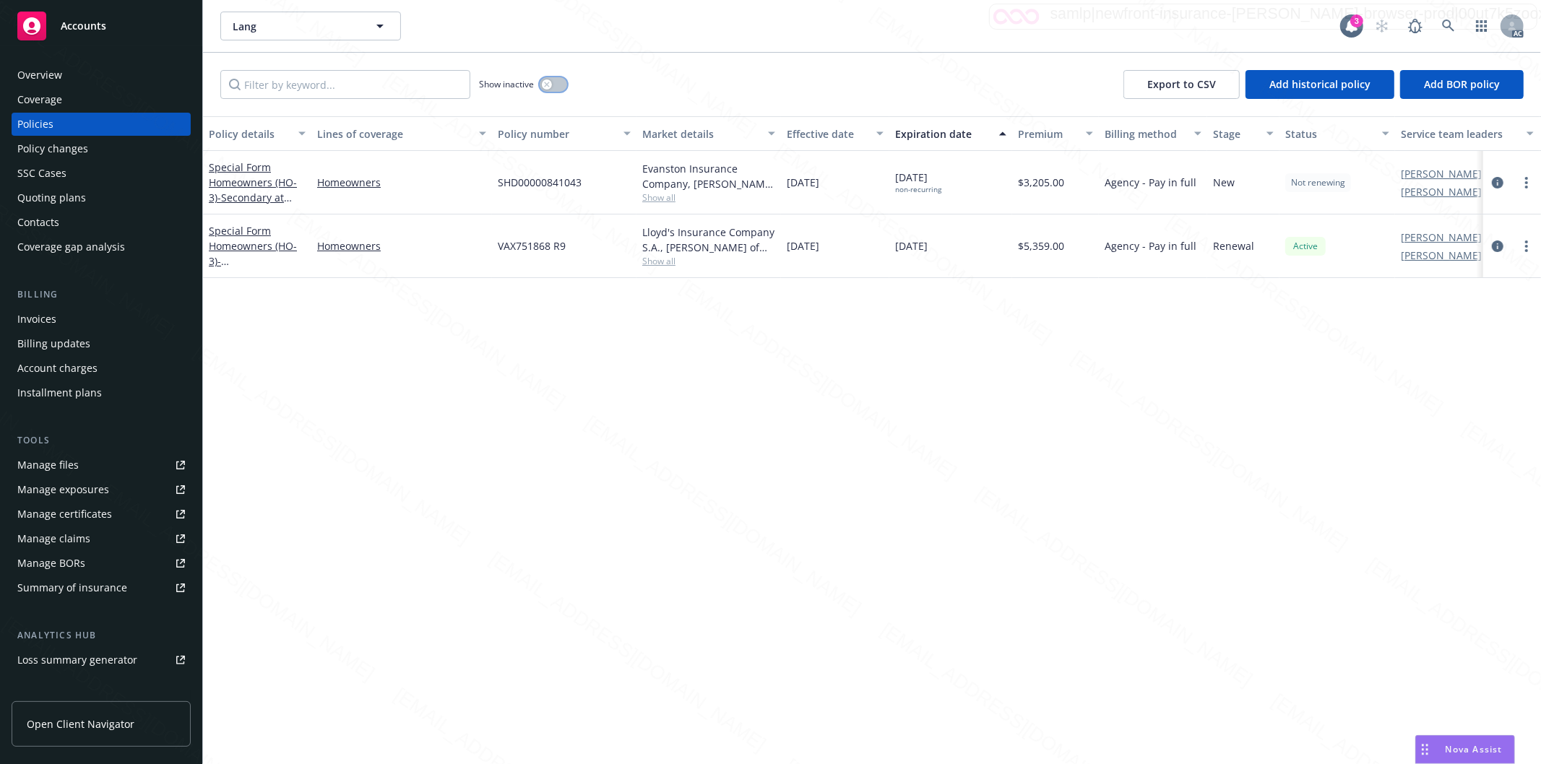
click at [556, 83] on button "button" at bounding box center [553, 84] width 27 height 14
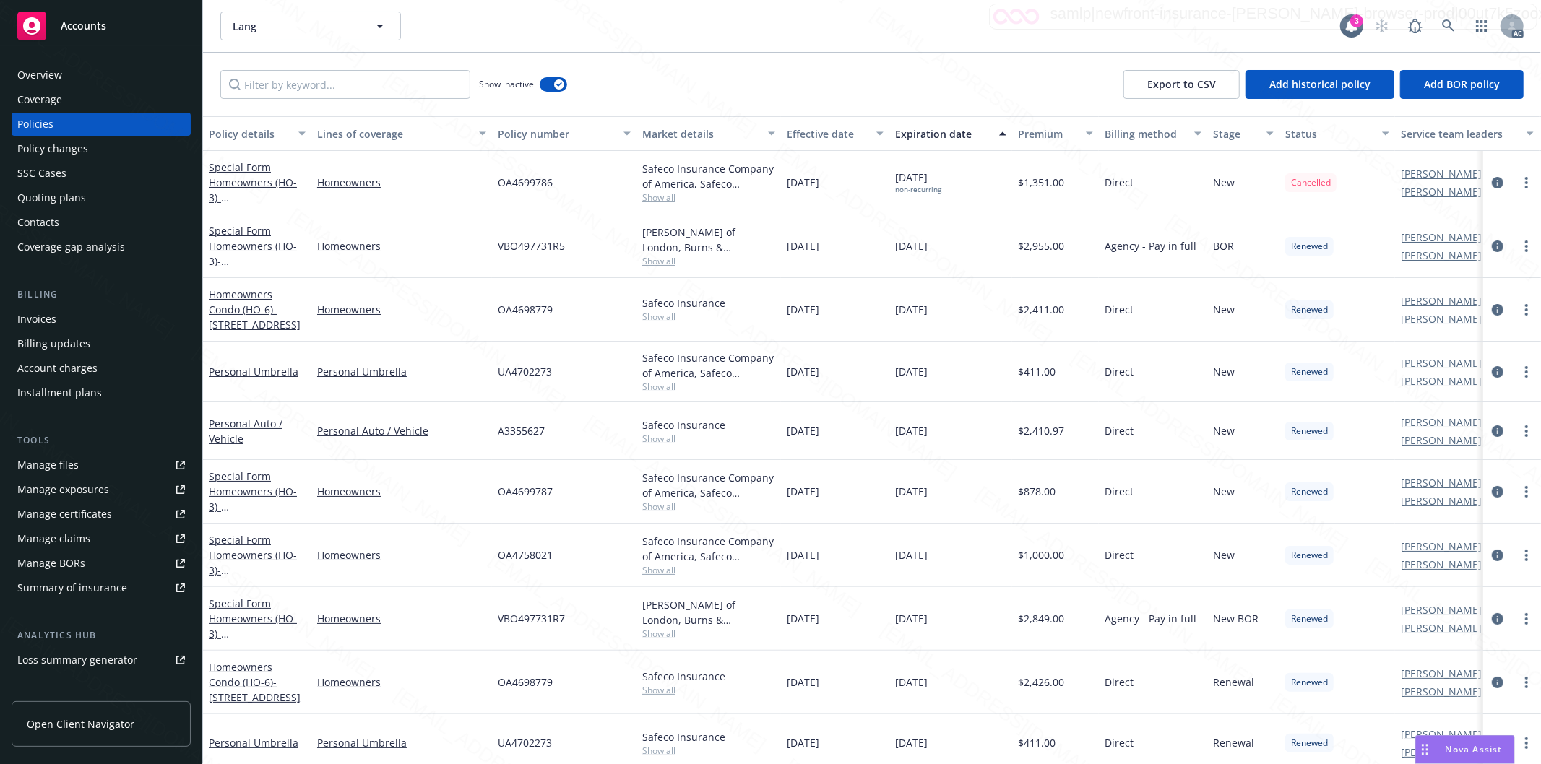
click at [861, 138] on div "Effective date" at bounding box center [827, 133] width 81 height 15
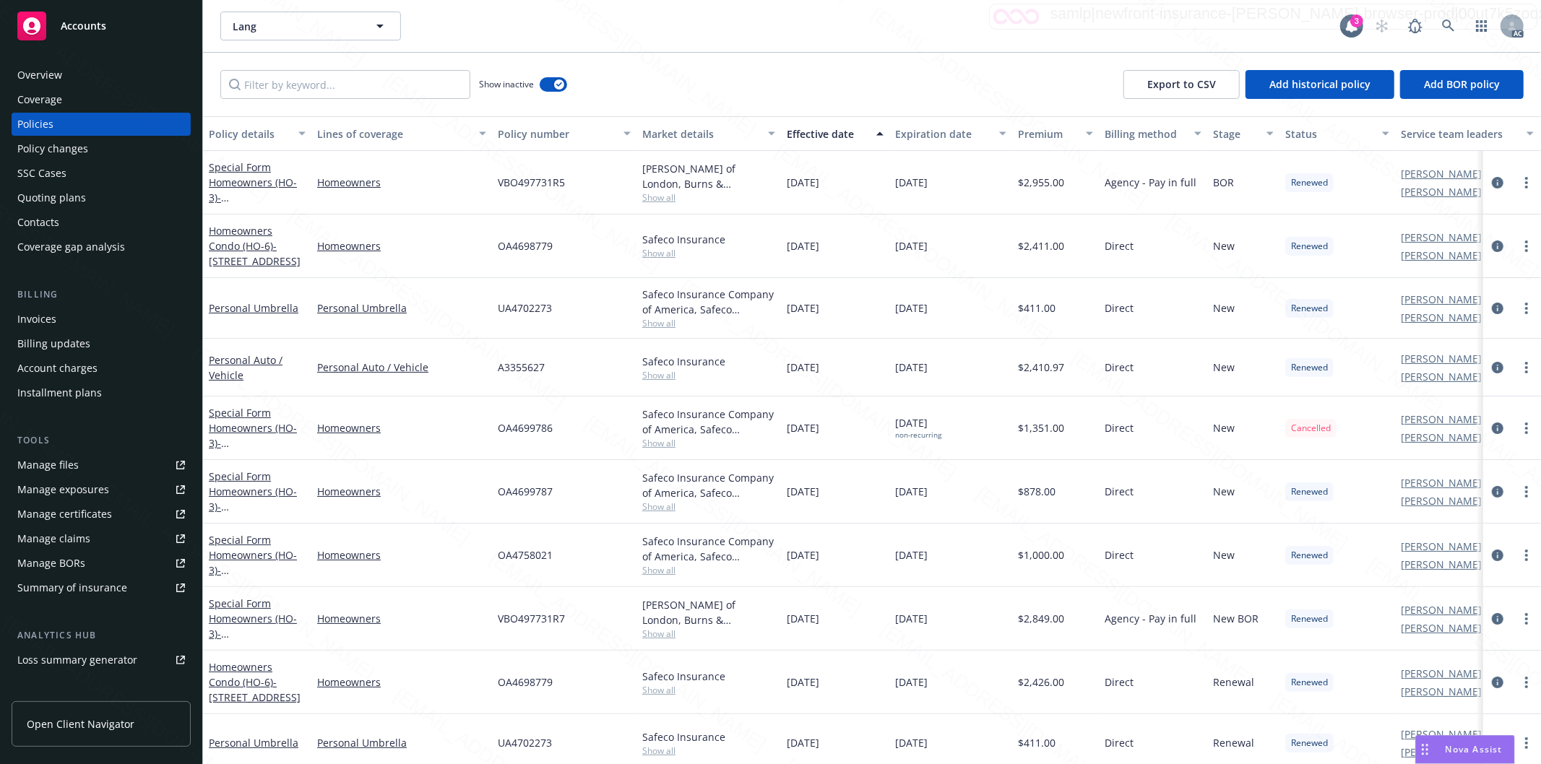
click at [861, 139] on div "Effective date" at bounding box center [827, 133] width 81 height 15
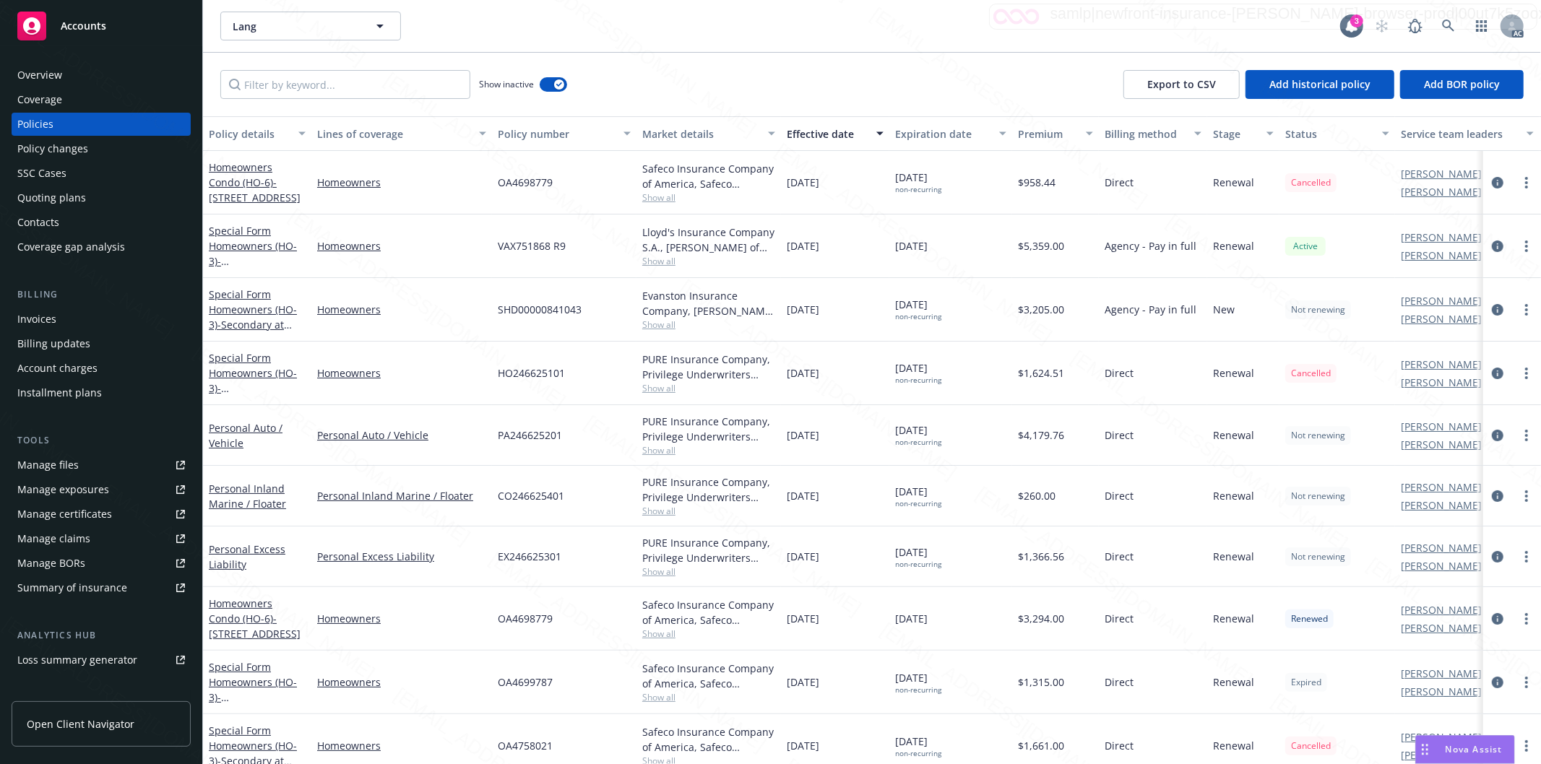
click at [549, 515] on div "CO246625401" at bounding box center [564, 496] width 144 height 61
click at [1446, 25] on icon at bounding box center [1448, 26] width 13 height 13
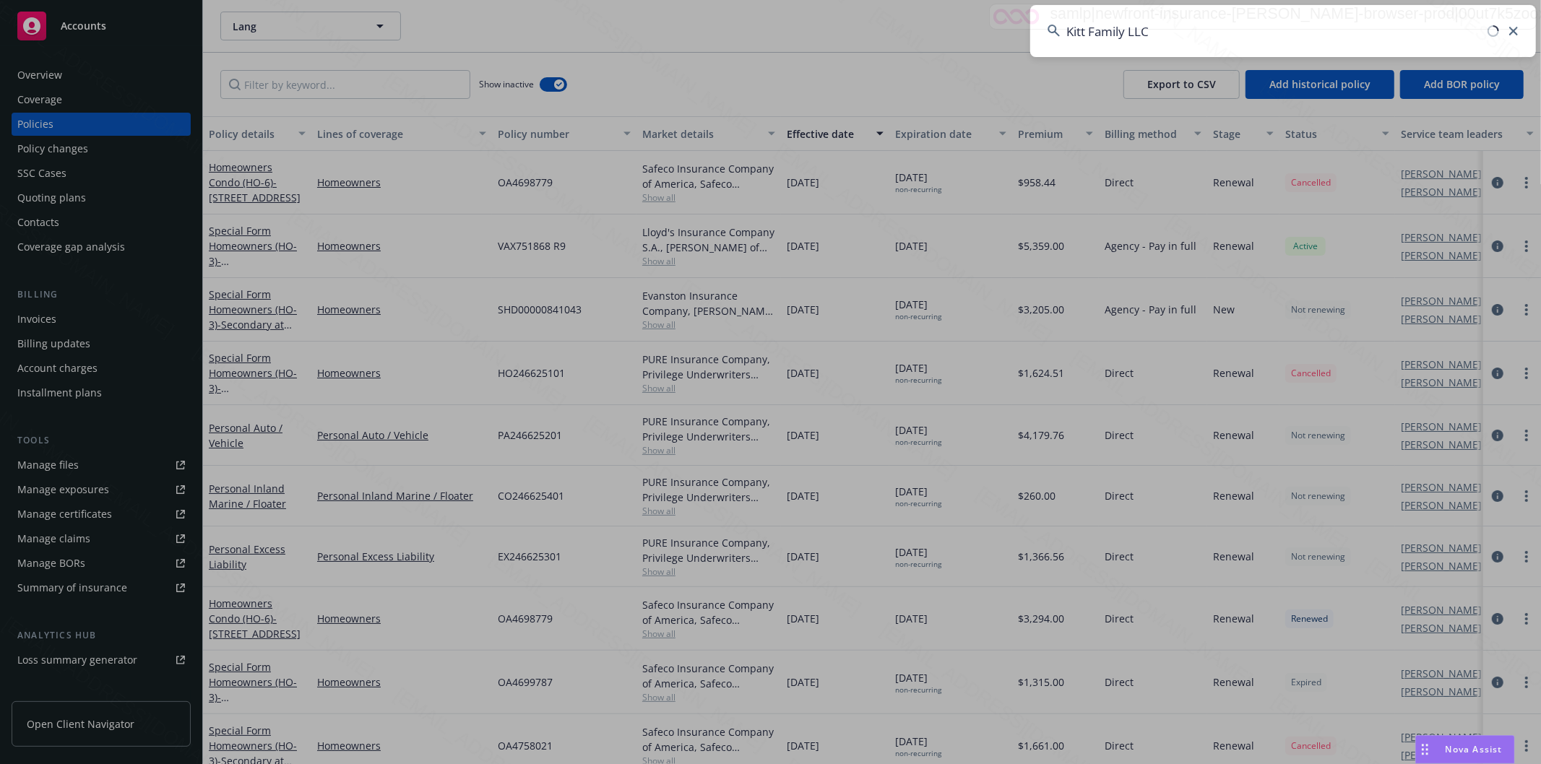
type input "Kitt Family LLC"
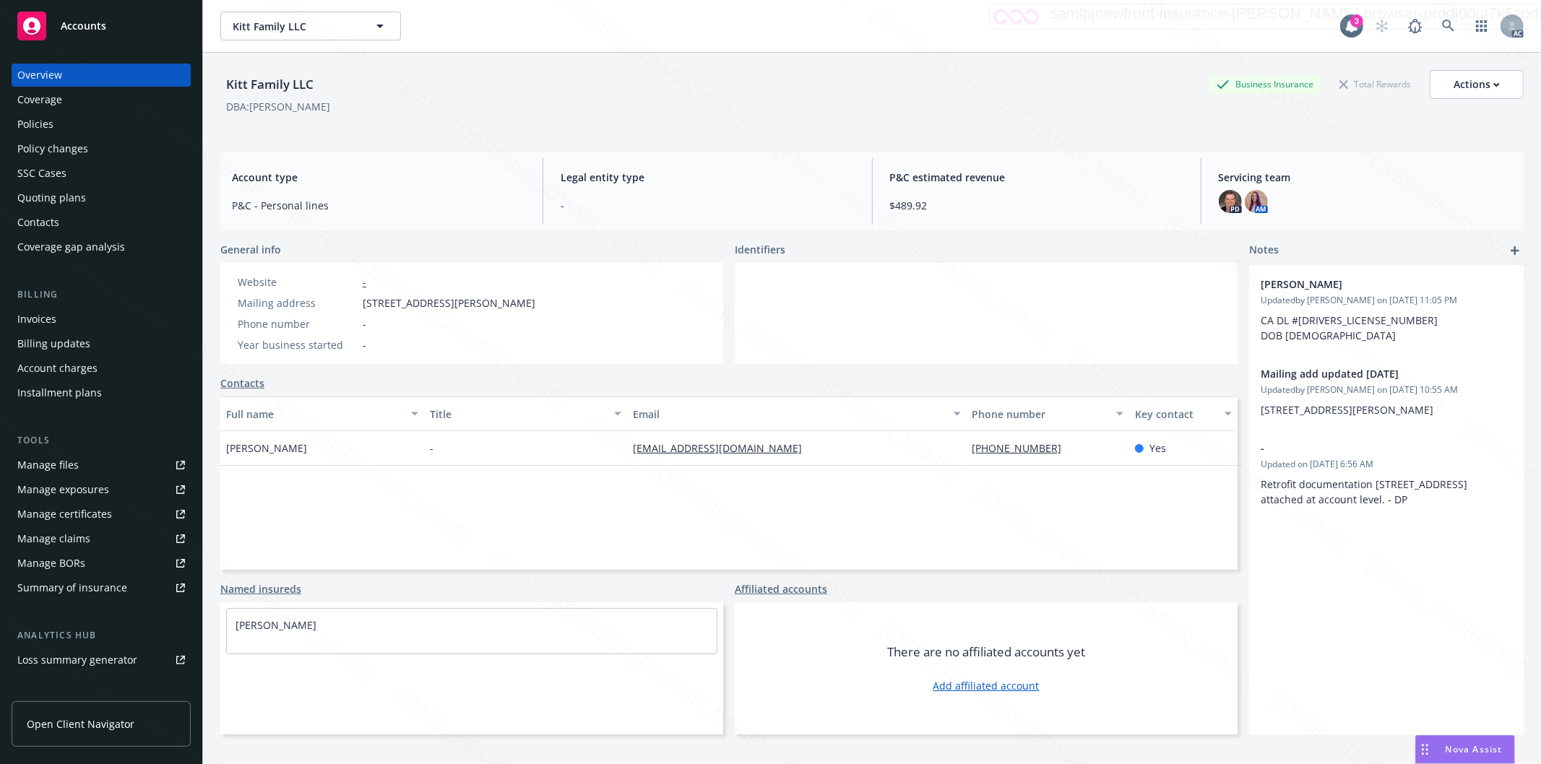
click at [78, 126] on div "Policies" at bounding box center [101, 124] width 168 height 23
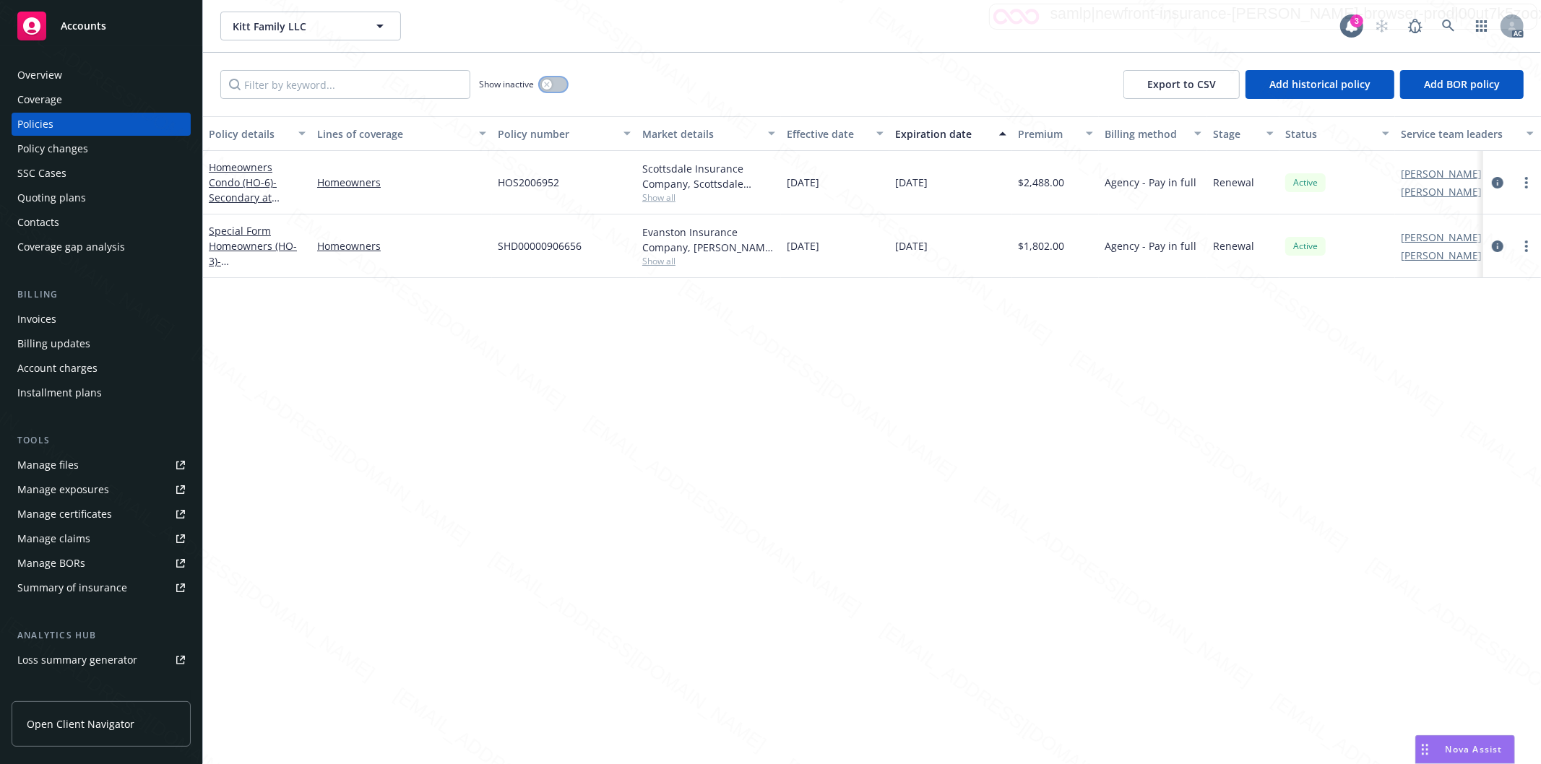
click at [559, 81] on button "button" at bounding box center [553, 84] width 27 height 14
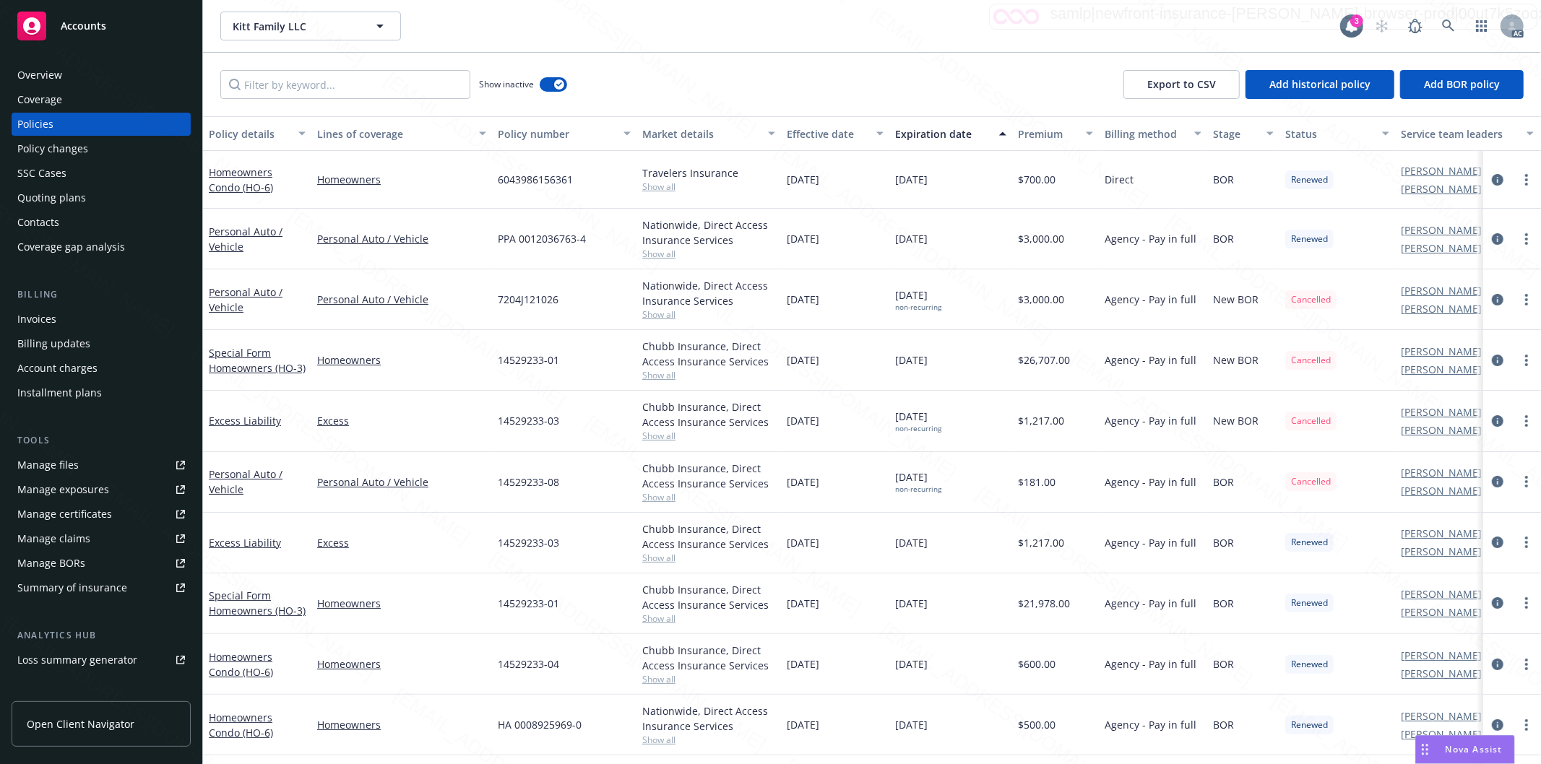
click at [860, 134] on div "Effective date" at bounding box center [827, 133] width 81 height 15
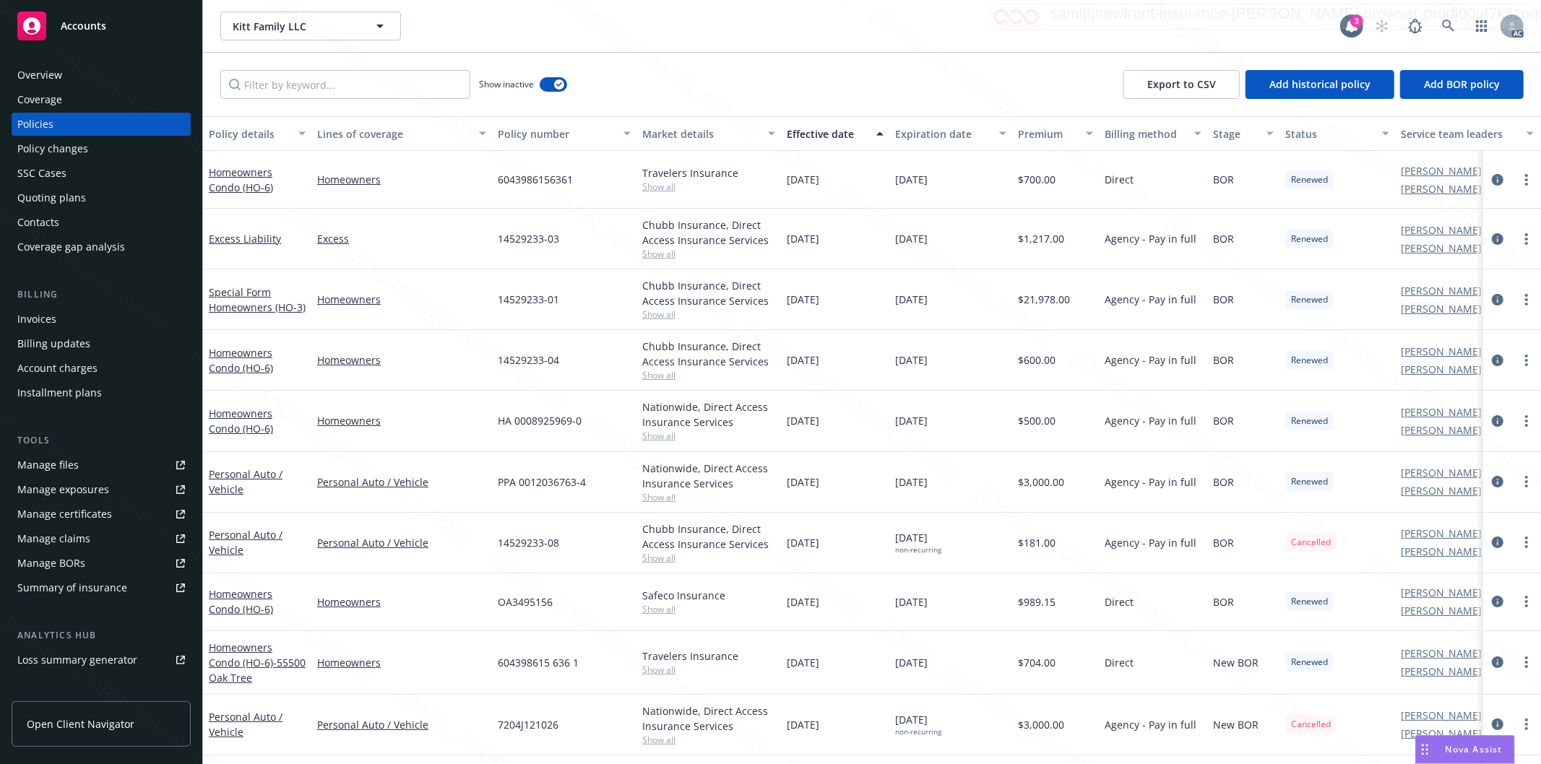
click at [860, 134] on div "Effective date" at bounding box center [827, 133] width 81 height 15
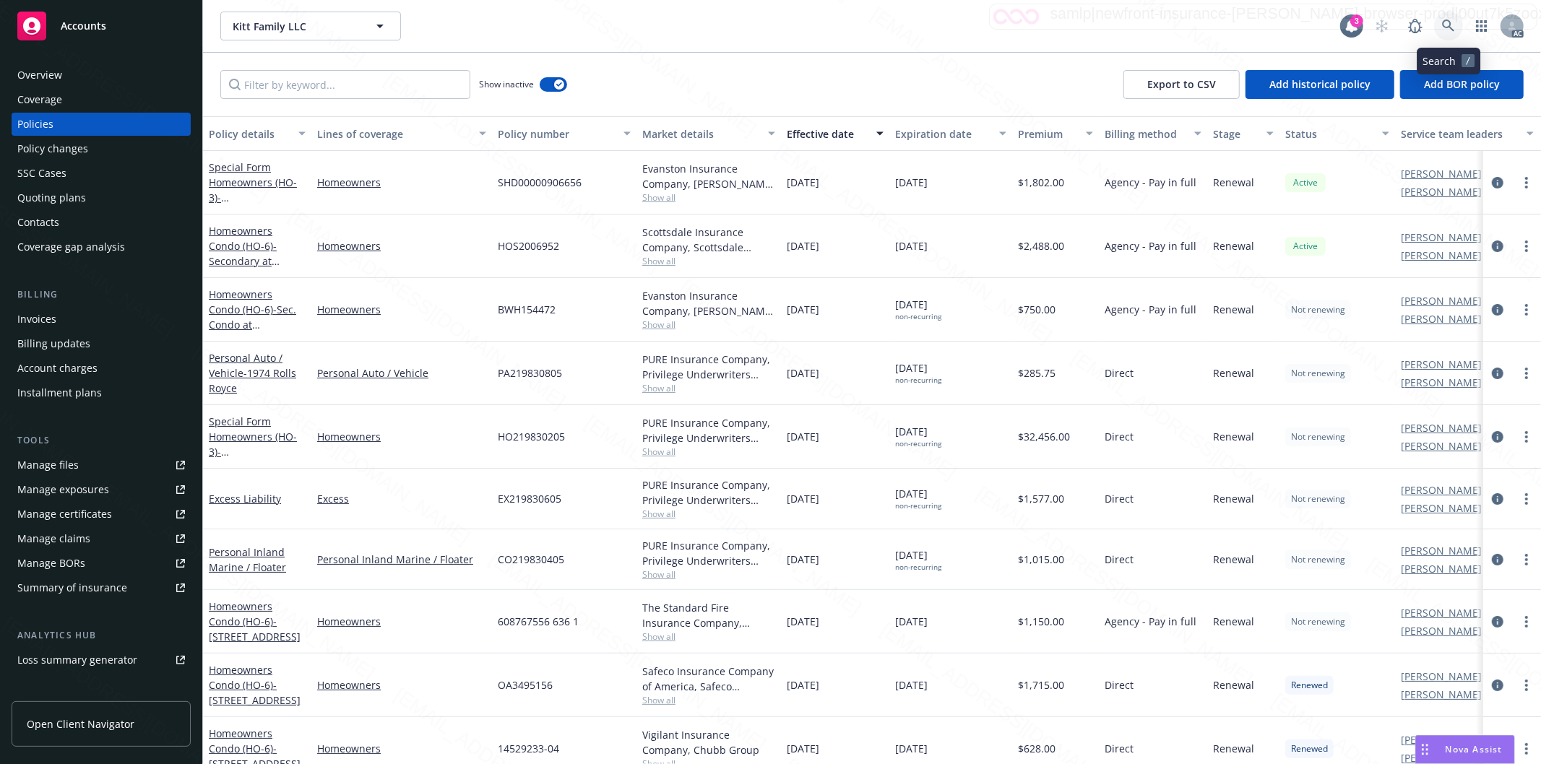
click at [1445, 24] on icon at bounding box center [1448, 26] width 13 height 13
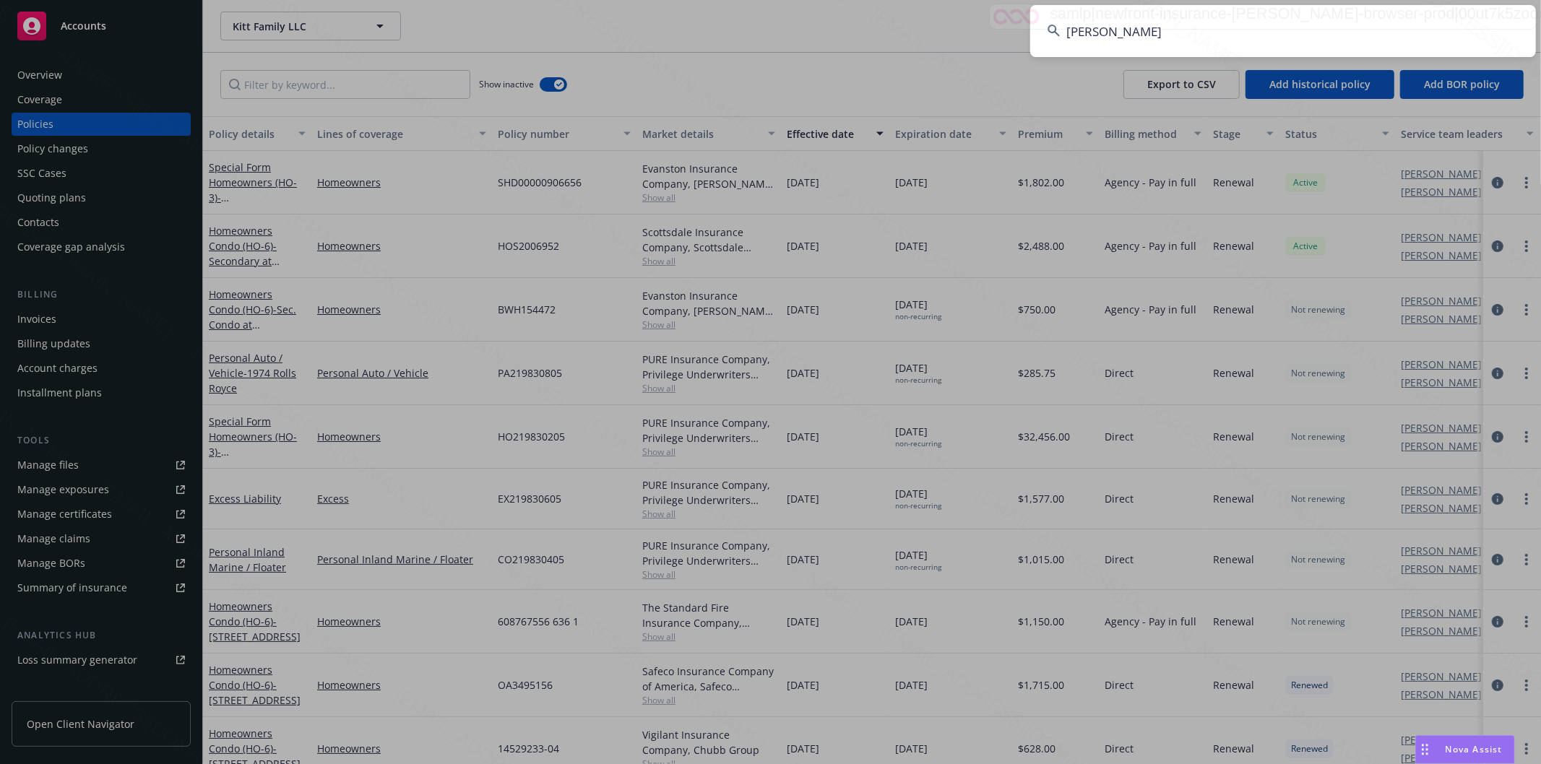
type input "[PERSON_NAME]"
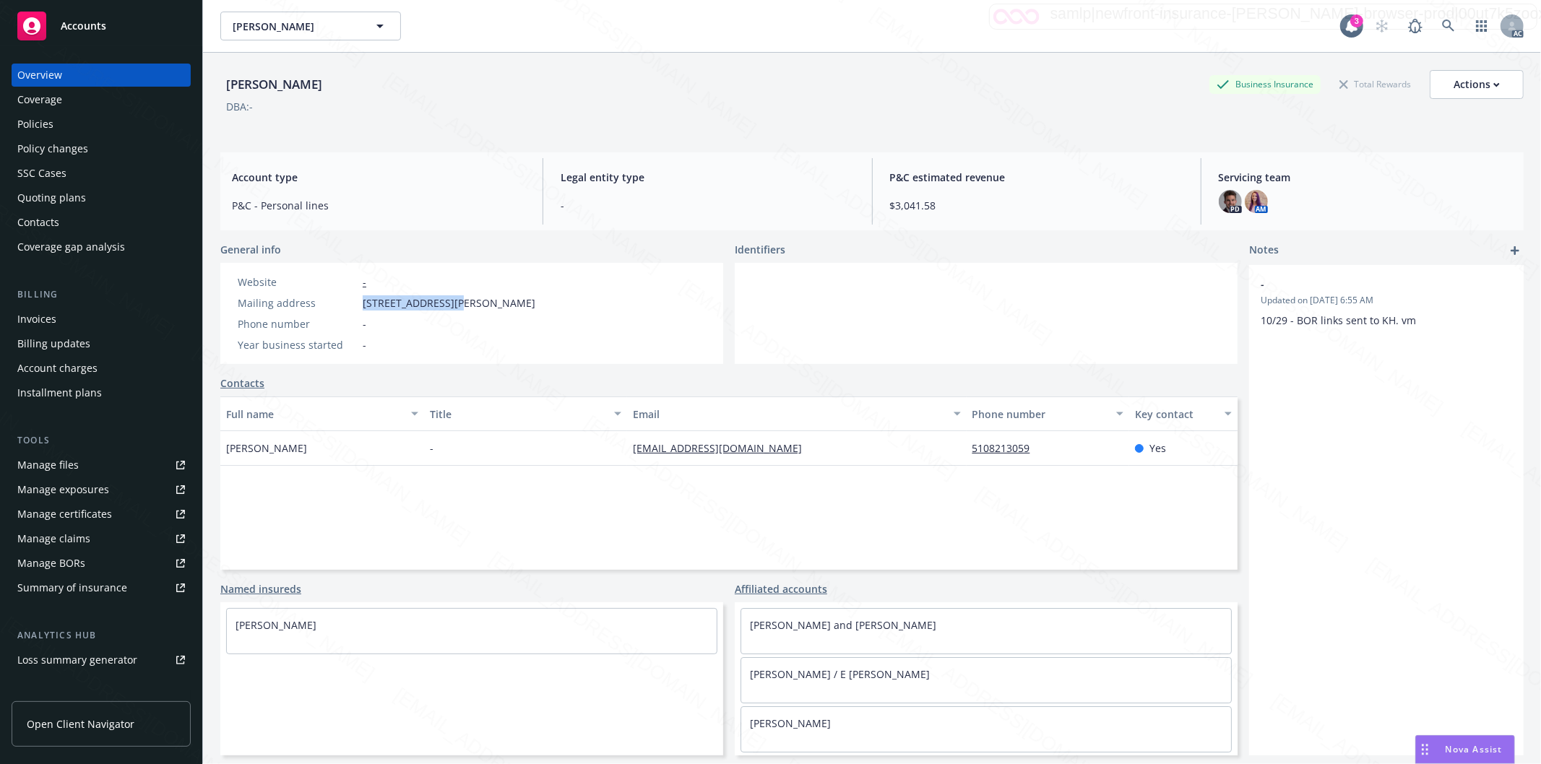
drag, startPoint x: 363, startPoint y: 298, endPoint x: 450, endPoint y: 301, distance: 86.7
click at [450, 301] on span "[STREET_ADDRESS][PERSON_NAME]" at bounding box center [449, 302] width 173 height 15
copy span "[STREET_ADDRESS][PERSON_NAME]"
click at [53, 124] on div "Policies" at bounding box center [101, 124] width 168 height 23
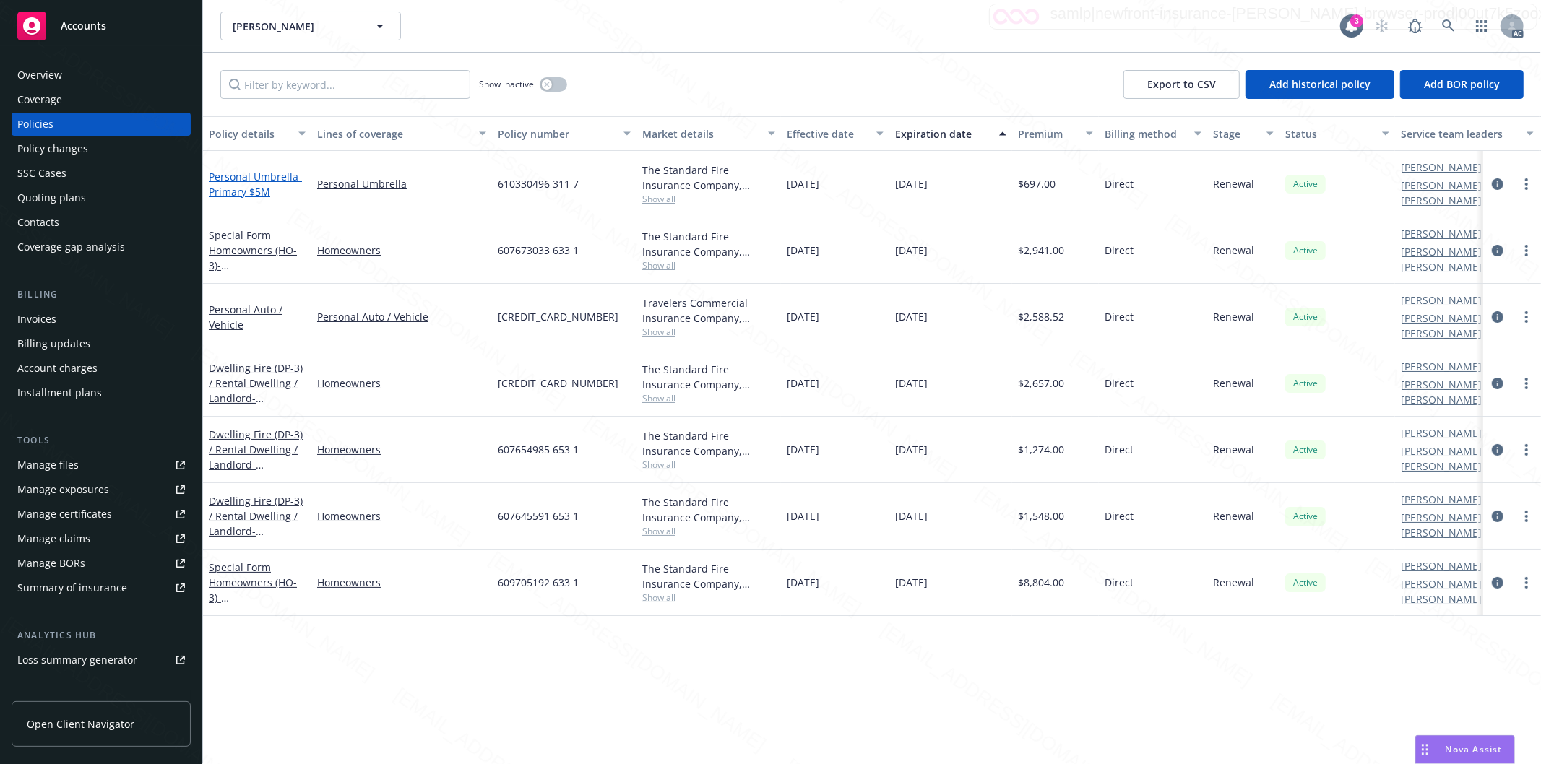
click at [229, 175] on link "Personal Umbrella - Primary $5M" at bounding box center [255, 184] width 93 height 29
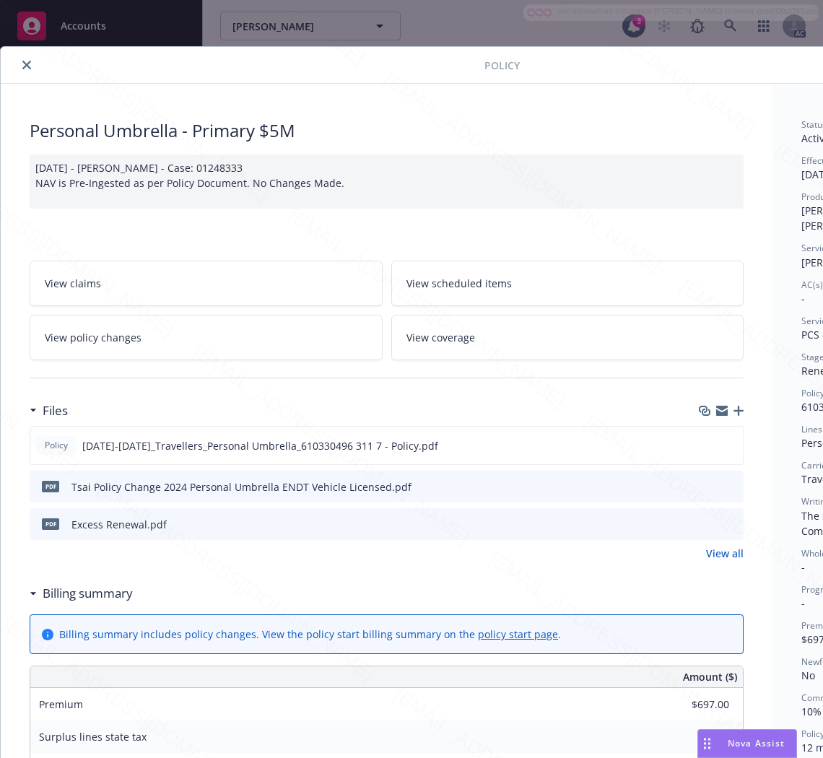
click at [95, 591] on h3 "Billing summary" at bounding box center [88, 593] width 90 height 19
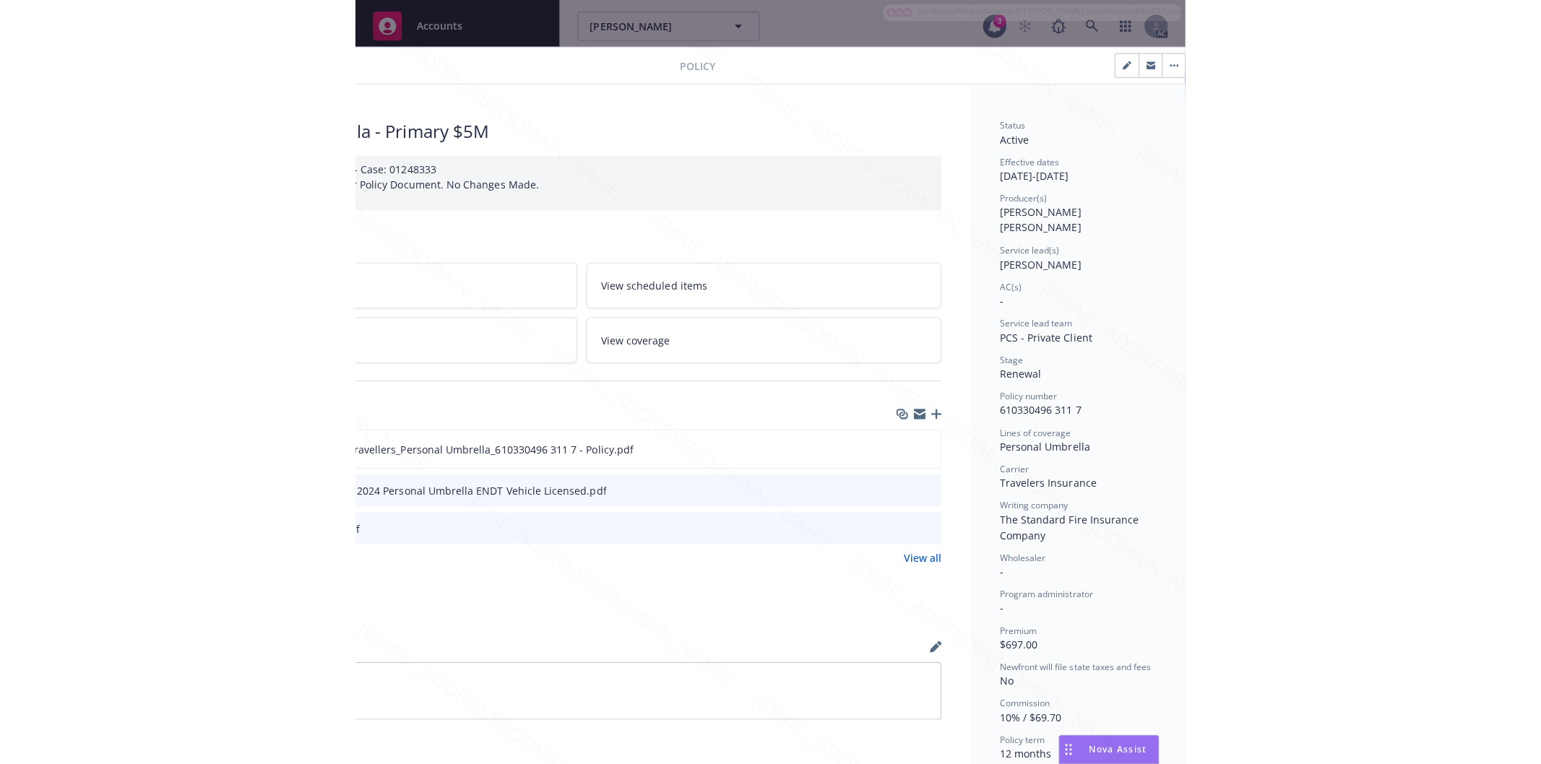
scroll to position [0, 182]
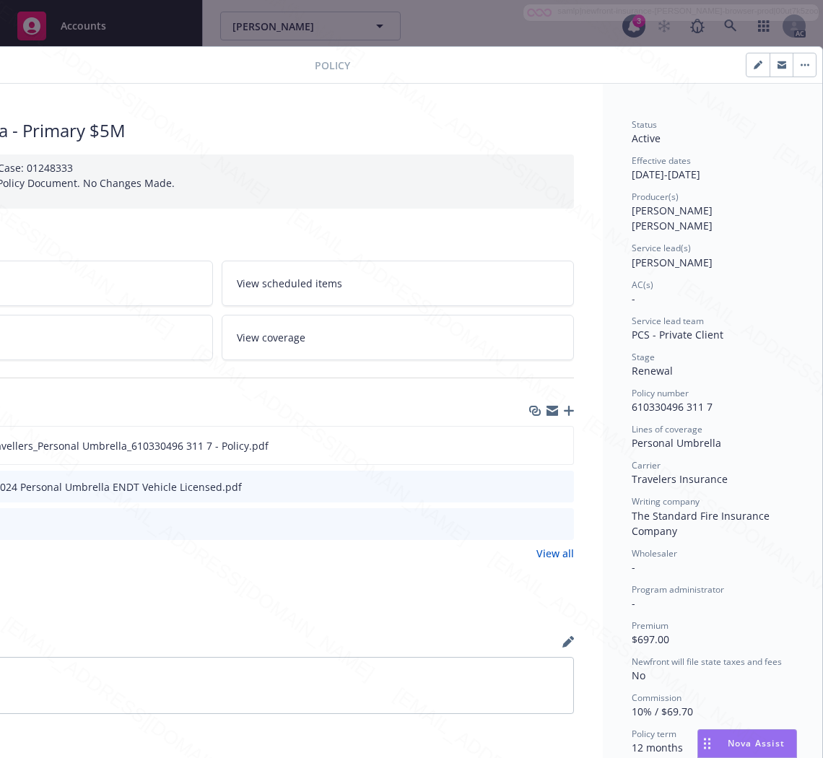
click at [711, 387] on div "Policy number" at bounding box center [713, 393] width 162 height 12
drag, startPoint x: 703, startPoint y: 389, endPoint x: 604, endPoint y: 396, distance: 99.2
click at [604, 396] on div "Status Active Effective dates [DATE] - [DATE] Producer(s) [PERSON_NAME] [PERSON…" at bounding box center [713, 559] width 220 height 951
copy span "610330496 311 7"
click at [92, 332] on link "View policy changes" at bounding box center [36, 338] width 353 height 46
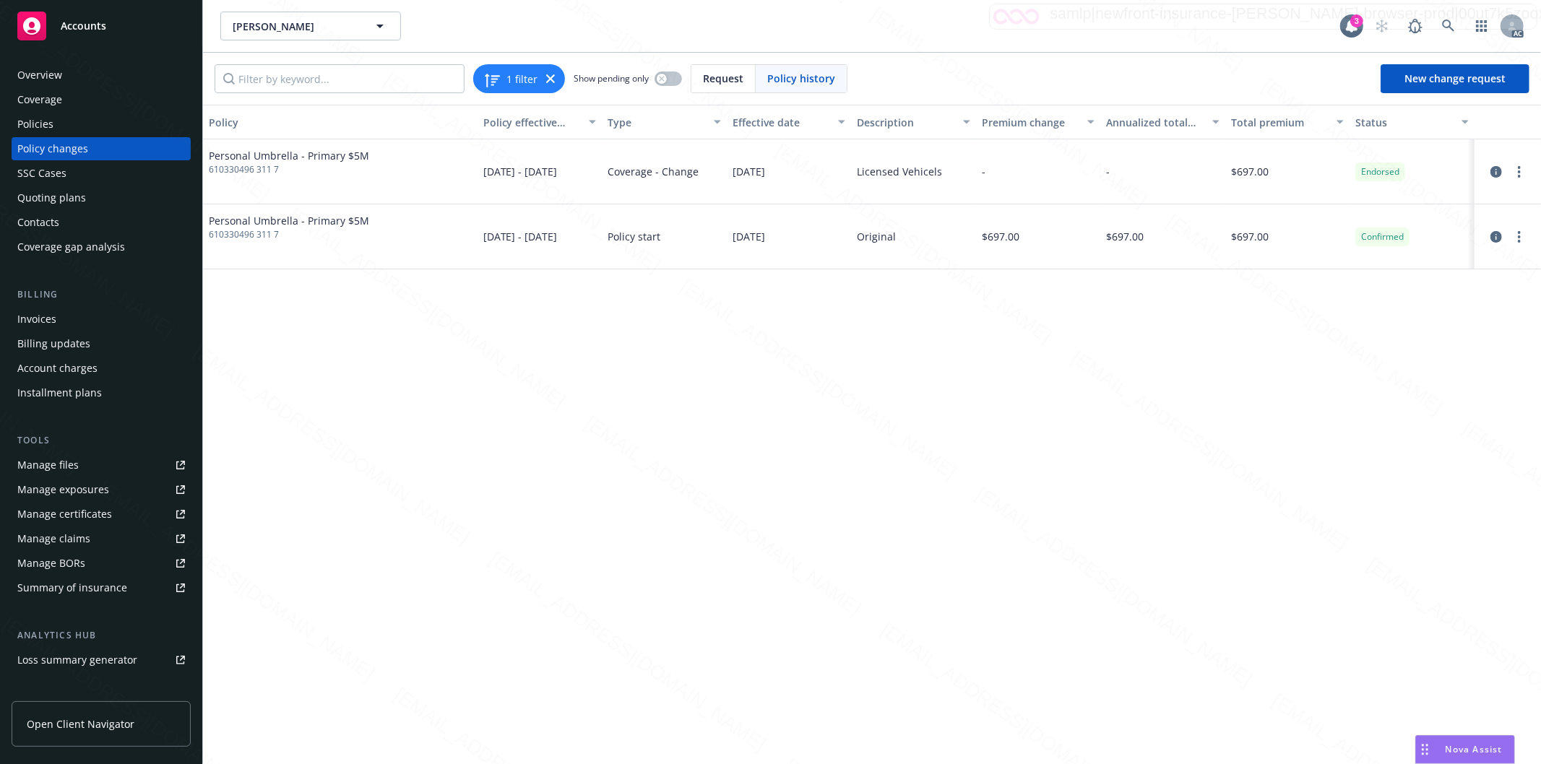
click at [228, 232] on span "610330496 311 7" at bounding box center [289, 234] width 160 height 13
click at [236, 220] on span "Personal Umbrella - Primary $5M" at bounding box center [289, 220] width 160 height 15
click at [40, 118] on div "Policies" at bounding box center [35, 124] width 36 height 23
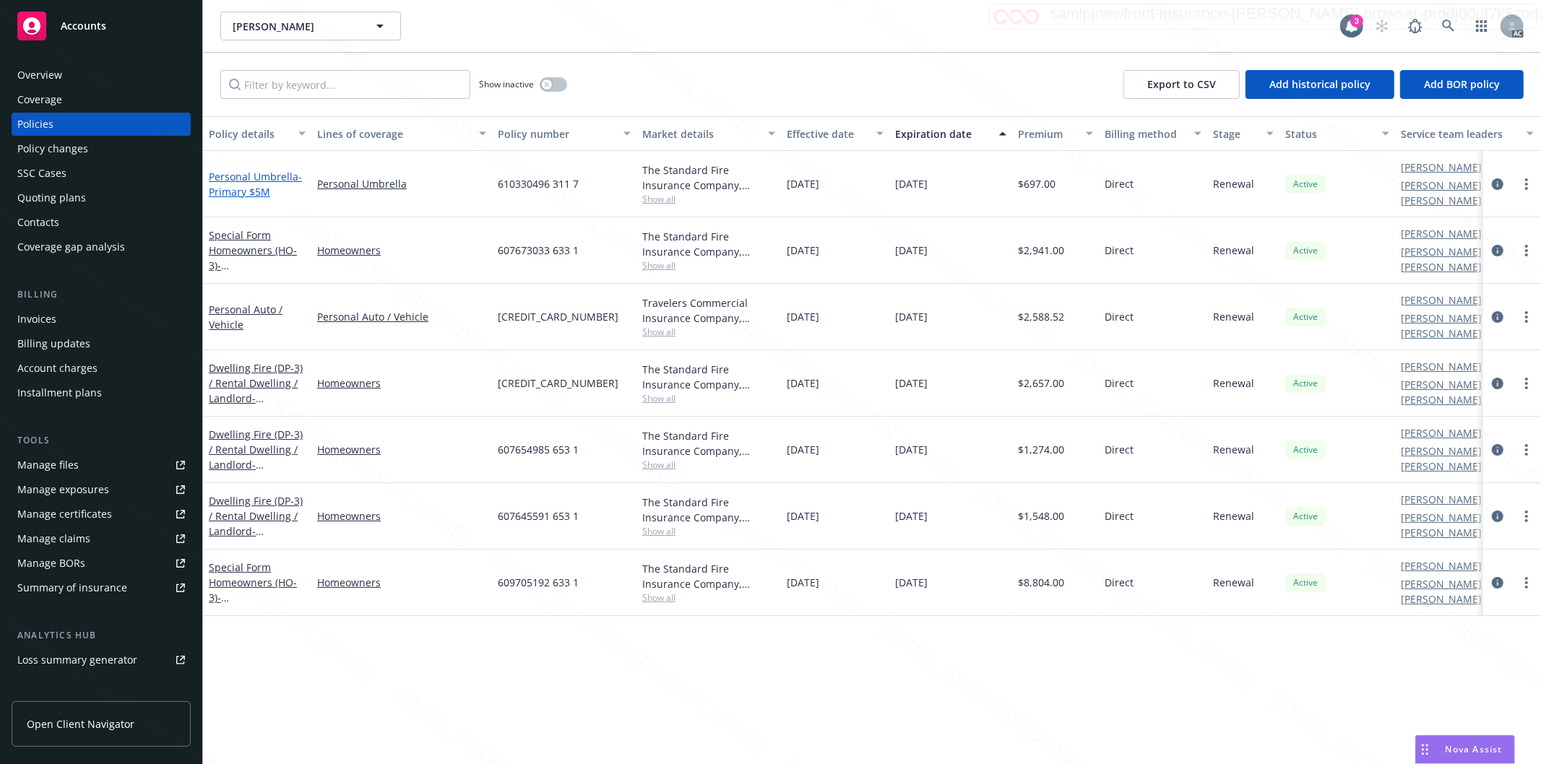
click at [253, 178] on link "Personal Umbrella - Primary $5M" at bounding box center [255, 184] width 93 height 29
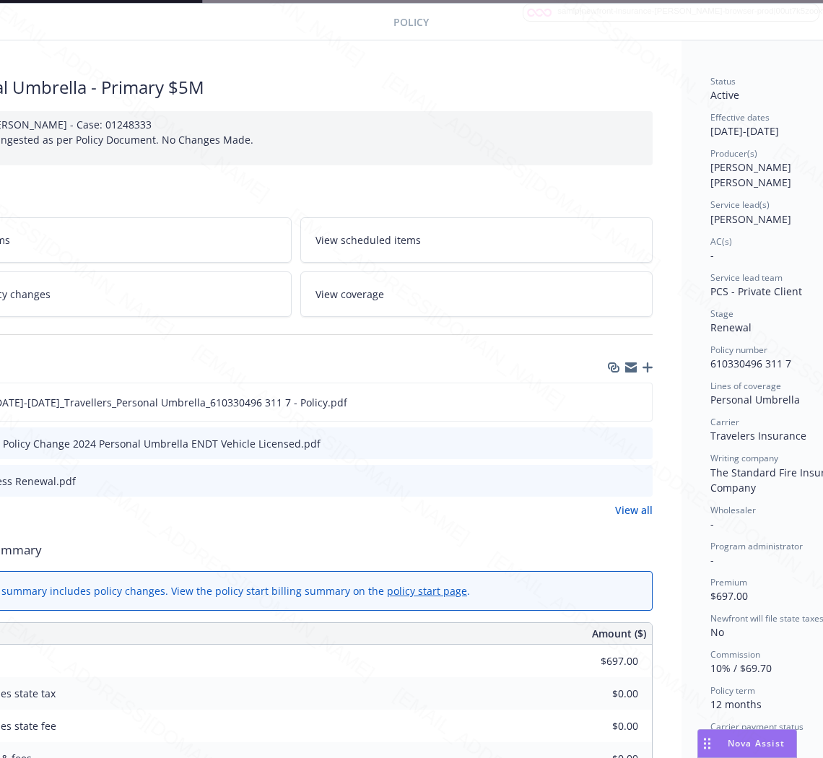
scroll to position [43, 0]
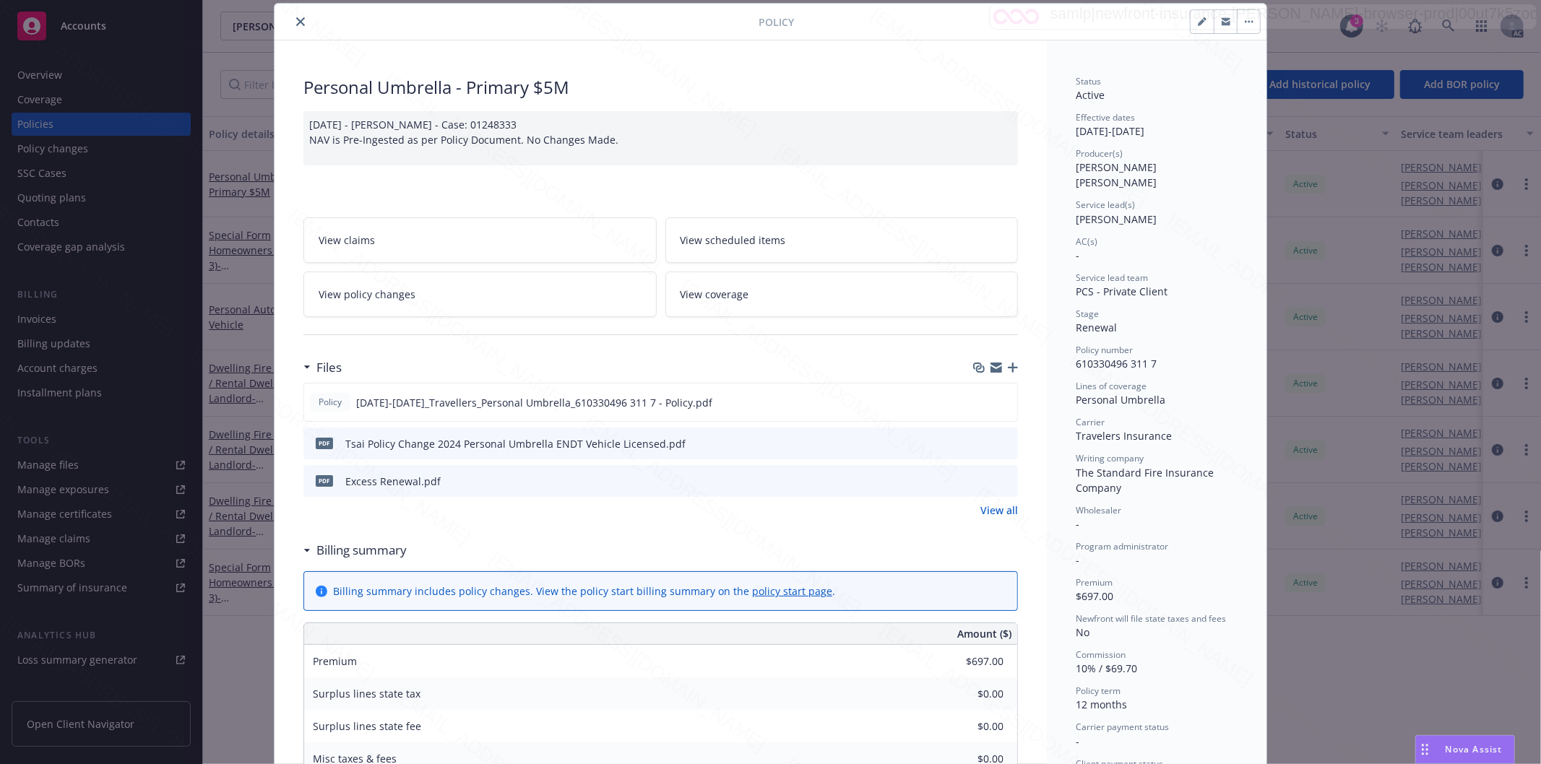
click at [296, 18] on icon "close" at bounding box center [300, 21] width 9 height 9
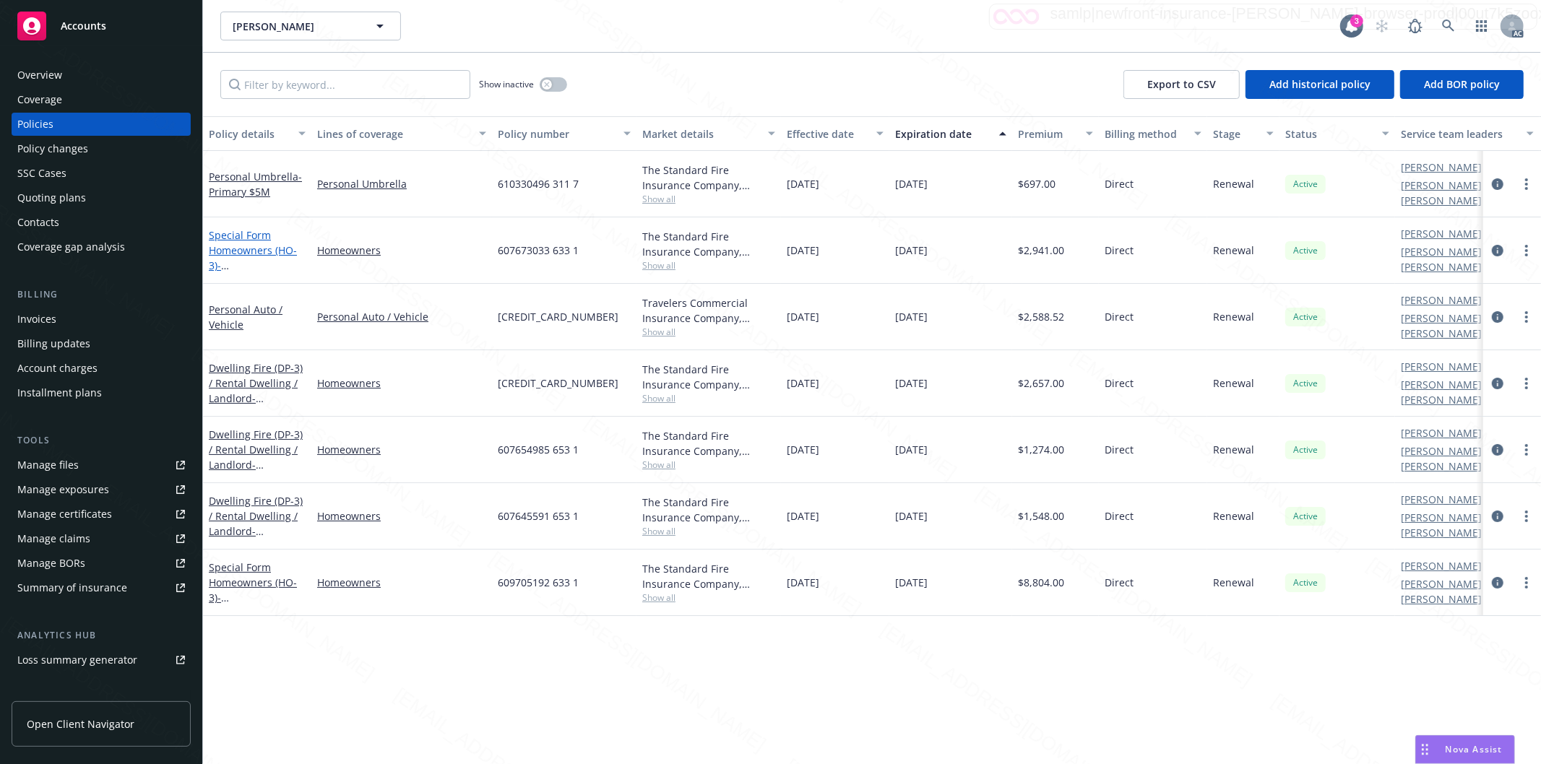
click at [263, 241] on link "Special Form Homeowners (HO-3) - [STREET_ADDRESS][US_STATE]" at bounding box center [255, 265] width 92 height 74
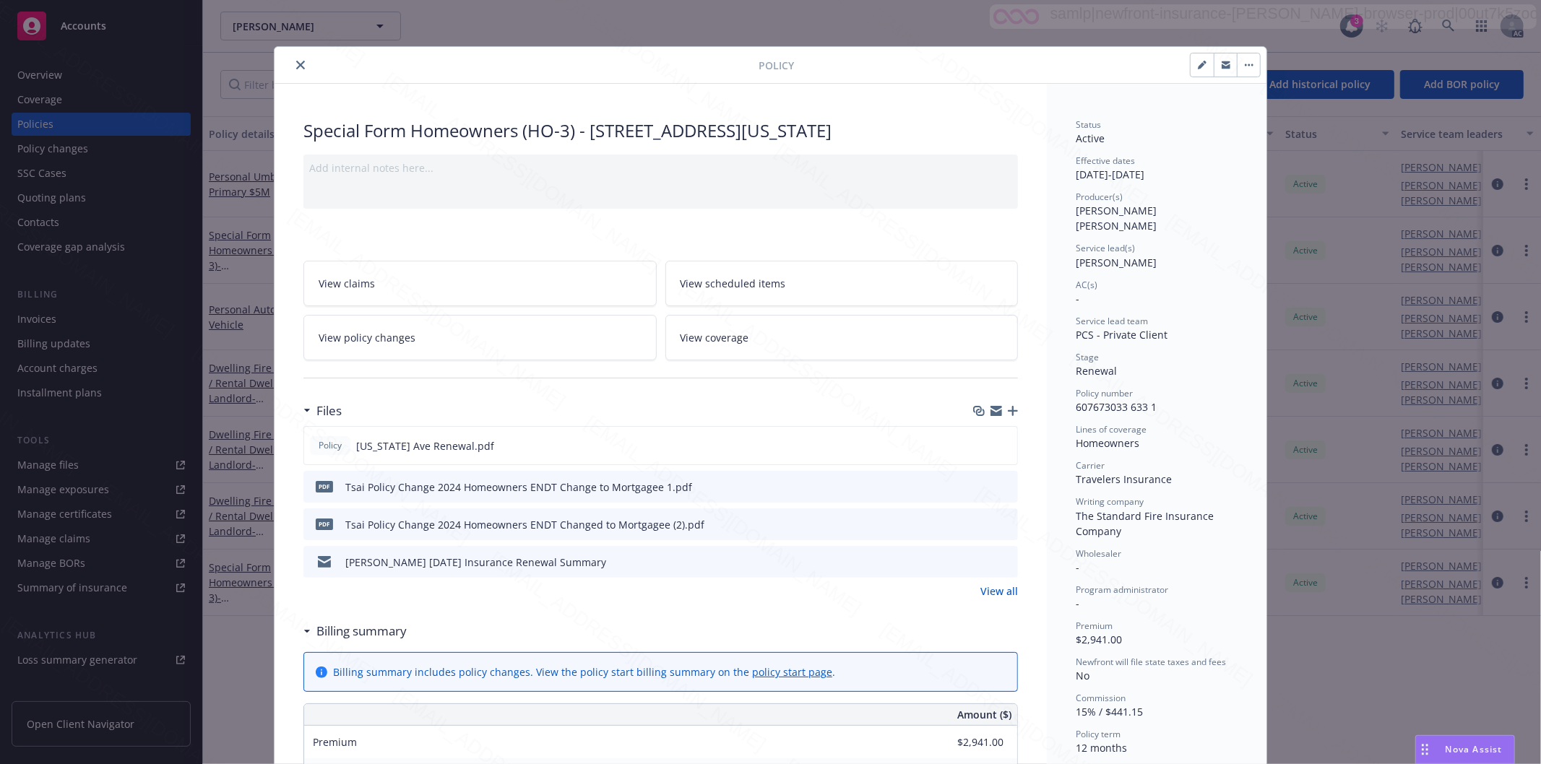
click at [296, 63] on icon "close" at bounding box center [300, 65] width 9 height 9
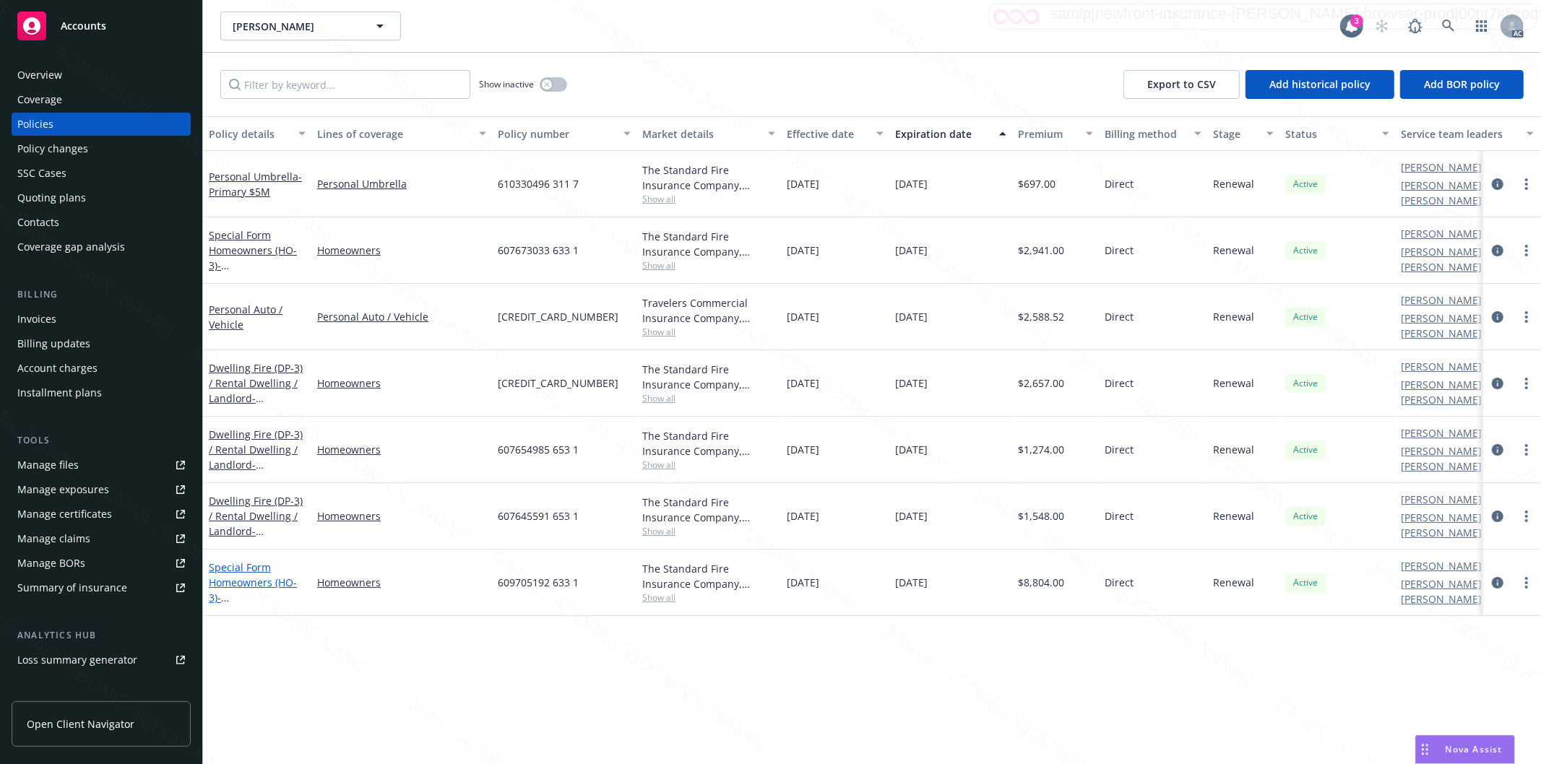
click at [276, 561] on link "Special Form Homeowners (HO-3) - [STREET_ADDRESS][PERSON_NAME]" at bounding box center [255, 598] width 92 height 74
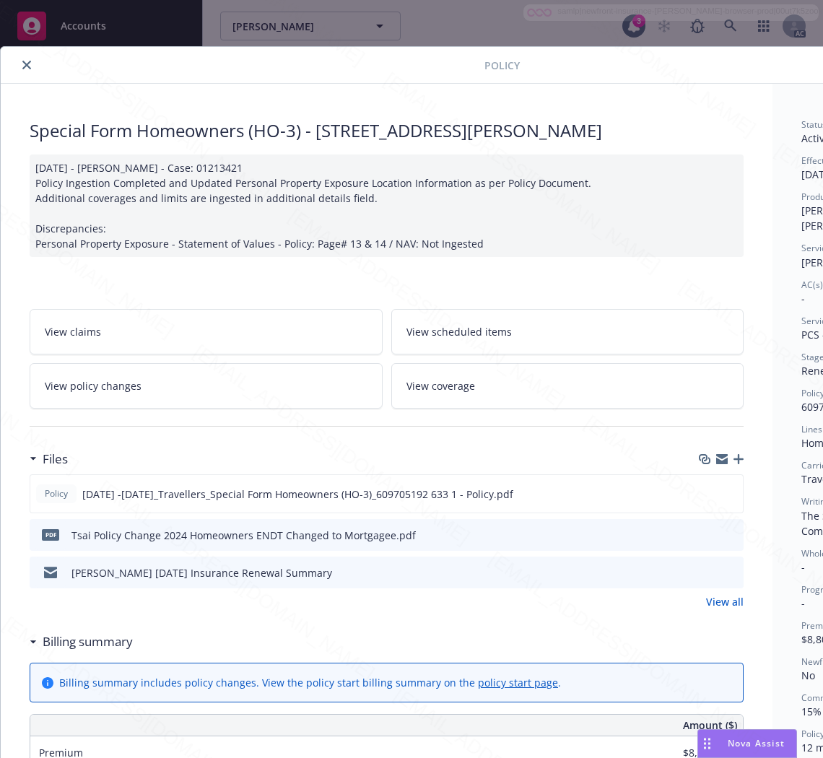
click at [111, 646] on h3 "Billing summary" at bounding box center [88, 642] width 90 height 19
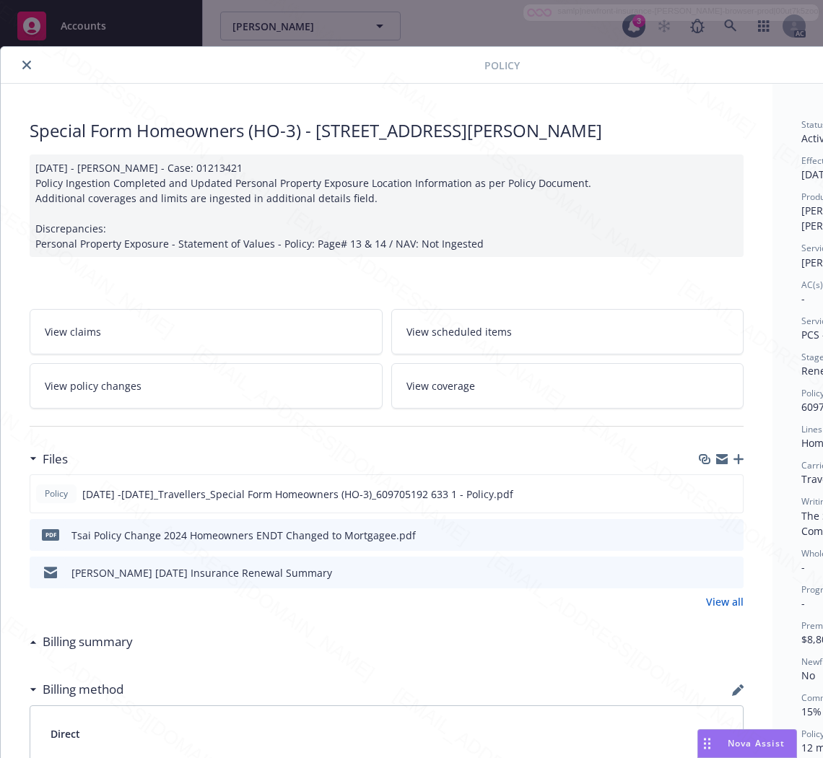
click at [111, 646] on h3 "Billing summary" at bounding box center [88, 642] width 90 height 19
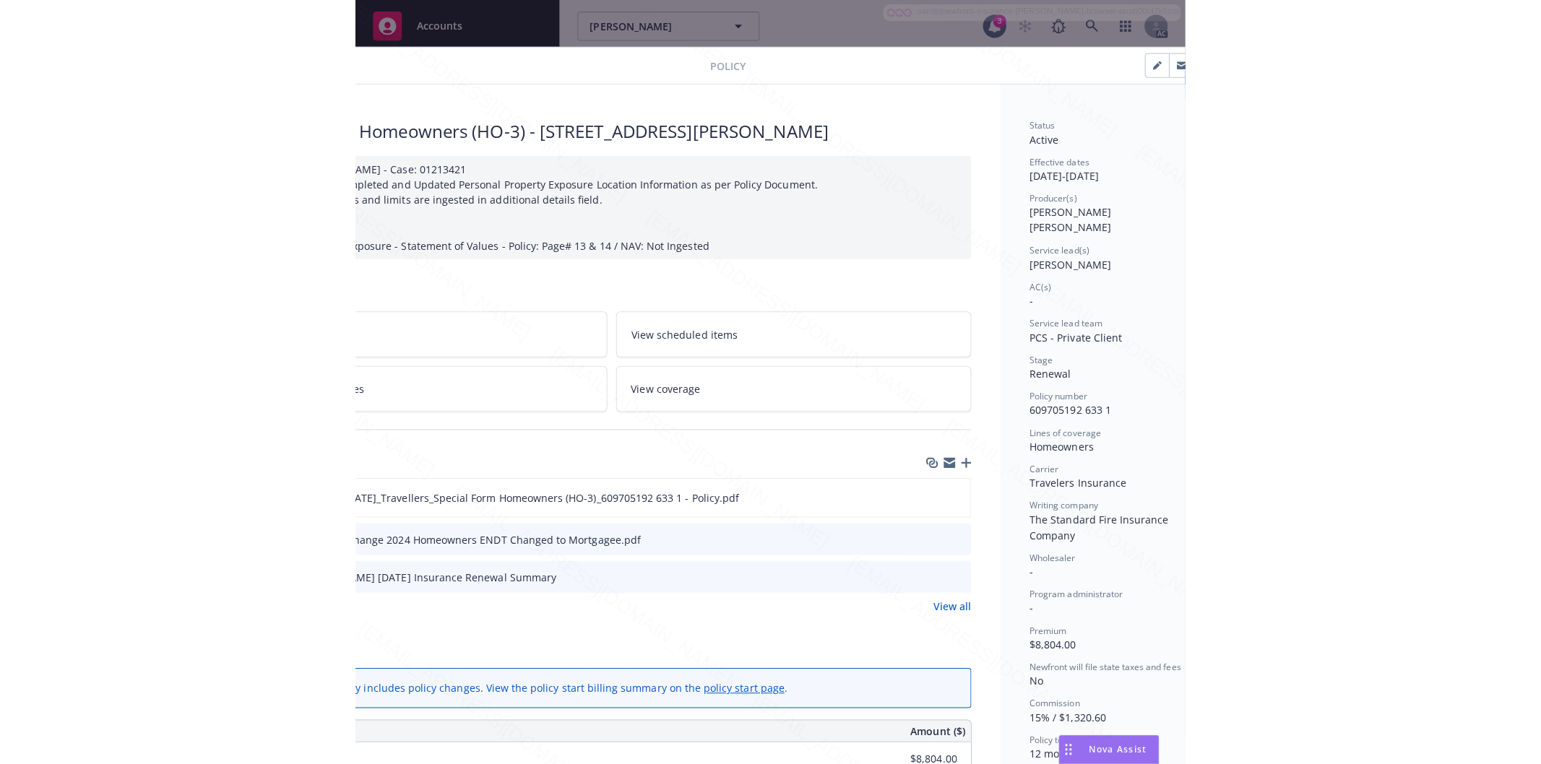
scroll to position [0, 182]
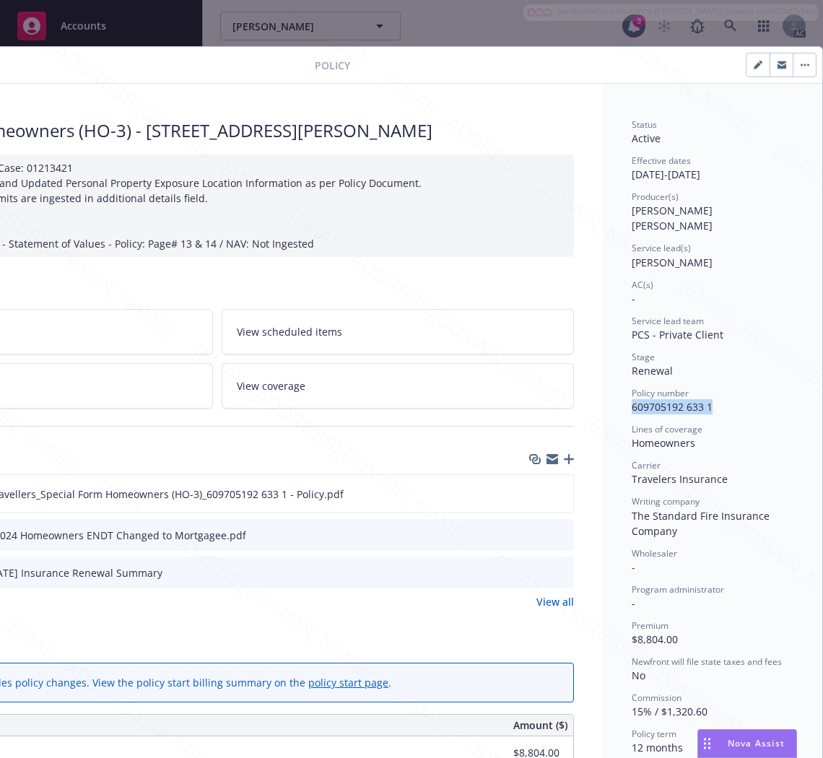
drag, startPoint x: 708, startPoint y: 398, endPoint x: 607, endPoint y: 402, distance: 101.2
click at [607, 402] on div "Status Active Effective dates [DATE] - [DATE] Producer(s) [PERSON_NAME] [PERSON…" at bounding box center [713, 765] width 220 height 1362
copy span "609705192 633 1"
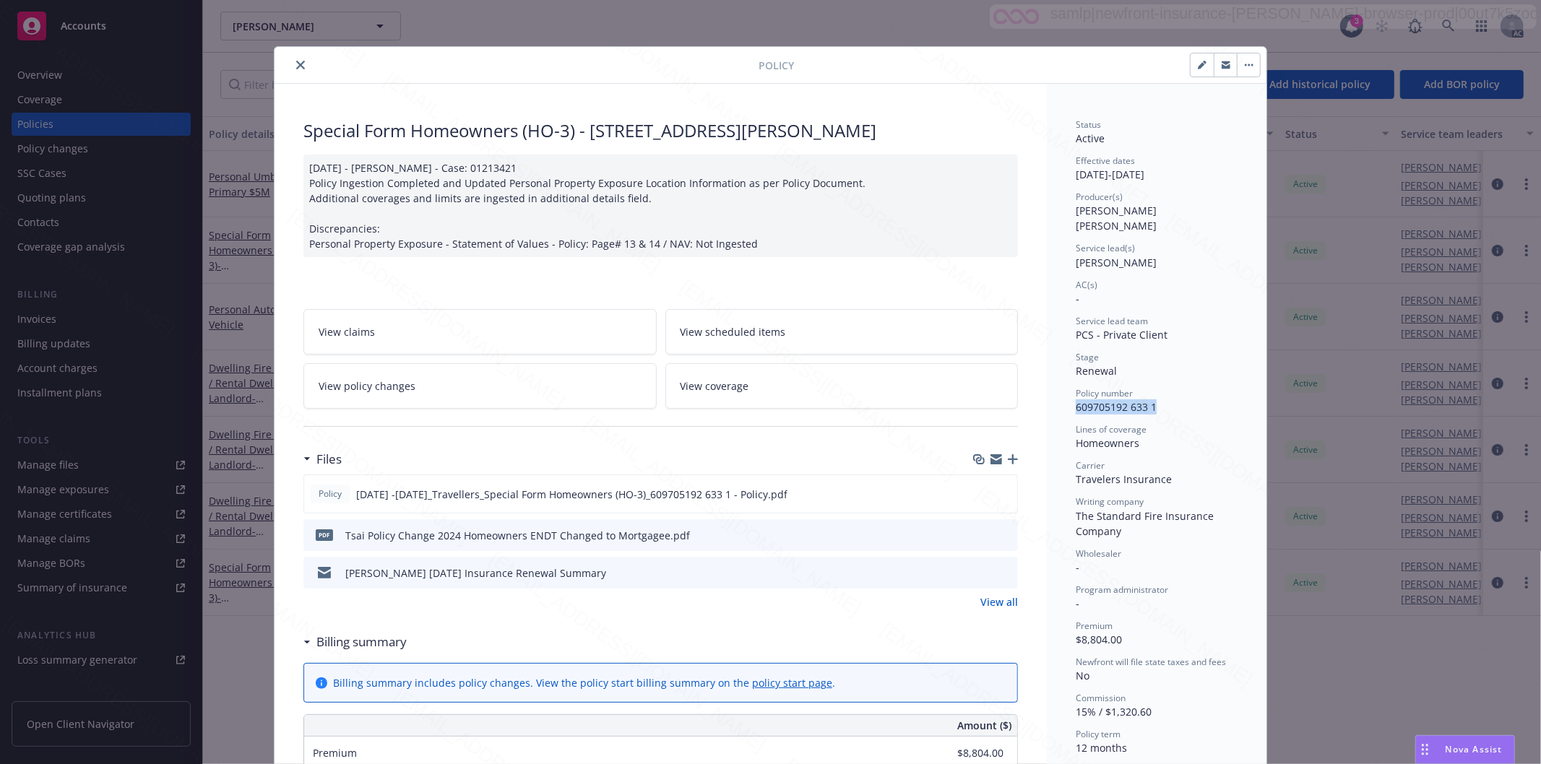
click at [296, 65] on icon "close" at bounding box center [300, 65] width 9 height 9
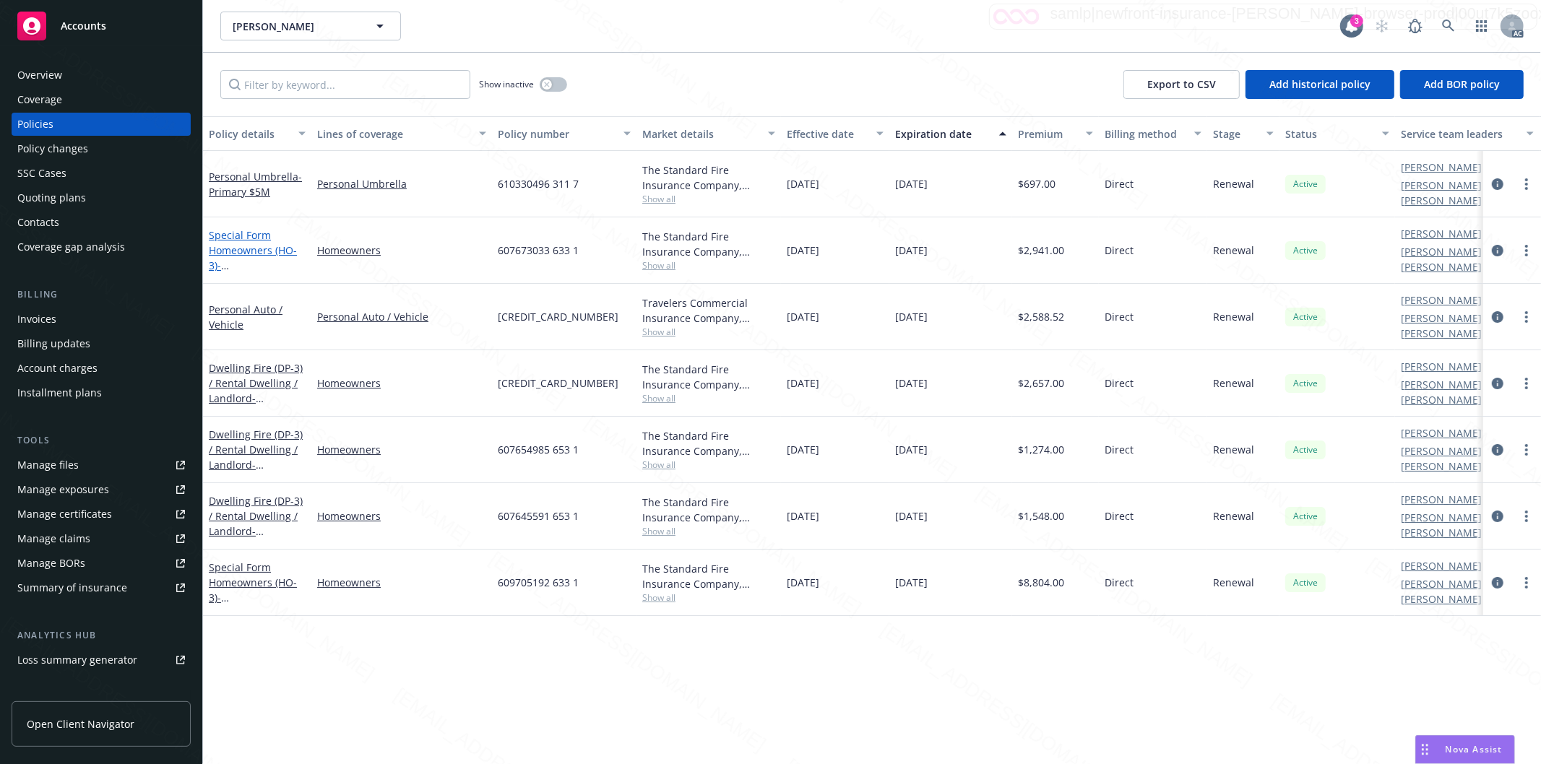
click at [241, 241] on link "Special Form Homeowners (HO-3) - [STREET_ADDRESS][US_STATE]" at bounding box center [255, 265] width 92 height 74
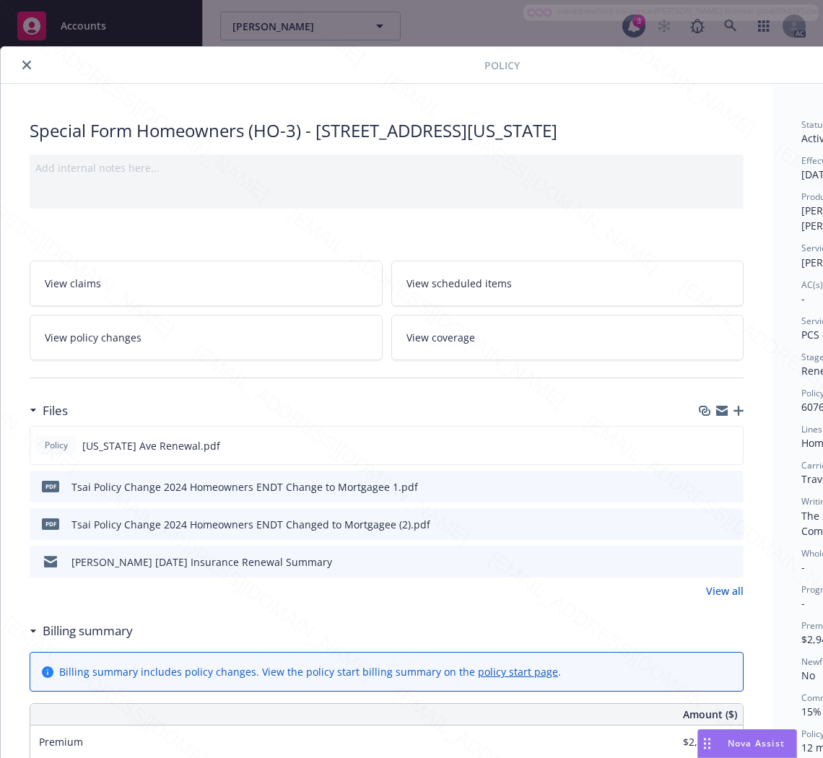
click at [95, 633] on h3 "Billing summary" at bounding box center [88, 631] width 90 height 19
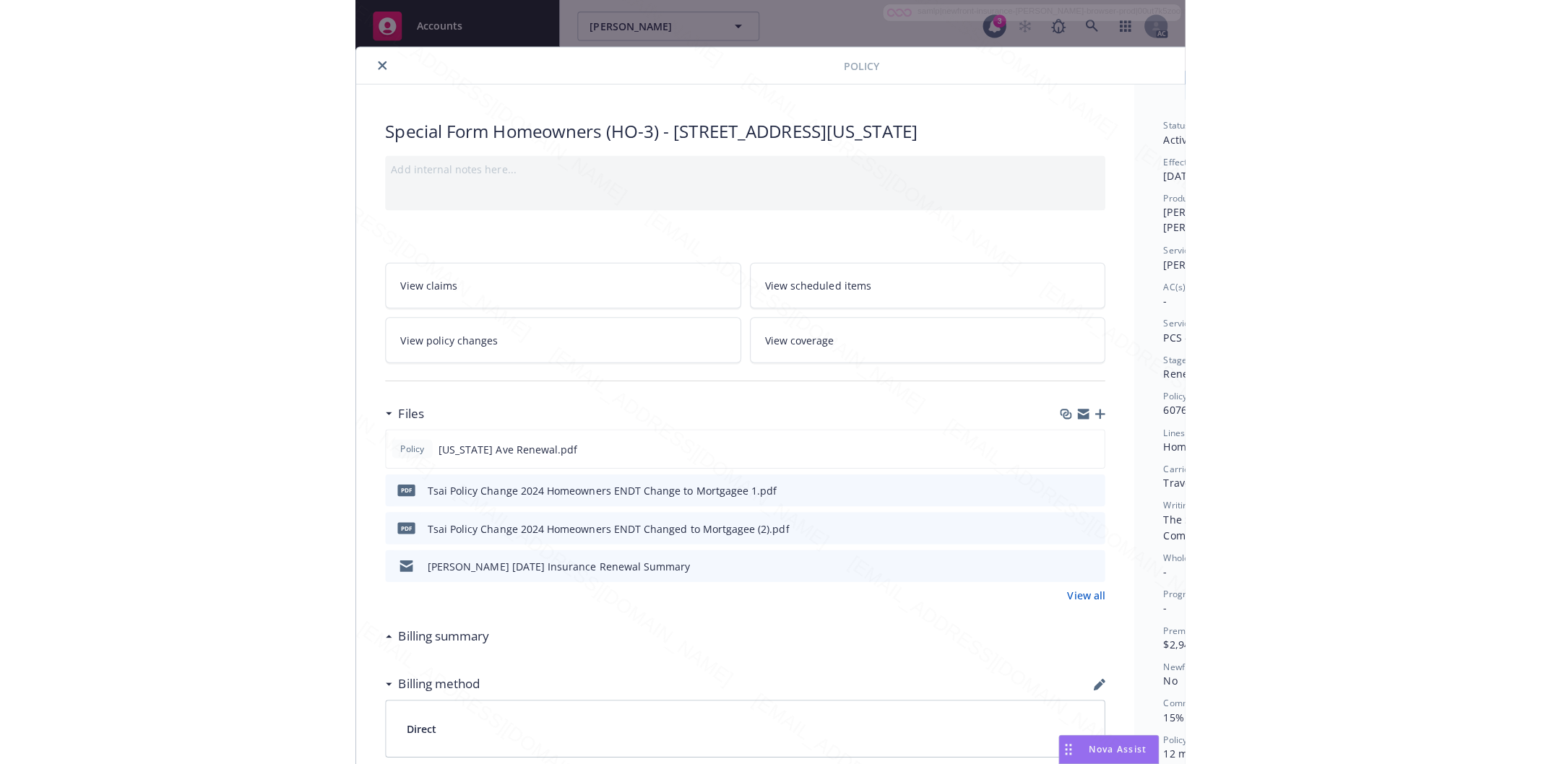
scroll to position [0, 182]
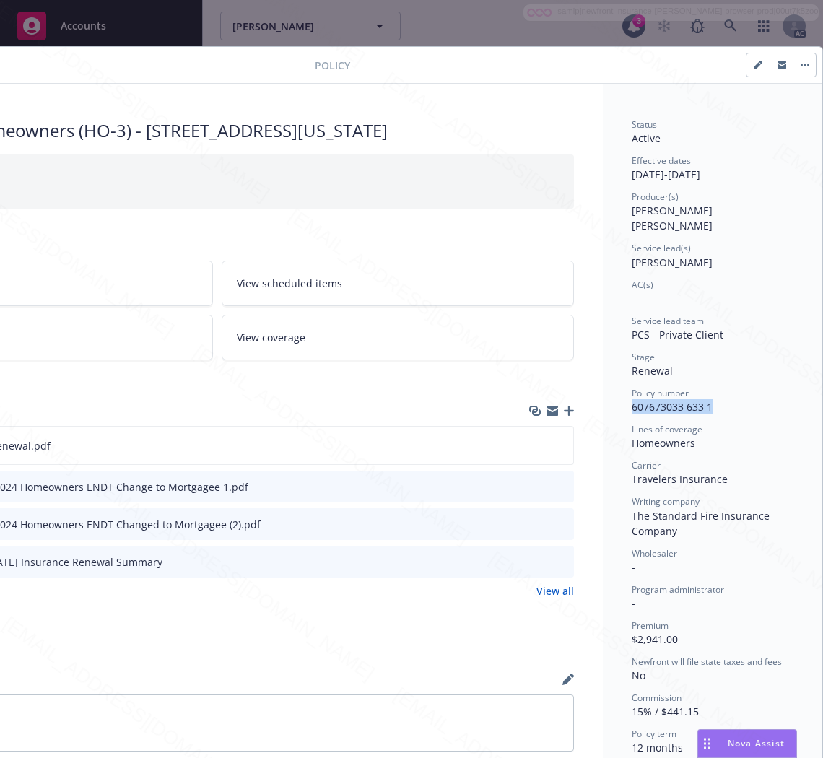
drag, startPoint x: 702, startPoint y: 390, endPoint x: 614, endPoint y: 387, distance: 88.2
click at [614, 387] on div "Status Active Effective dates [DATE] - [DATE] Producer(s) [PERSON_NAME] [PERSON…" at bounding box center [713, 578] width 220 height 989
copy span "607673033 633 1"
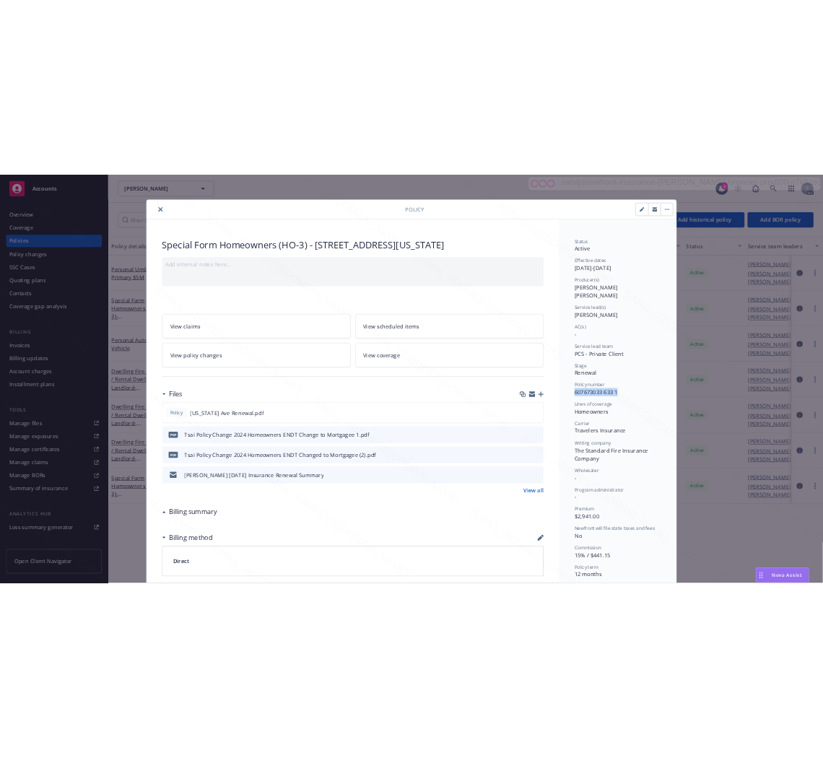
scroll to position [0, 0]
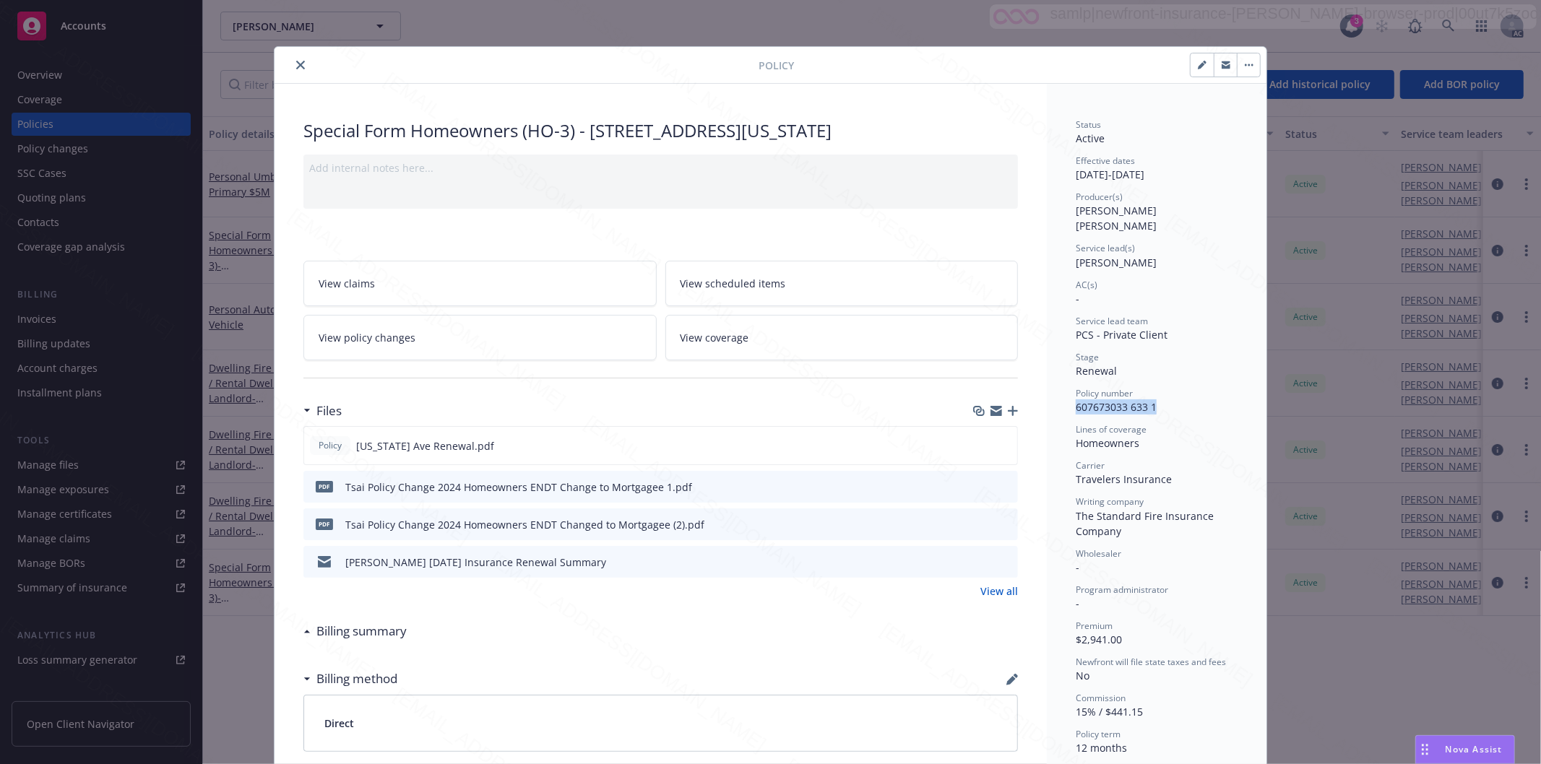
click at [296, 64] on icon "close" at bounding box center [300, 65] width 9 height 9
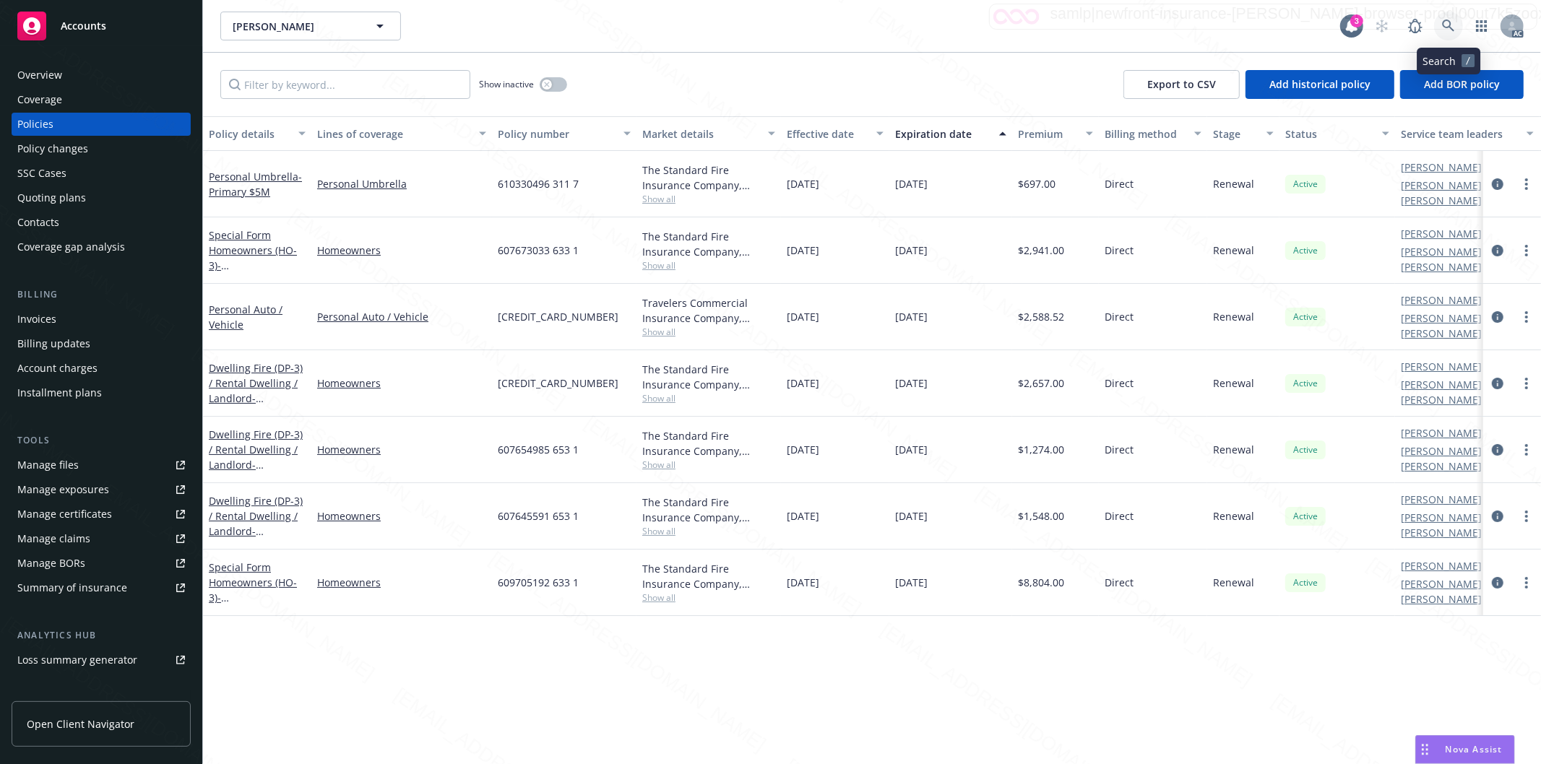
click at [1445, 26] on icon at bounding box center [1448, 26] width 12 height 12
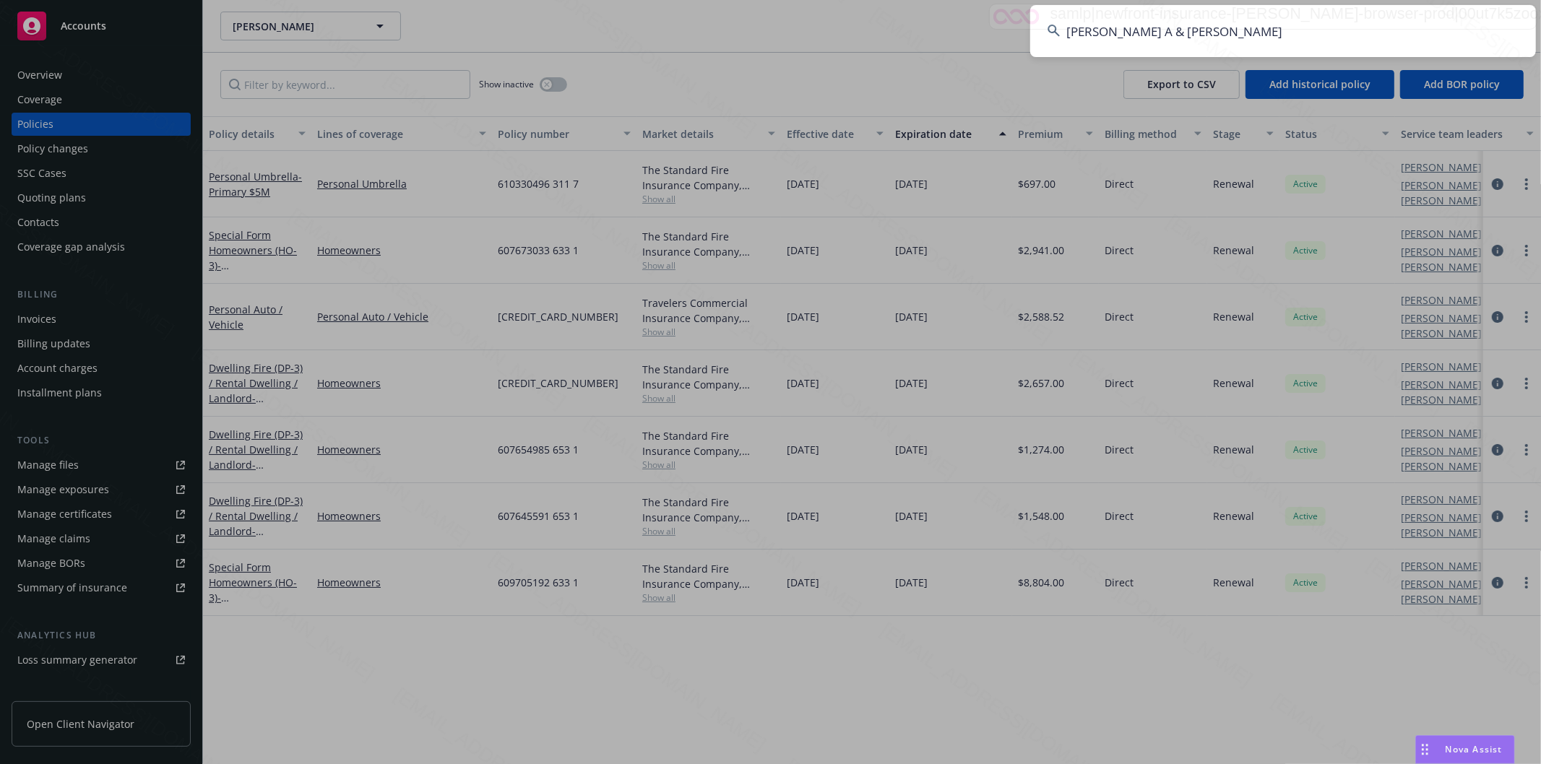
type input "[PERSON_NAME] A & [PERSON_NAME]"
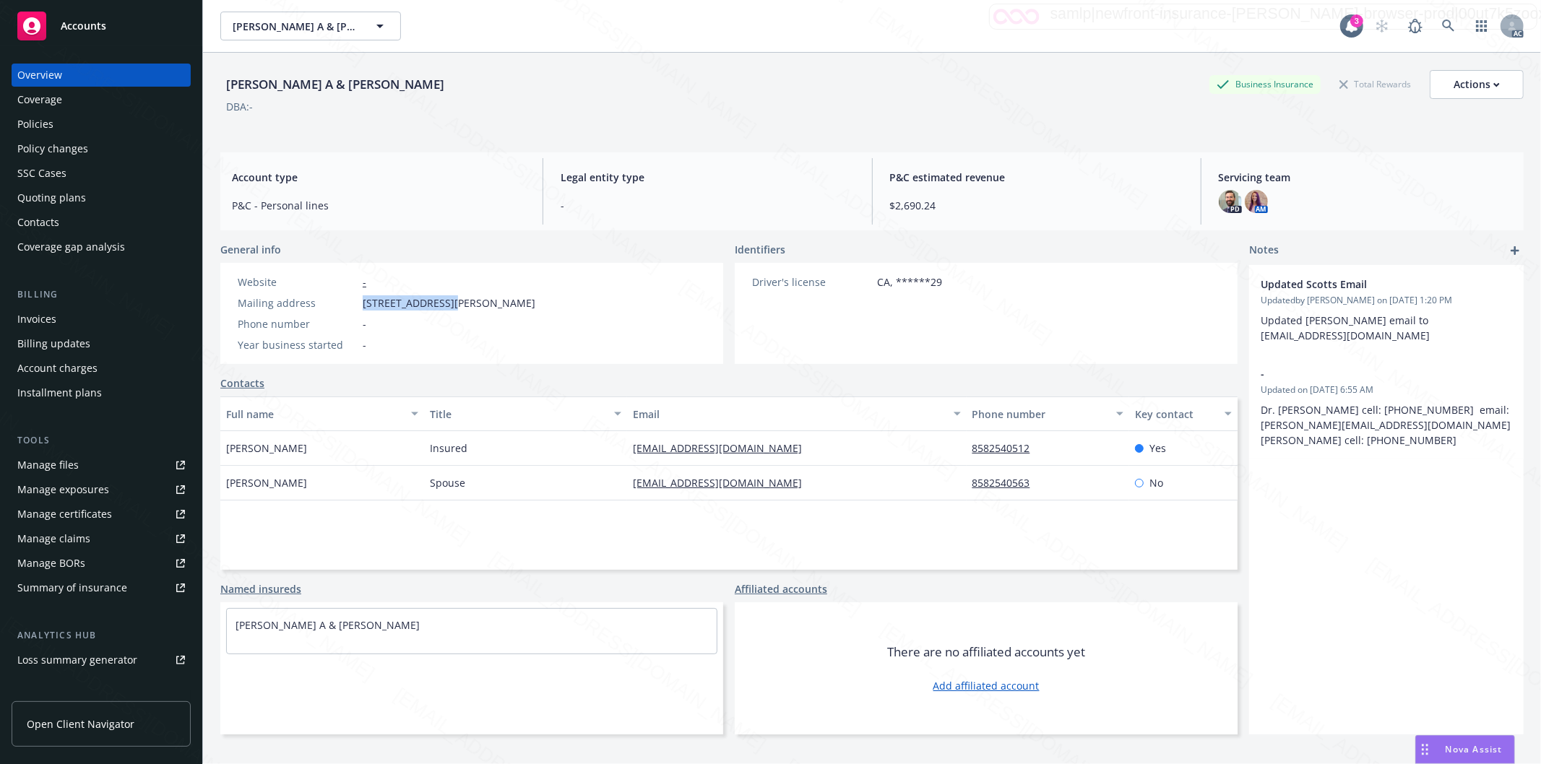
drag, startPoint x: 368, startPoint y: 303, endPoint x: 452, endPoint y: 302, distance: 83.8
click at [452, 302] on span "[STREET_ADDRESS][PERSON_NAME]" at bounding box center [449, 302] width 173 height 15
copy span "[STREET_ADDRESS][PERSON_NAME],"
click at [43, 127] on div "Policies" at bounding box center [35, 124] width 36 height 23
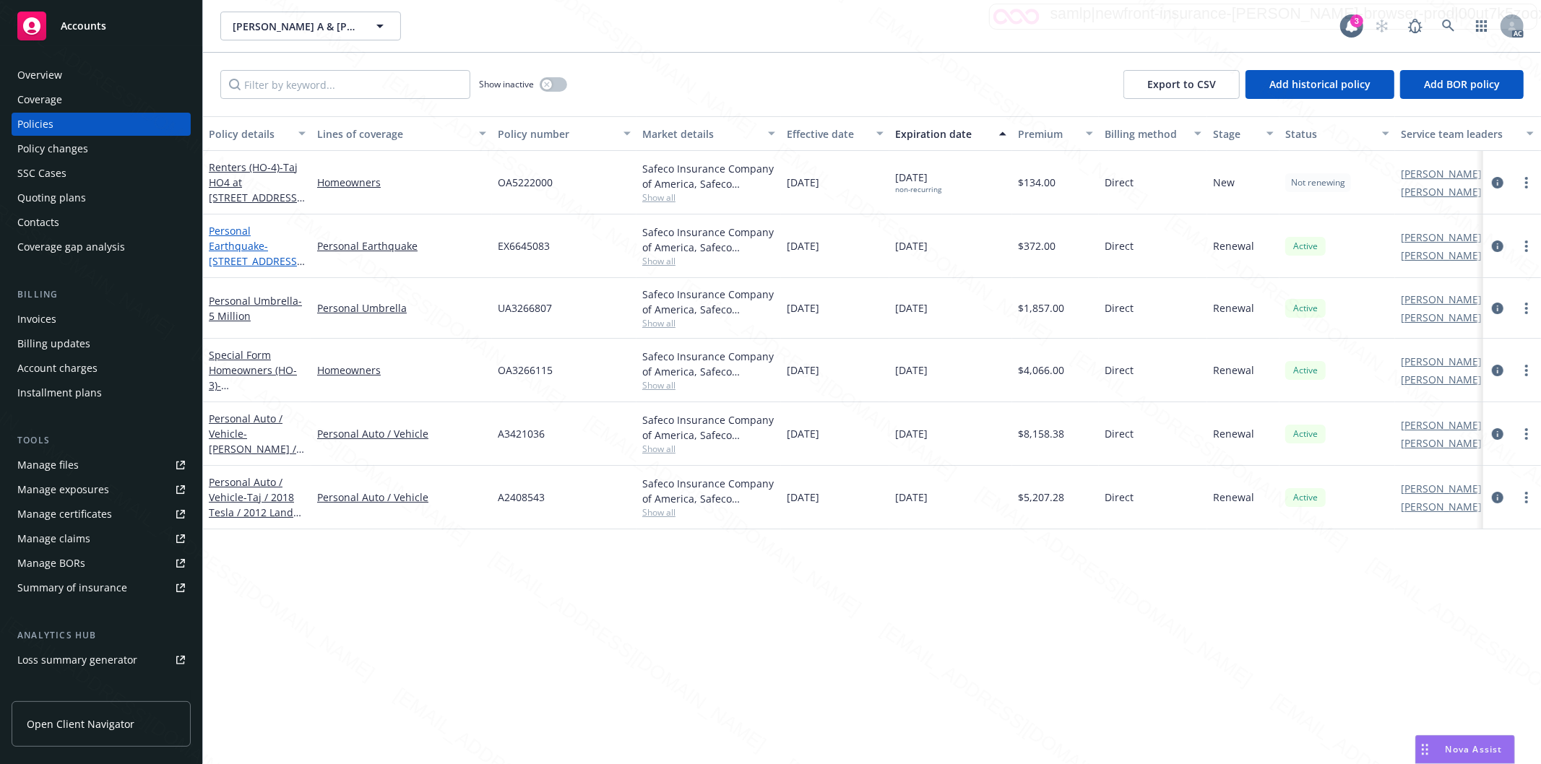
click at [247, 243] on link "Personal Earthquake - [STREET_ADDRESS][PERSON_NAME]" at bounding box center [255, 253] width 92 height 59
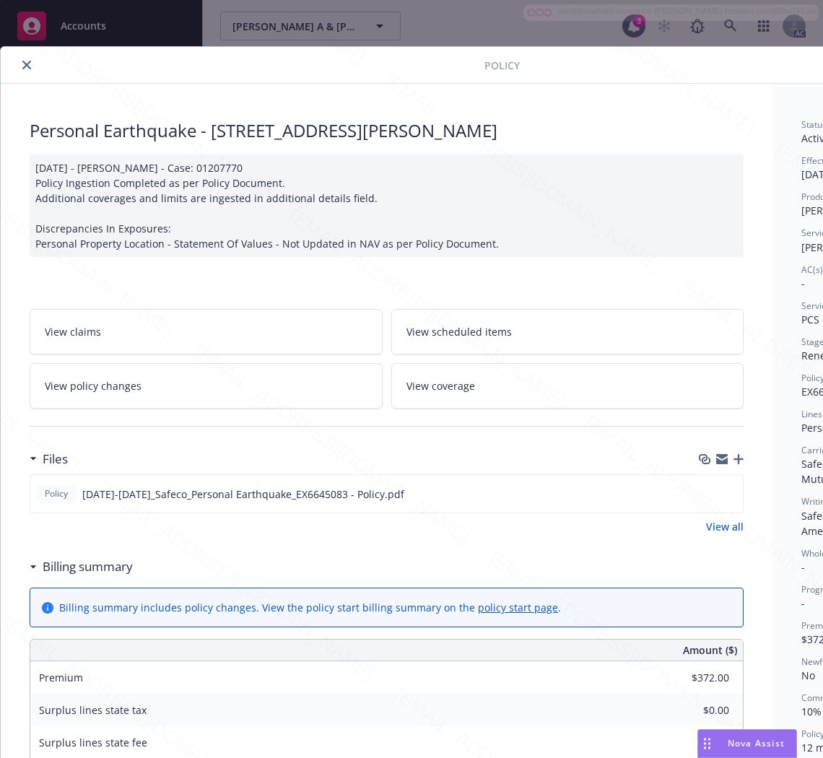
scroll to position [0, 182]
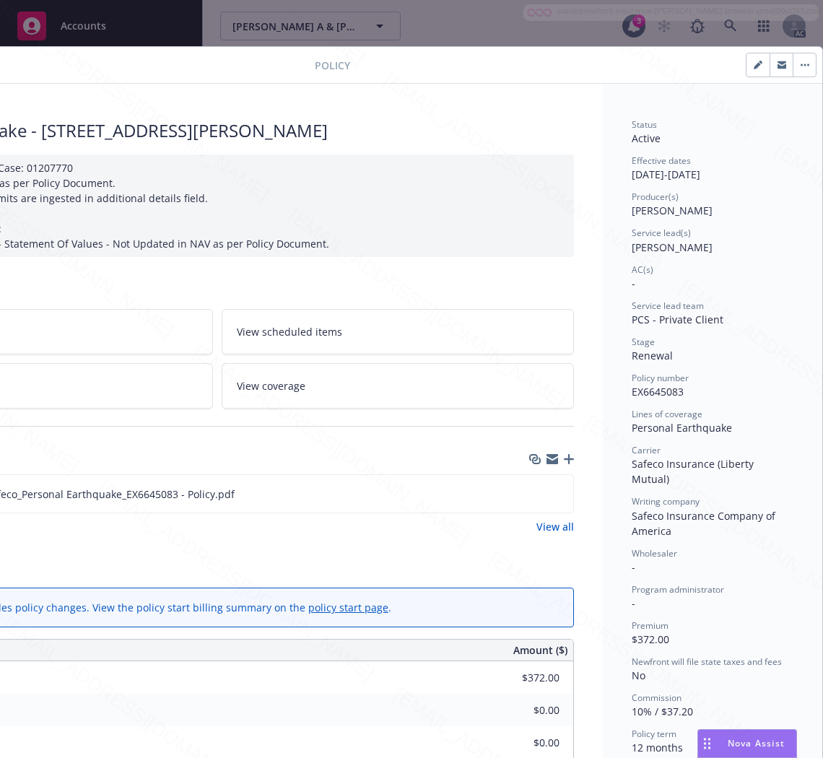
click at [655, 394] on span "EX6645083" at bounding box center [658, 392] width 52 height 14
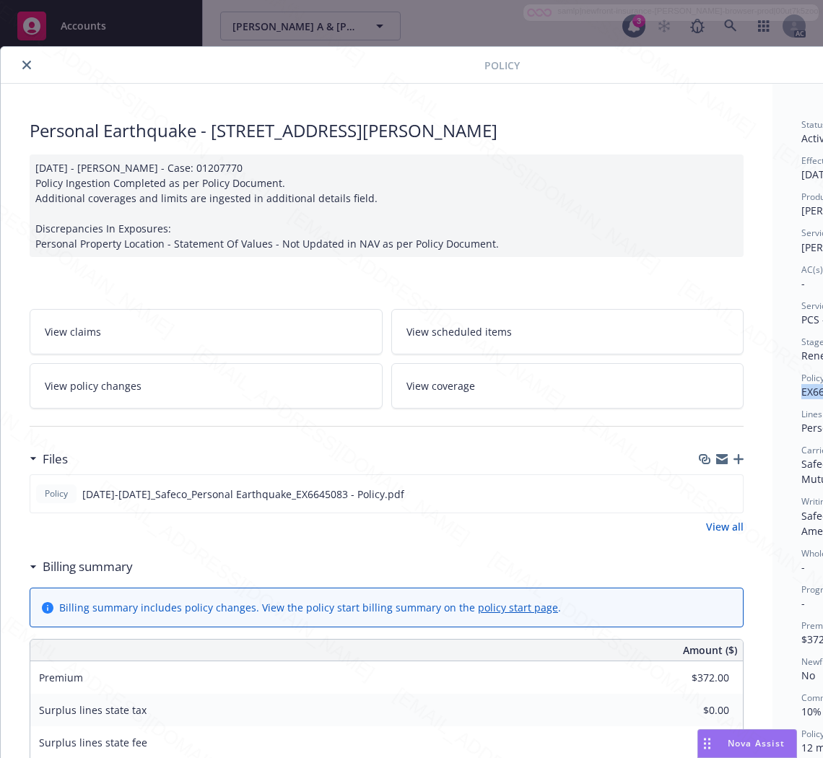
click at [112, 568] on h3 "Billing summary" at bounding box center [88, 567] width 90 height 19
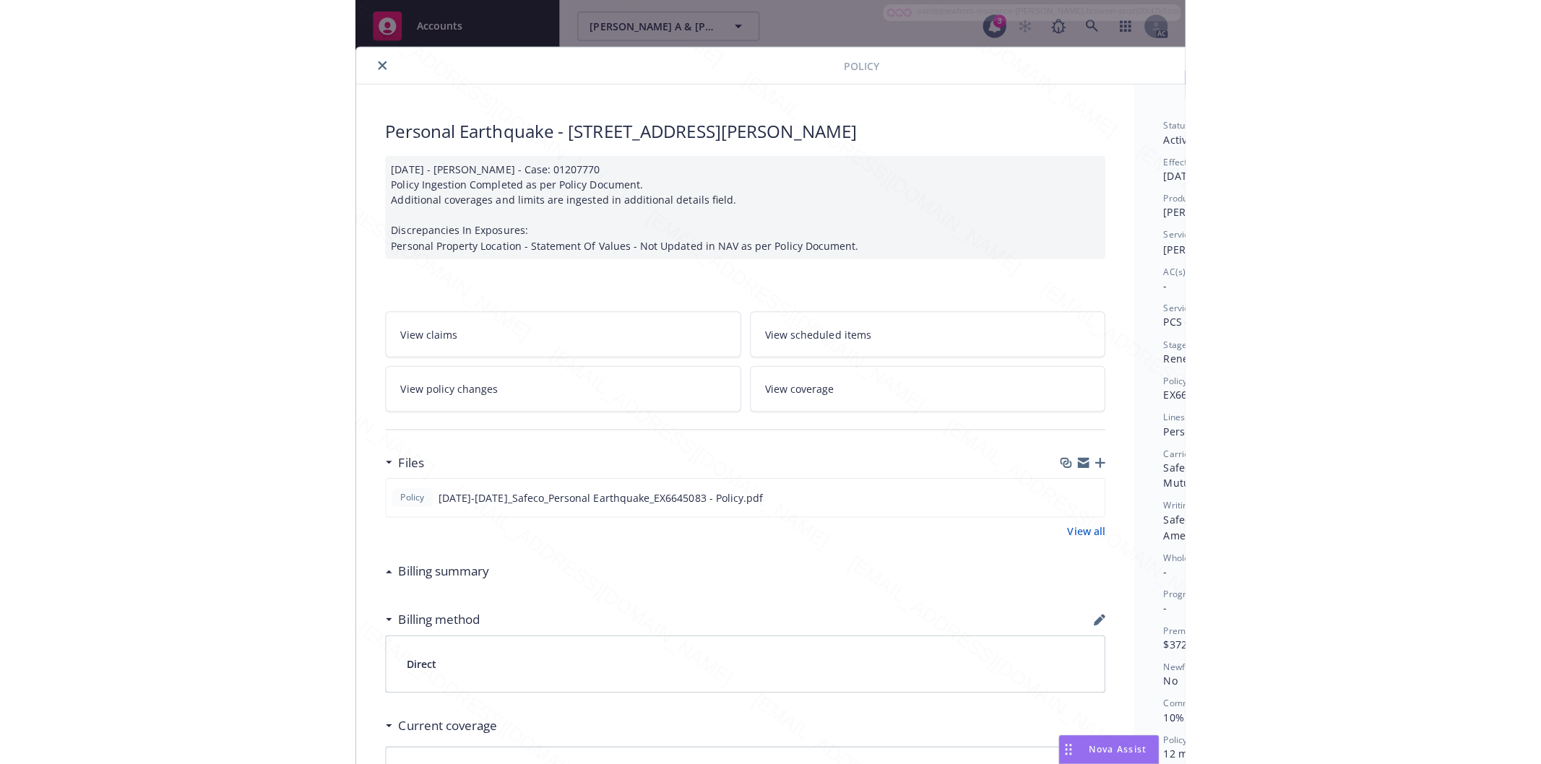
scroll to position [0, 182]
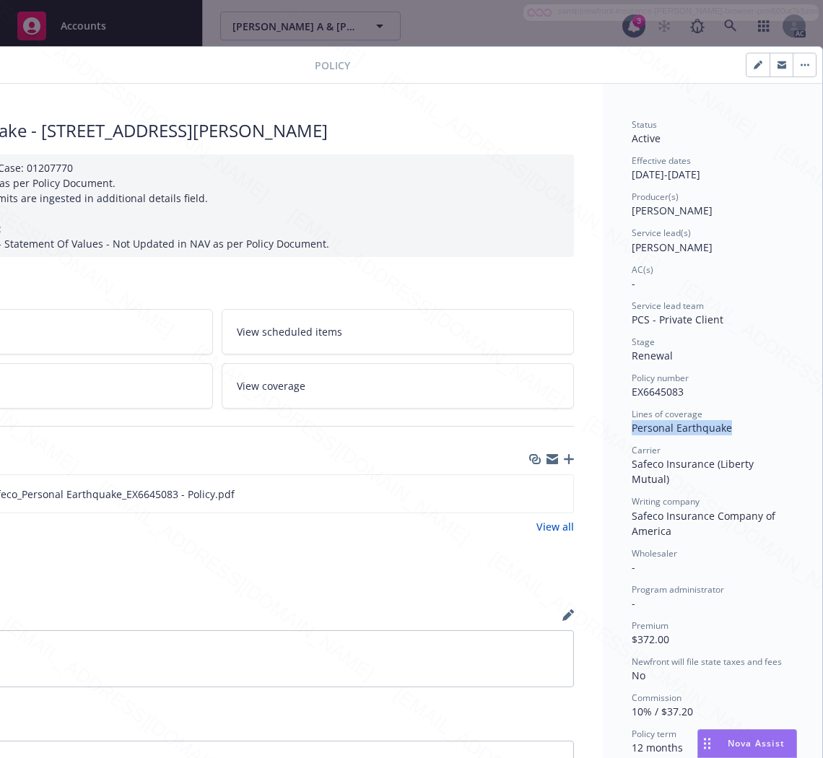
drag, startPoint x: 731, startPoint y: 423, endPoint x: 613, endPoint y: 428, distance: 118.6
click at [613, 428] on div "Status Active Effective dates [DATE] - [DATE] Producer(s) [PERSON_NAME] Service…" at bounding box center [713, 546] width 220 height 925
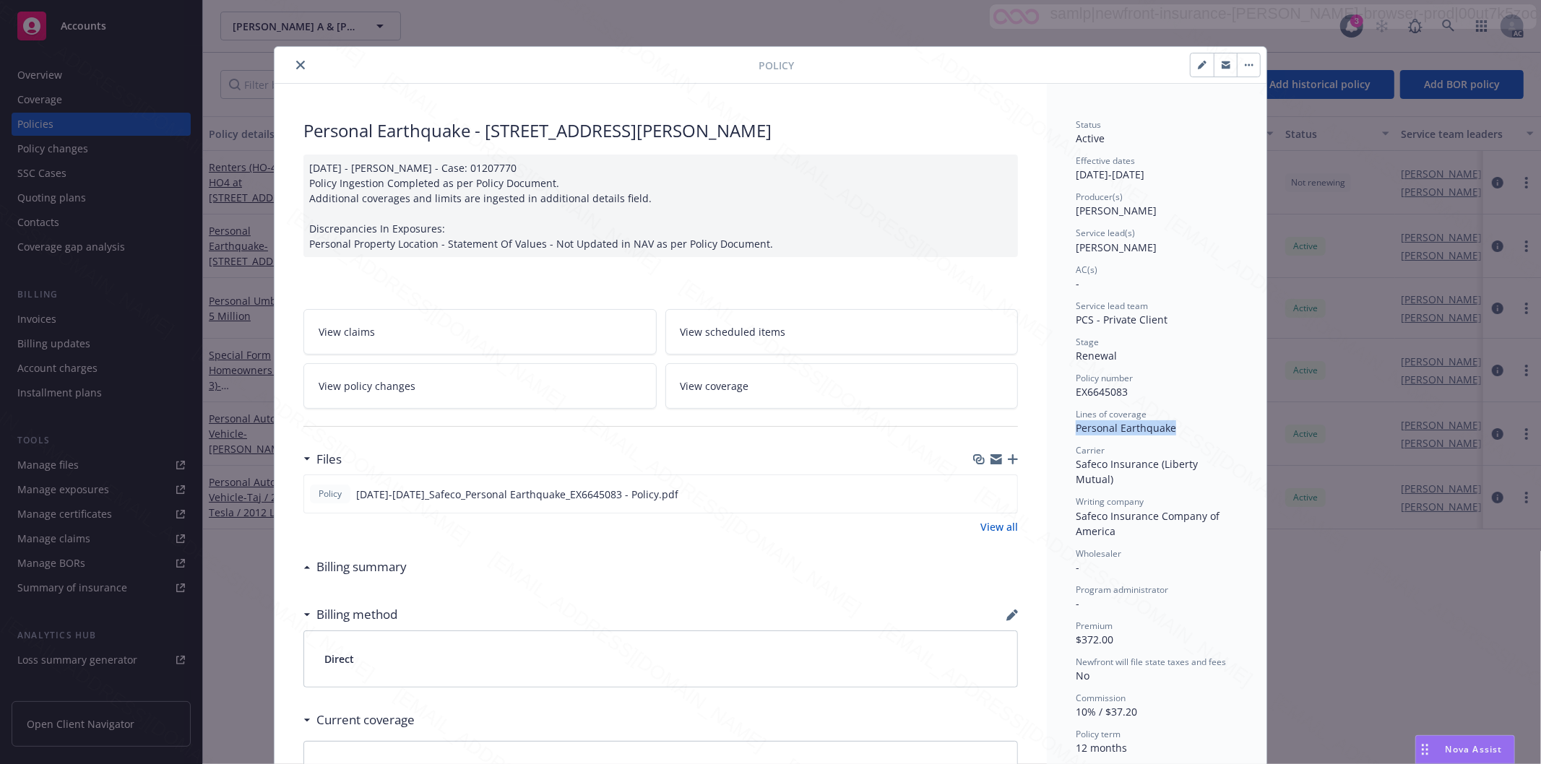
click at [296, 67] on icon "close" at bounding box center [300, 65] width 9 height 9
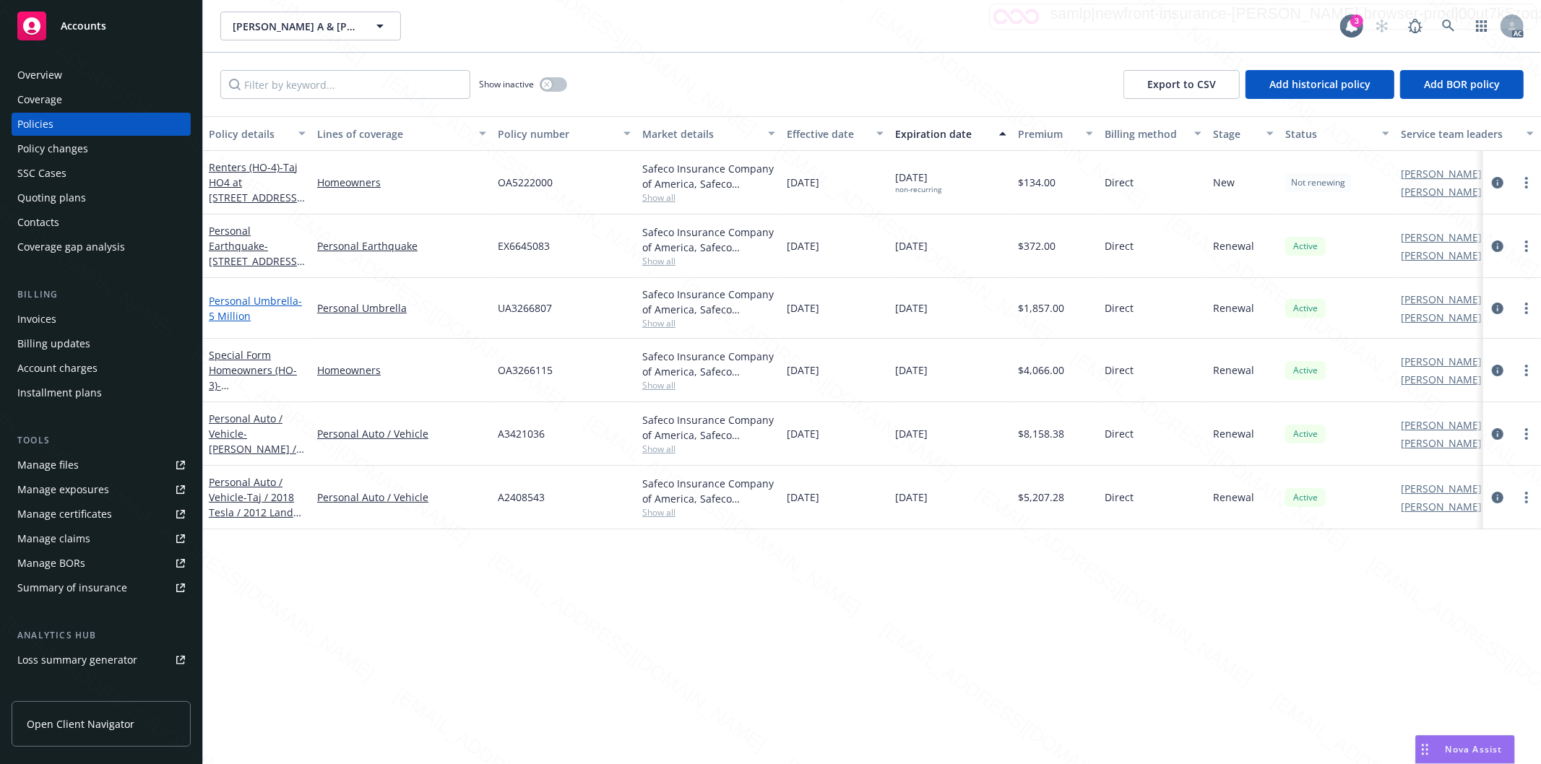
click at [235, 298] on link "Personal Umbrella - 5 Million" at bounding box center [255, 308] width 93 height 29
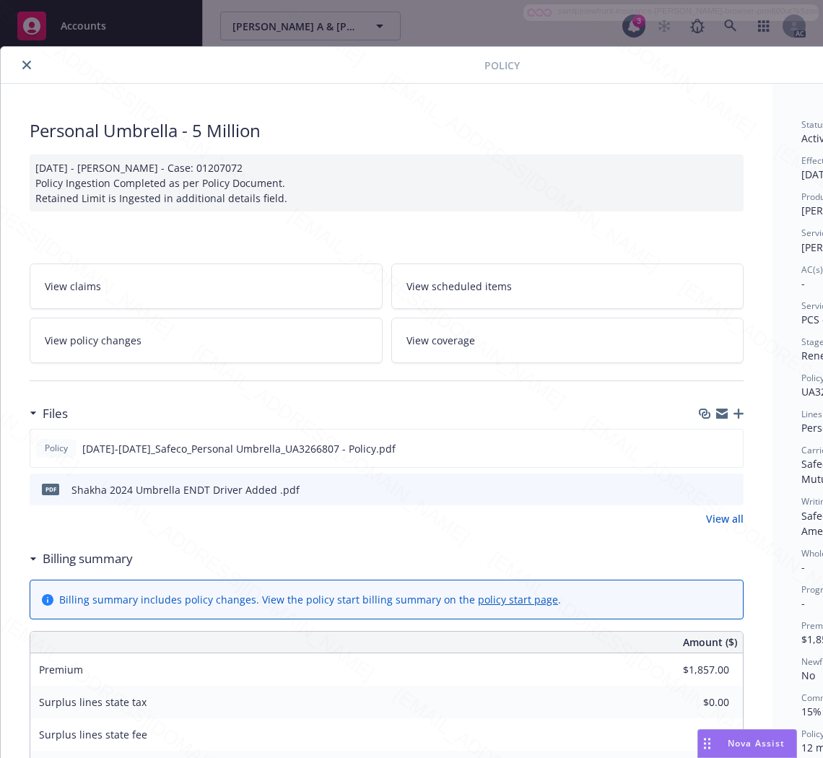
click at [91, 559] on h3 "Billing summary" at bounding box center [88, 559] width 90 height 19
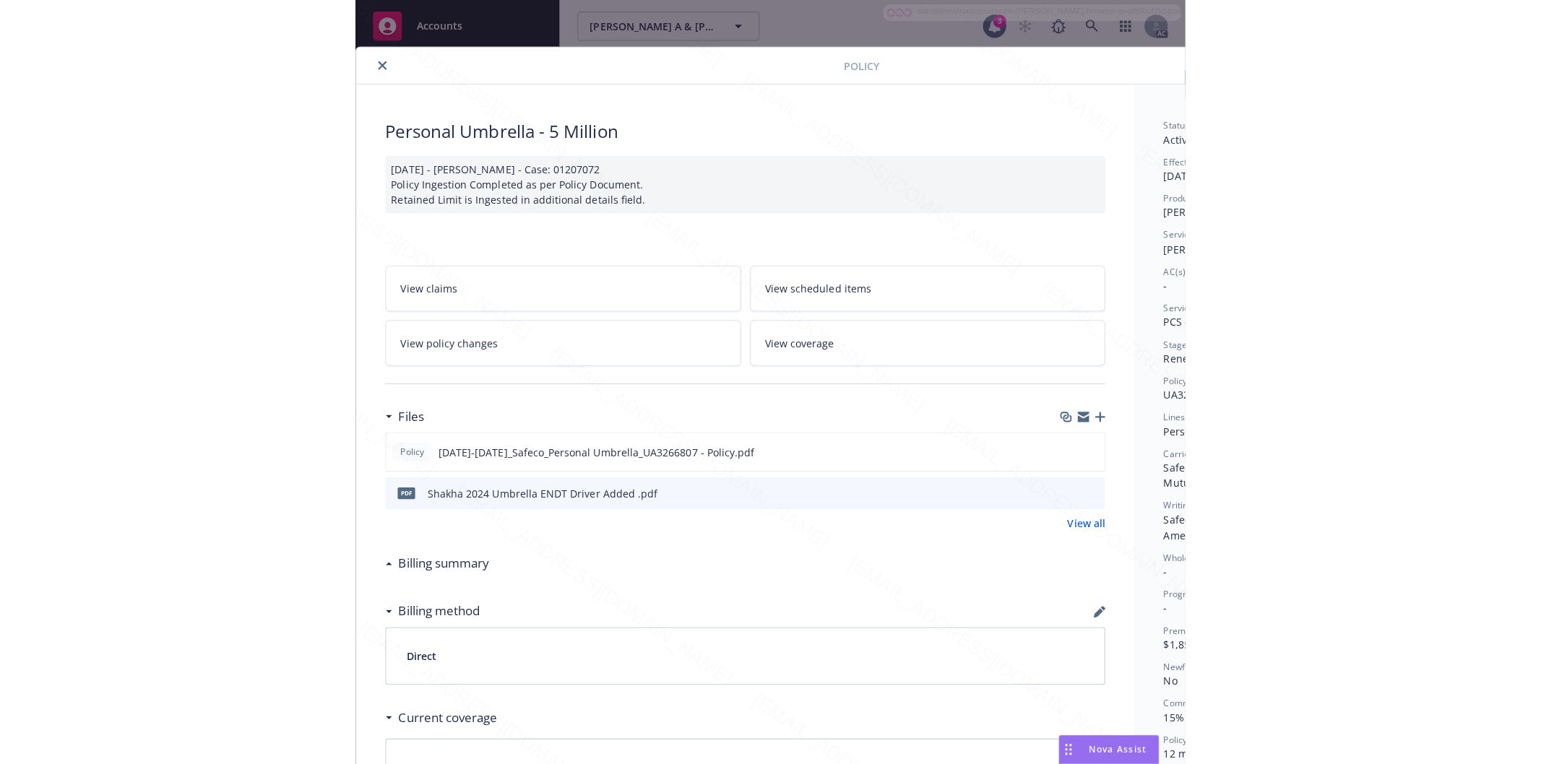
scroll to position [0, 182]
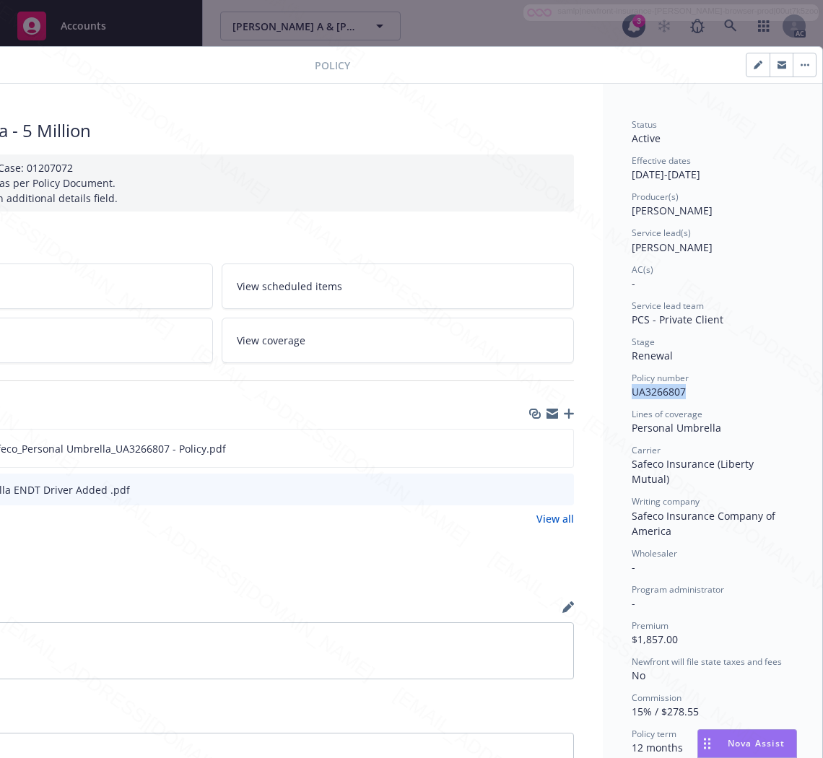
drag, startPoint x: 682, startPoint y: 391, endPoint x: 615, endPoint y: 390, distance: 66.5
click at [615, 390] on div "Status Active Effective dates [DATE] - [DATE] Producer(s) [PERSON_NAME] Service…" at bounding box center [713, 542] width 220 height 917
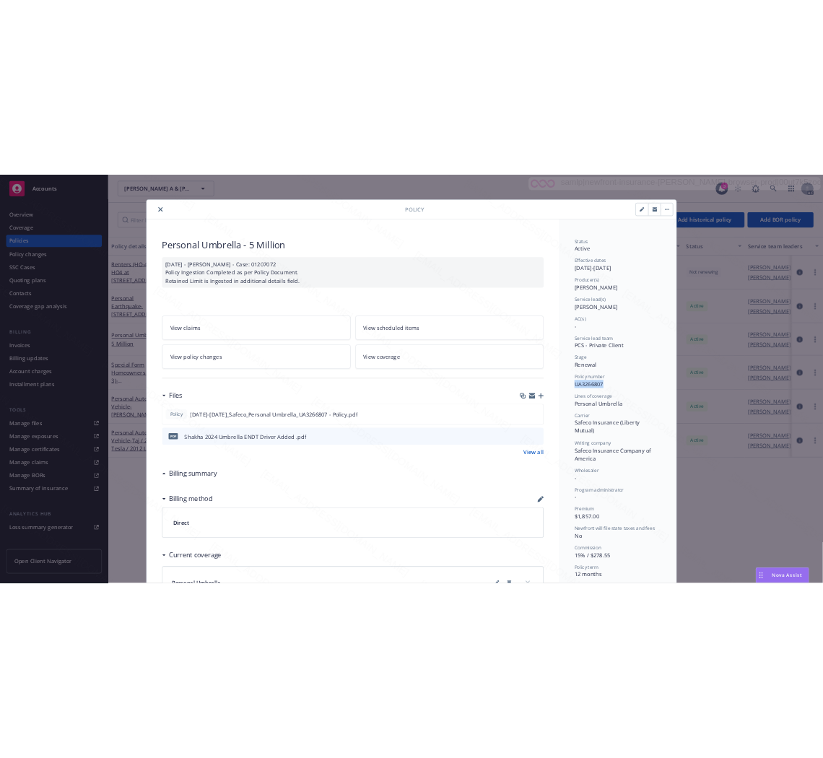
scroll to position [0, 0]
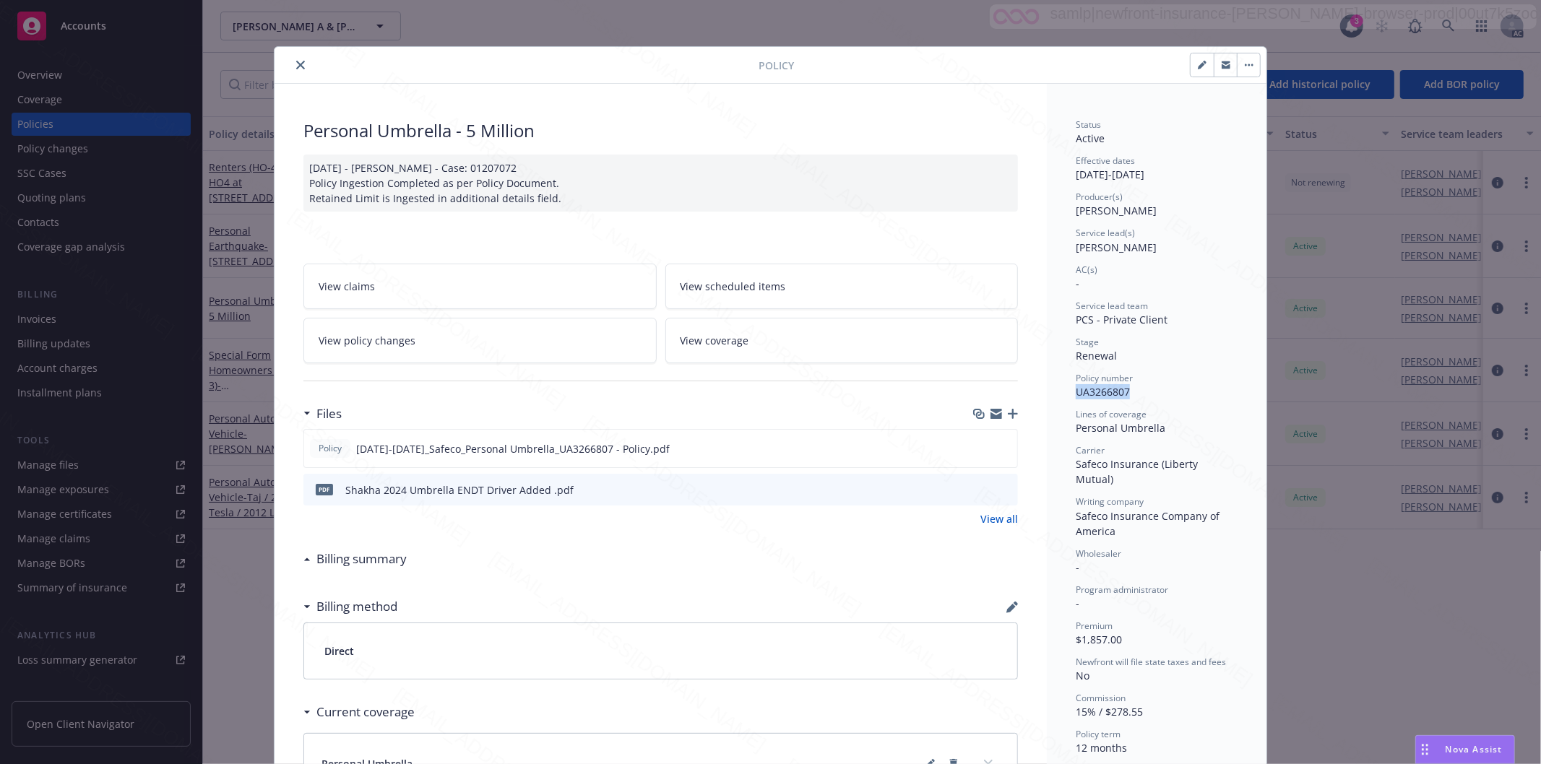
click at [296, 62] on icon "close" at bounding box center [300, 65] width 9 height 9
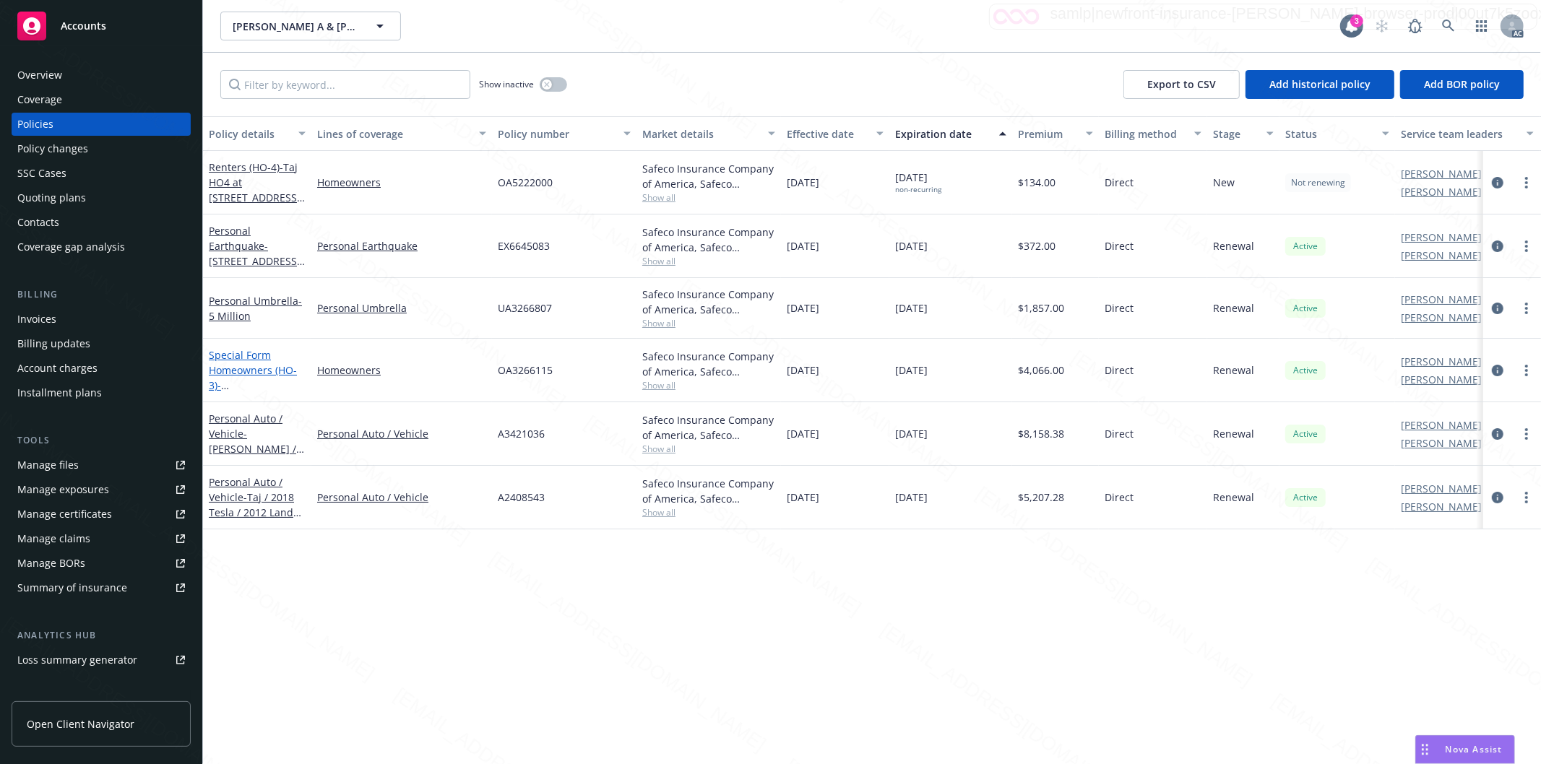
click at [255, 373] on link "Special Form Homeowners (HO-3) - [STREET_ADDRESS][PERSON_NAME]" at bounding box center [255, 385] width 92 height 74
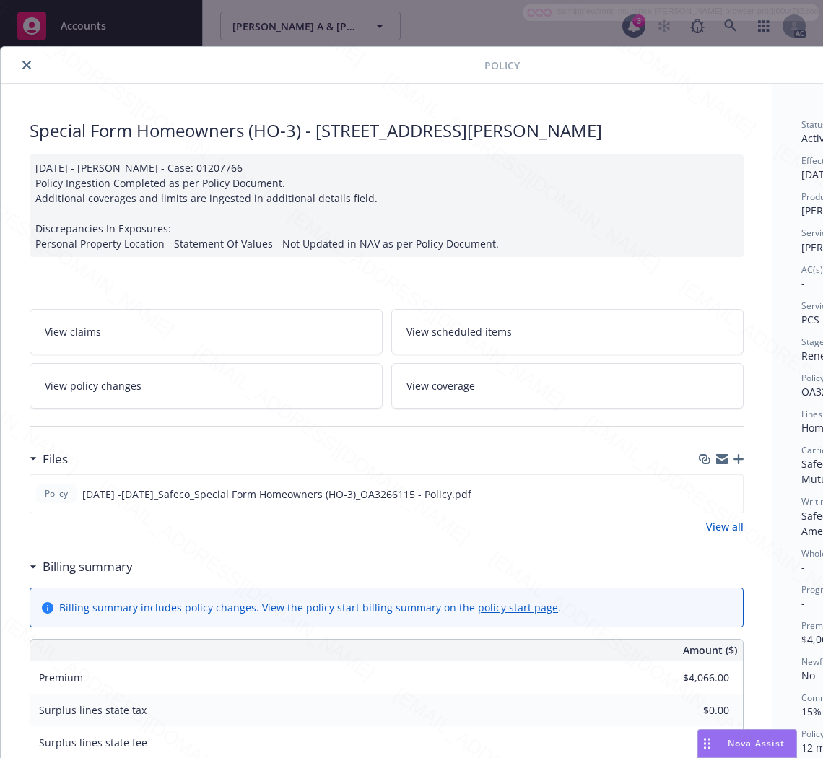
click at [96, 566] on h3 "Billing summary" at bounding box center [88, 567] width 90 height 19
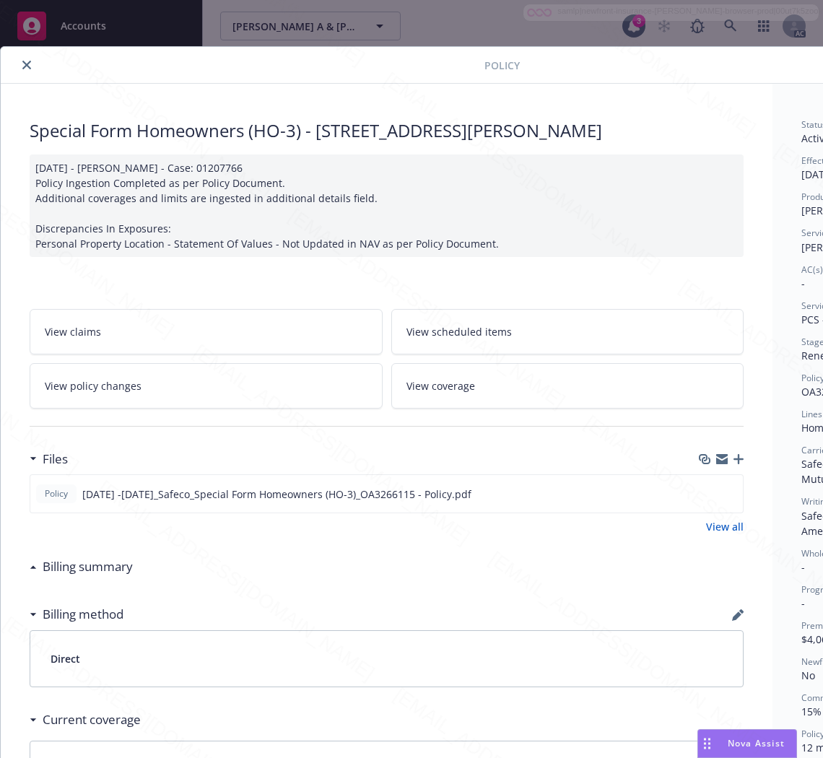
scroll to position [0, 182]
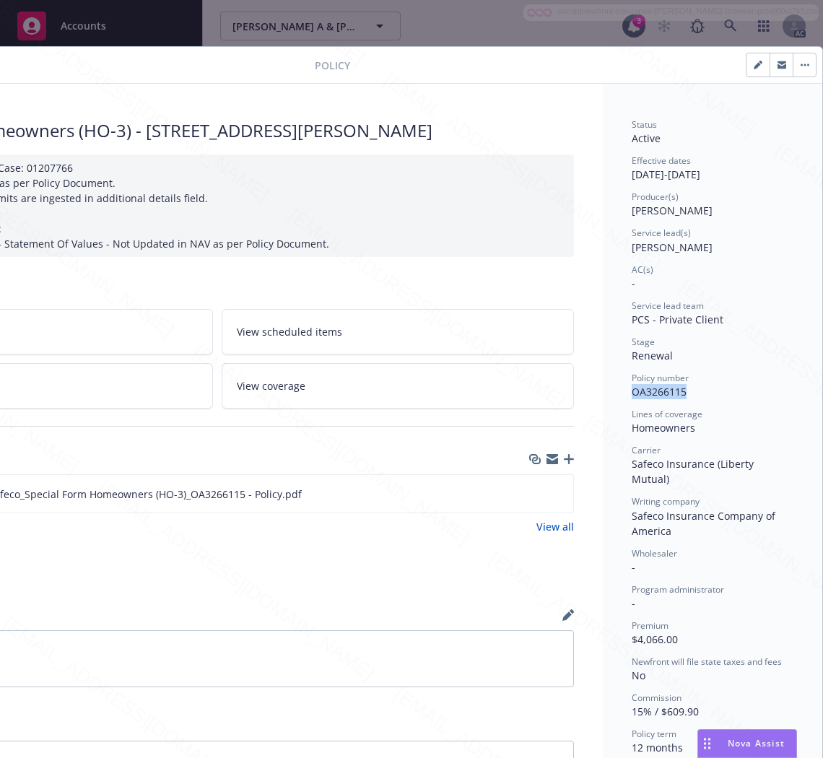
drag, startPoint x: 683, startPoint y: 392, endPoint x: 618, endPoint y: 392, distance: 65.0
click at [632, 392] on div "Policy number OA3266115" at bounding box center [713, 385] width 162 height 27
